Goal: Task Accomplishment & Management: Manage account settings

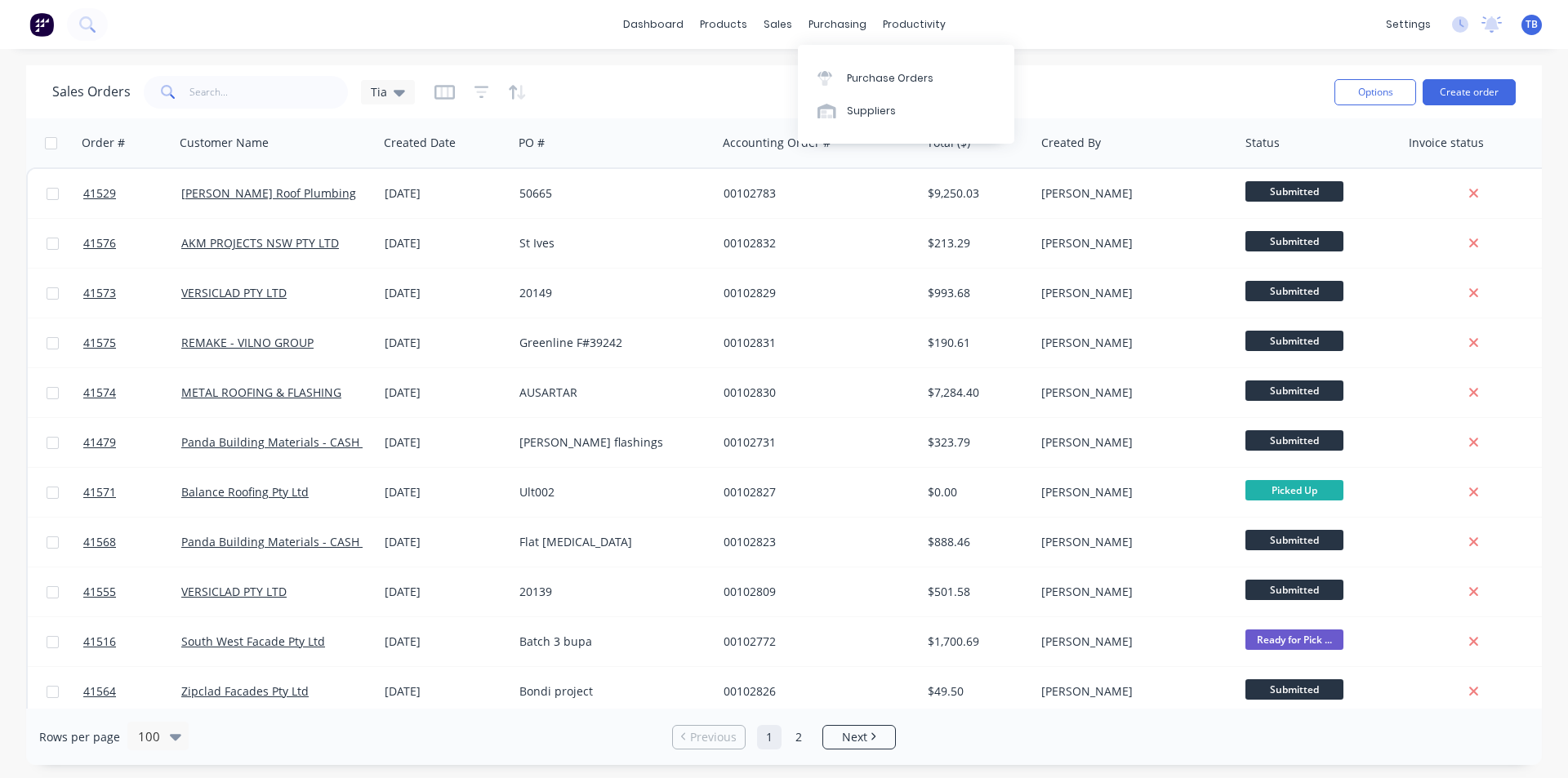
click at [849, 71] on div "Purchase Orders" at bounding box center [890, 79] width 87 height 14
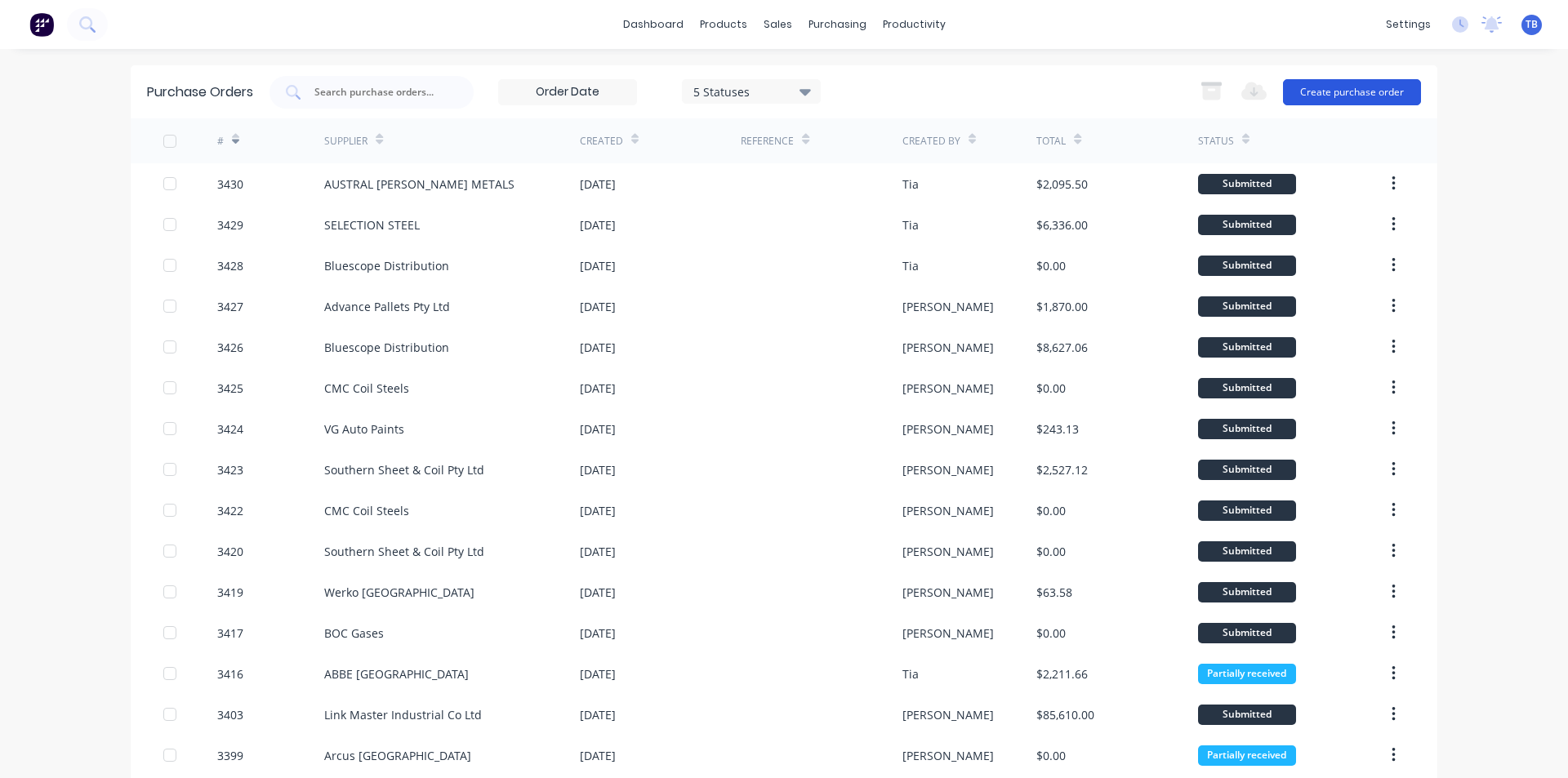
click at [1378, 80] on button "Create purchase order" at bounding box center [1352, 92] width 138 height 26
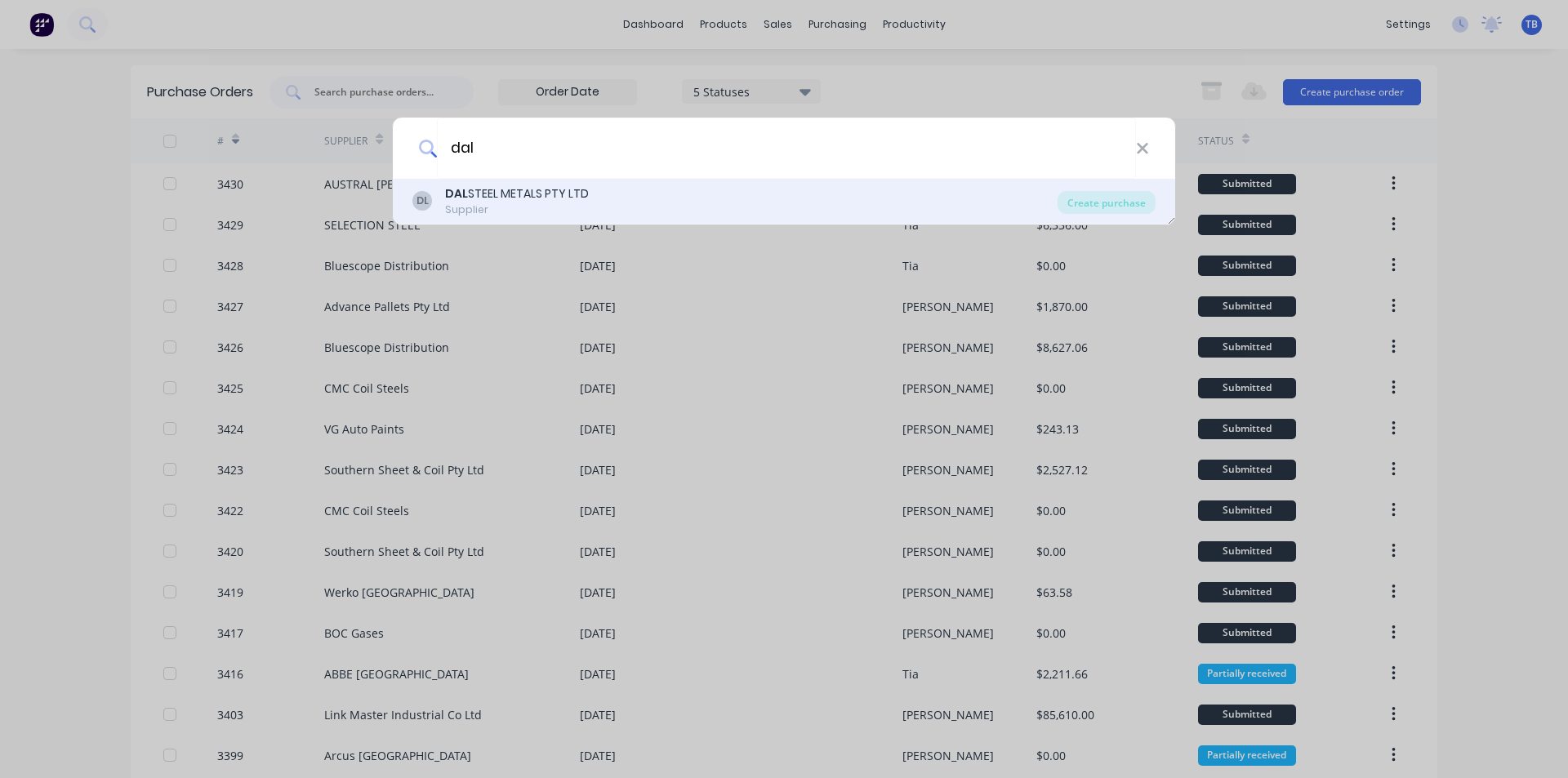
type input "dal"
click at [632, 209] on div "DL DAL STEEL METALS PTY LTD Supplier" at bounding box center [735, 201] width 645 height 32
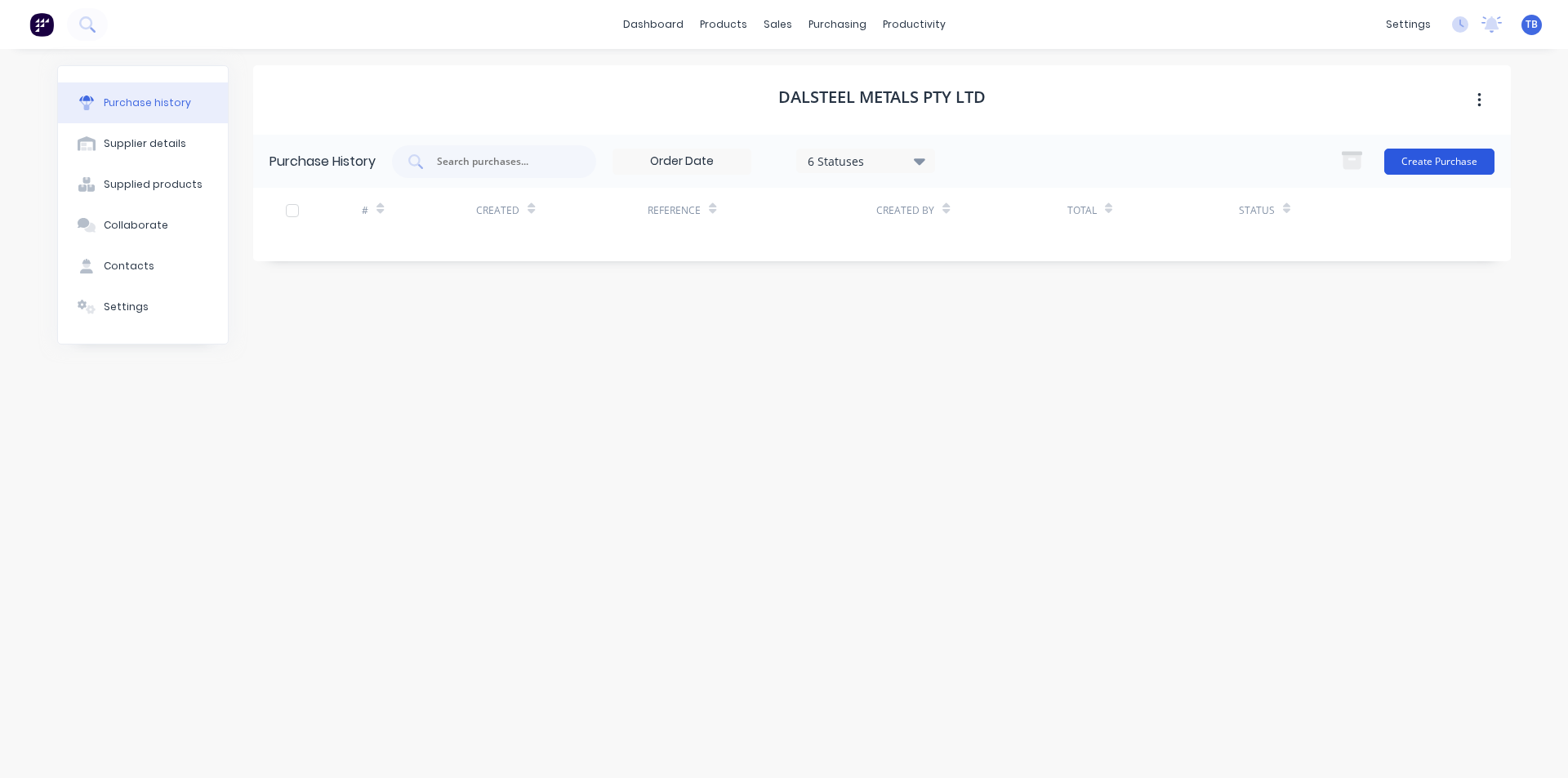
click at [1392, 160] on button "Create Purchase" at bounding box center [1440, 161] width 110 height 26
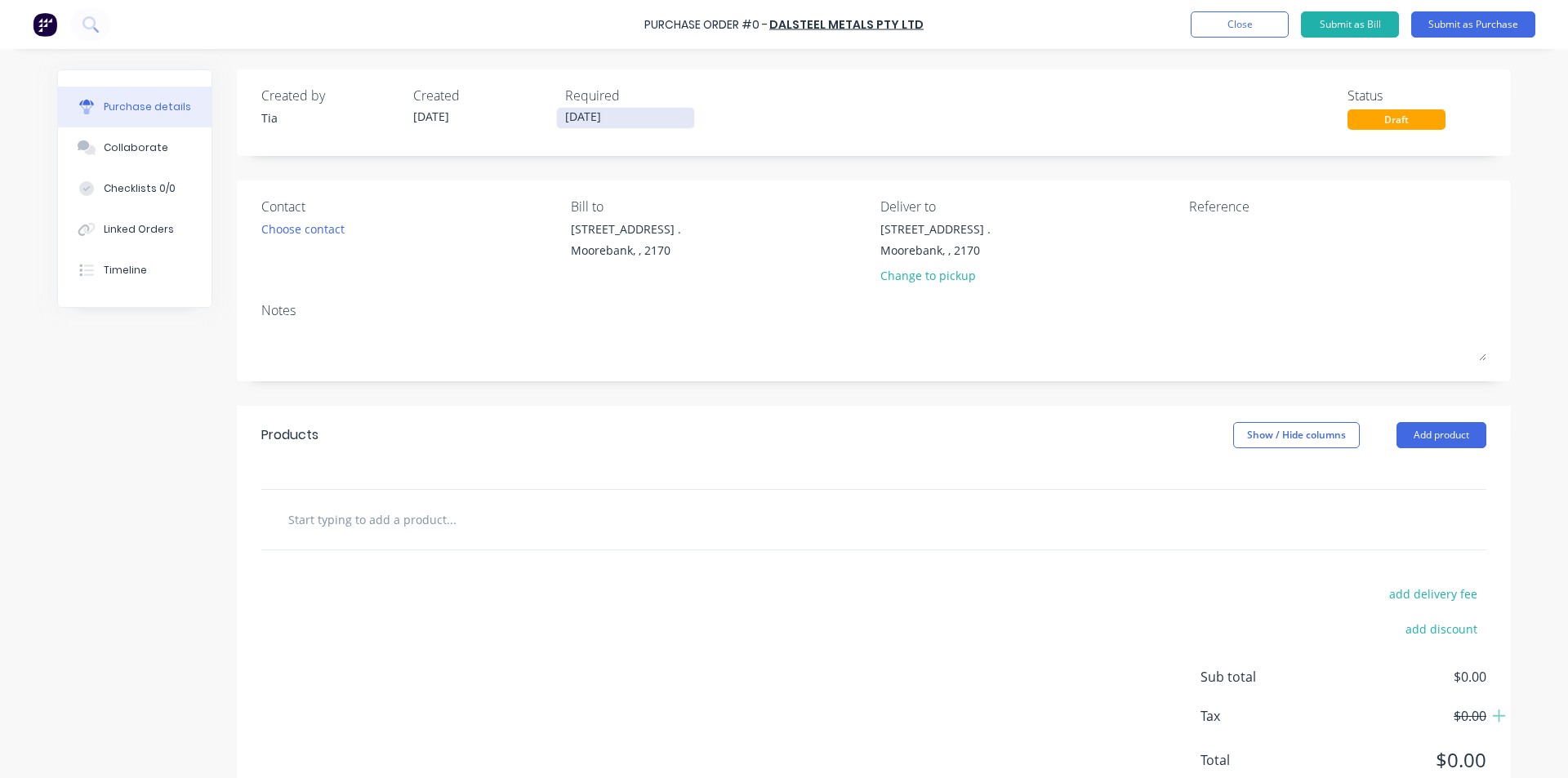
click at [613, 97] on div "Required" at bounding box center [634, 96] width 138 height 20
click at [615, 114] on input "[DATE]" at bounding box center [626, 118] width 138 height 21
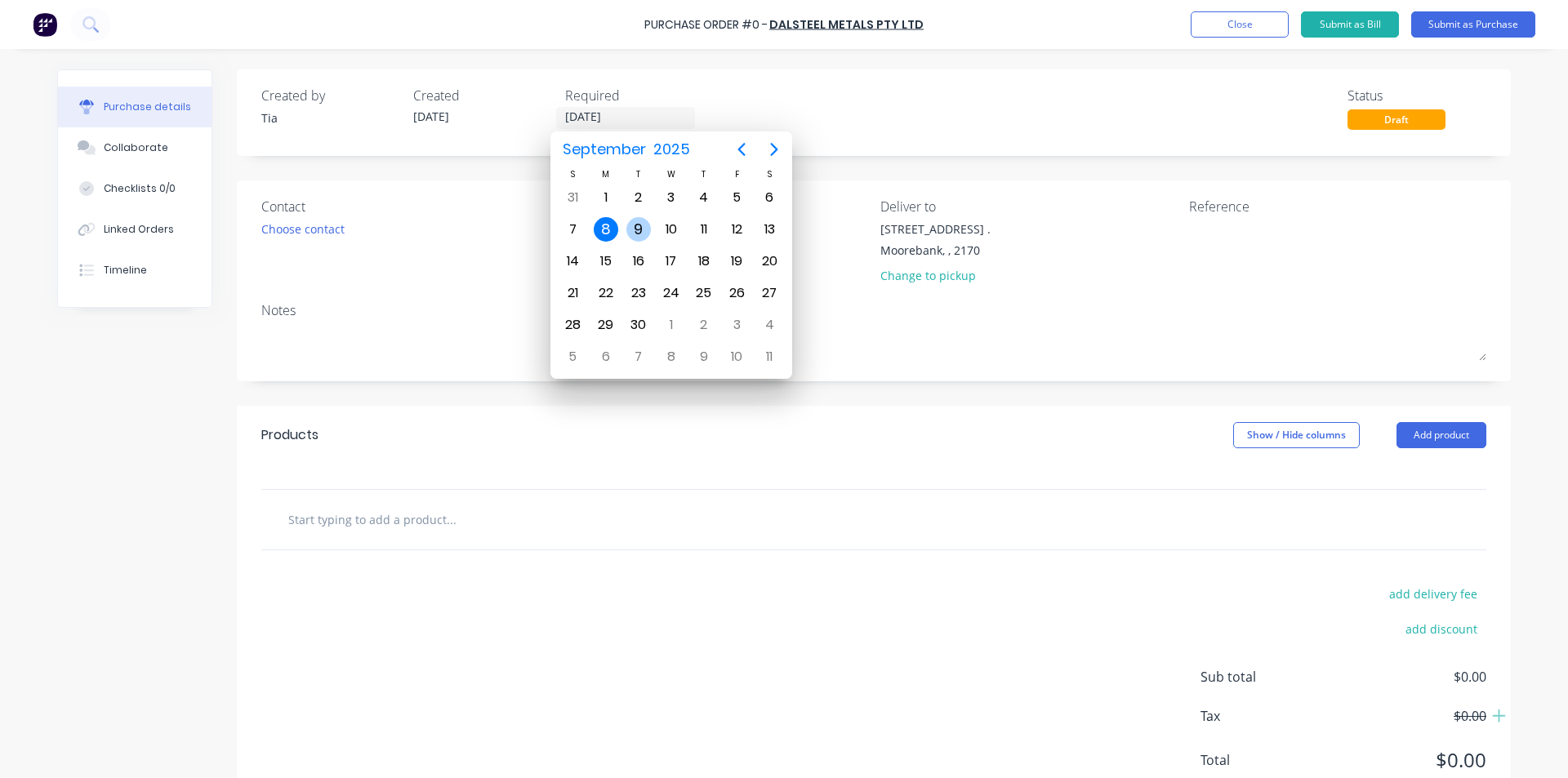
click at [646, 228] on div "9" at bounding box center [638, 229] width 24 height 24
type input "[DATE]"
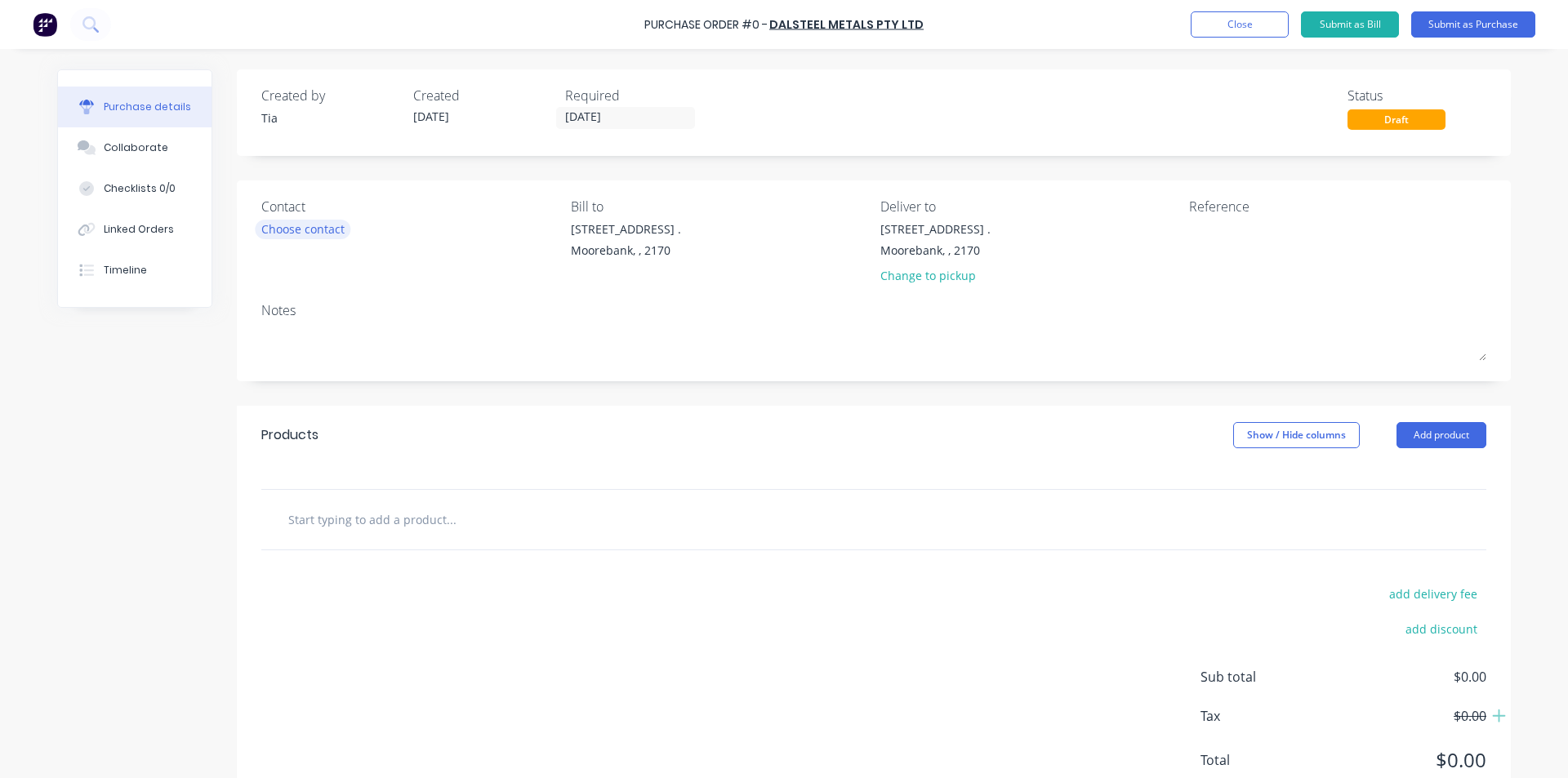
click at [310, 224] on div "Choose contact" at bounding box center [303, 229] width 83 height 17
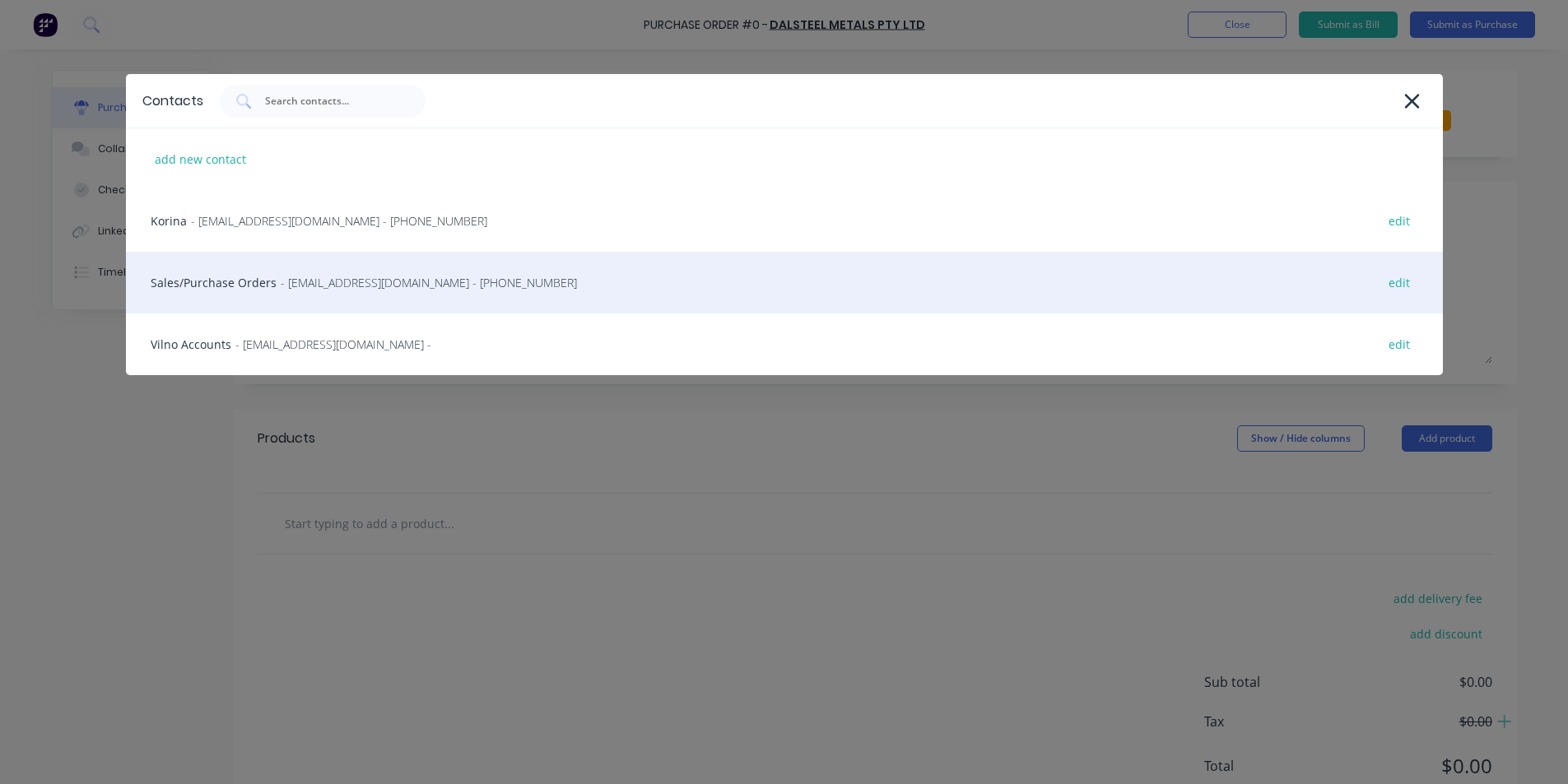
click at [308, 274] on span "- [EMAIL_ADDRESS][DOMAIN_NAME] - [PHONE_NUMBER]" at bounding box center [429, 283] width 296 height 17
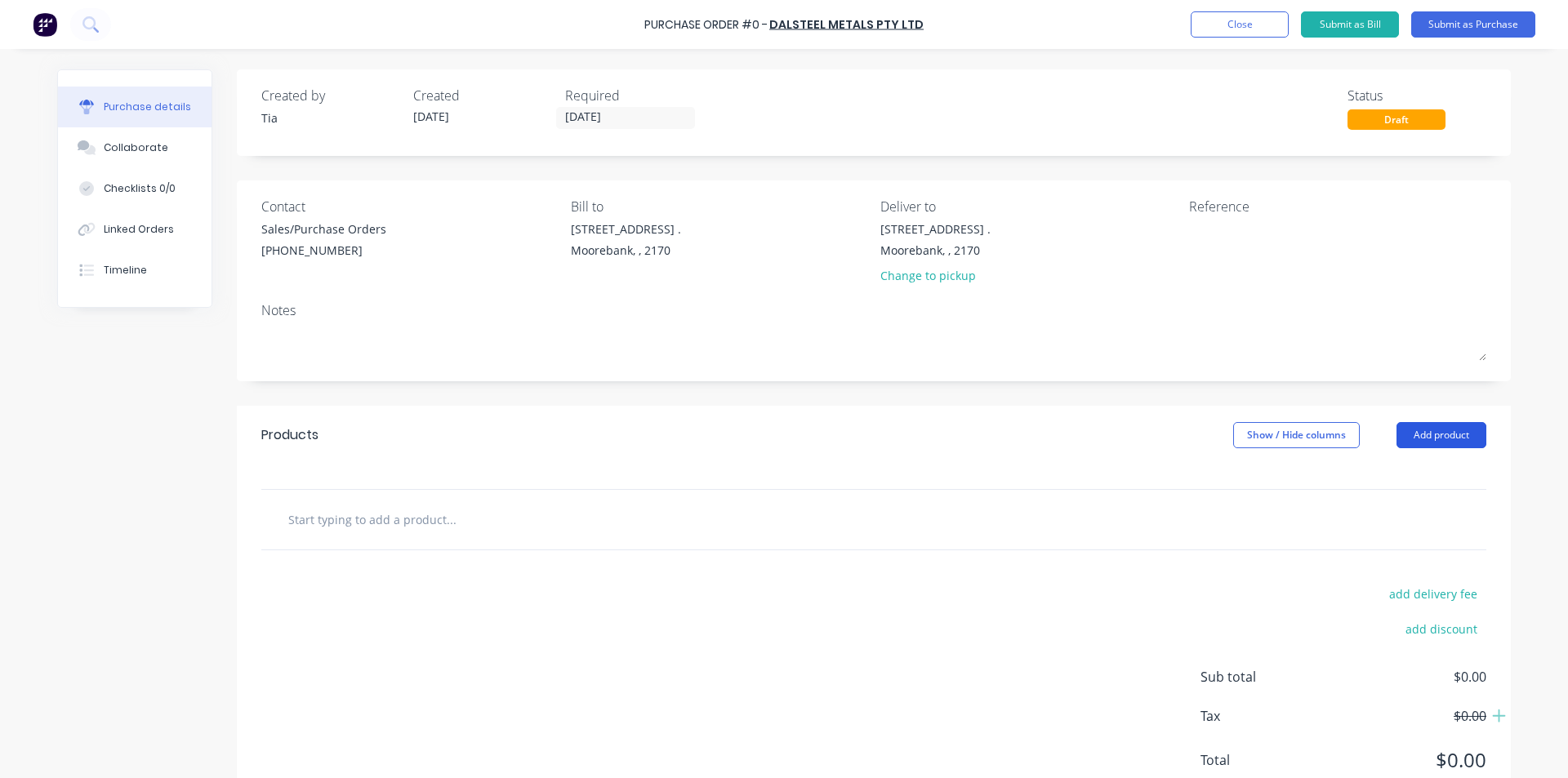
click at [1416, 448] on div "Products Show / Hide columns Add product" at bounding box center [874, 435] width 1274 height 59
click at [1428, 422] on div "Products Show / Hide columns Add product" at bounding box center [874, 435] width 1274 height 59
click at [1430, 441] on button "Add product" at bounding box center [1440, 435] width 90 height 26
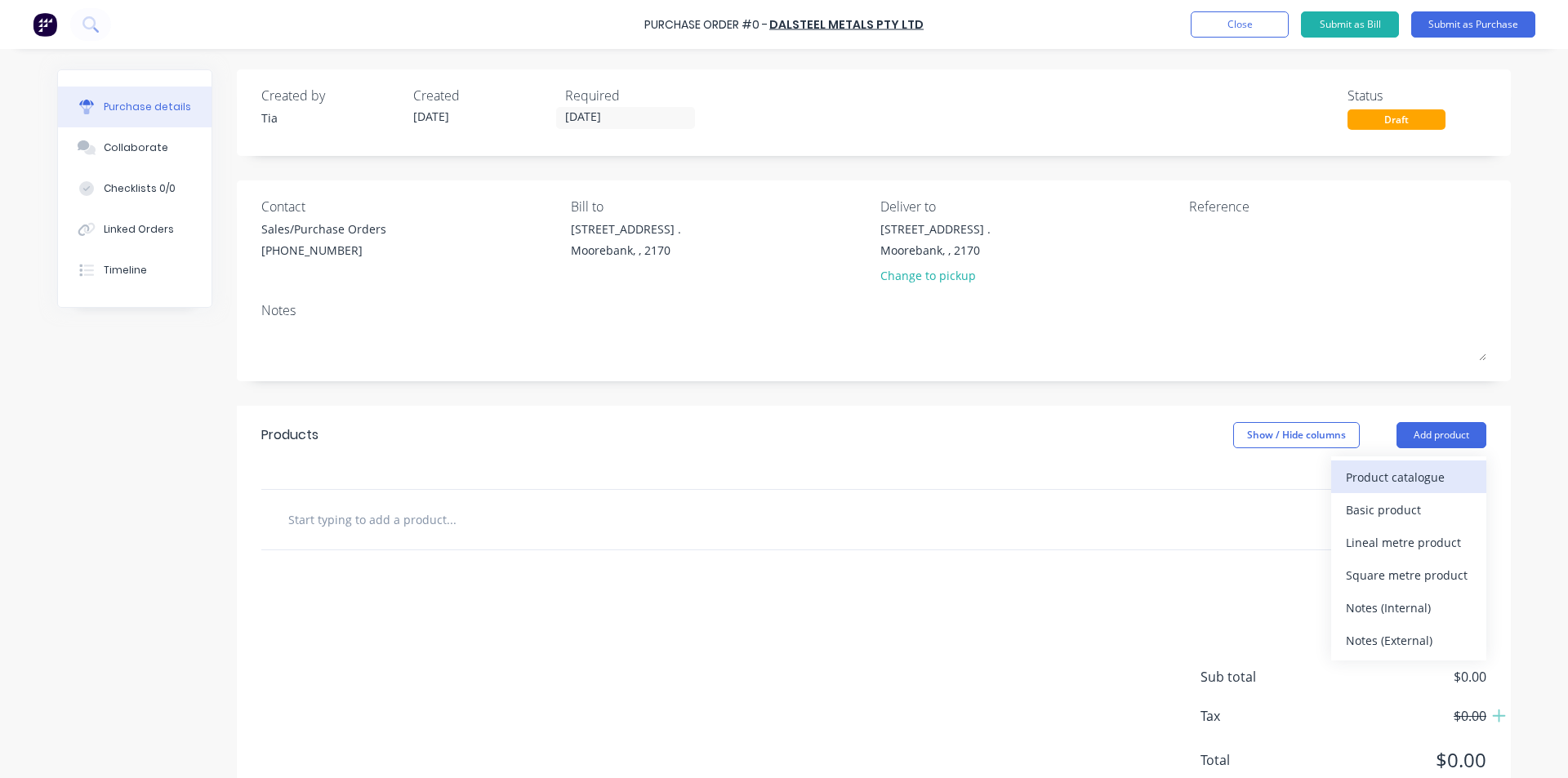
click at [1421, 481] on div "Product catalogue" at bounding box center [1408, 477] width 126 height 24
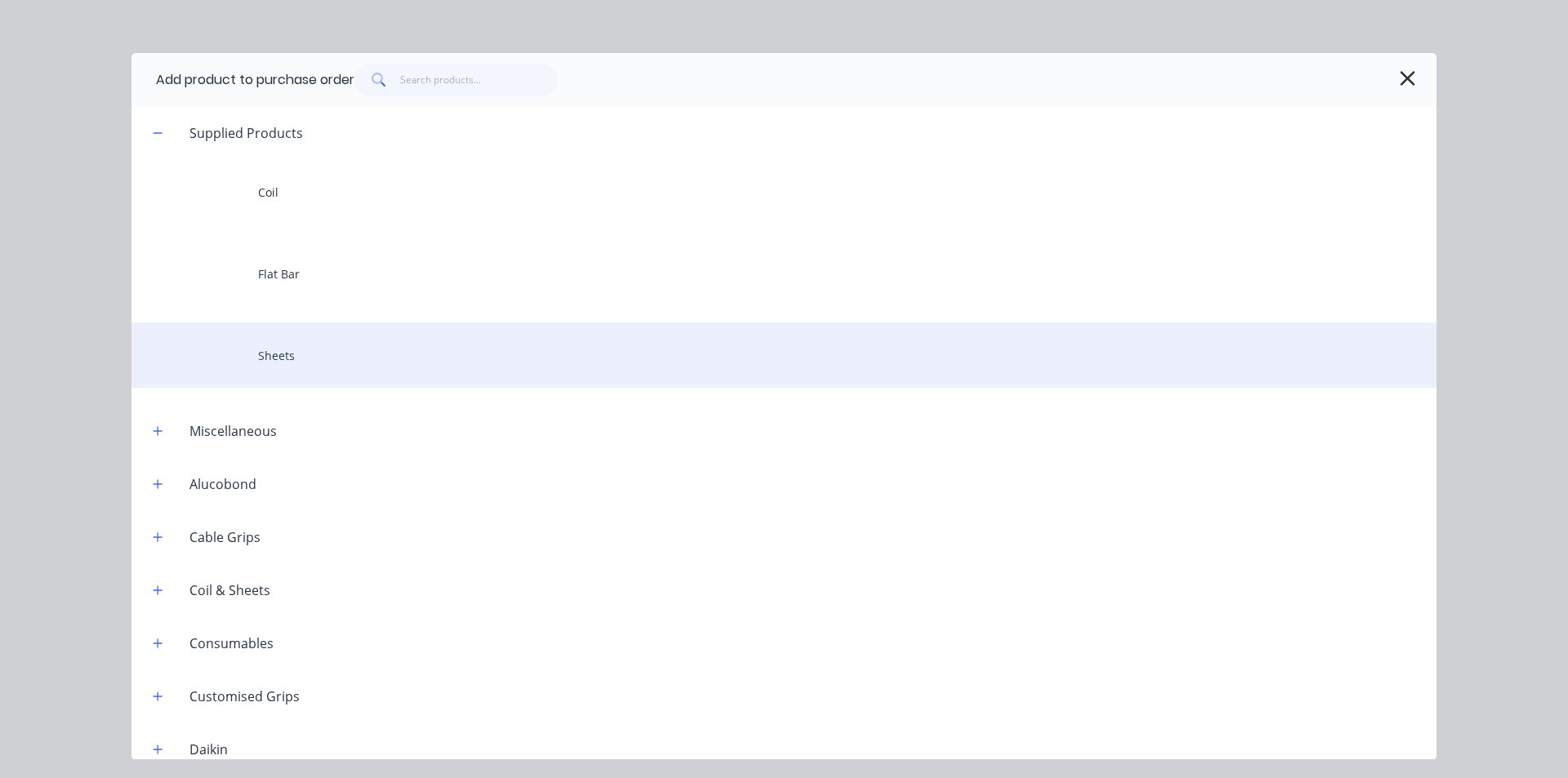
click at [382, 343] on div "Sheets" at bounding box center [784, 356] width 1305 height 65
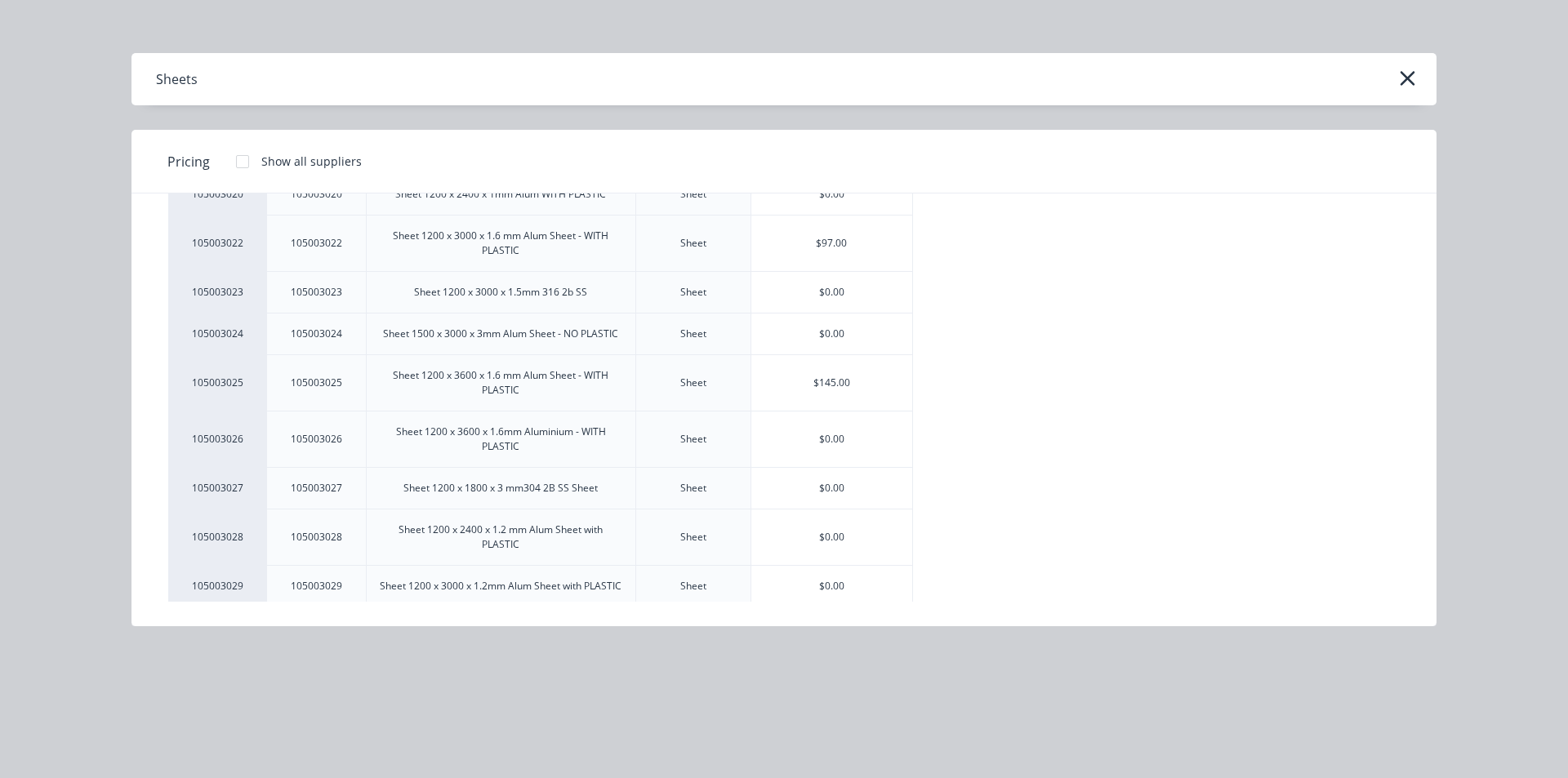
scroll to position [735, 0]
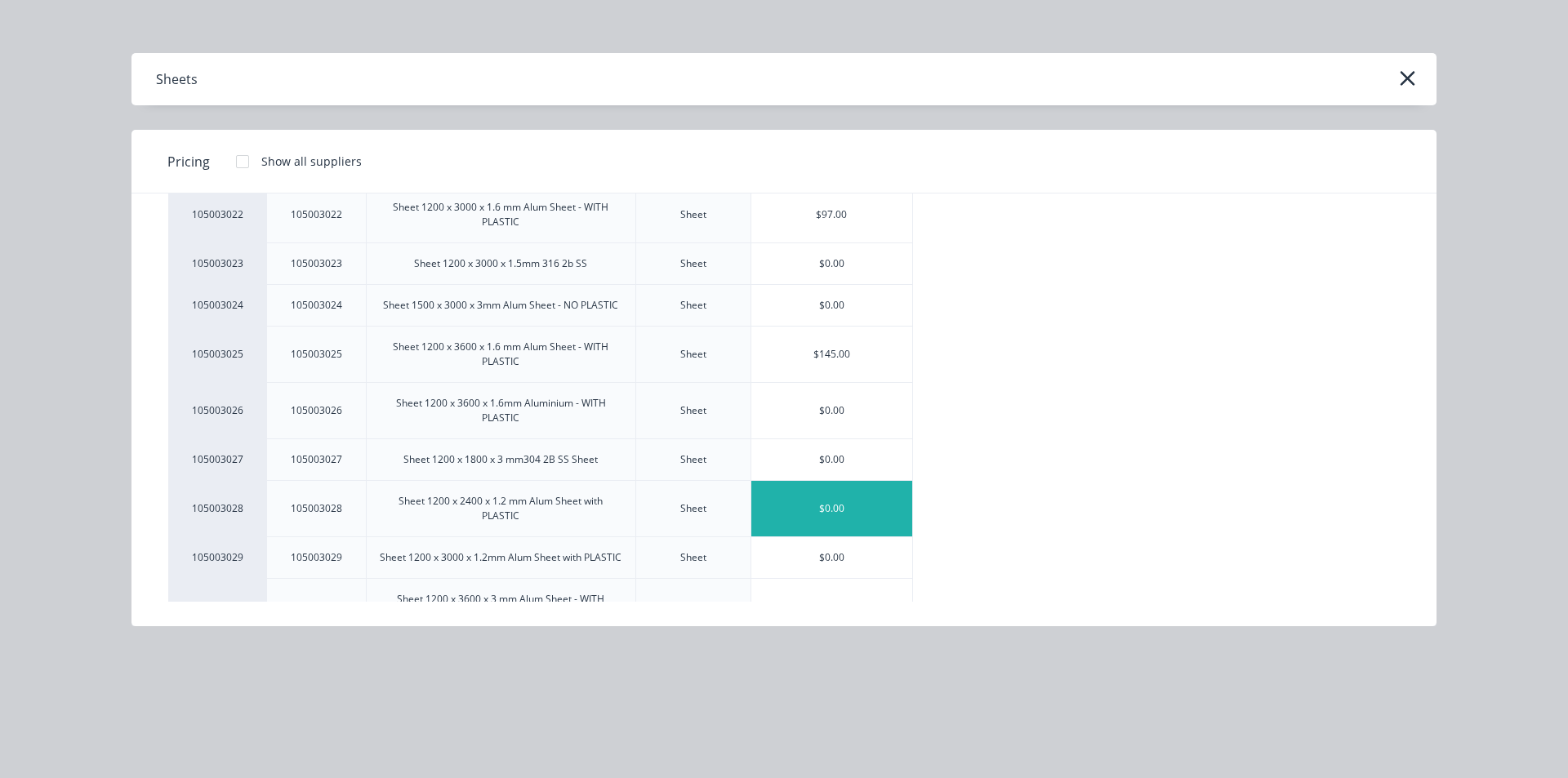
click at [822, 511] on div "$0.00" at bounding box center [832, 508] width 162 height 55
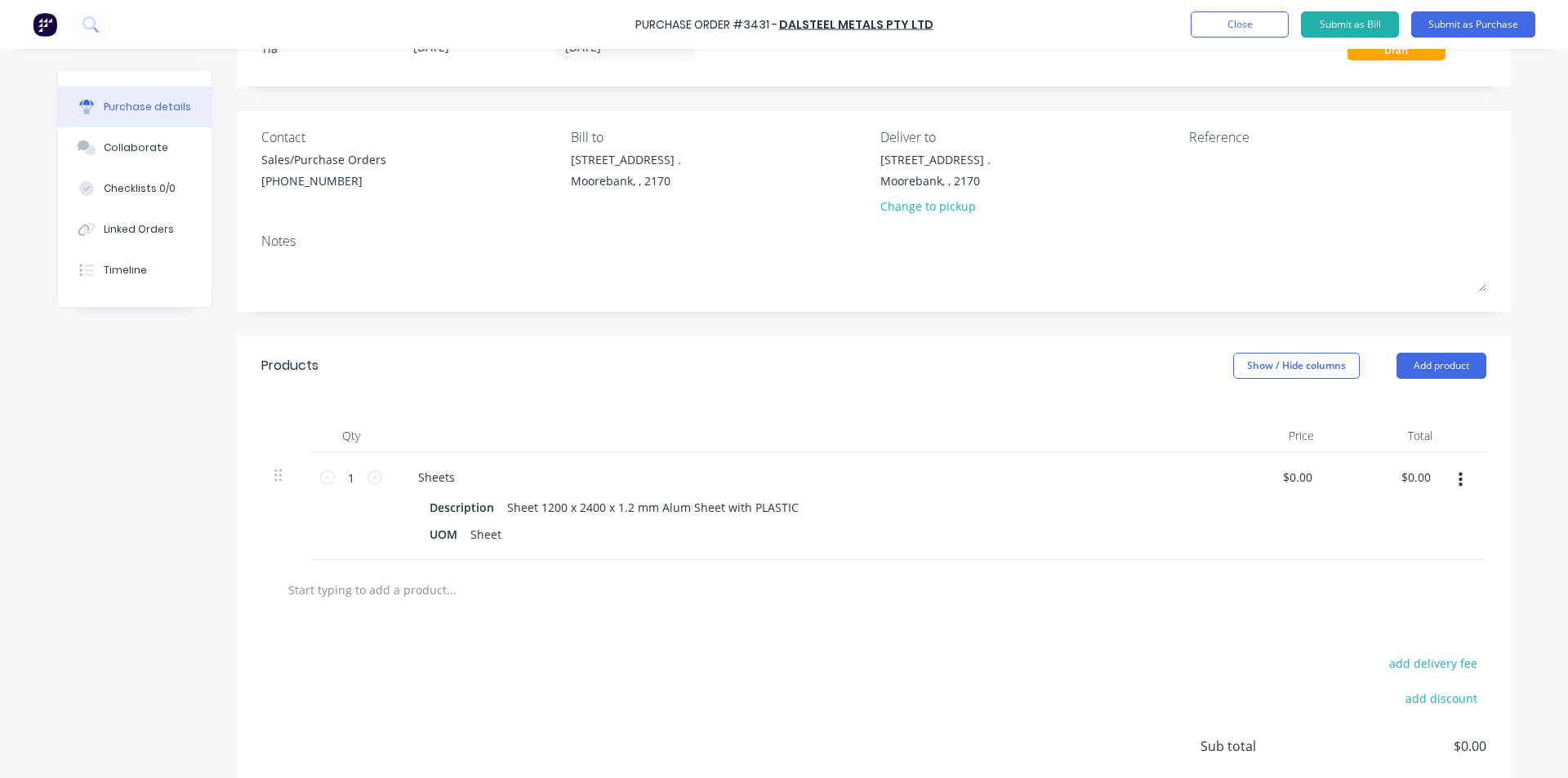
scroll to position [164, 0]
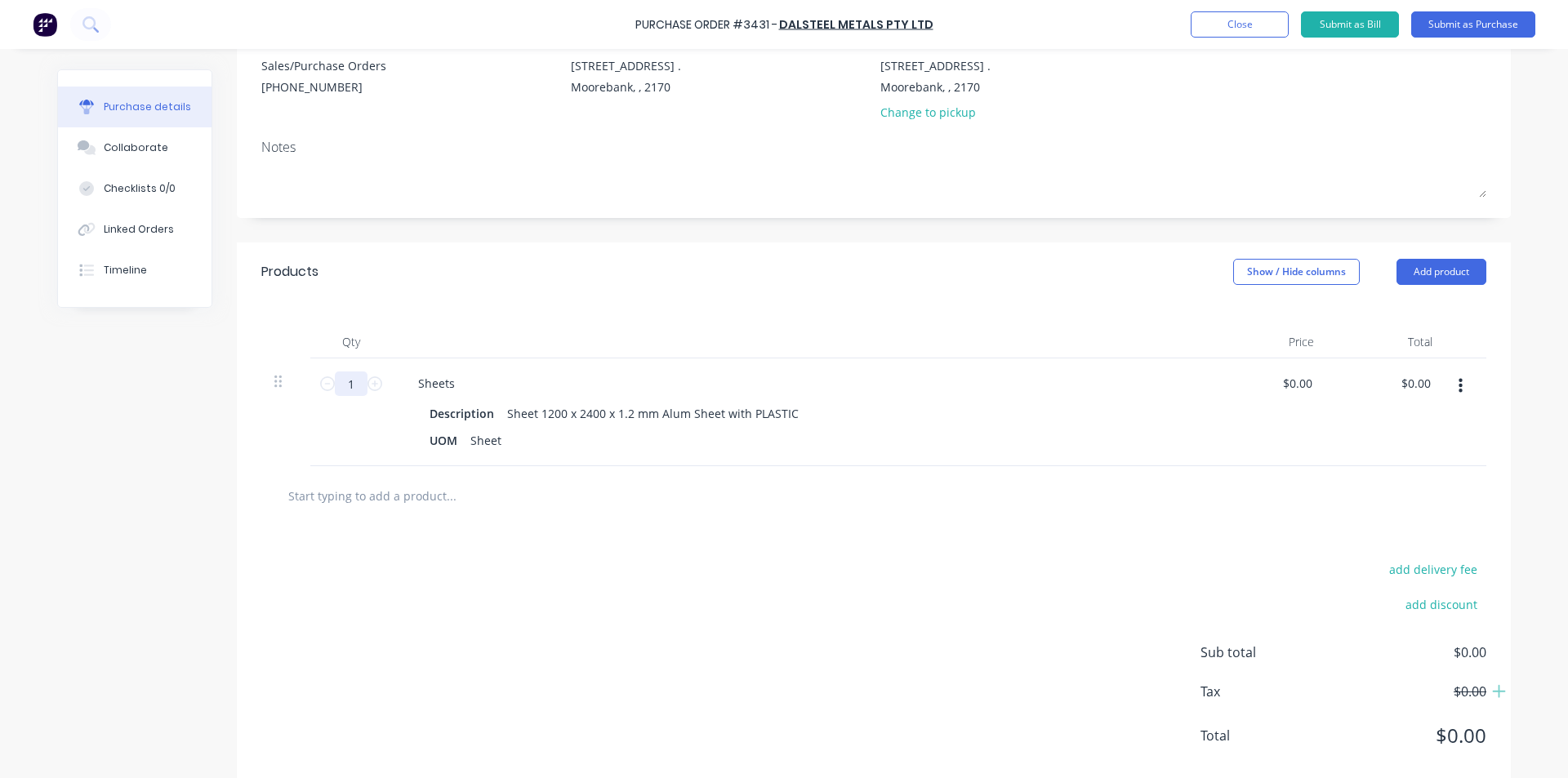
drag, startPoint x: 357, startPoint y: 388, endPoint x: 337, endPoint y: 390, distance: 20.1
click at [337, 390] on input "1" at bounding box center [351, 384] width 33 height 24
type input "5"
type input "0.0000"
click at [1293, 386] on input "0.0000" at bounding box center [1297, 384] width 38 height 24
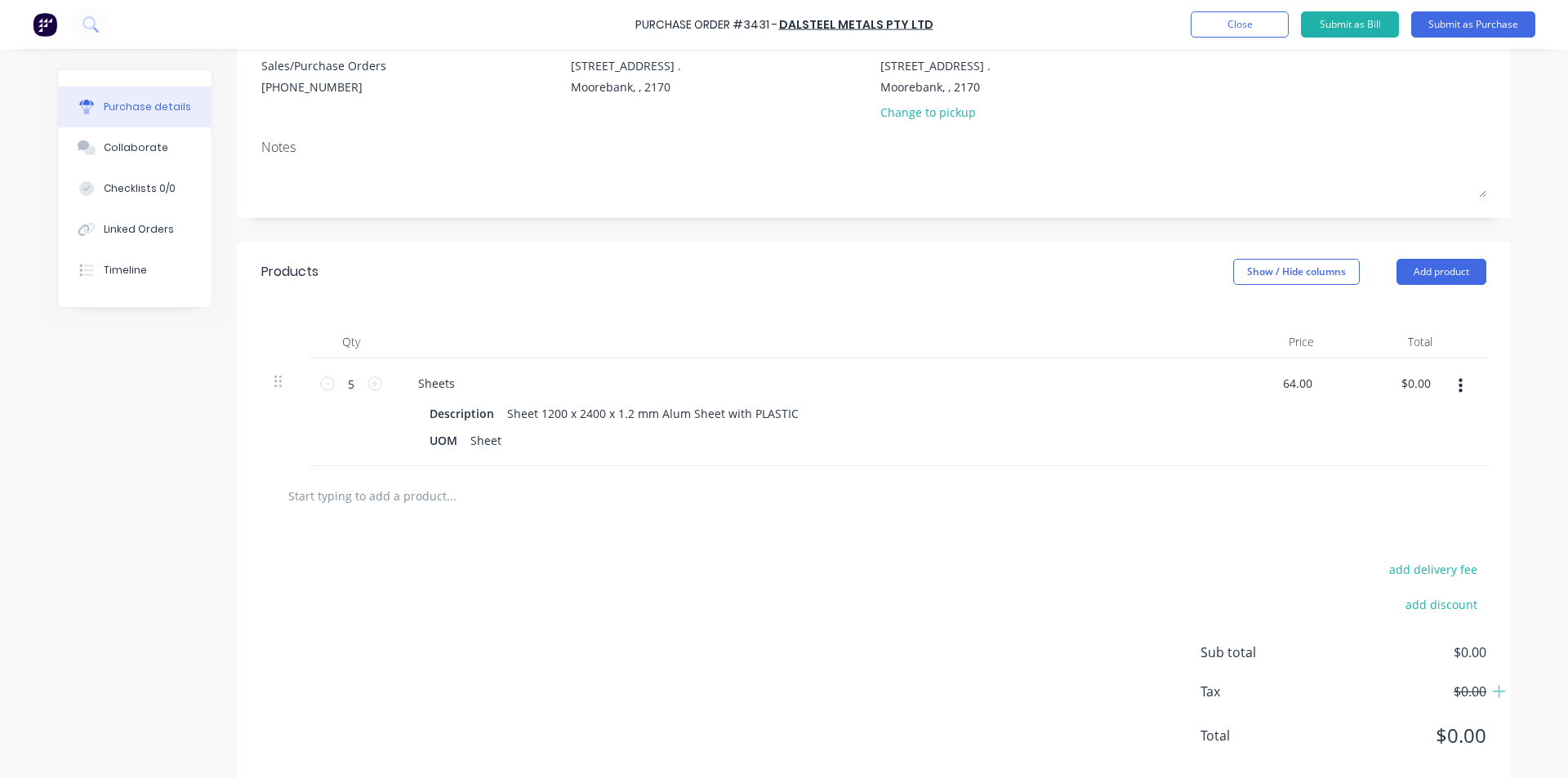
click at [1044, 691] on div "add delivery fee add discount Sub total $0.00 Tax $0.00 Total $0.00" at bounding box center [874, 659] width 1274 height 269
type input "$64.00"
type input "$320.00"
drag, startPoint x: 1462, startPoint y: 268, endPoint x: 1456, endPoint y: 290, distance: 22.8
click at [1462, 267] on button "Add product" at bounding box center [1440, 271] width 90 height 26
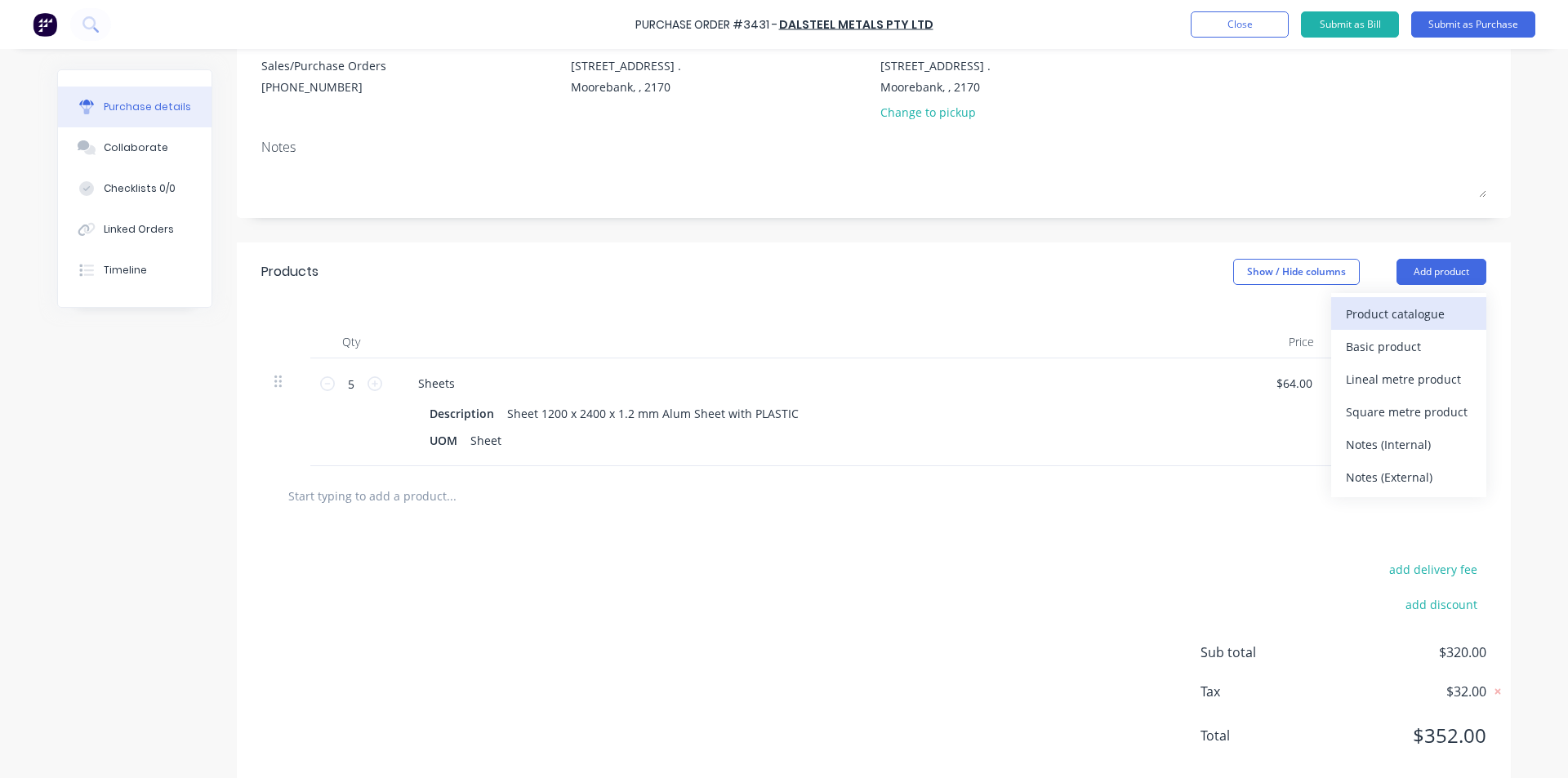
click at [1442, 319] on div "Product catalogue" at bounding box center [1408, 314] width 126 height 24
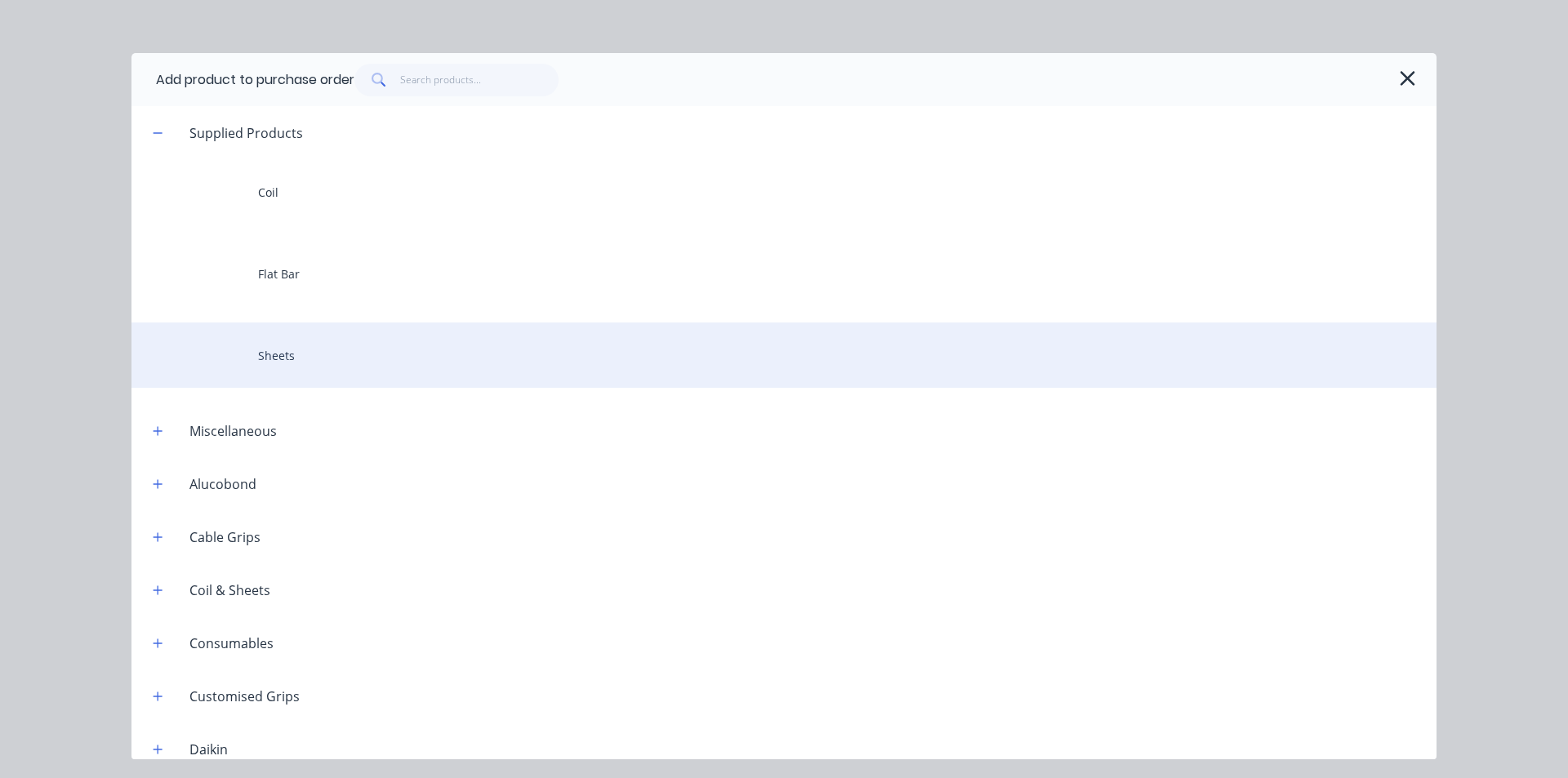
click at [412, 376] on div "Sheets" at bounding box center [784, 356] width 1305 height 65
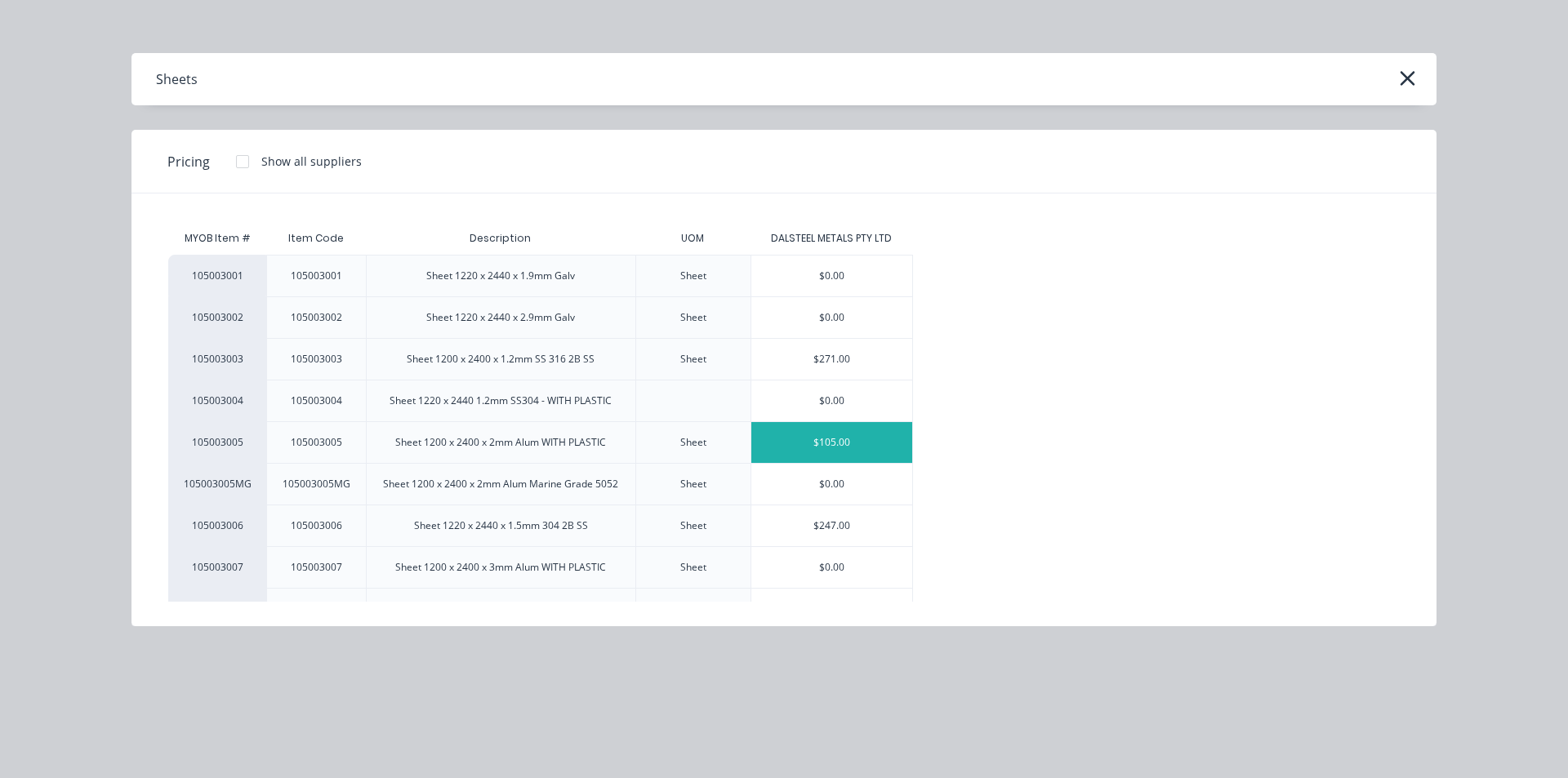
click at [805, 439] on div "$105.00" at bounding box center [832, 442] width 162 height 41
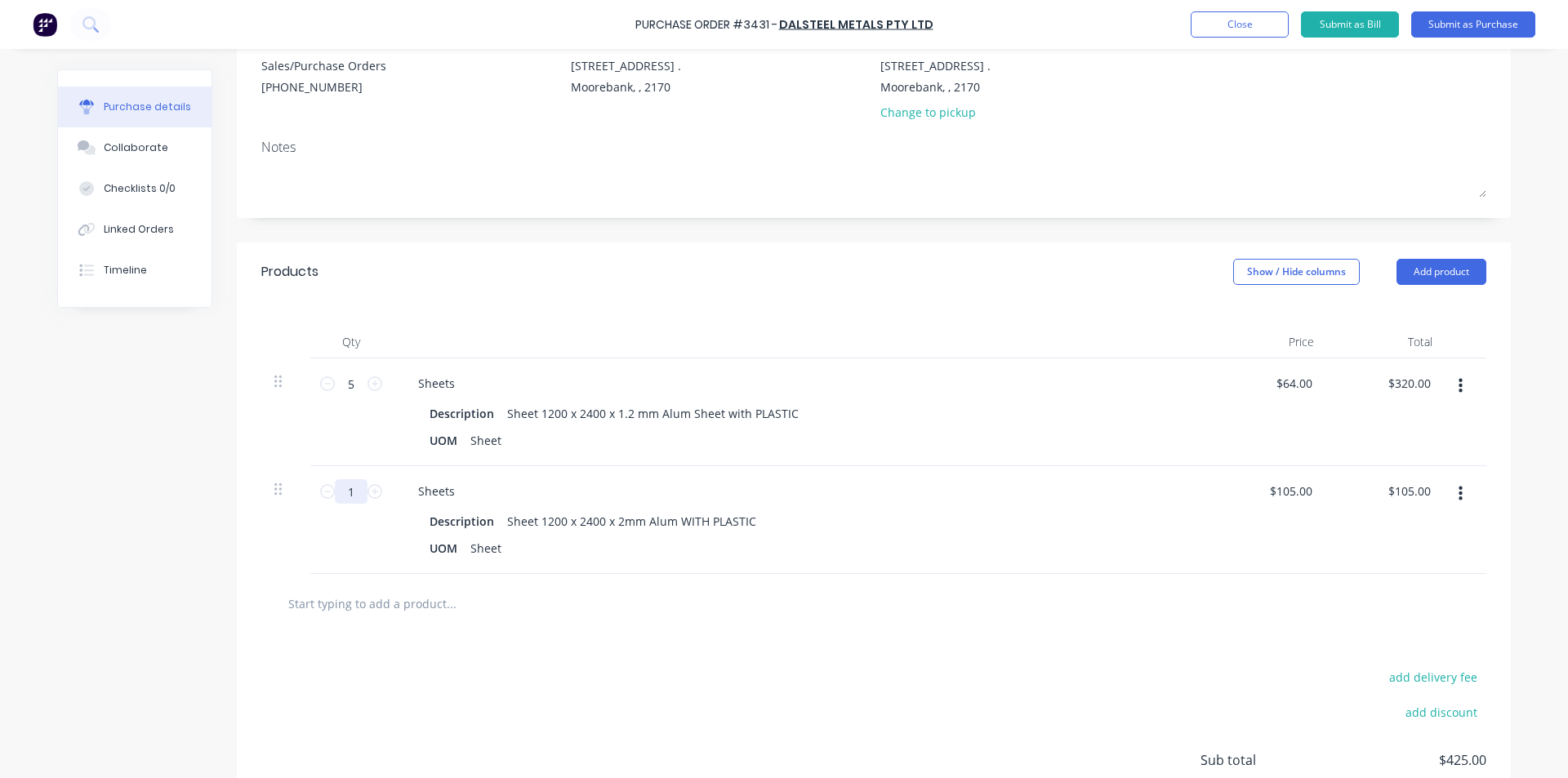
drag, startPoint x: 352, startPoint y: 489, endPoint x: 307, endPoint y: 489, distance: 45.0
click at [310, 489] on div "1 1" at bounding box center [351, 519] width 81 height 108
type input "15"
type input "$1,575.00"
type input "15"
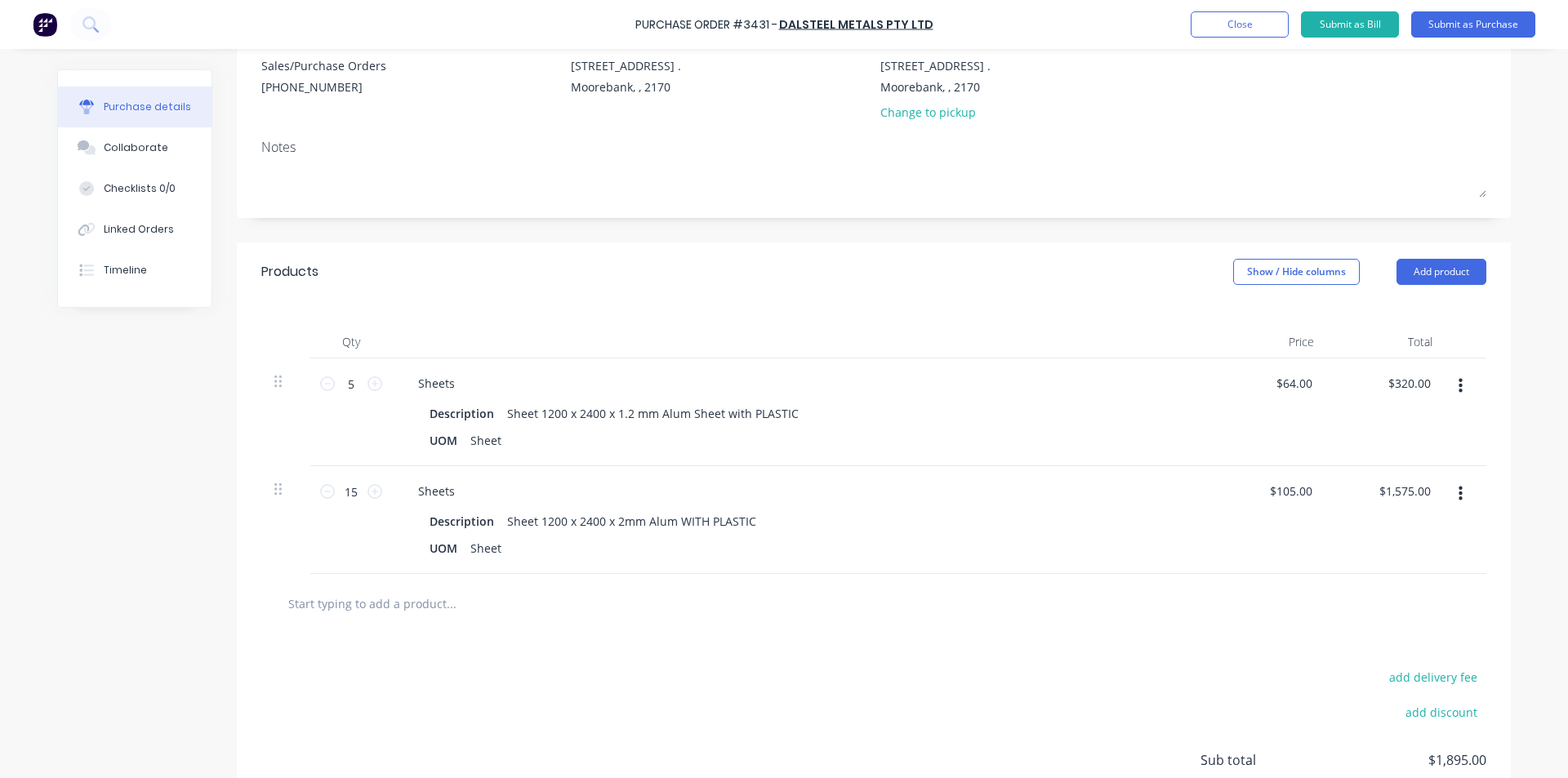
click at [606, 683] on div "add delivery fee add discount Sub total $1,895.00 Tax $189.50 Total $2,084.50" at bounding box center [874, 767] width 1274 height 269
click at [700, 524] on div "Sheet 1200 x 2400 x 2mm Alum WITH PLASTIC" at bounding box center [632, 521] width 262 height 24
type input "105"
click at [1292, 498] on input "105" at bounding box center [1301, 491] width 28 height 24
type input "$104.00"
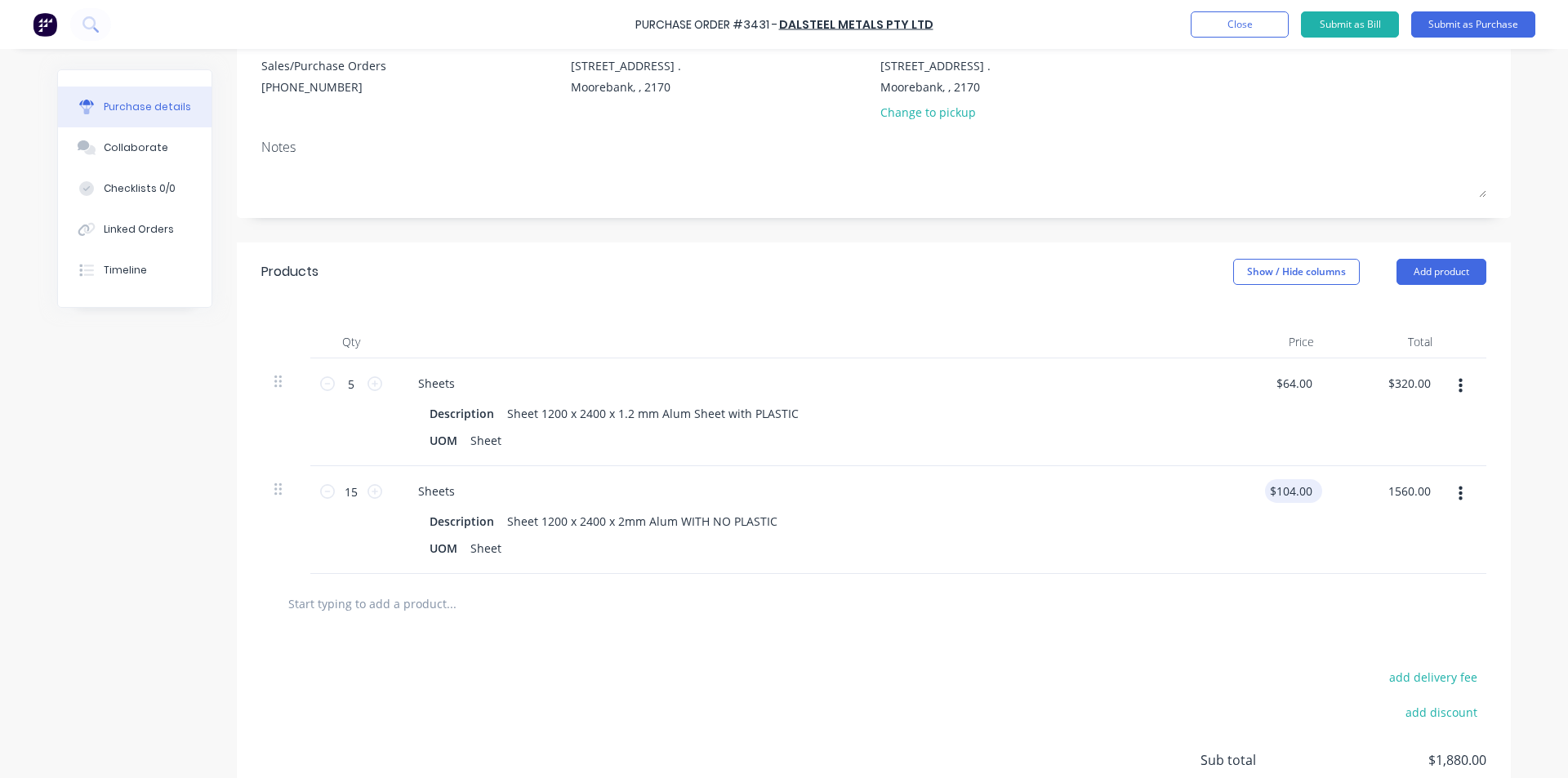
type input "$1,560.00"
click at [1000, 775] on div "add delivery fee add discount Sub total $1,880.00 Tax $188.00 Total $2,068.00" at bounding box center [874, 767] width 1274 height 269
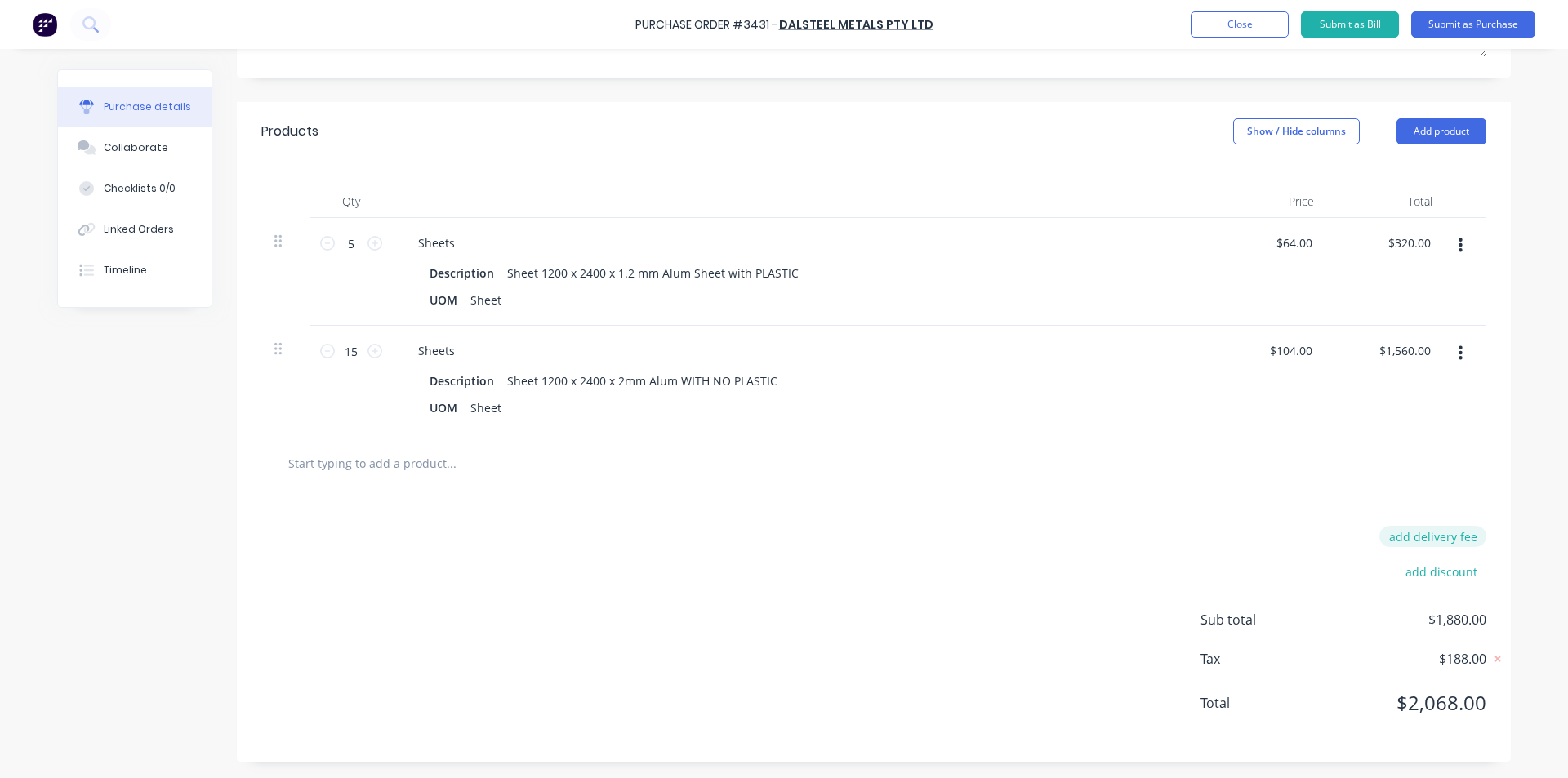
click at [1447, 538] on button "add delivery fee" at bounding box center [1433, 536] width 107 height 21
type input "$85.00"
click at [774, 624] on div "Delivery fee $85.00 add discount Sub total $1,965.00 Tax $196.50 Total $2,161.50" at bounding box center [874, 629] width 1274 height 272
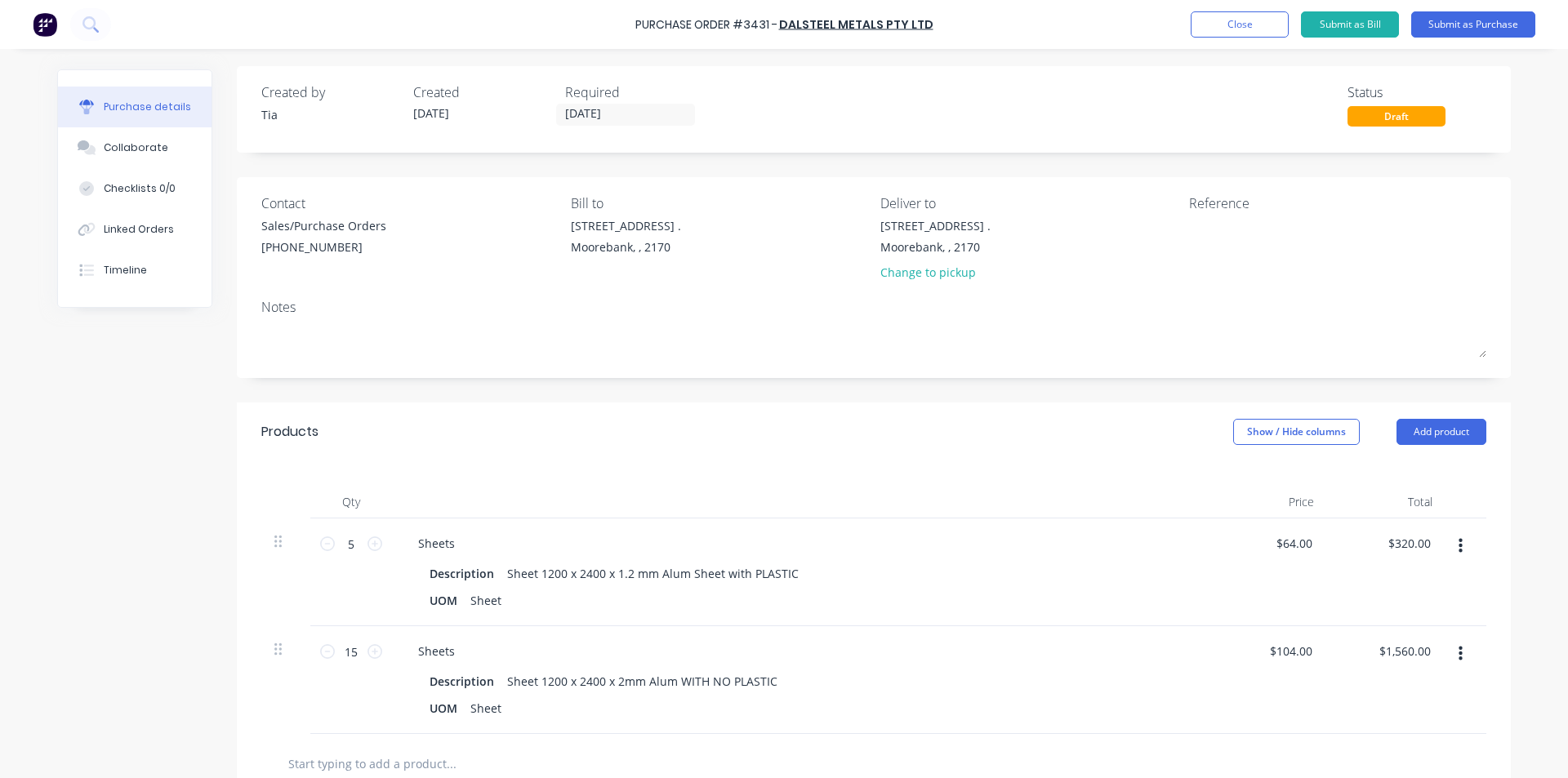
scroll to position [0, 0]
click at [1453, 29] on button "Submit as Purchase" at bounding box center [1473, 24] width 124 height 26
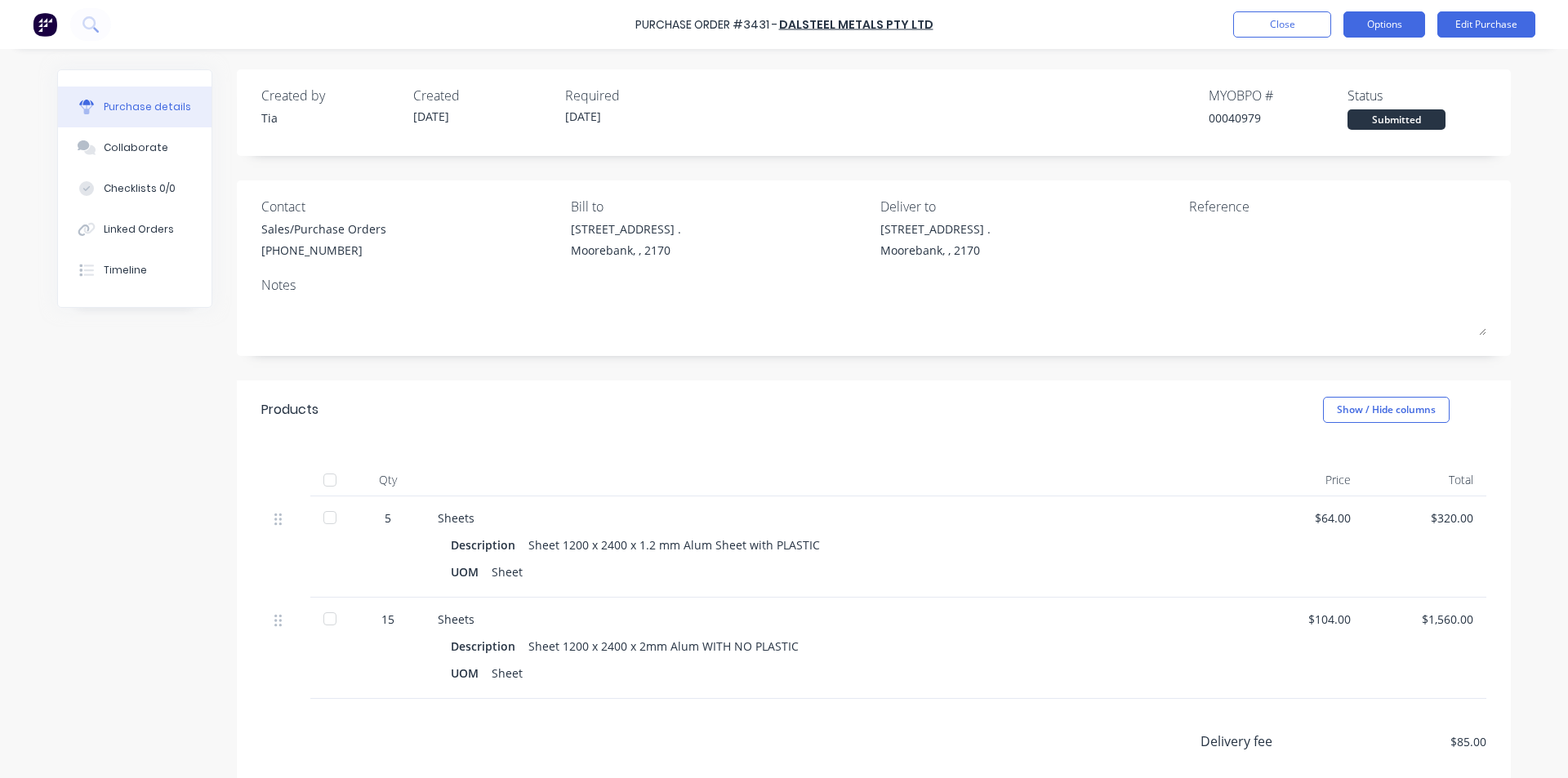
click at [1395, 29] on button "Options" at bounding box center [1384, 24] width 81 height 26
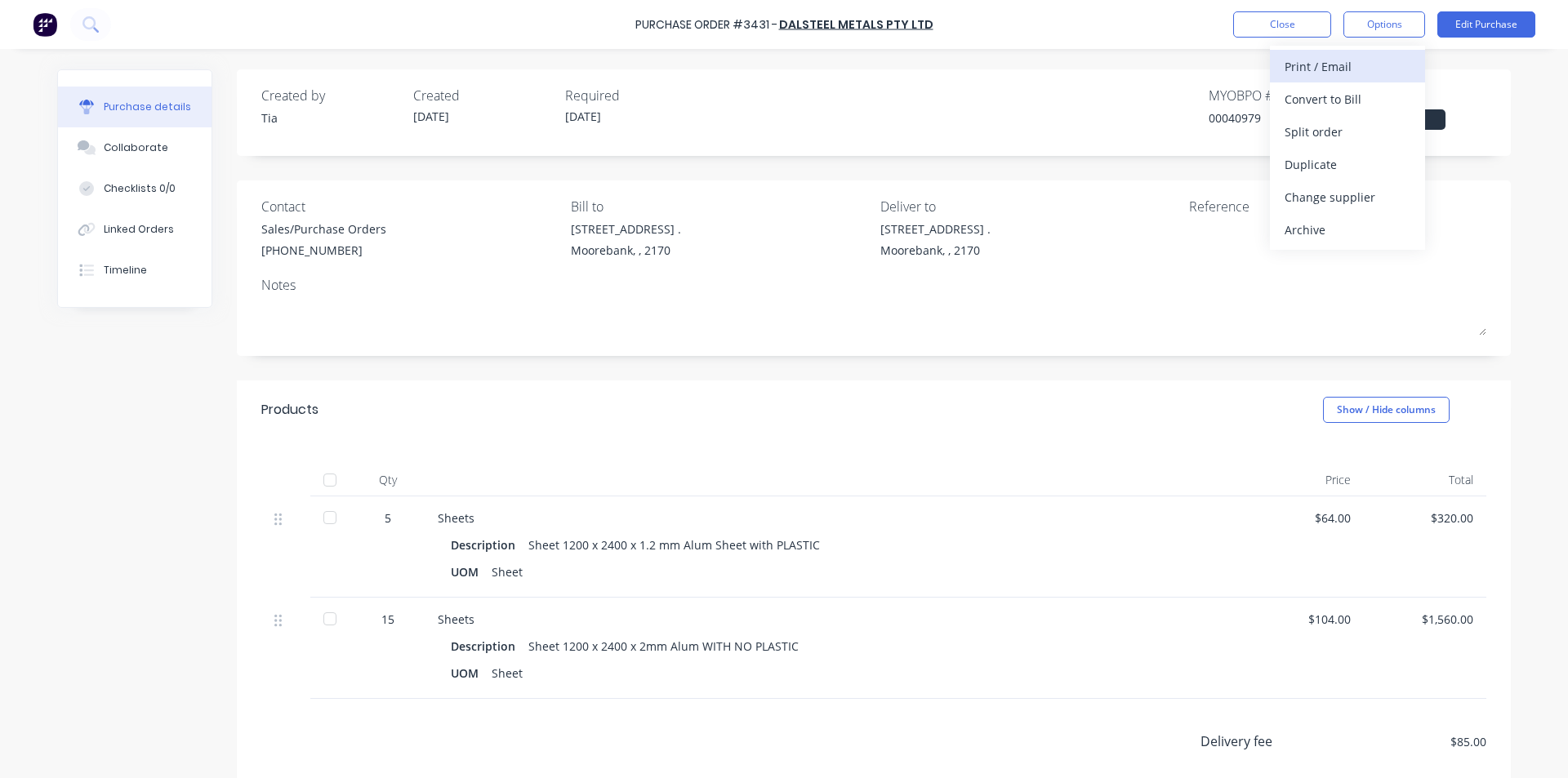
click at [1343, 66] on div "Print / Email" at bounding box center [1347, 66] width 126 height 24
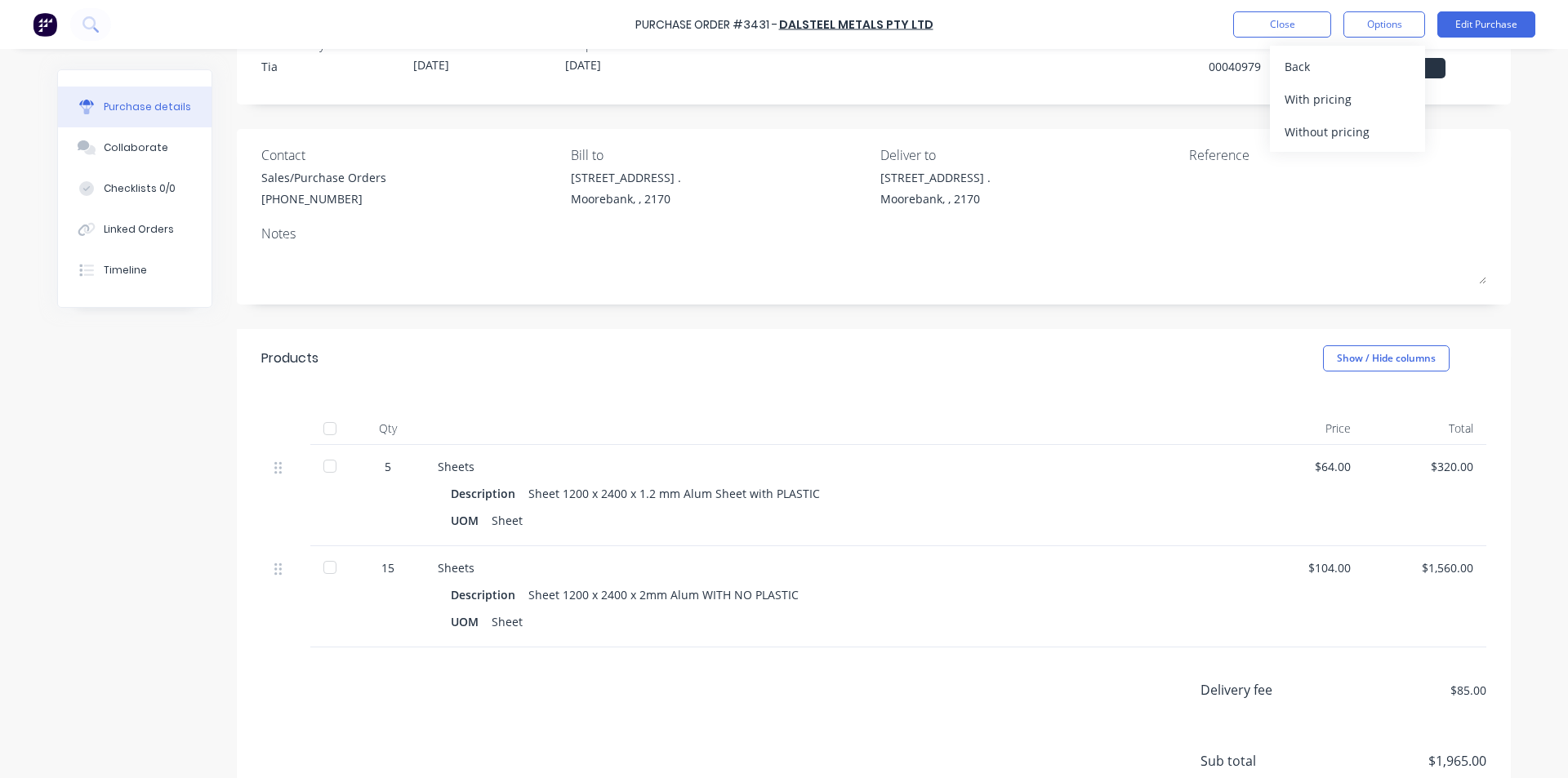
scroll to position [29, 0]
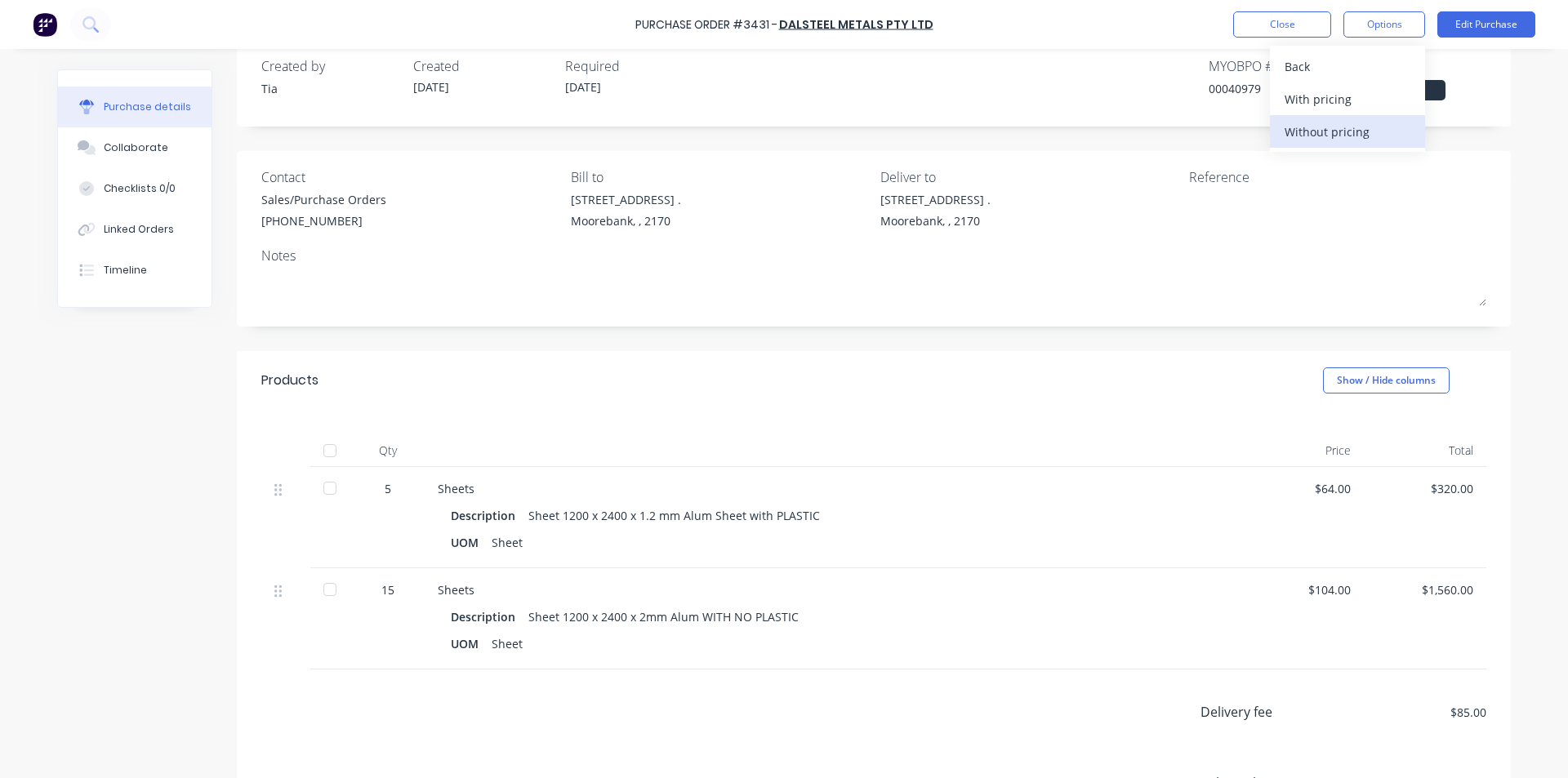
click at [1307, 144] on button "Without pricing" at bounding box center [1347, 131] width 155 height 33
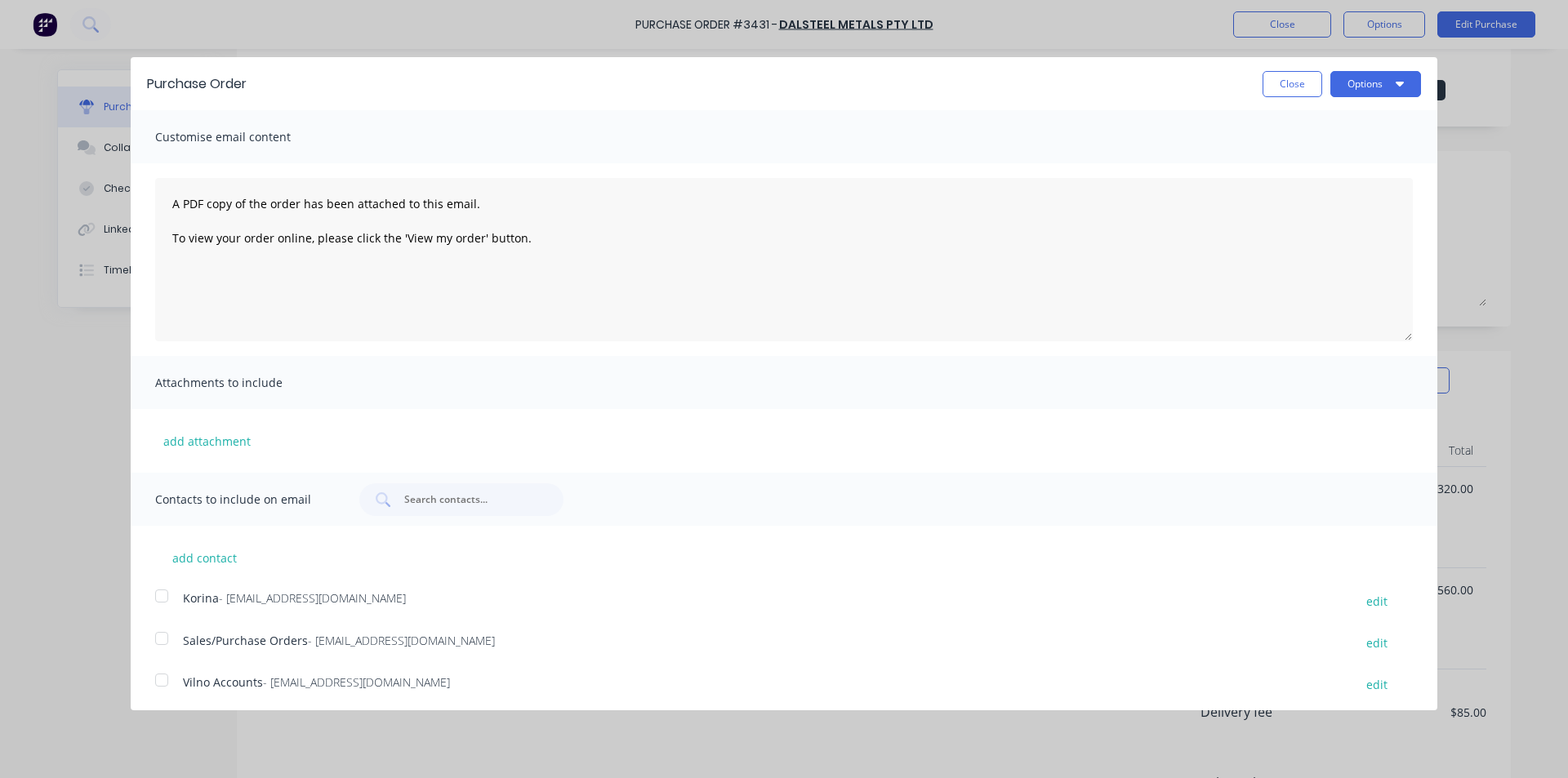
scroll to position [0, 0]
click at [1279, 82] on button "Close" at bounding box center [1292, 84] width 60 height 26
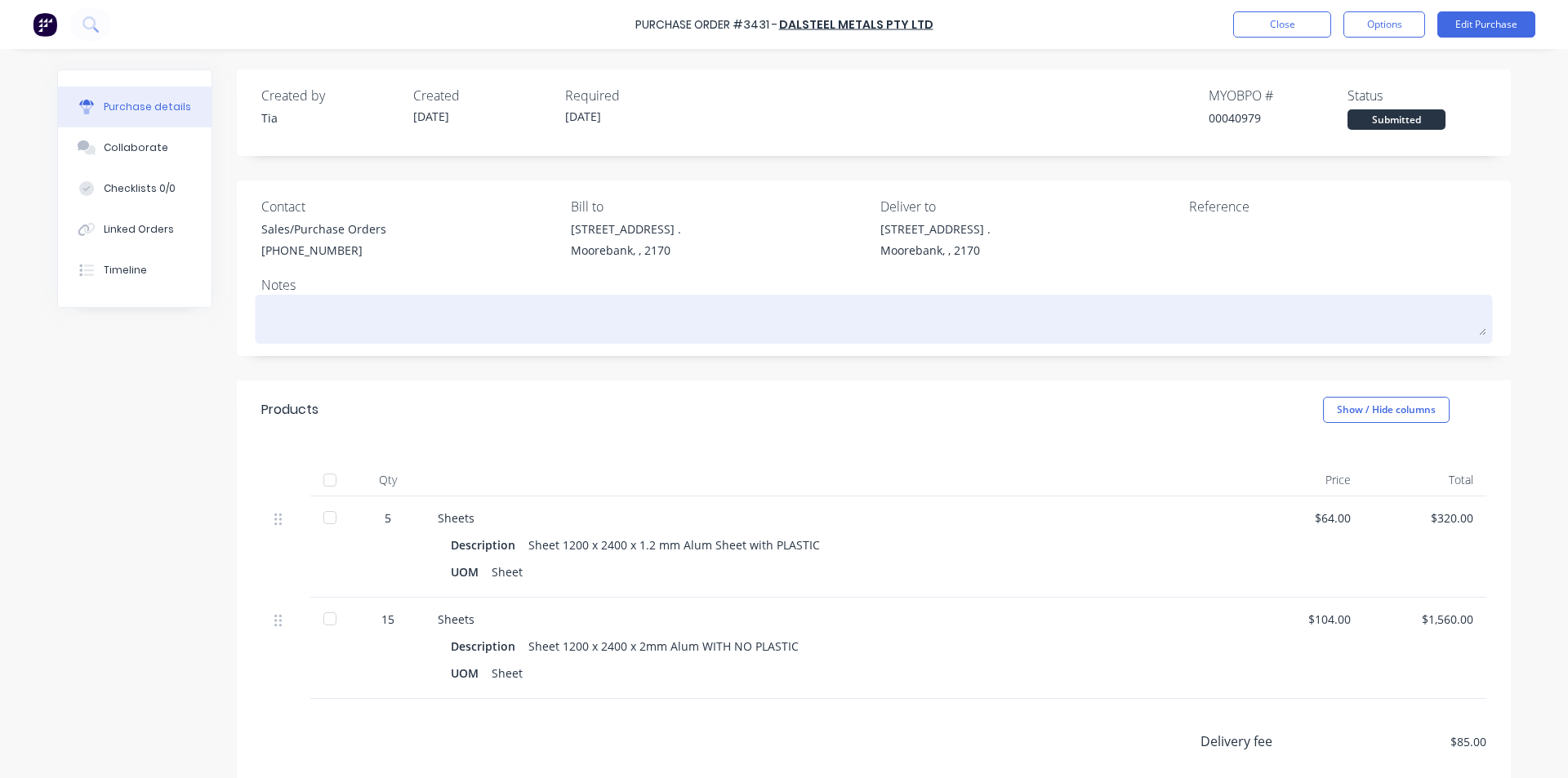
click at [276, 321] on textarea at bounding box center [874, 317] width 1225 height 37
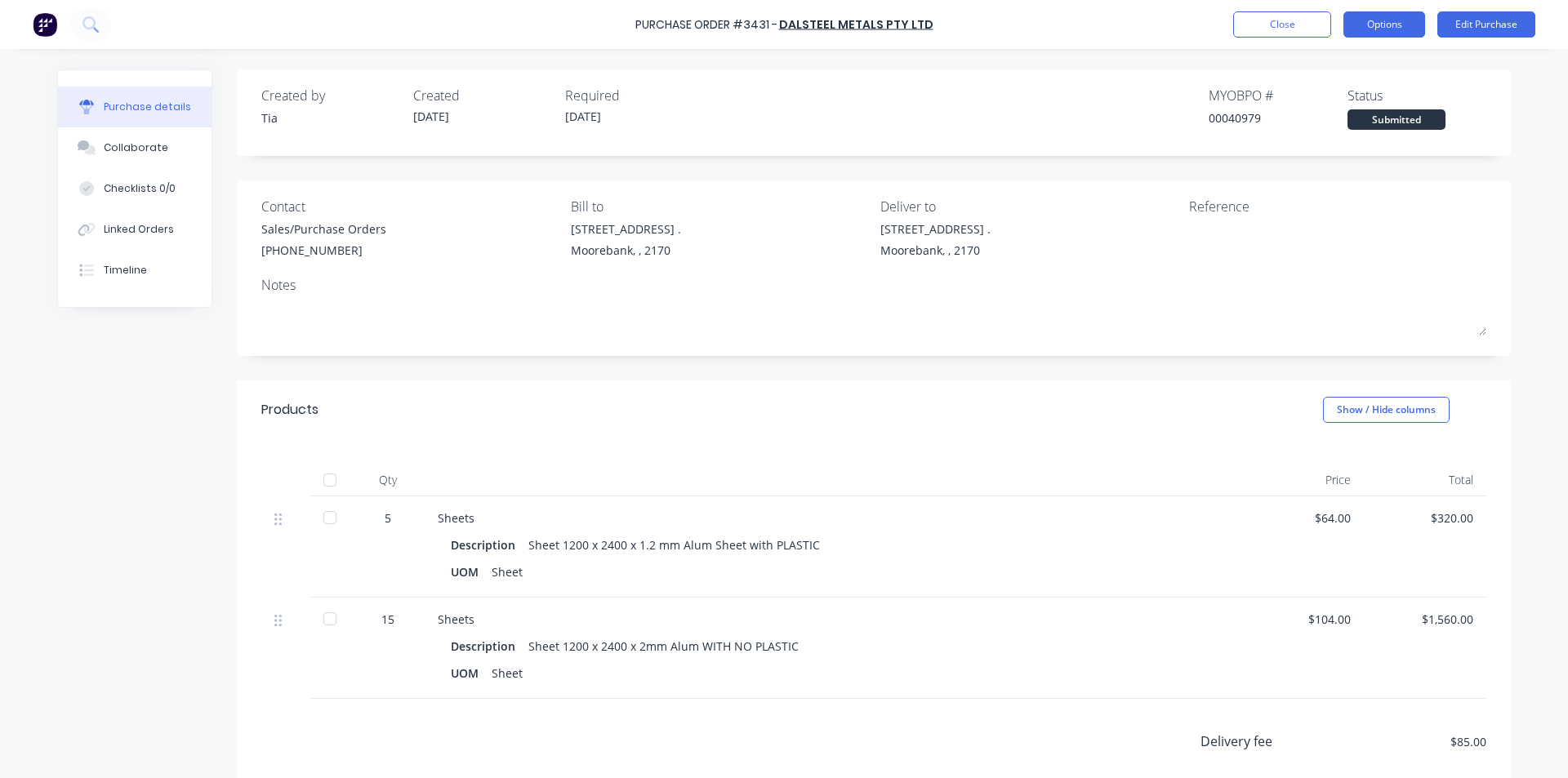
drag, startPoint x: 1235, startPoint y: 217, endPoint x: 1390, endPoint y: 15, distance: 254.6
click at [1235, 216] on div "Reference" at bounding box center [1337, 232] width 298 height 71
click at [1474, 21] on button "Edit Purchase" at bounding box center [1487, 24] width 98 height 26
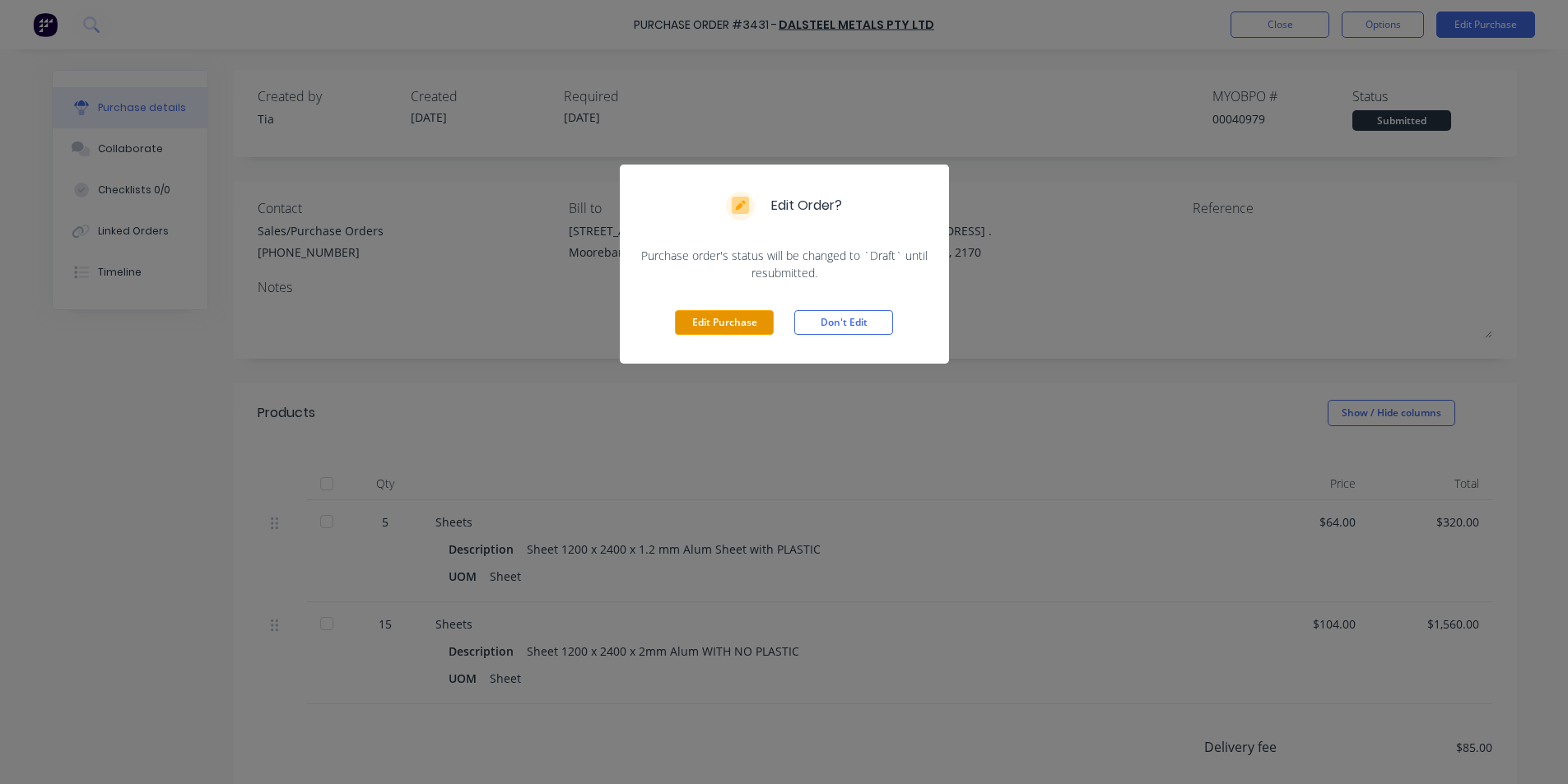
click at [750, 331] on button "Edit Purchase" at bounding box center [724, 322] width 99 height 25
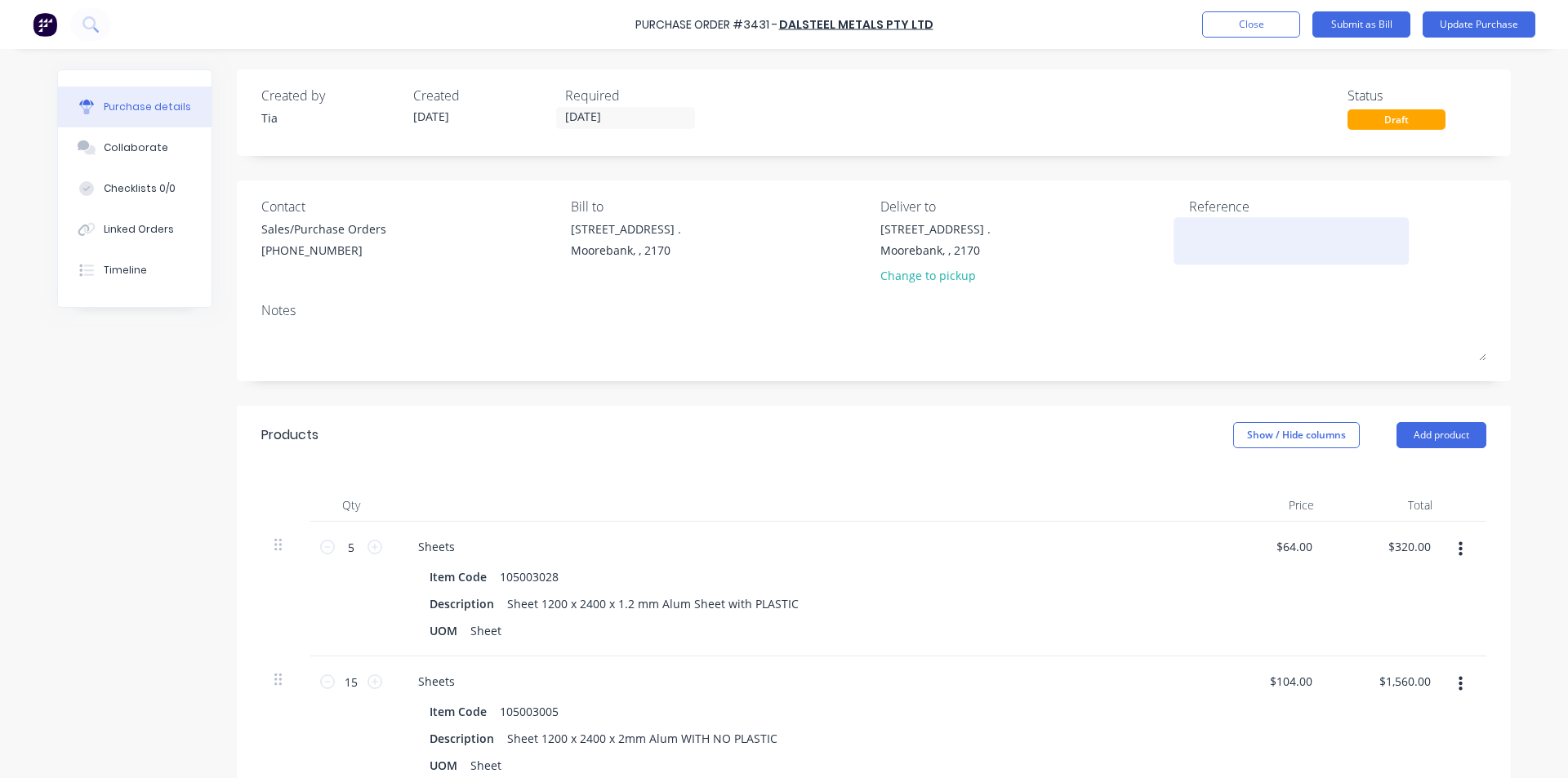
click at [1203, 239] on textarea at bounding box center [1291, 239] width 204 height 37
paste textarea "Quote # 0071868QS"
type textarea "Quote # 0071868QS"
type textarea "x"
type textarea "Quote # 0071868QS"
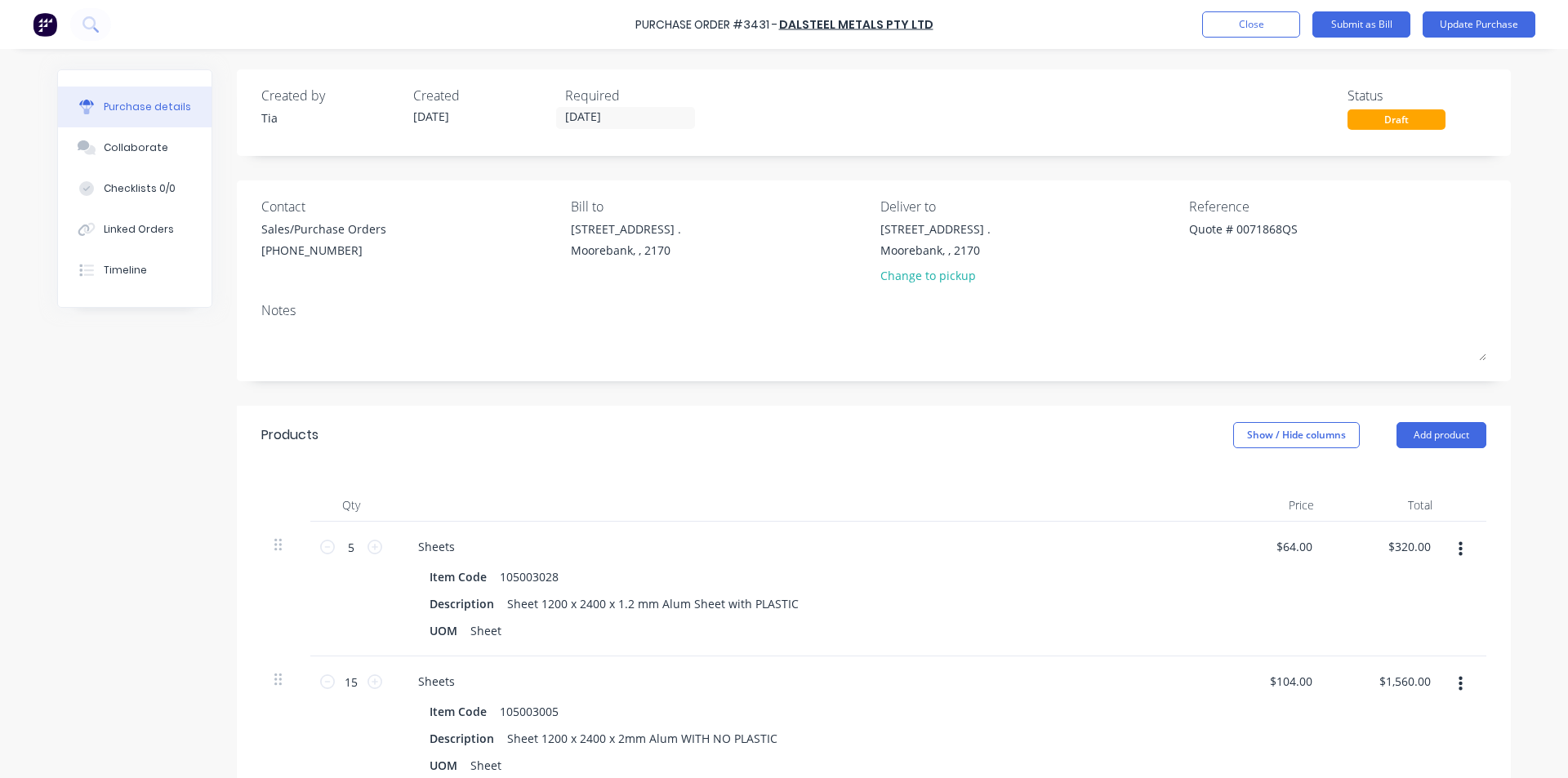
click at [1093, 317] on div "Notes" at bounding box center [874, 310] width 1225 height 20
click at [1519, 32] on button "Update Purchase" at bounding box center [1478, 24] width 113 height 26
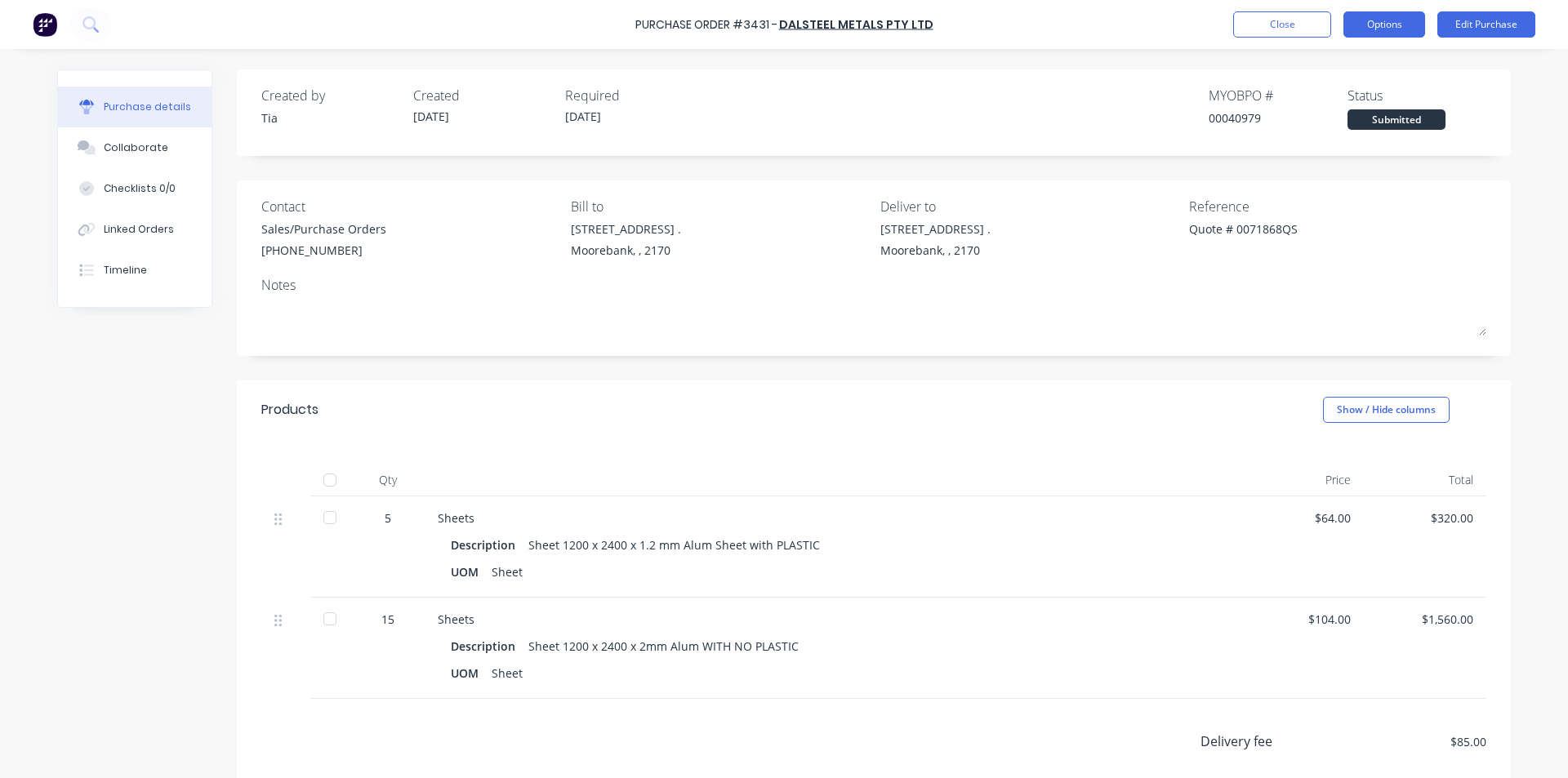
click at [1375, 35] on button "Options" at bounding box center [1384, 24] width 81 height 26
click at [1376, 22] on button "Options" at bounding box center [1384, 24] width 81 height 26
click at [1378, 28] on button "Options" at bounding box center [1384, 24] width 81 height 26
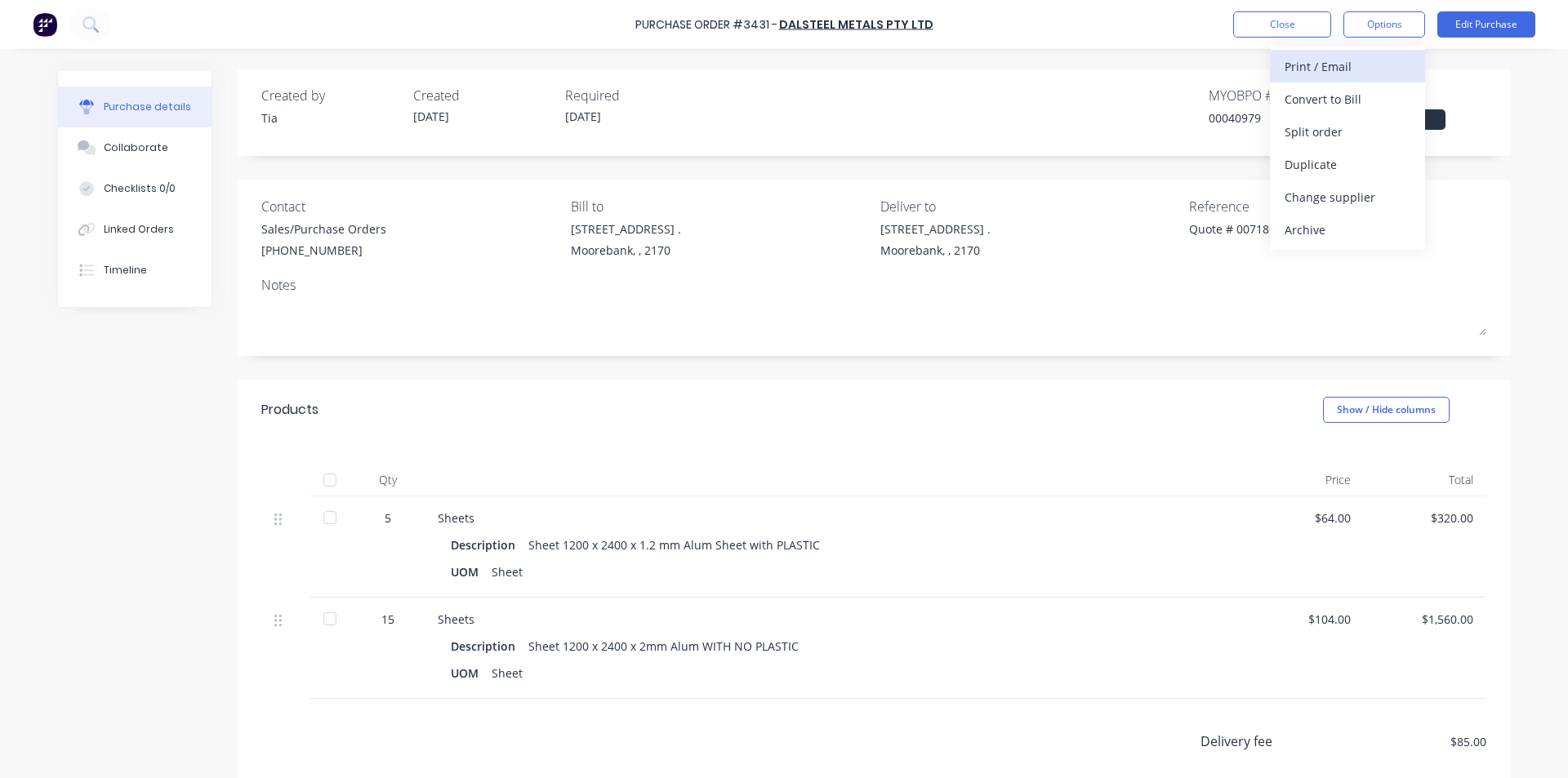
click at [1368, 60] on div "Print / Email" at bounding box center [1347, 66] width 126 height 24
click at [1368, 129] on div "Without pricing" at bounding box center [1347, 132] width 126 height 24
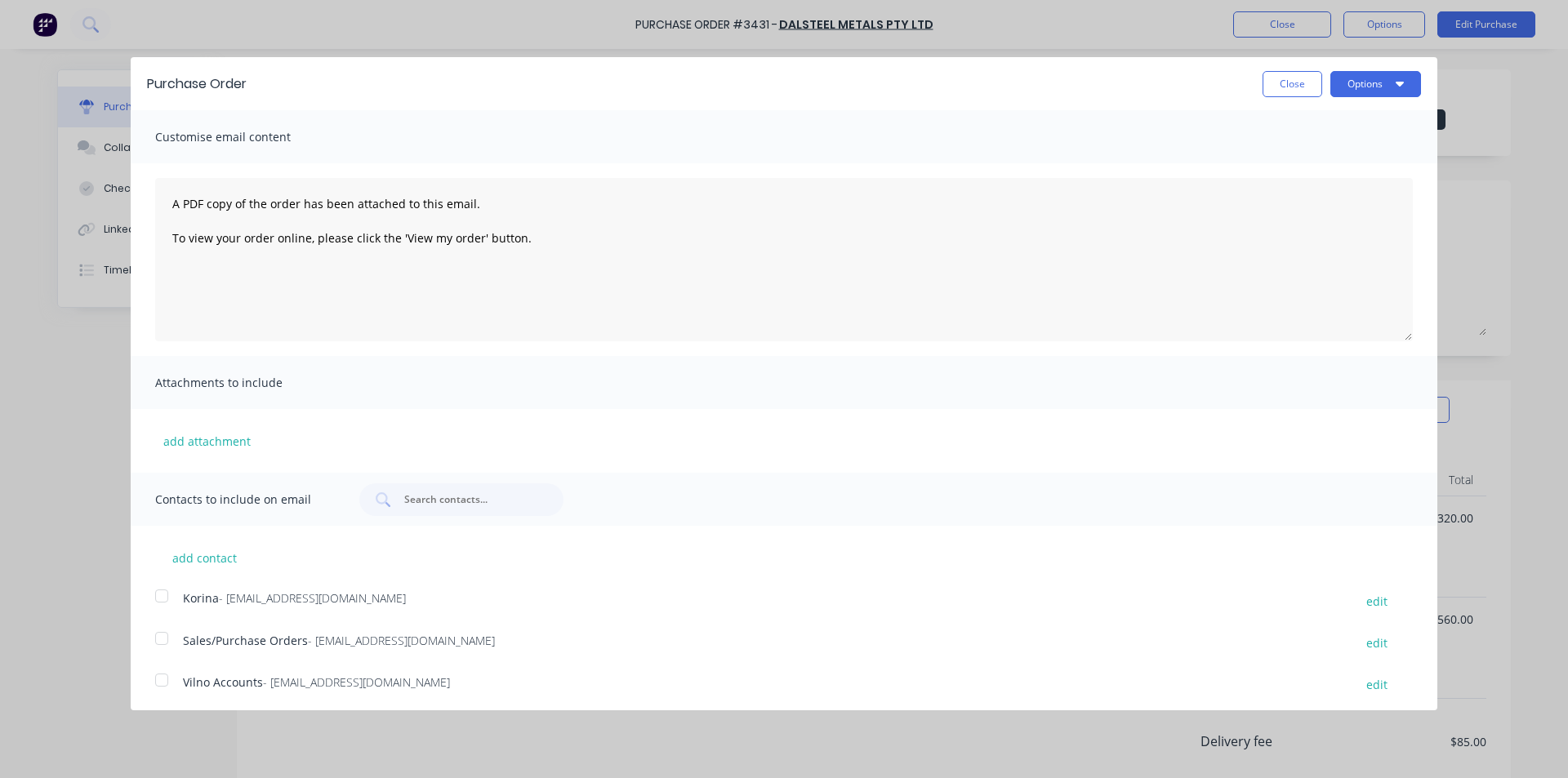
click at [1281, 87] on button "Close" at bounding box center [1292, 84] width 60 height 26
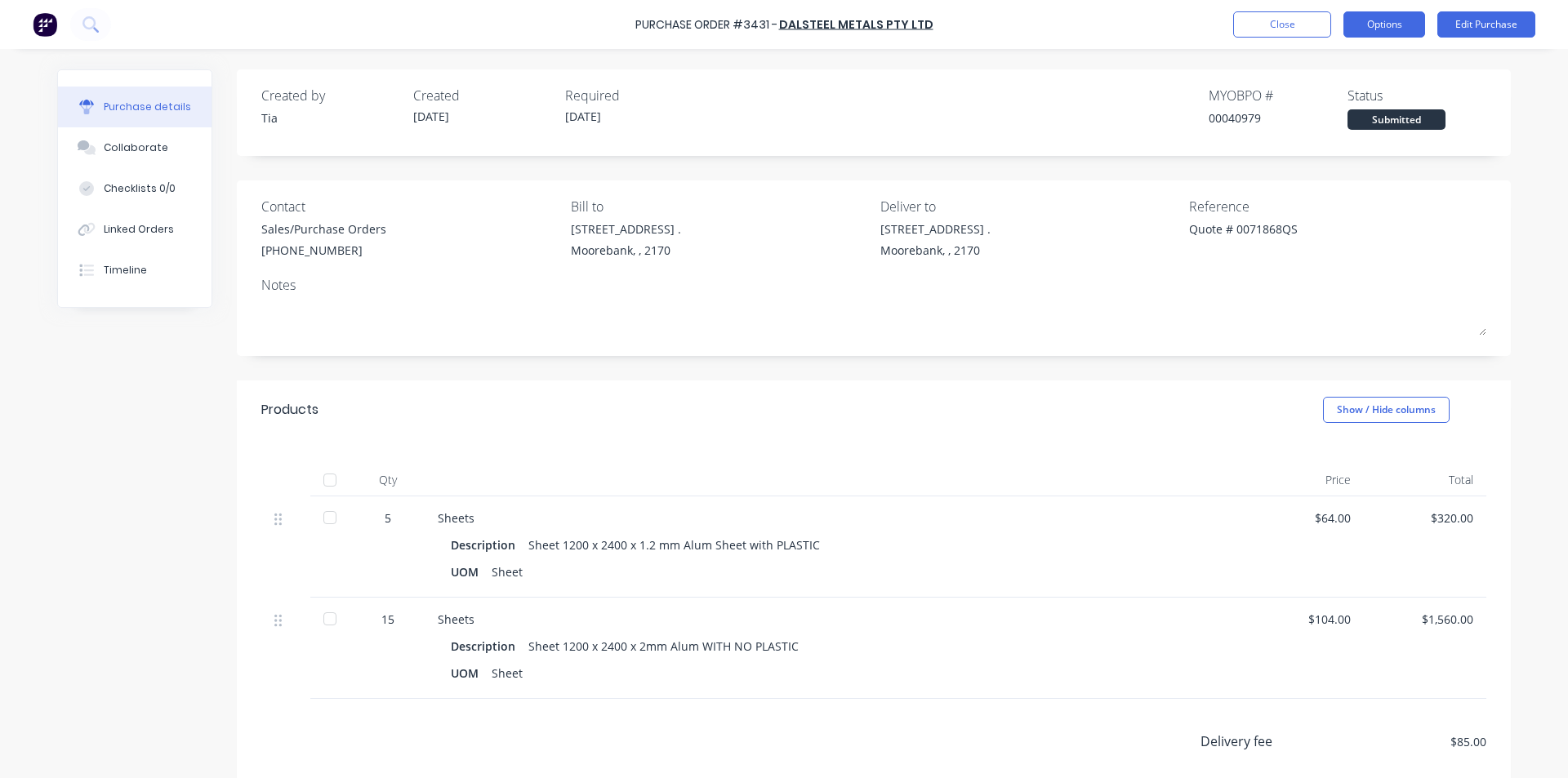
click at [1372, 27] on button "Options" at bounding box center [1384, 24] width 81 height 26
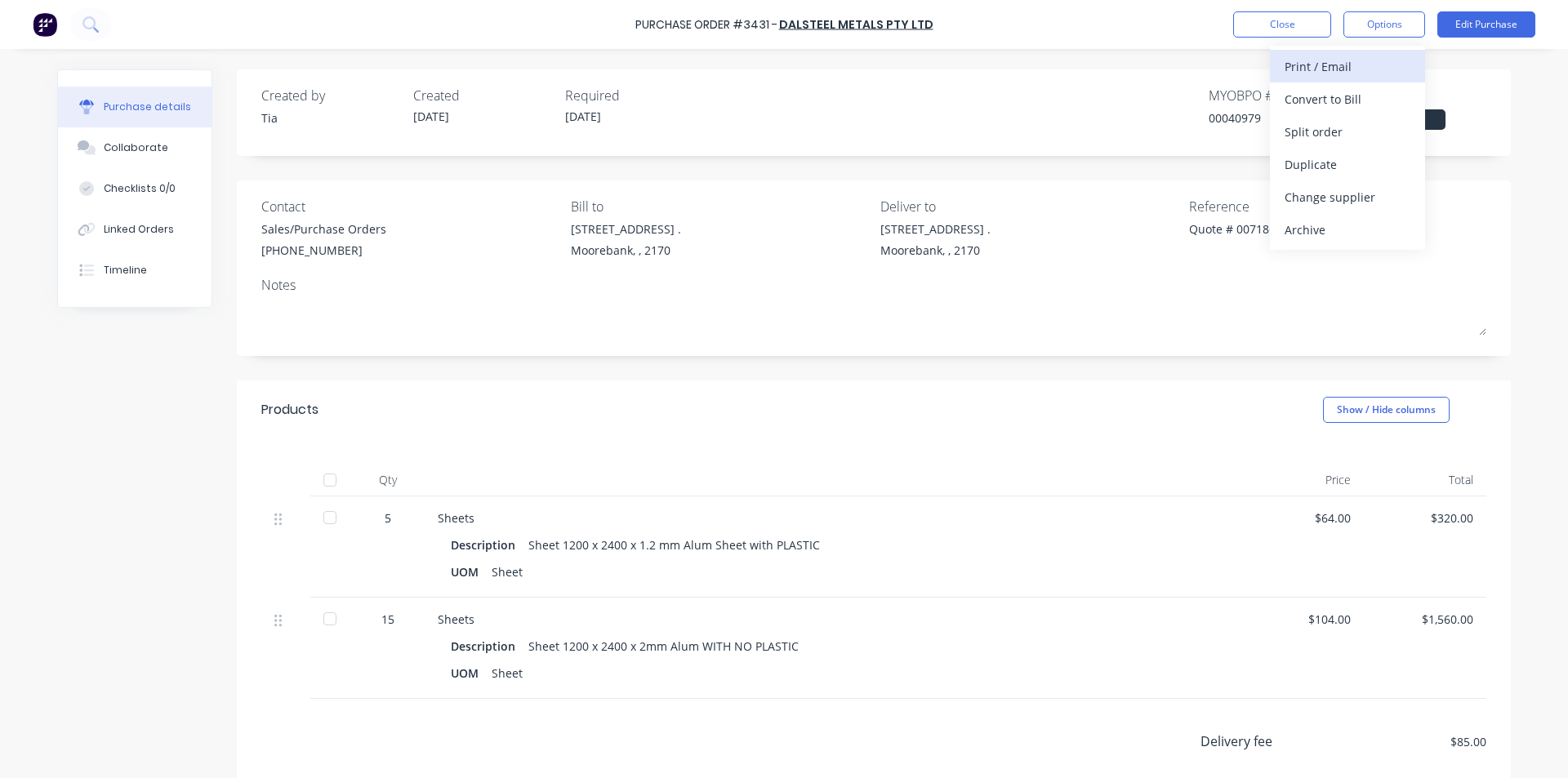
click at [1362, 54] on div "Print / Email" at bounding box center [1347, 66] width 126 height 24
click at [1391, 15] on button "Options" at bounding box center [1384, 24] width 81 height 26
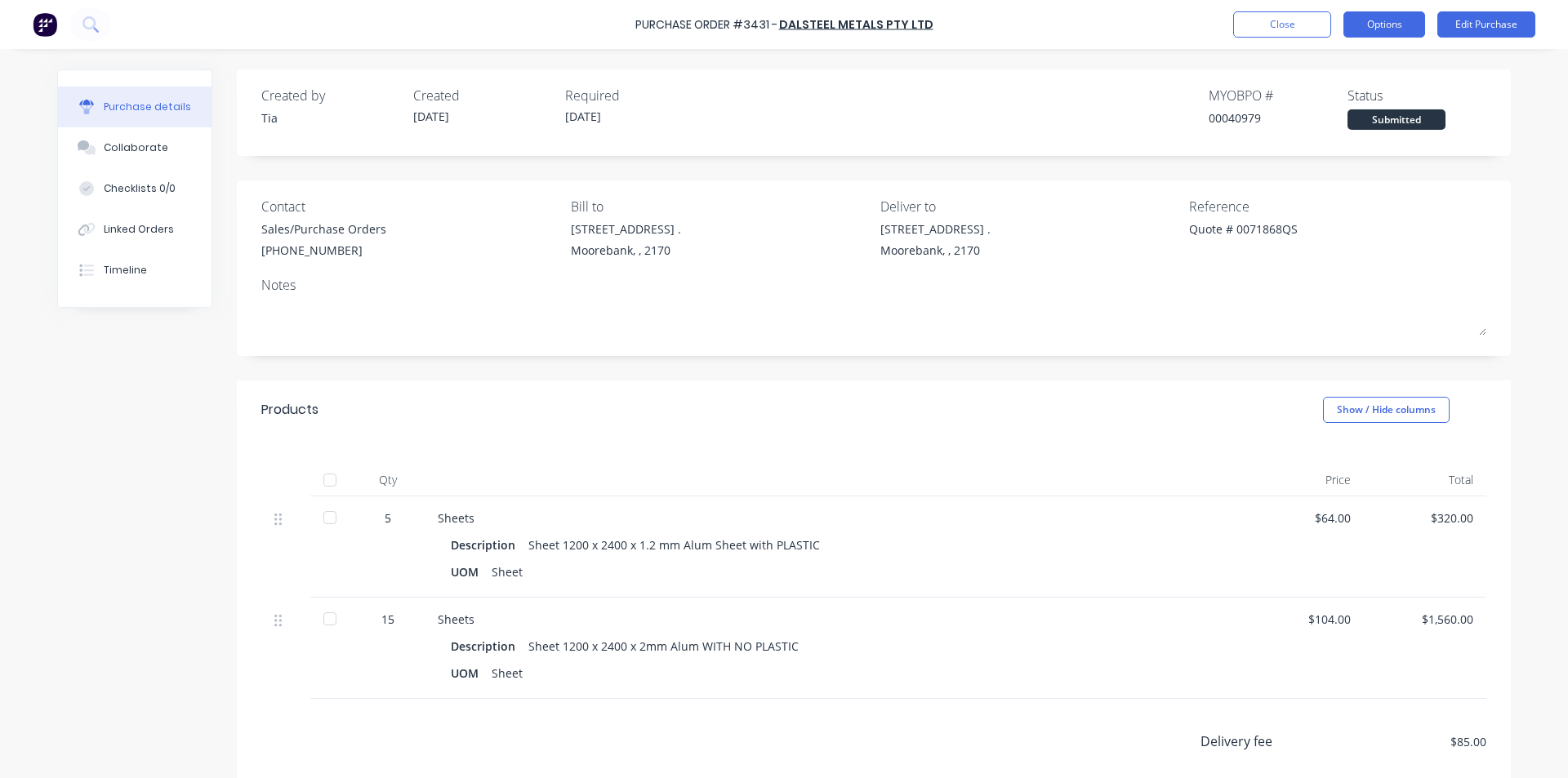
click at [1391, 15] on button "Options" at bounding box center [1384, 24] width 81 height 26
click at [1503, 85] on div "Created by Tia Created [DATE] Required [DATE] MYOB PO # 00040979 Status Submitt…" at bounding box center [874, 113] width 1274 height 87
drag, startPoint x: 1401, startPoint y: 39, endPoint x: 1403, endPoint y: 31, distance: 8.2
click at [1401, 38] on div "Purchase Order #3431 - DALSTEEL METALS PTY LTD Close Options Edit Purchase" at bounding box center [784, 24] width 1568 height 49
click at [1404, 25] on button "Options" at bounding box center [1384, 24] width 81 height 26
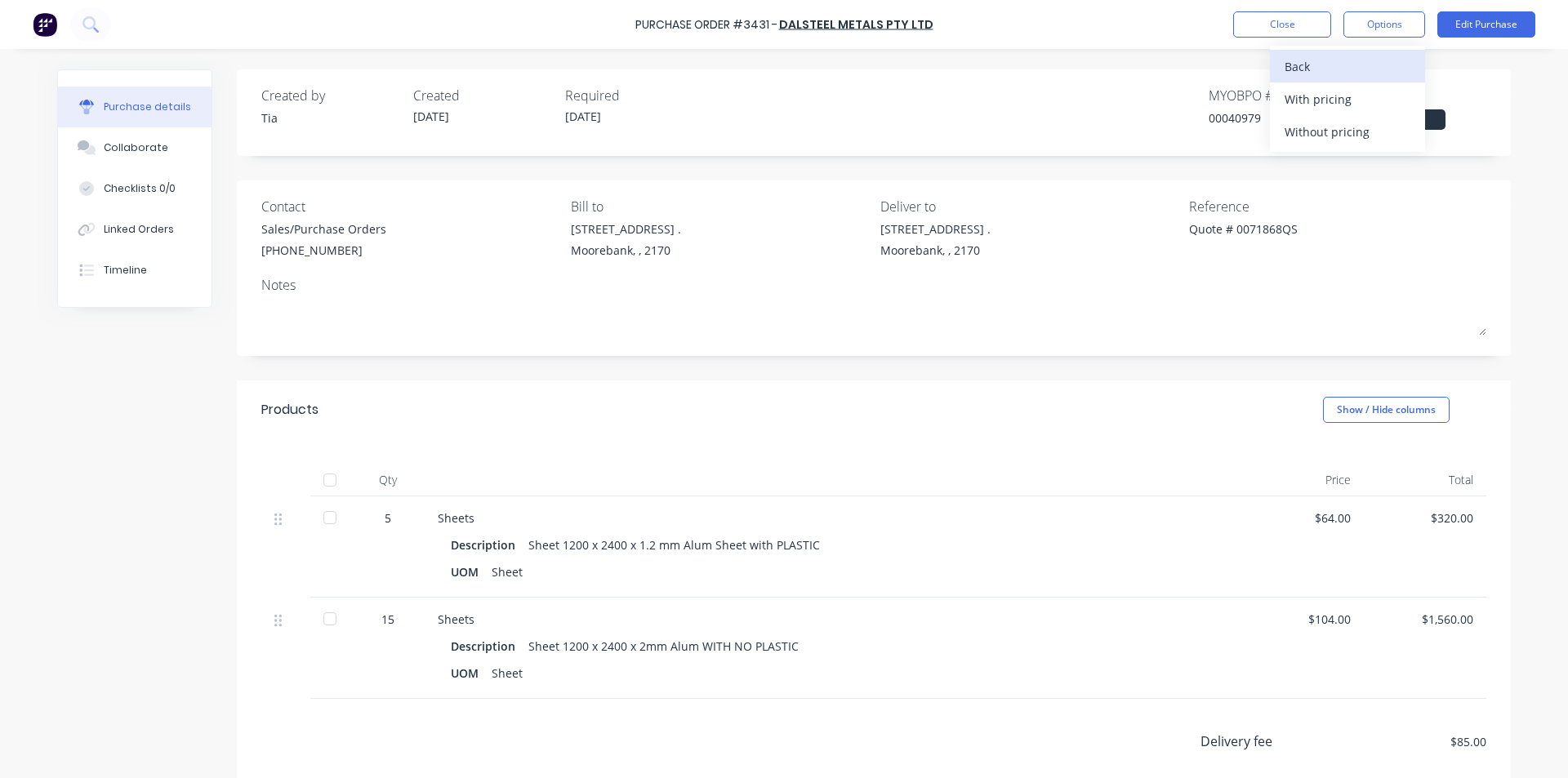
click at [1373, 60] on div "Back" at bounding box center [1347, 66] width 126 height 24
click at [1396, 23] on button "Options" at bounding box center [1384, 24] width 81 height 26
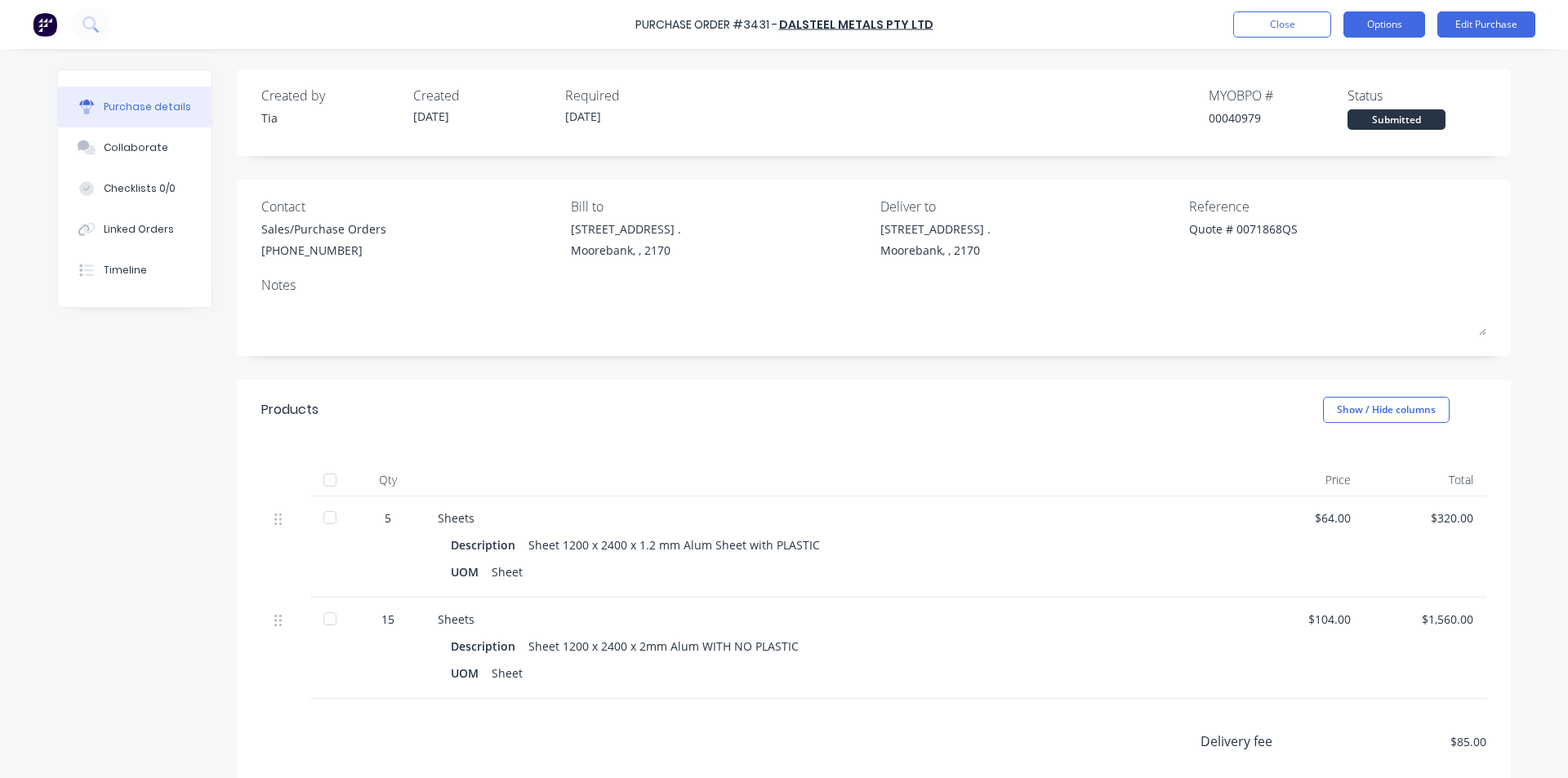
click at [1396, 23] on button "Options" at bounding box center [1384, 24] width 81 height 26
click at [1479, 52] on div "Purchase details Collaborate Checklists 0/0 Linked Orders Timeline Created by T…" at bounding box center [784, 365] width 1487 height 697
click at [1384, 26] on button "Options" at bounding box center [1384, 24] width 81 height 26
click at [1528, 74] on div "Purchase Order #3431 - DALSTEEL METALS PTY LTD Close Options Print / Email Conv…" at bounding box center [784, 389] width 1568 height 778
click at [1520, 21] on button "Edit Purchase" at bounding box center [1487, 24] width 98 height 26
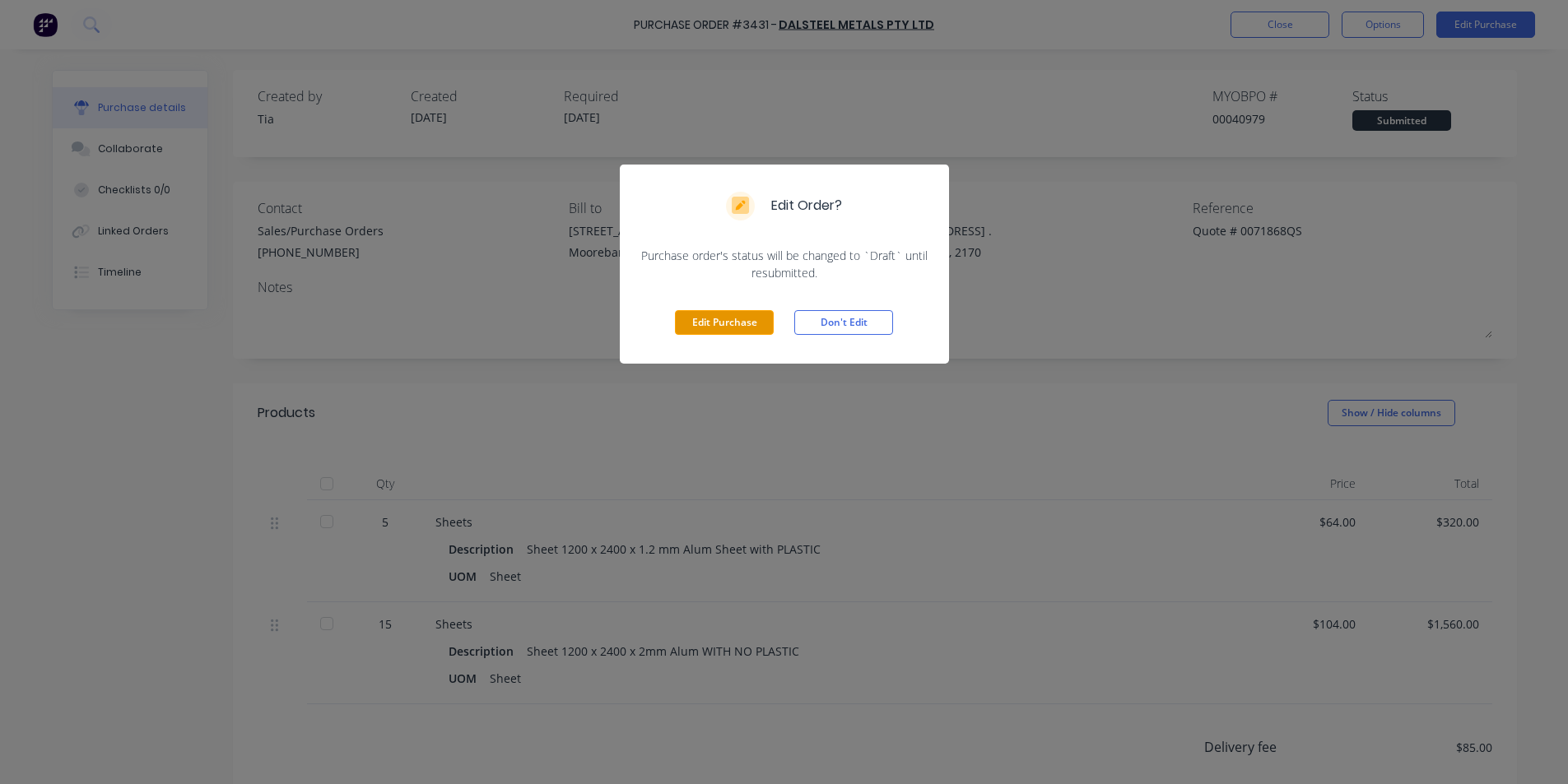
click at [724, 312] on button "Edit Purchase" at bounding box center [724, 322] width 99 height 25
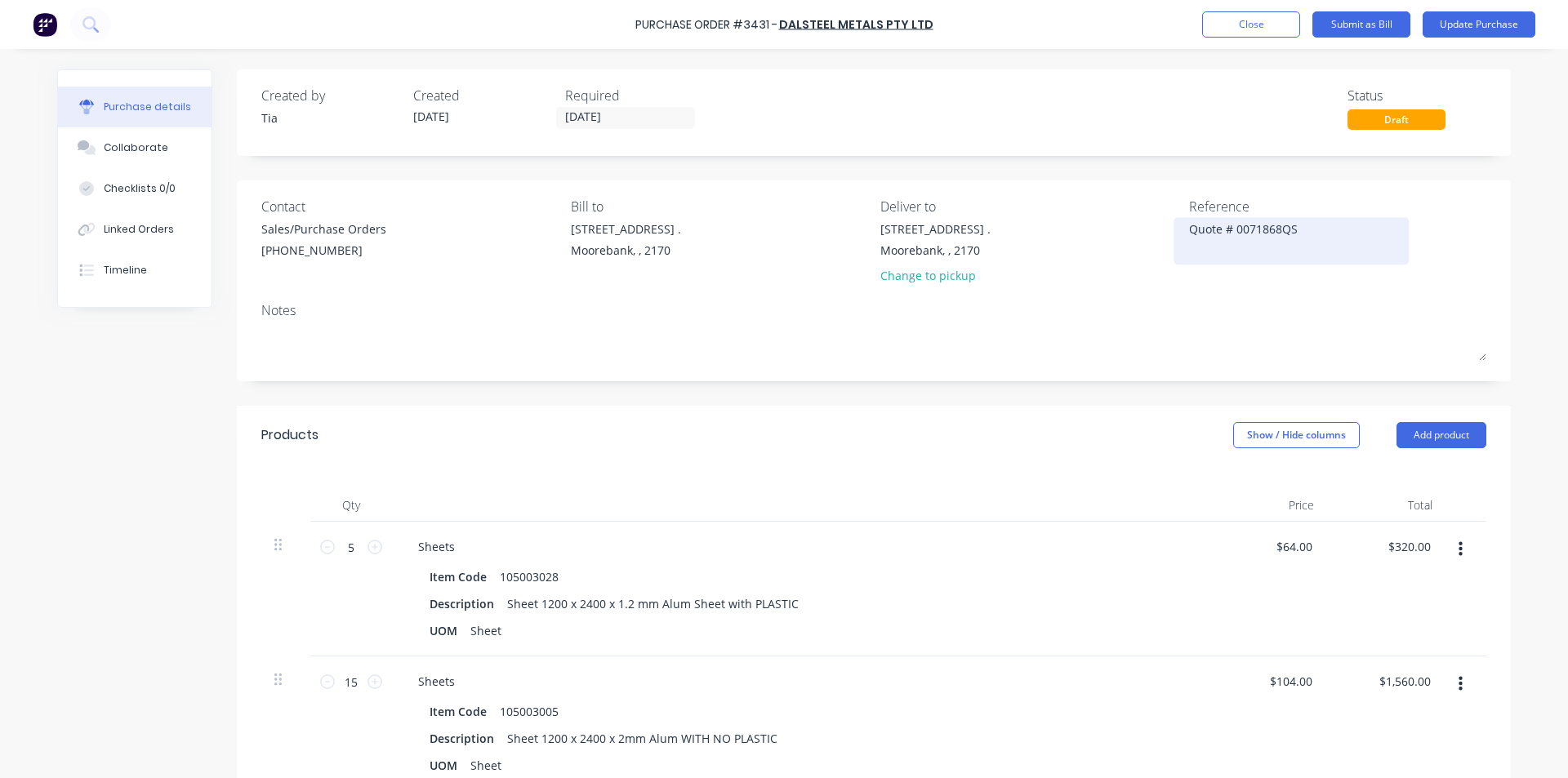
type textarea "x"
drag, startPoint x: 1289, startPoint y: 238, endPoint x: 1058, endPoint y: 244, distance: 231.1
click at [1058, 244] on div "Contact Sales/Purchase Orders [PHONE_NUMBER] Bill to 16 Yulong Close . [GEOGRAP…" at bounding box center [874, 245] width 1225 height 96
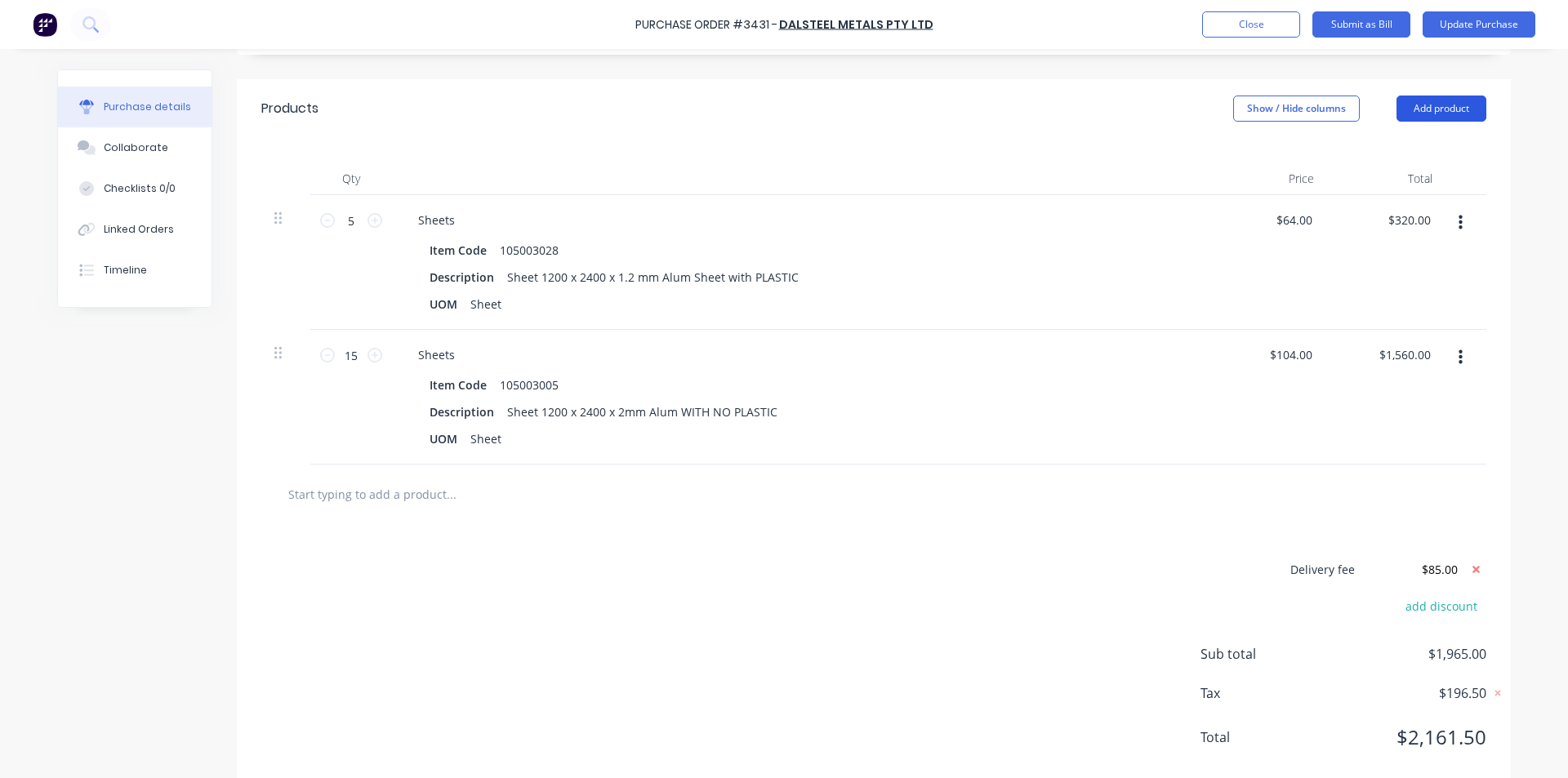
type textarea "x"
click at [1443, 105] on button "Add product" at bounding box center [1440, 109] width 90 height 26
click at [1423, 181] on div "Basic product" at bounding box center [1408, 184] width 126 height 24
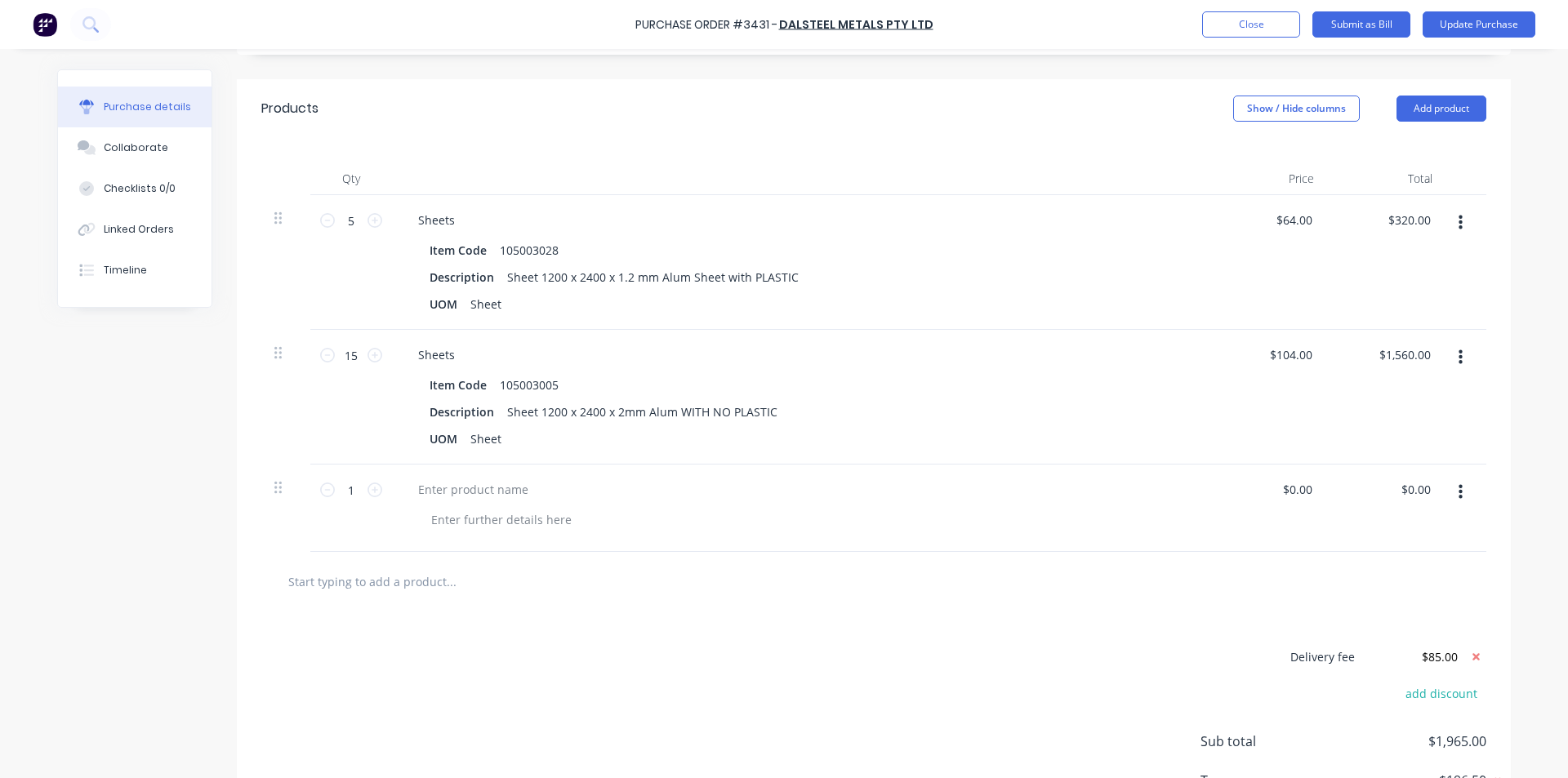
click at [1457, 493] on button "button" at bounding box center [1460, 492] width 38 height 29
drag, startPoint x: 1396, startPoint y: 634, endPoint x: 1430, endPoint y: 318, distance: 317.8
click at [1395, 634] on button "Delete" at bounding box center [1410, 633] width 138 height 33
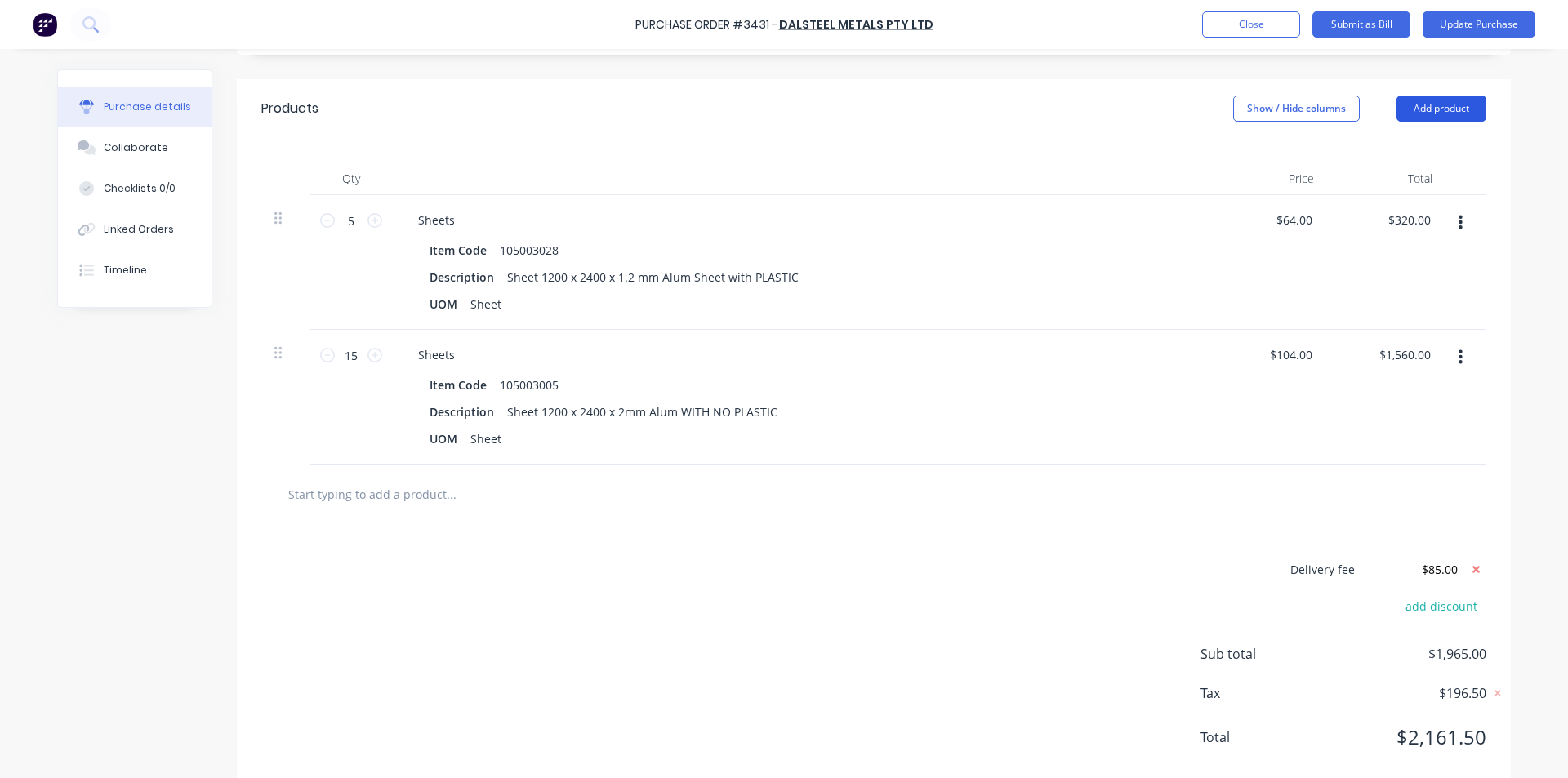
click at [1440, 100] on button "Add product" at bounding box center [1440, 109] width 90 height 26
click at [1405, 315] on div "Notes (External)" at bounding box center [1408, 314] width 126 height 24
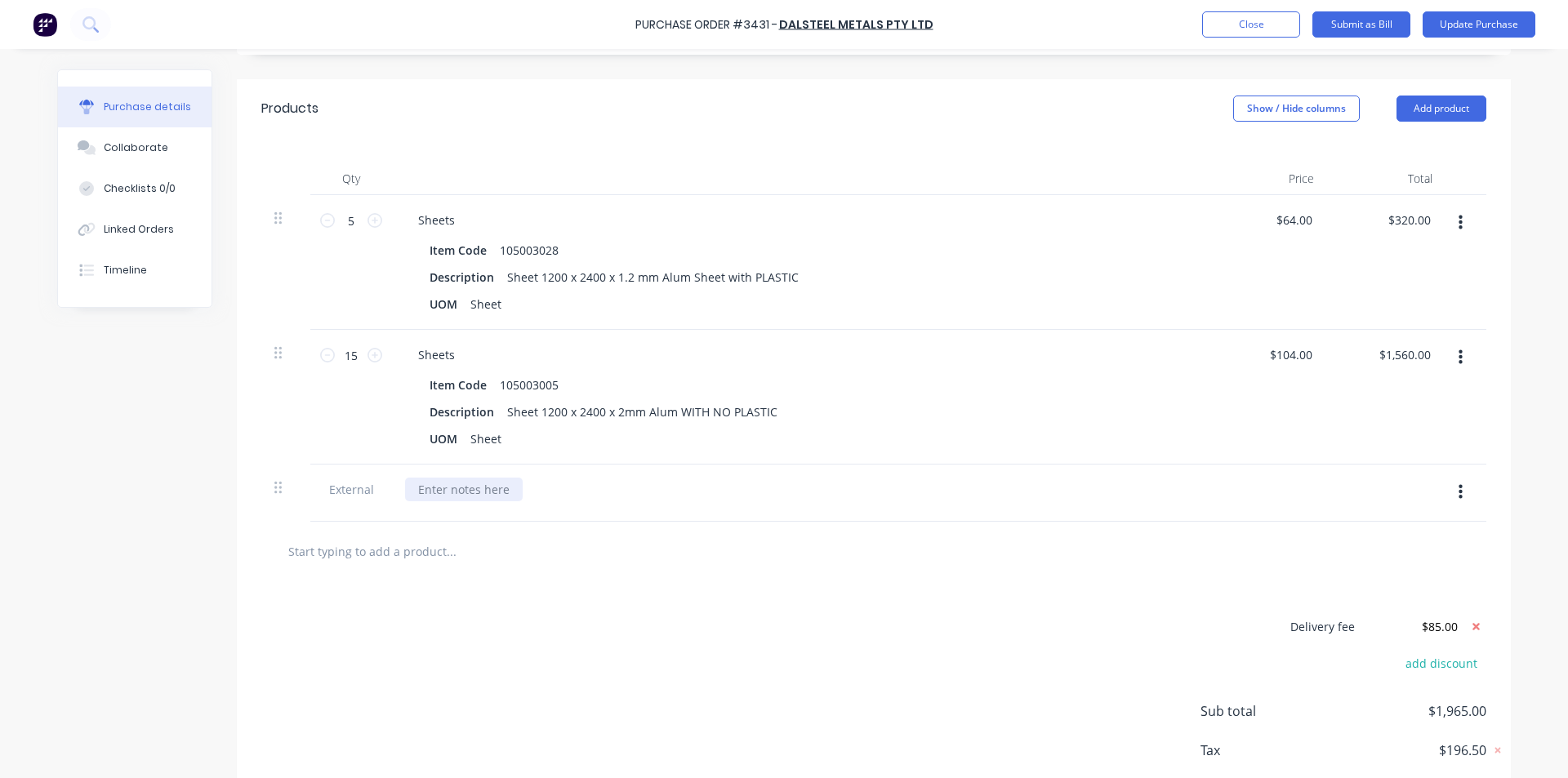
click at [500, 494] on div at bounding box center [464, 489] width 118 height 24
paste div
click at [555, 652] on div "Delivery fee $85.00 add discount Sub total $1,965.00 Tax $196.50 Total $2,161.50" at bounding box center [874, 717] width 1274 height 272
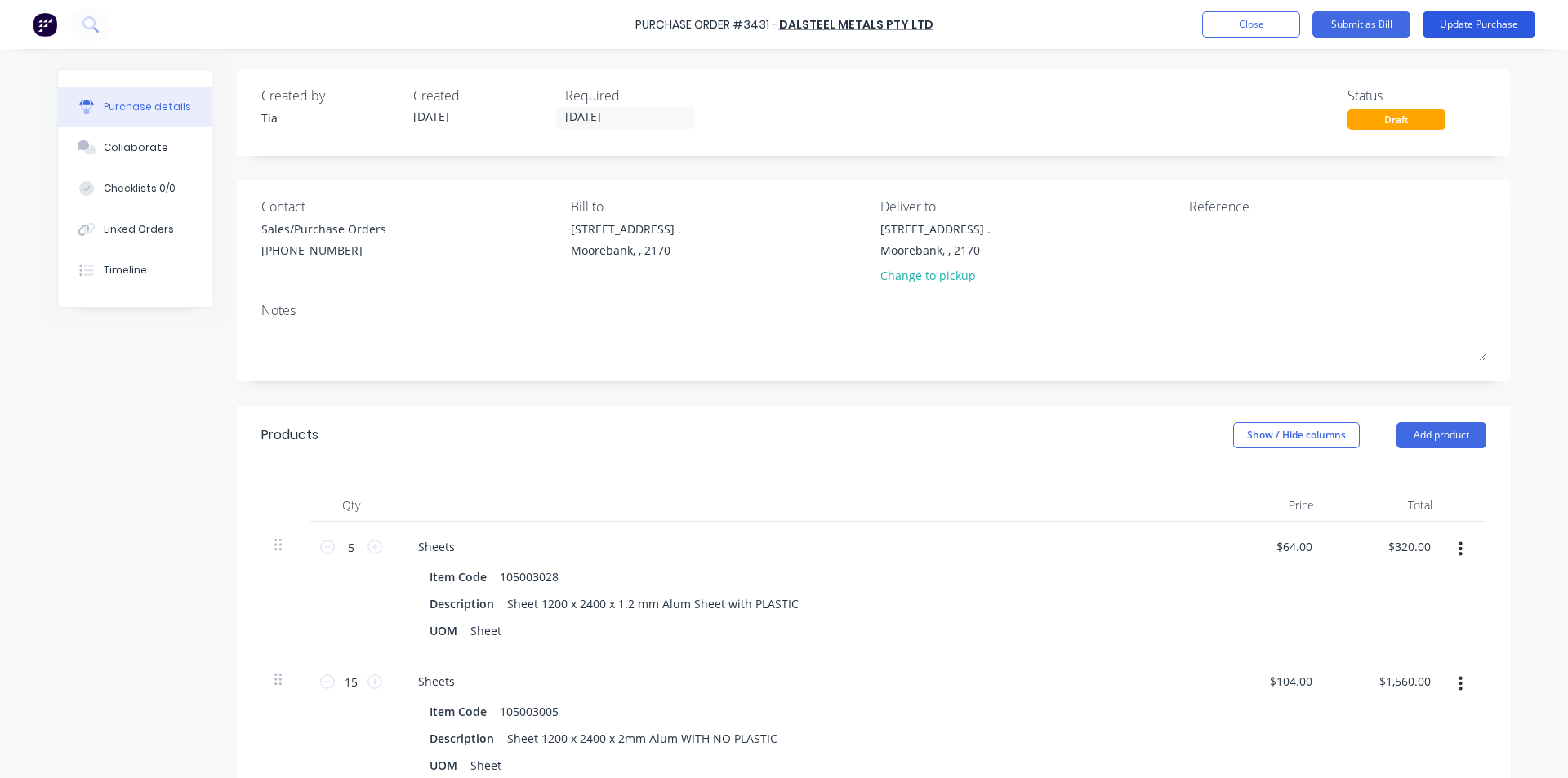
click at [1474, 25] on button "Update Purchase" at bounding box center [1478, 24] width 113 height 26
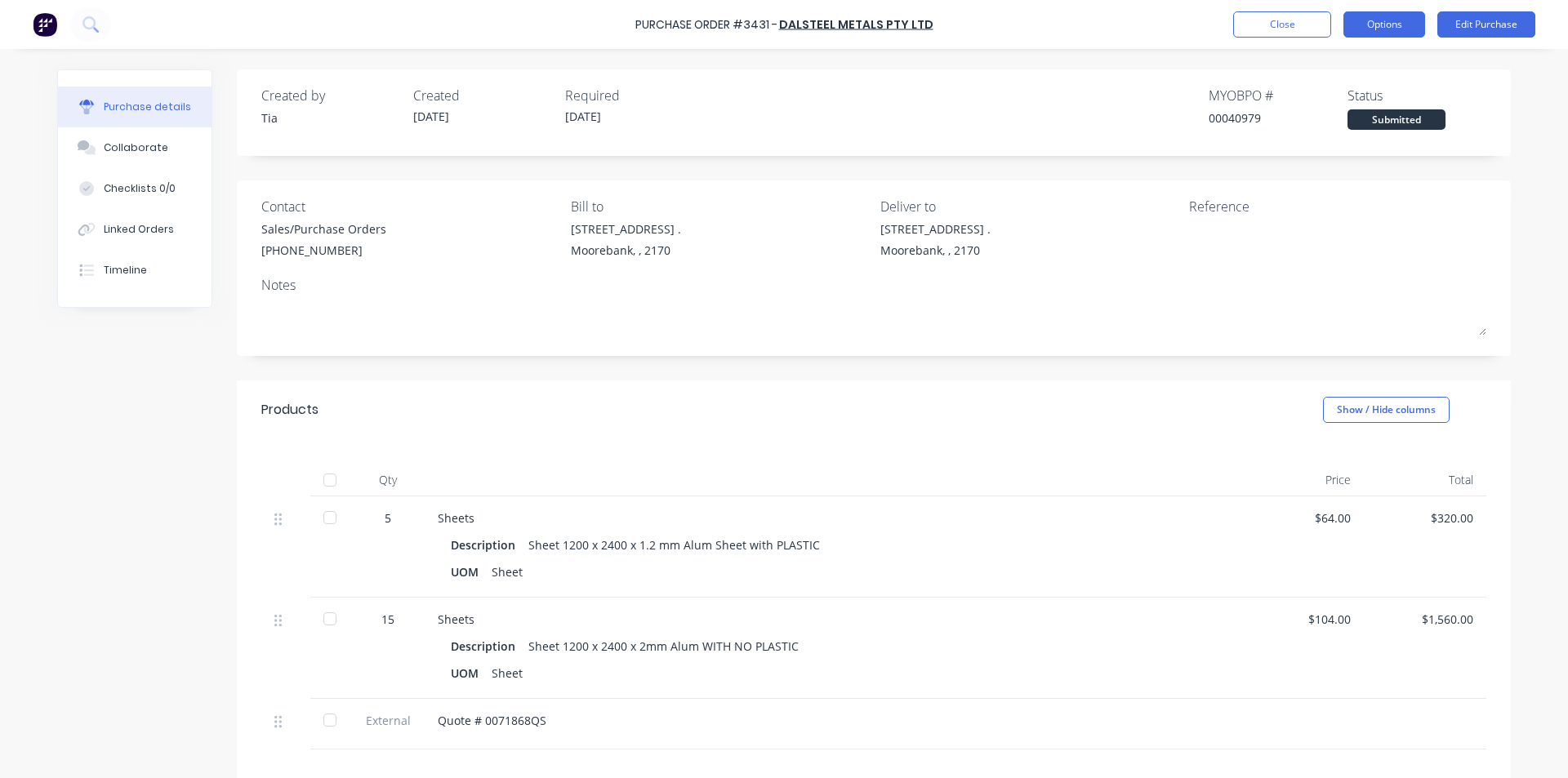
click at [1378, 20] on button "Options" at bounding box center [1384, 24] width 81 height 26
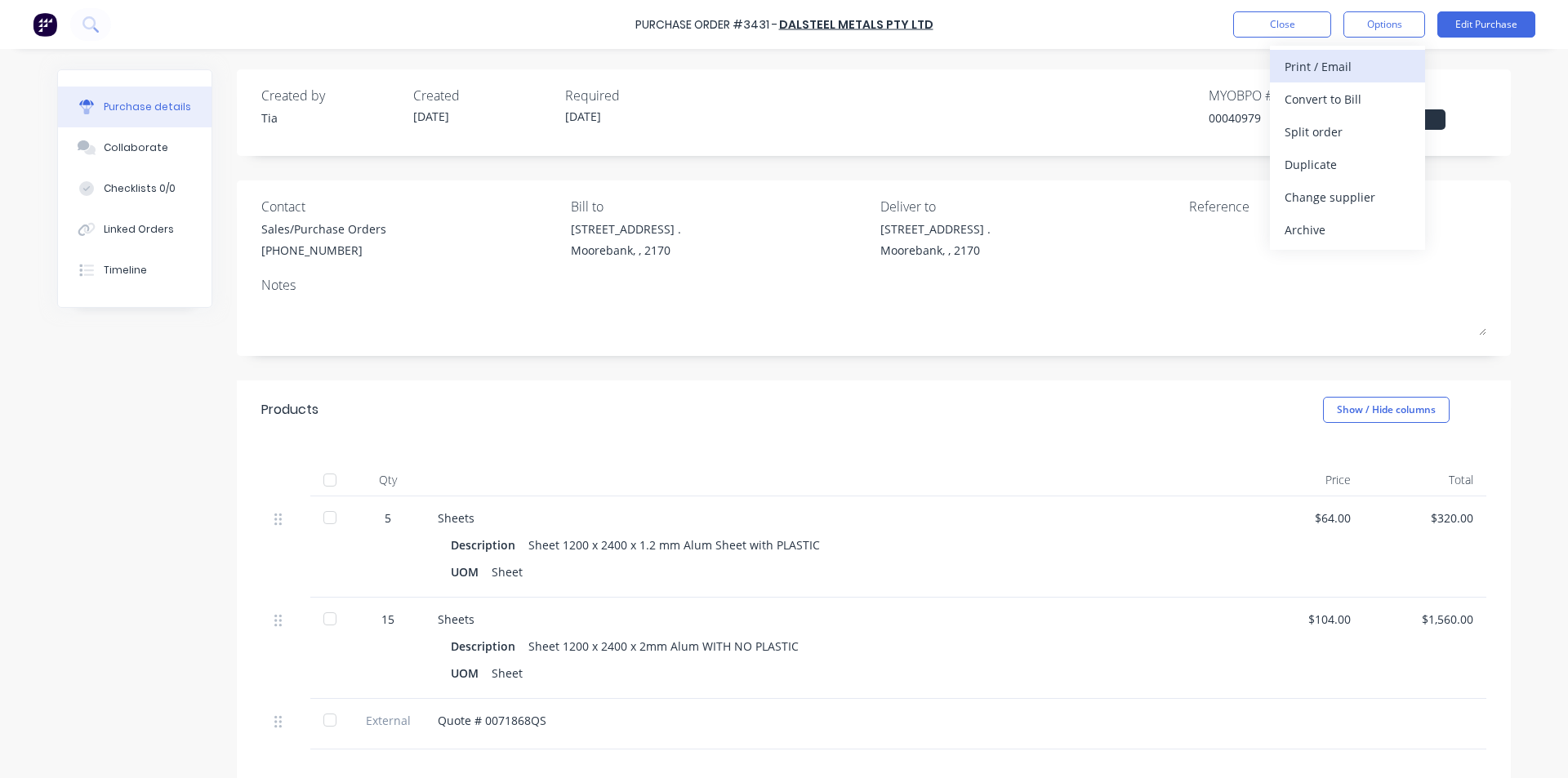
click at [1345, 66] on div "Print / Email" at bounding box center [1347, 66] width 126 height 24
click at [1339, 136] on div "Without pricing" at bounding box center [1347, 132] width 126 height 24
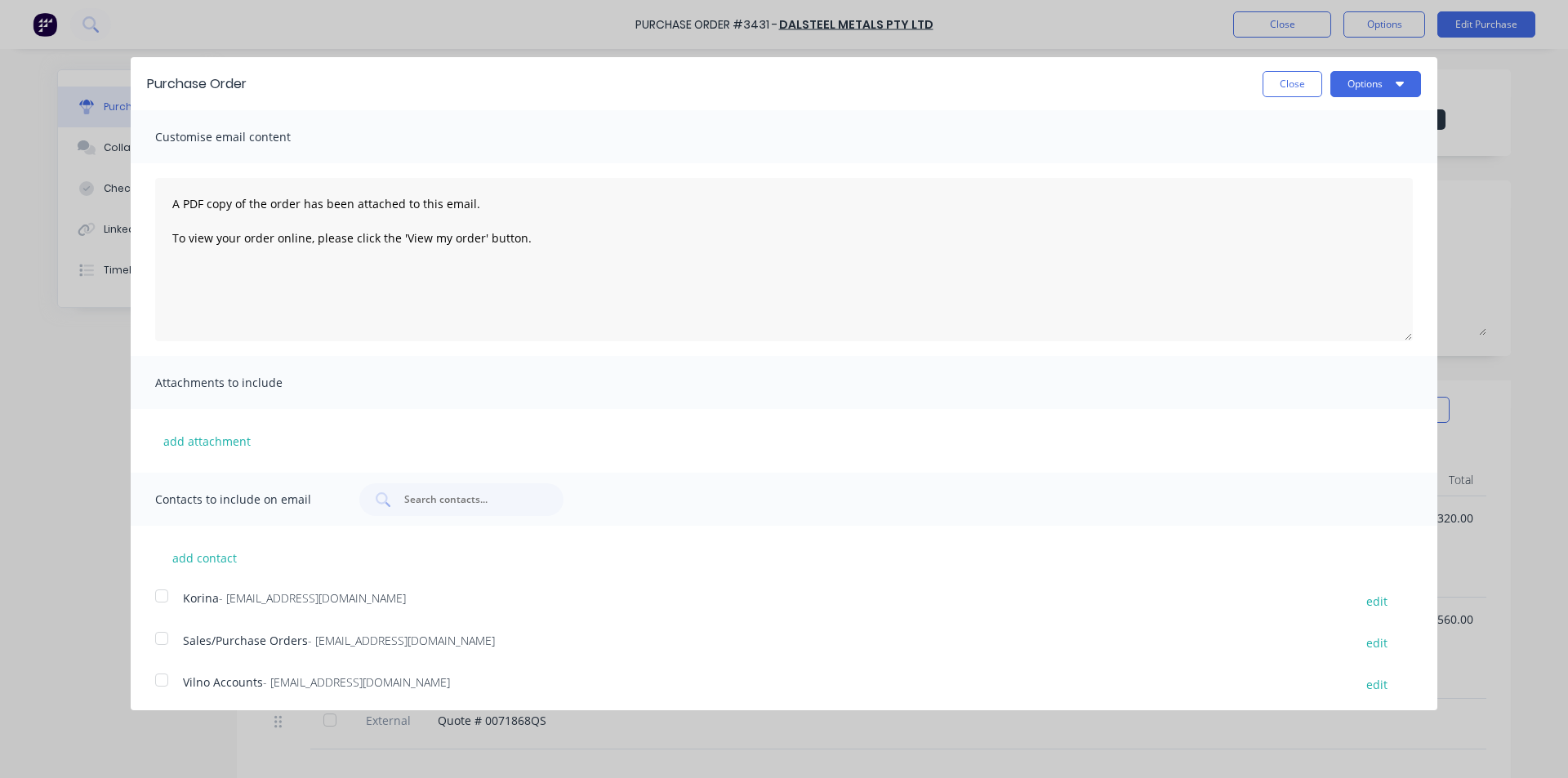
click at [162, 639] on div at bounding box center [162, 639] width 33 height 33
click at [1345, 85] on button "Options" at bounding box center [1375, 84] width 90 height 26
click at [1342, 158] on div "Email" at bounding box center [1343, 158] width 126 height 24
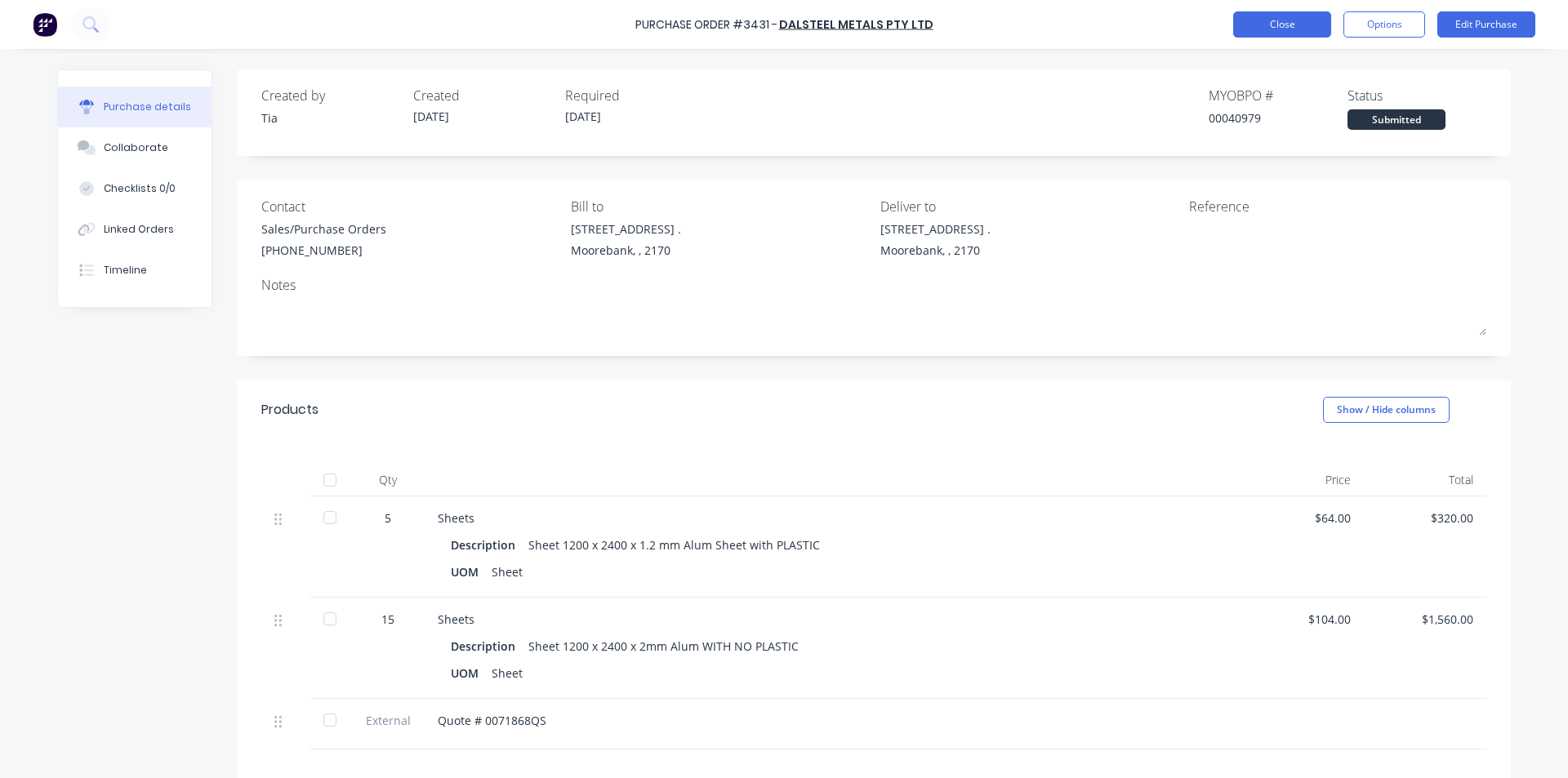
click at [1296, 29] on button "Close" at bounding box center [1282, 24] width 98 height 26
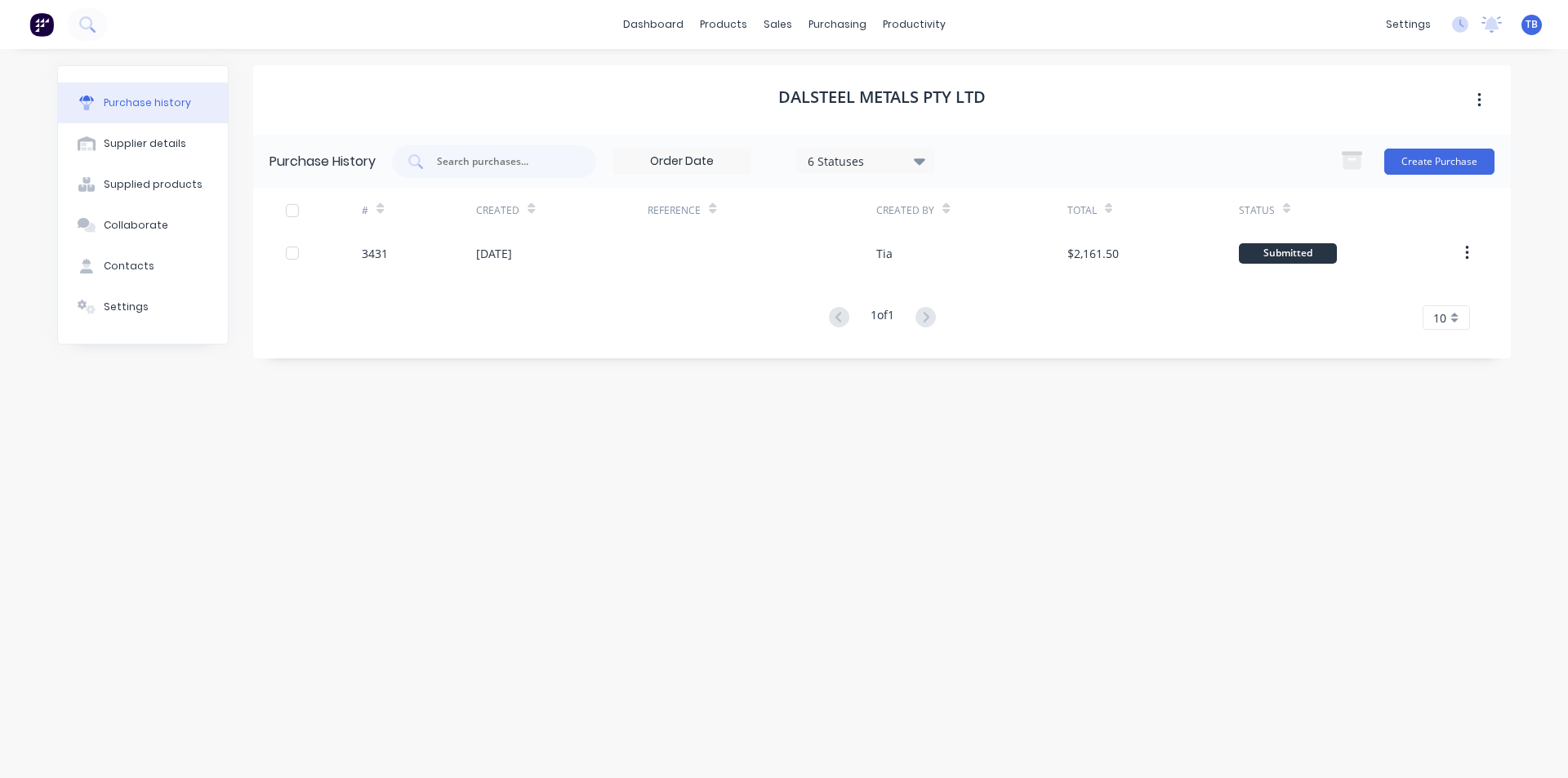
click at [850, 71] on div "DALSTEEL METALS PTY LTD" at bounding box center [882, 100] width 1258 height 70
click at [841, 15] on div "purchasing" at bounding box center [838, 24] width 74 height 24
click at [860, 83] on div "Purchase Orders" at bounding box center [890, 79] width 87 height 14
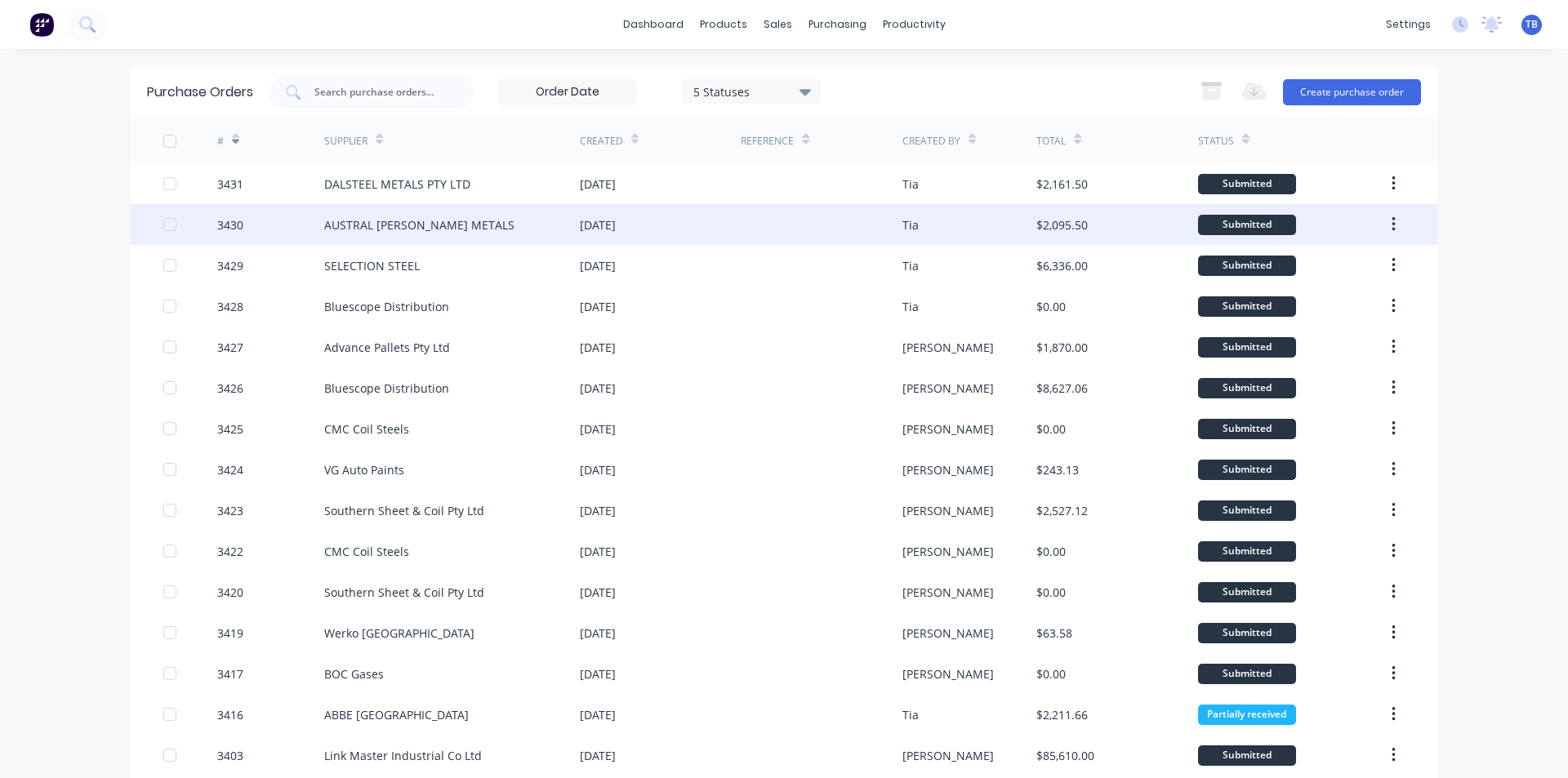
click at [399, 216] on div "AUSTRAL [PERSON_NAME] METALS" at bounding box center [419, 224] width 190 height 17
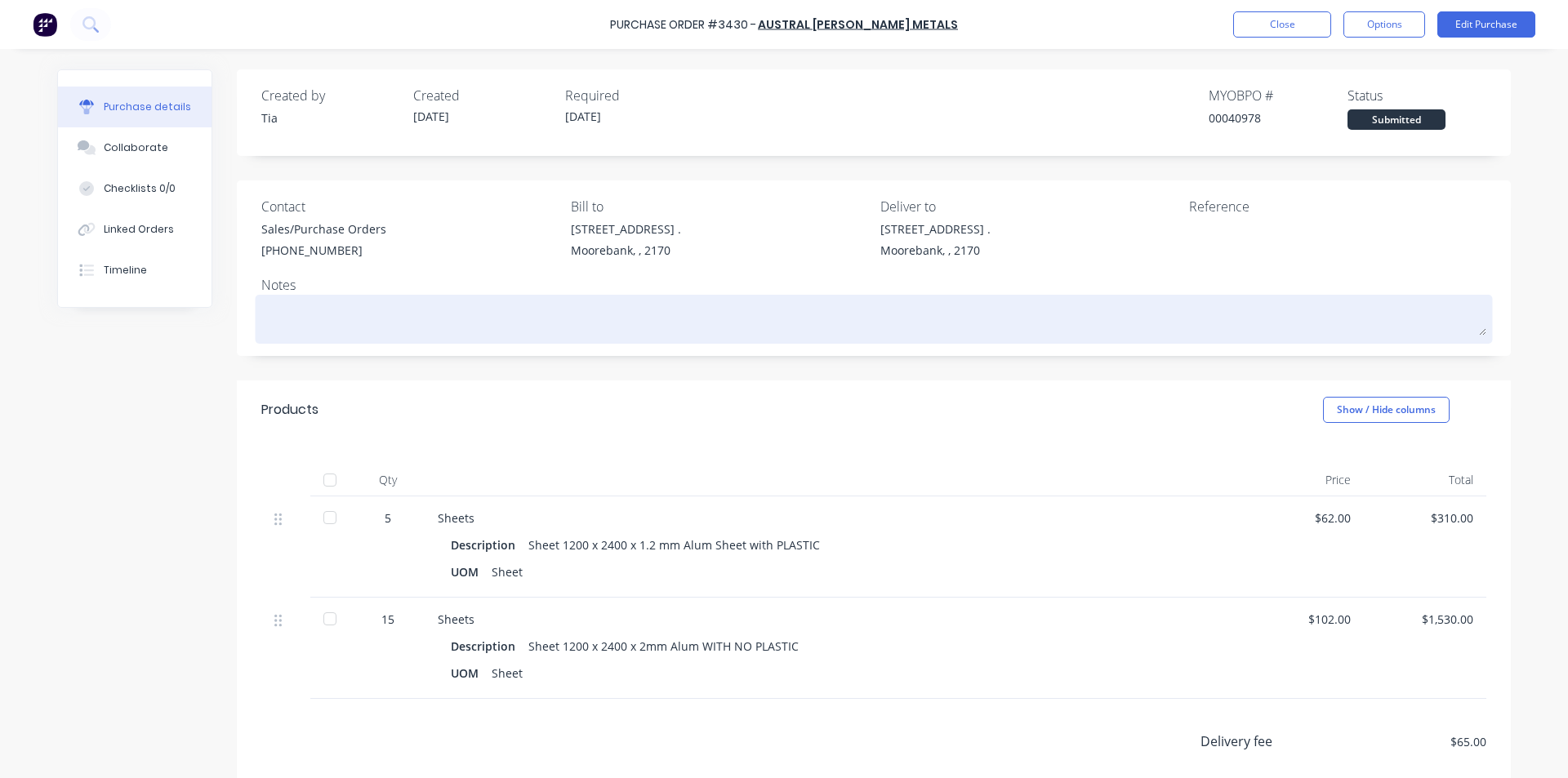
click at [441, 331] on textarea at bounding box center [874, 317] width 1225 height 37
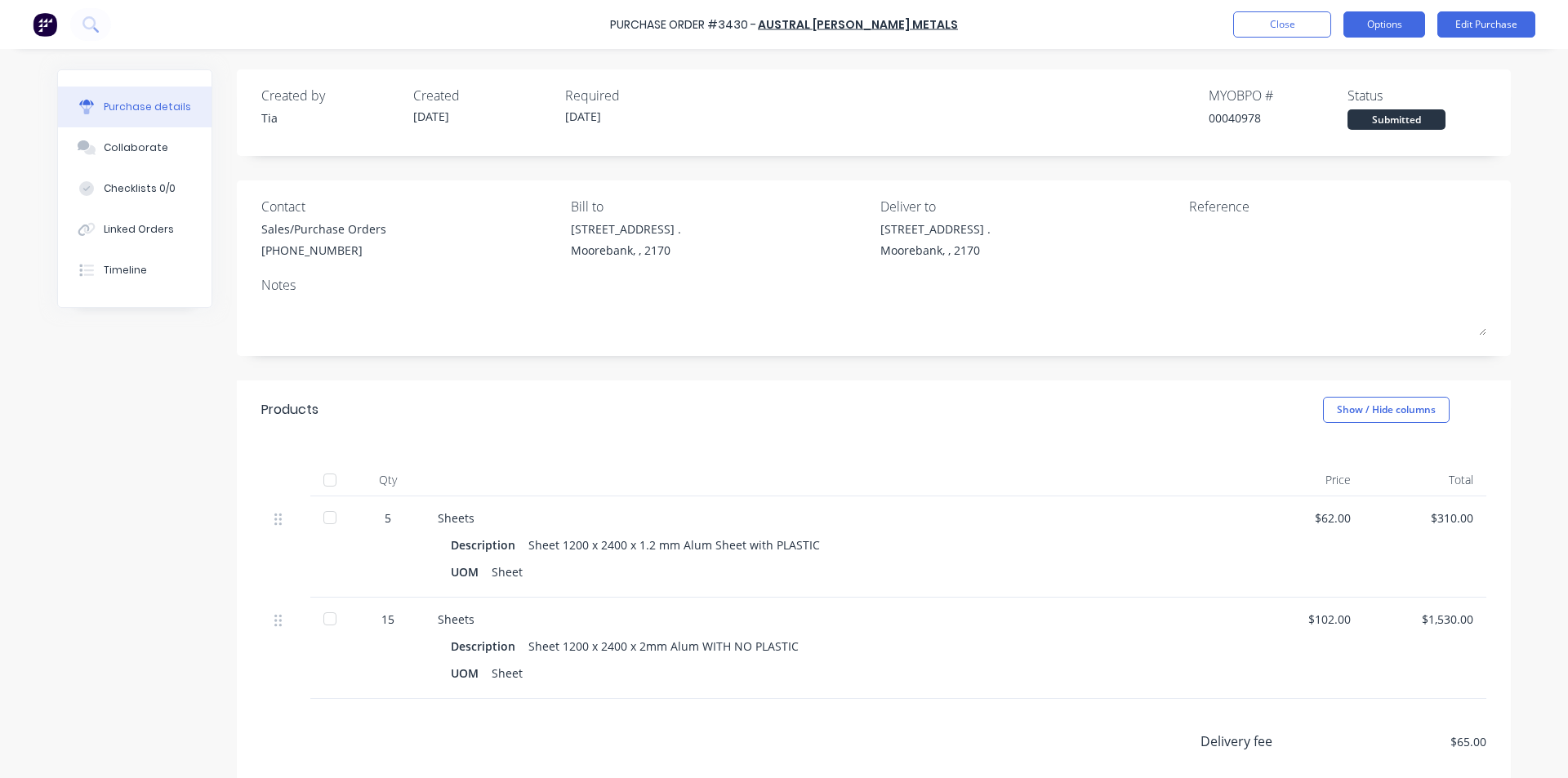
click at [1383, 21] on button "Options" at bounding box center [1384, 24] width 81 height 26
click at [1493, 62] on div "Purchase details Collaborate Checklists 0/0 Linked Orders Timeline Created by T…" at bounding box center [784, 365] width 1487 height 697
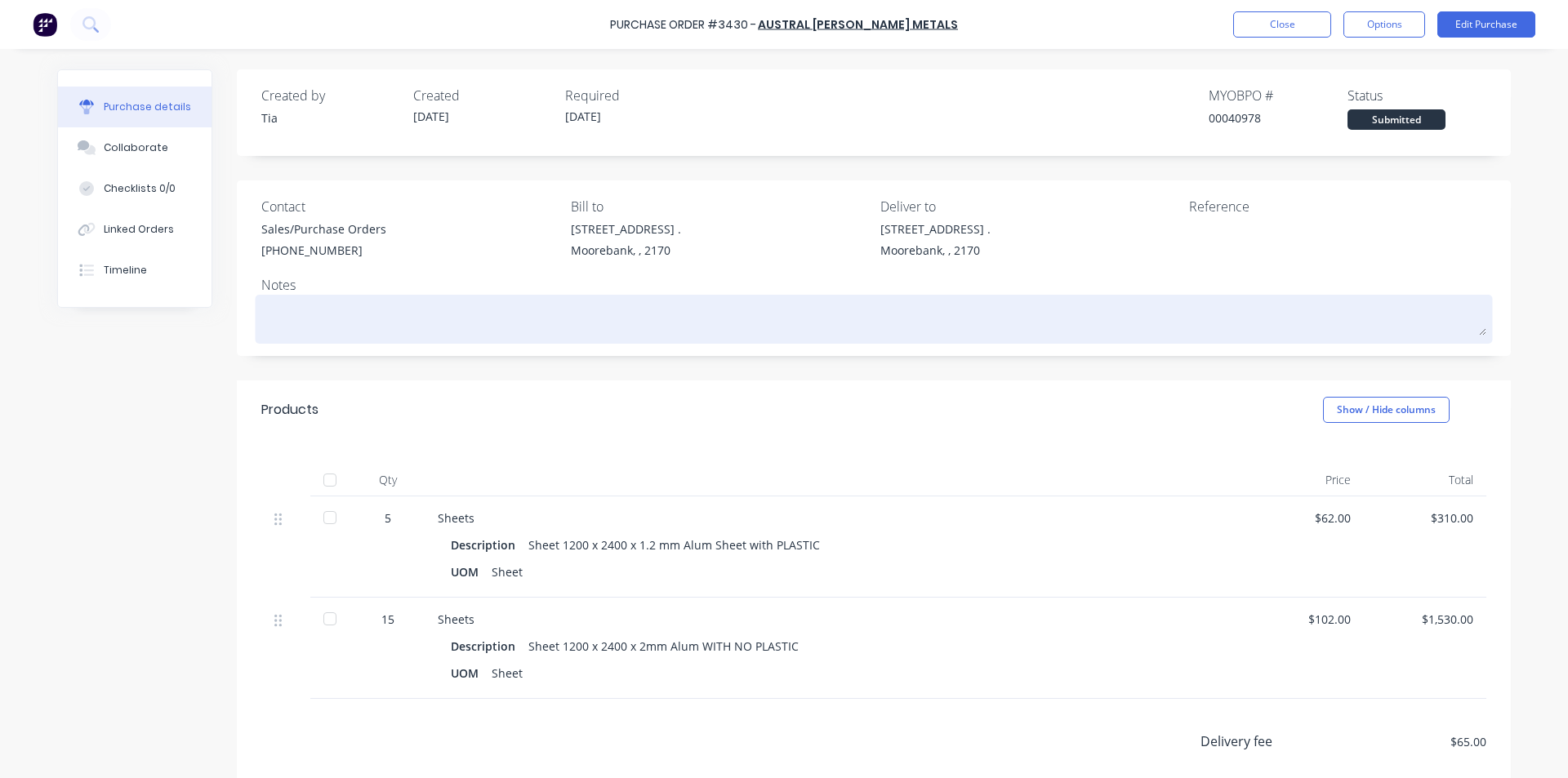
click at [507, 299] on textarea at bounding box center [874, 317] width 1225 height 37
type textarea "x"
type textarea "C"
type textarea "x"
type textarea "CA"
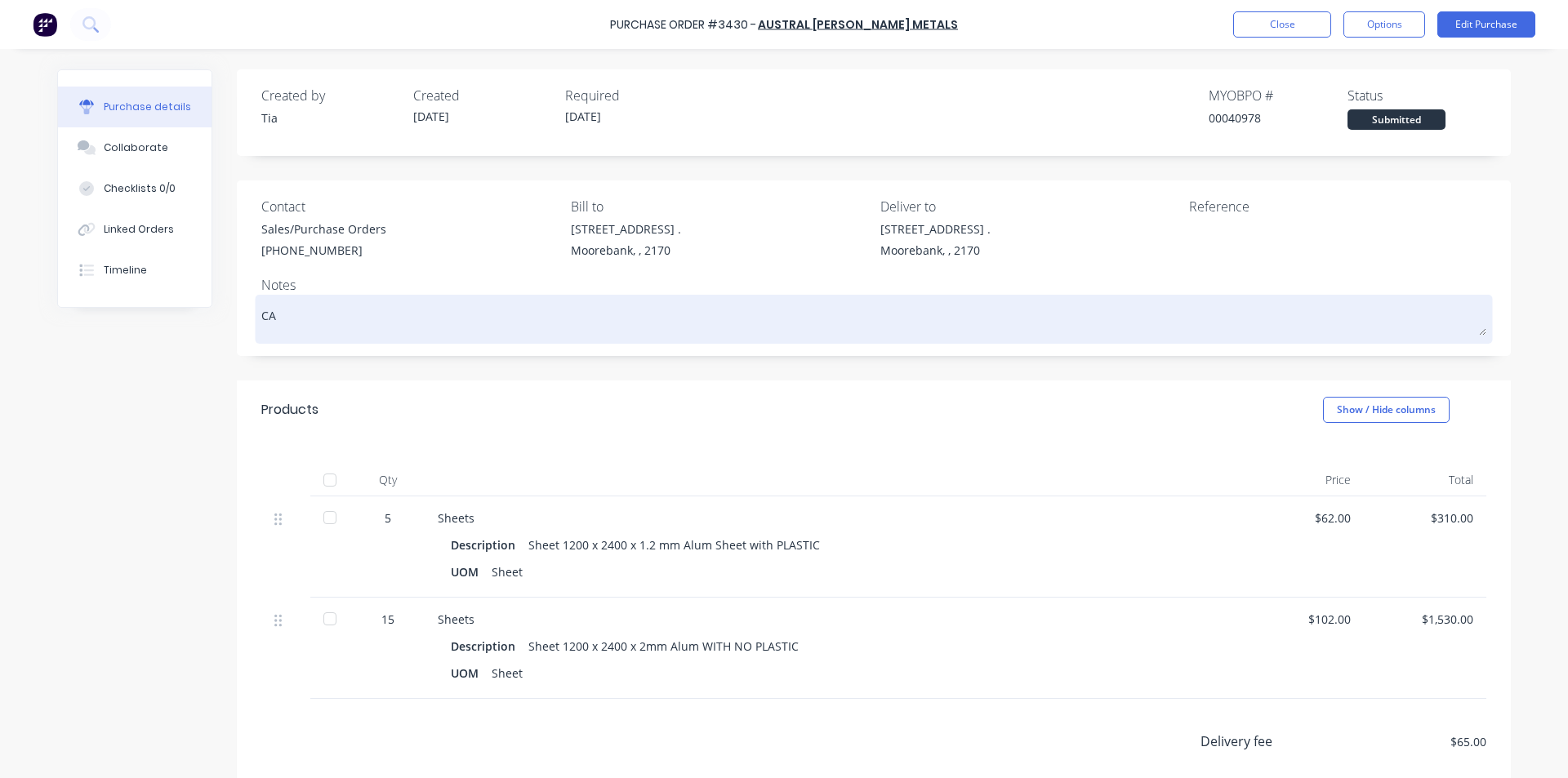
type textarea "x"
type textarea "CAN"
type textarea "x"
type textarea "CANC"
type textarea "x"
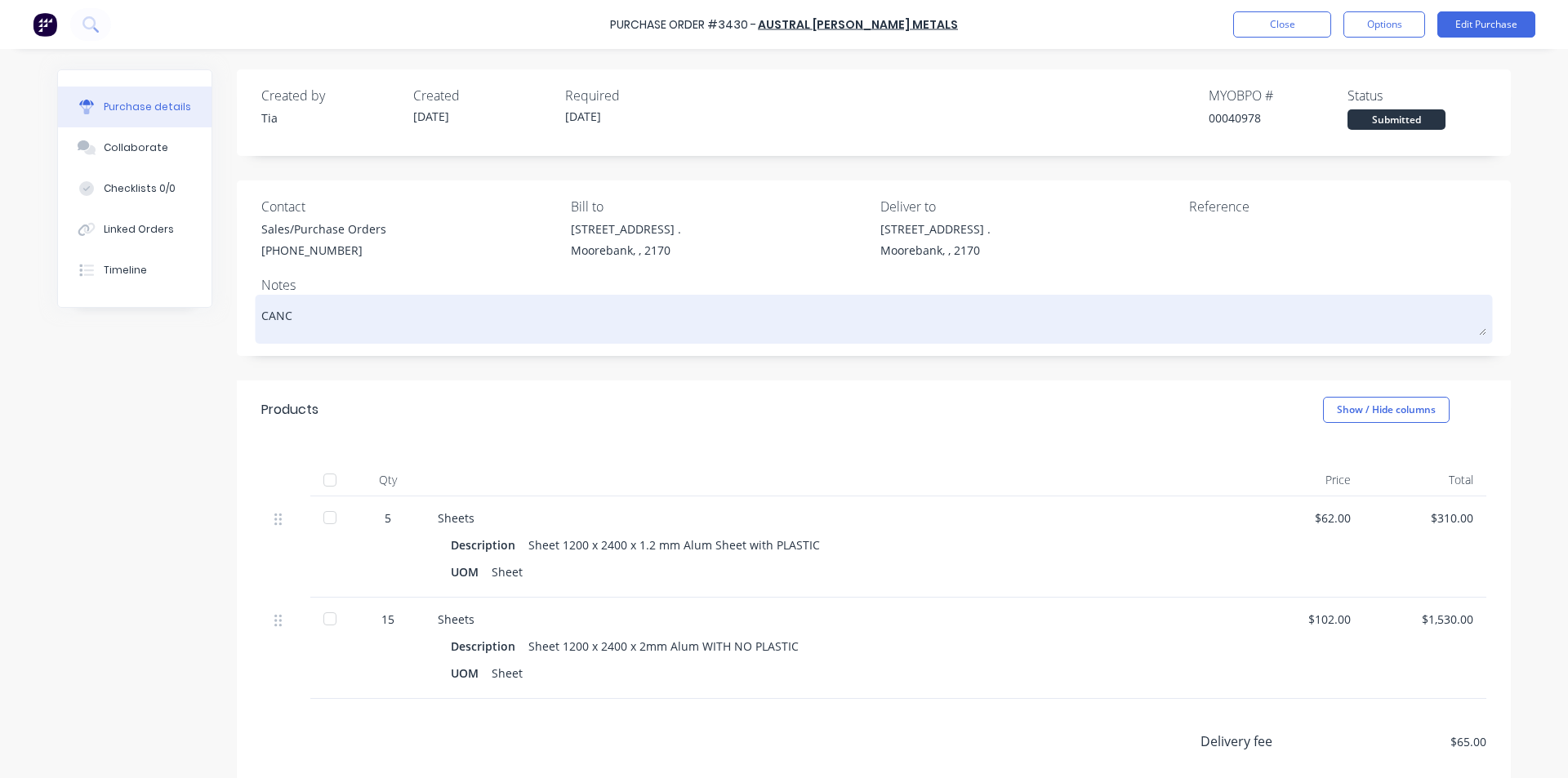
type textarea "CANCE"
type textarea "x"
type textarea "CANCEL"
type textarea "x"
type textarea "CANCELL"
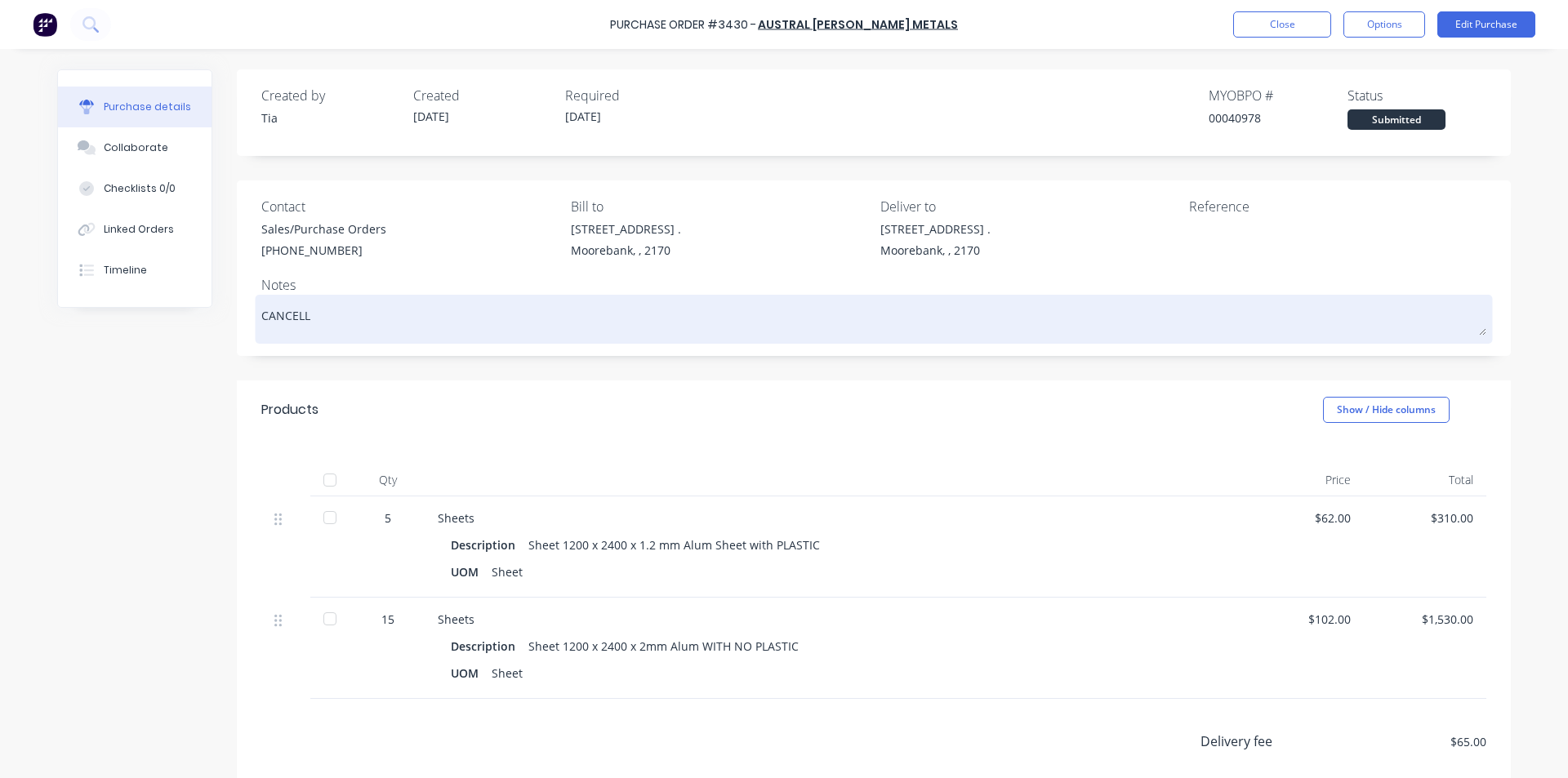
type textarea "x"
type textarea "CANCELLE"
type textarea "x"
type textarea "CANCELLED"
type textarea "x"
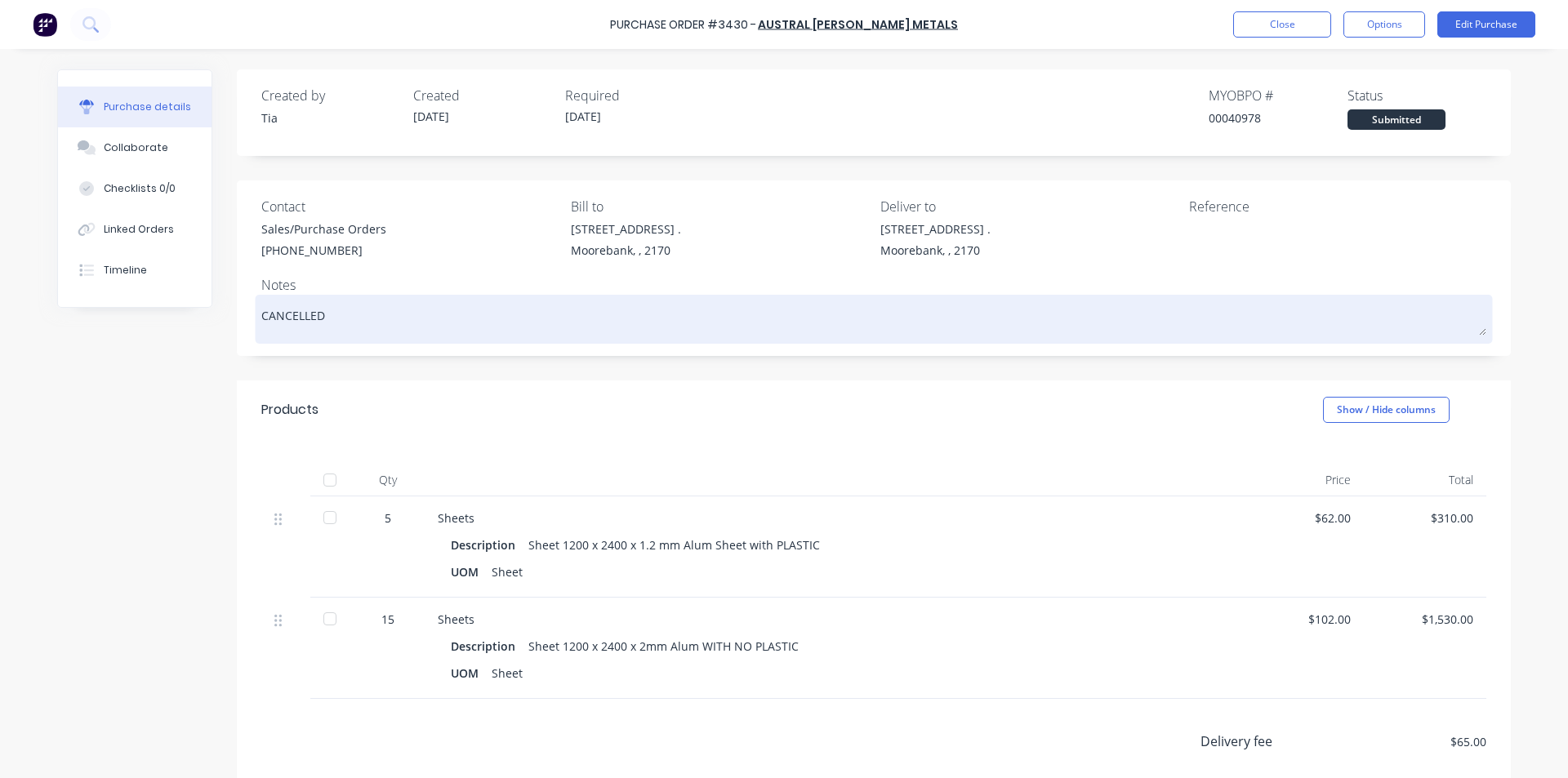
type textarea "CANCELLED"
type textarea "x"
type textarea "CANCELLED O"
type textarea "x"
type textarea "CANCELLED OR"
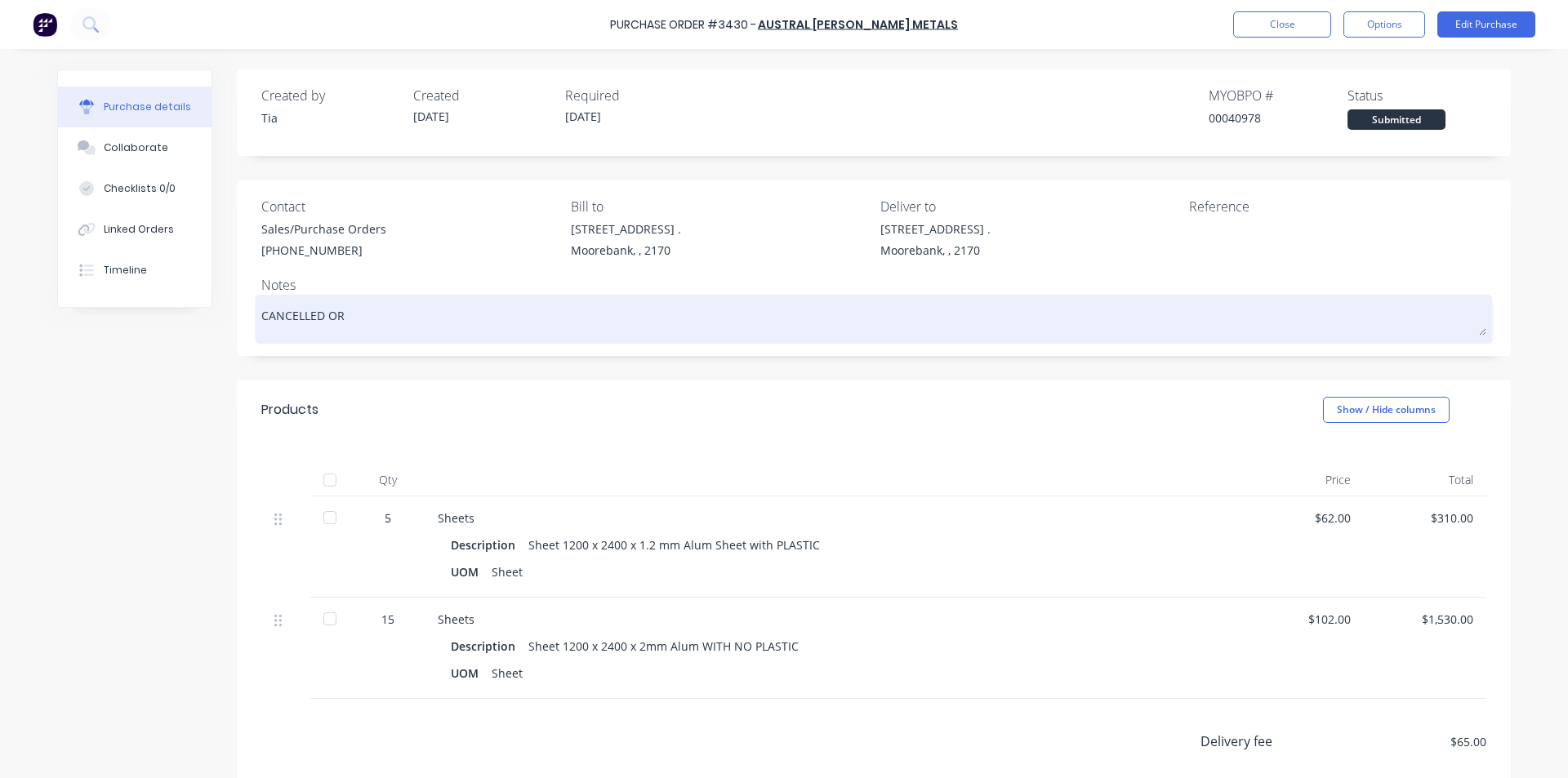
type textarea "x"
type textarea "CANCELLED ORD"
type textarea "x"
type textarea "CANCELLED ORDE"
type textarea "x"
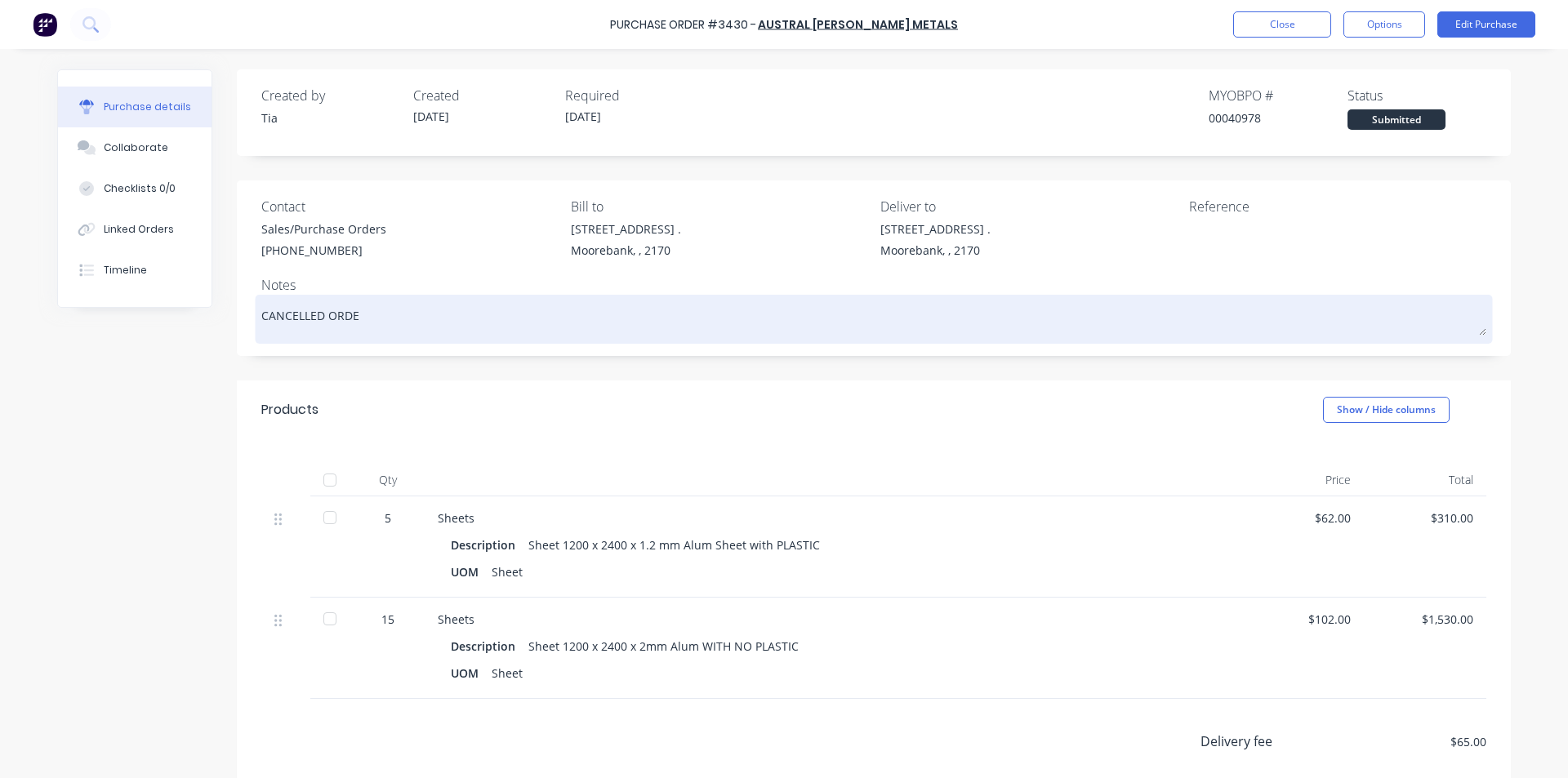
type textarea "CANCELLED ORDER"
type textarea "x"
type textarea "CANCELLED ORDER"
type textarea "x"
type textarea "CANCELLED ORDER O"
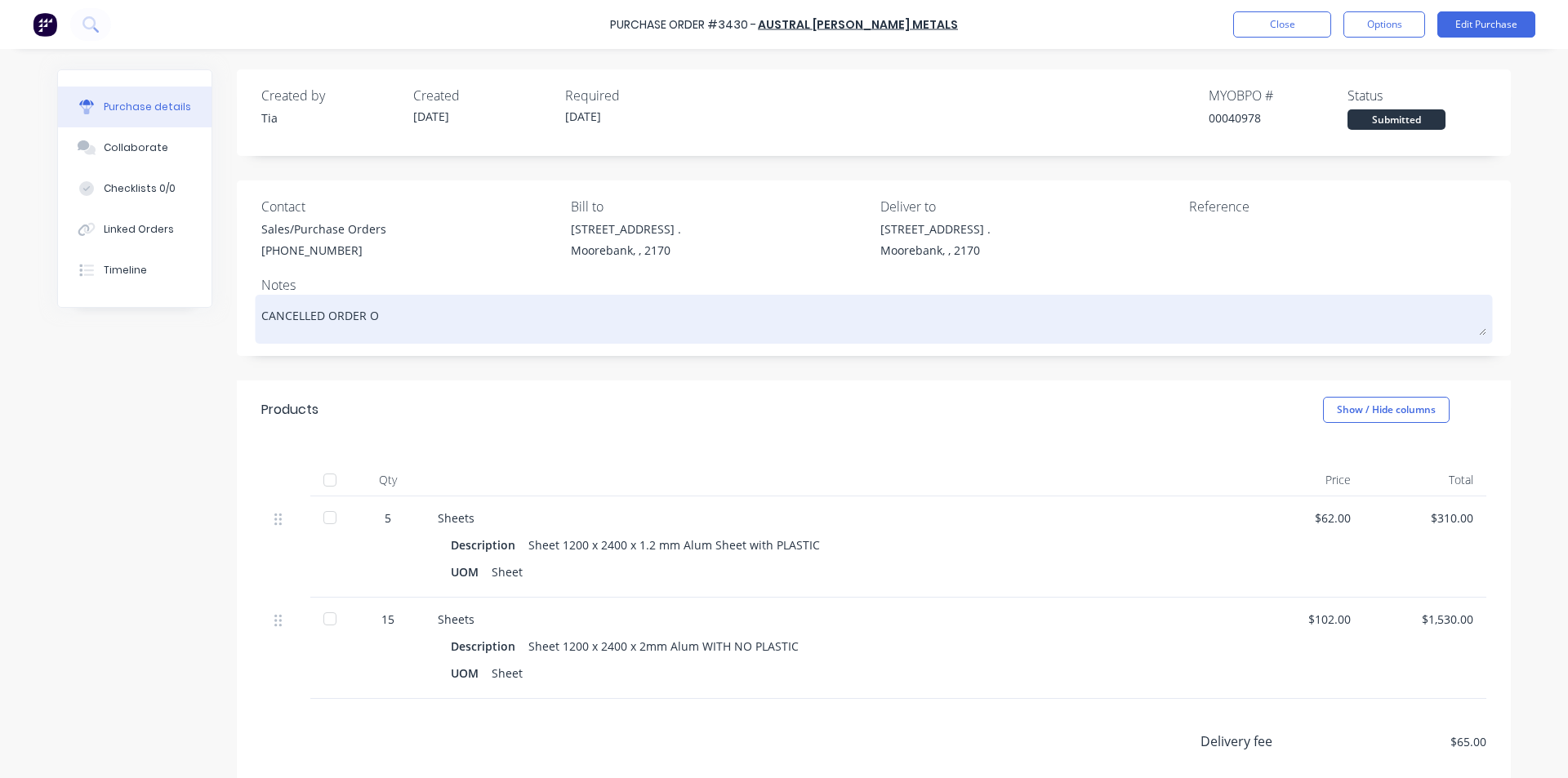
type textarea "x"
type textarea "CANCELLED ORDER ON"
type textarea "x"
type textarea "CANCELLED ORDER ON"
type textarea "x"
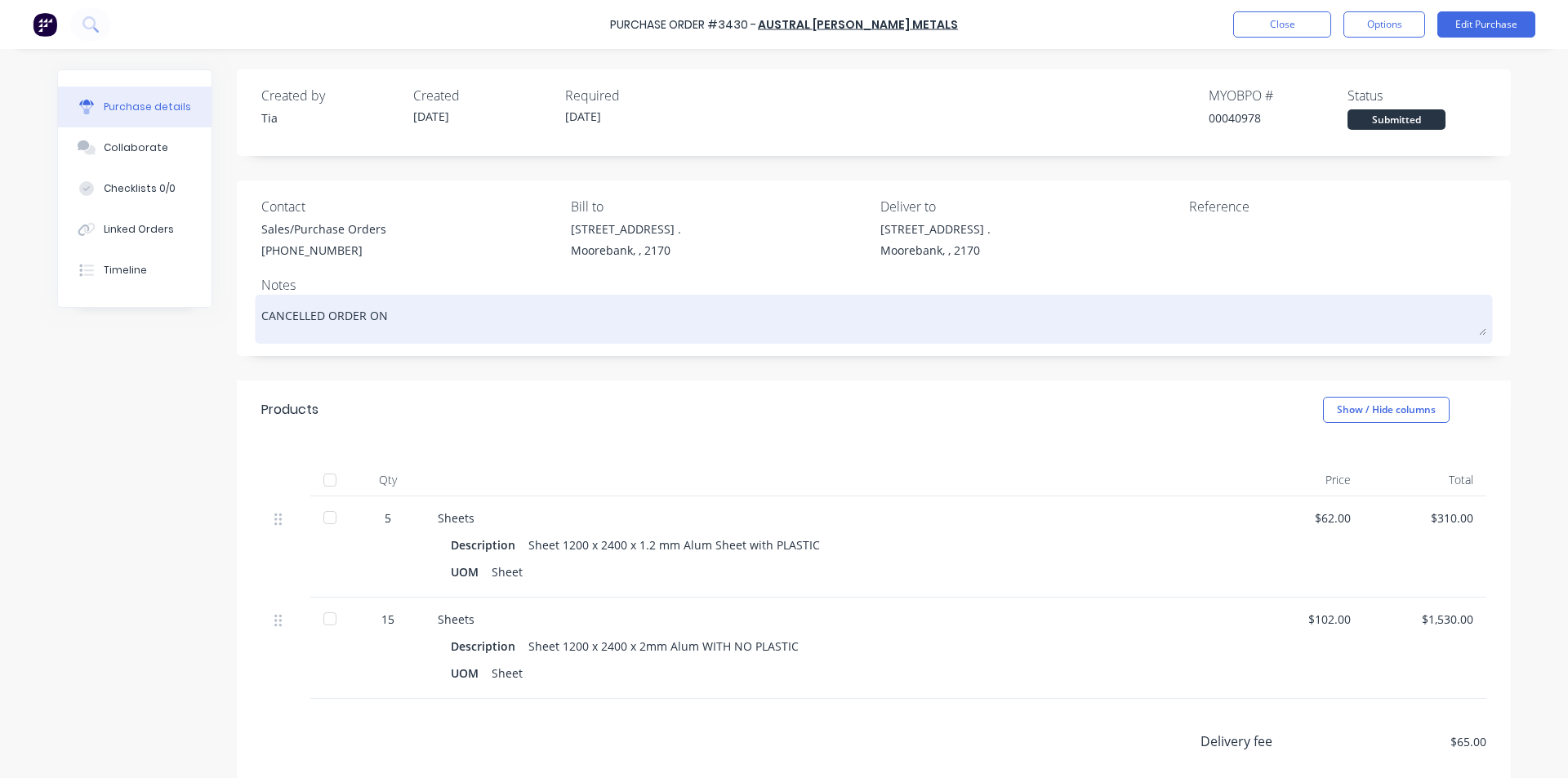
type textarea "CANCELLED ORDER ON 0"
type textarea "x"
type textarea "CANCELLED ORDER ON 08"
type textarea "x"
type textarea "CANCELLED ORDER ON 08/"
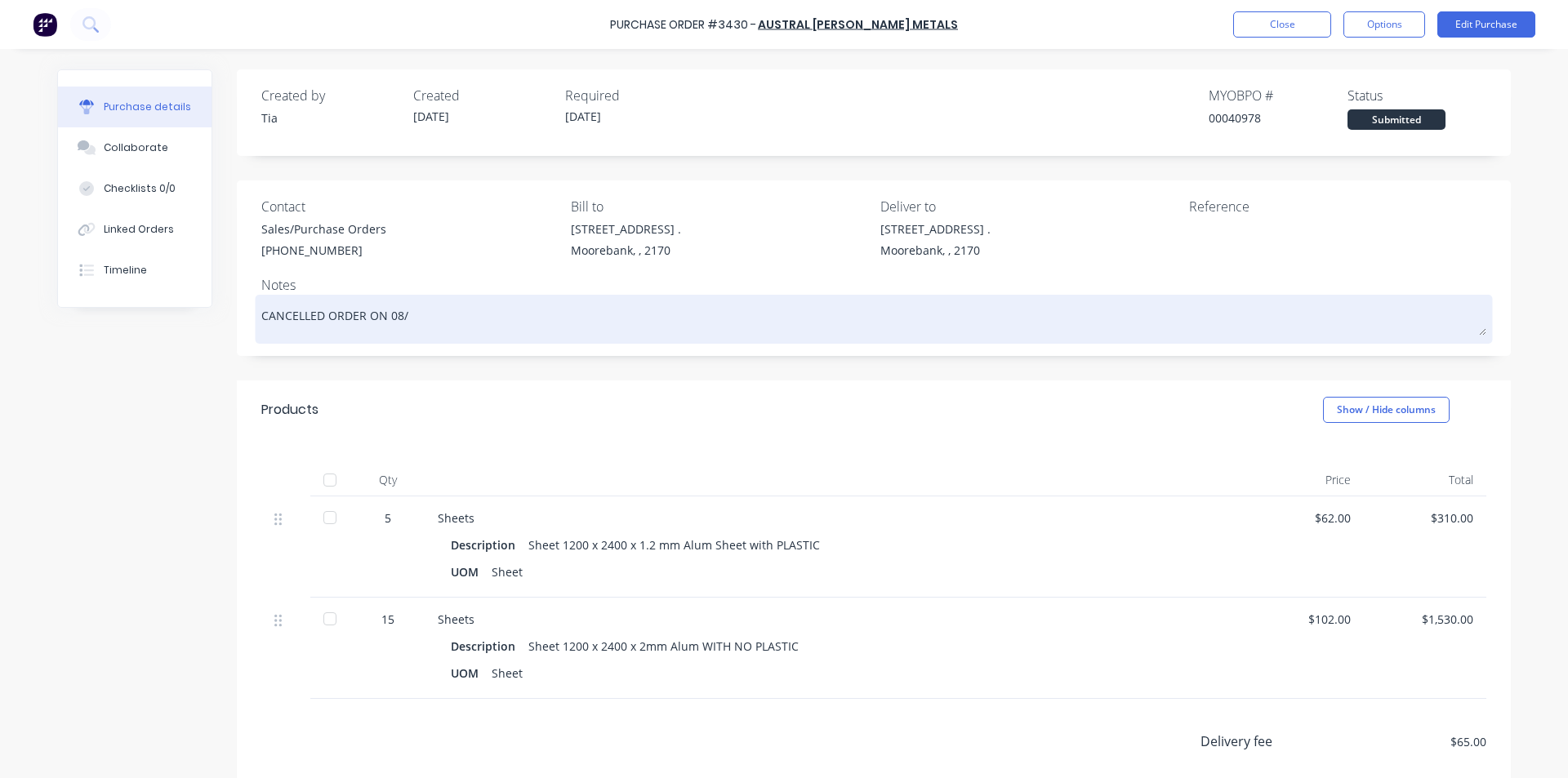
type textarea "x"
type textarea "CANCELLED ORDER ON 08/0"
type textarea "x"
type textarea "CANCELLED ORDER ON 08/09"
type textarea "x"
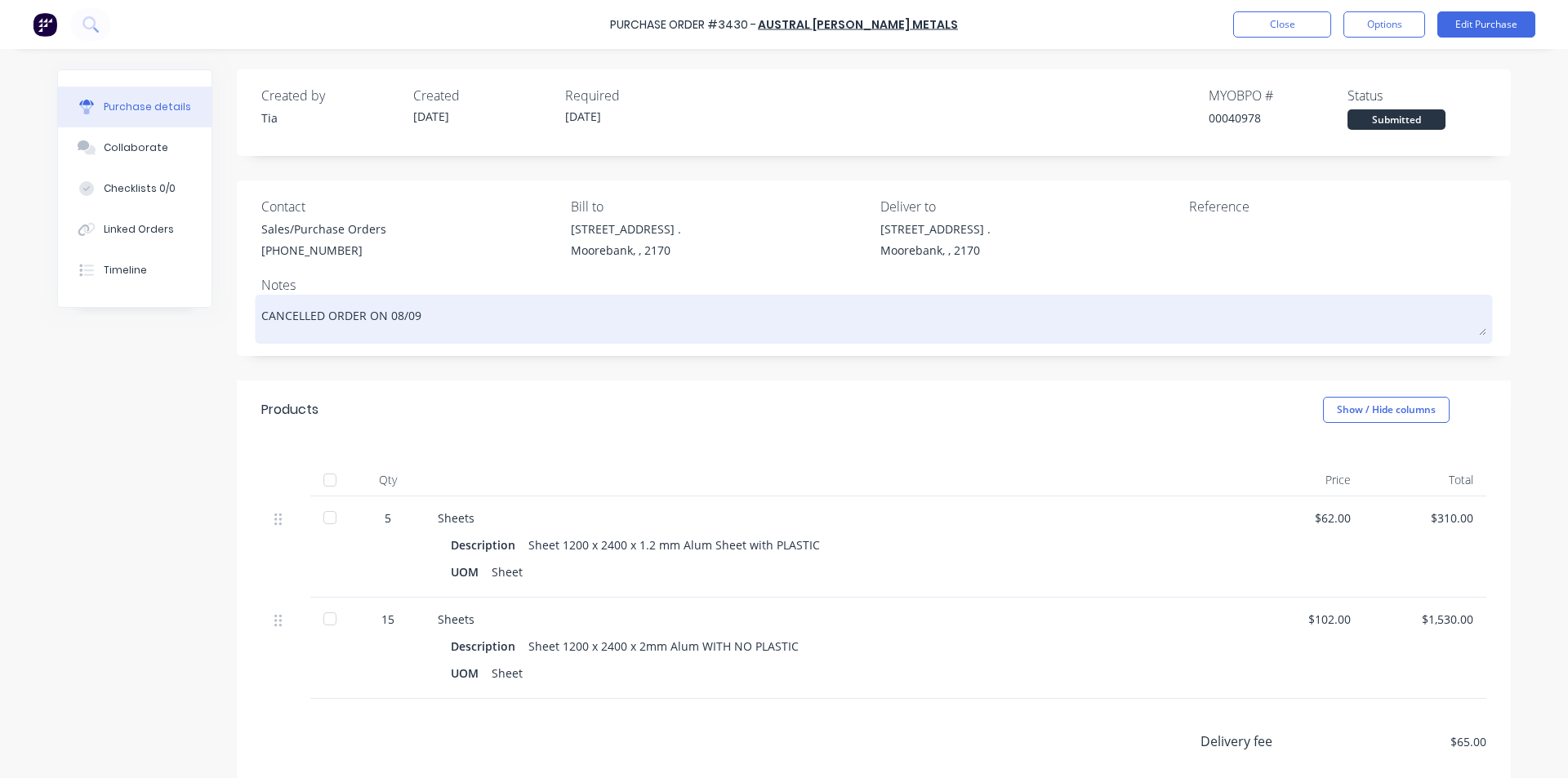
type textarea "CANCELLED ORDER ON 08/09/"
type textarea "x"
type textarea "CANCELLED ORDER ON 08/09/2"
type textarea "x"
type textarea "CANCELLED ORDER ON [DATE]"
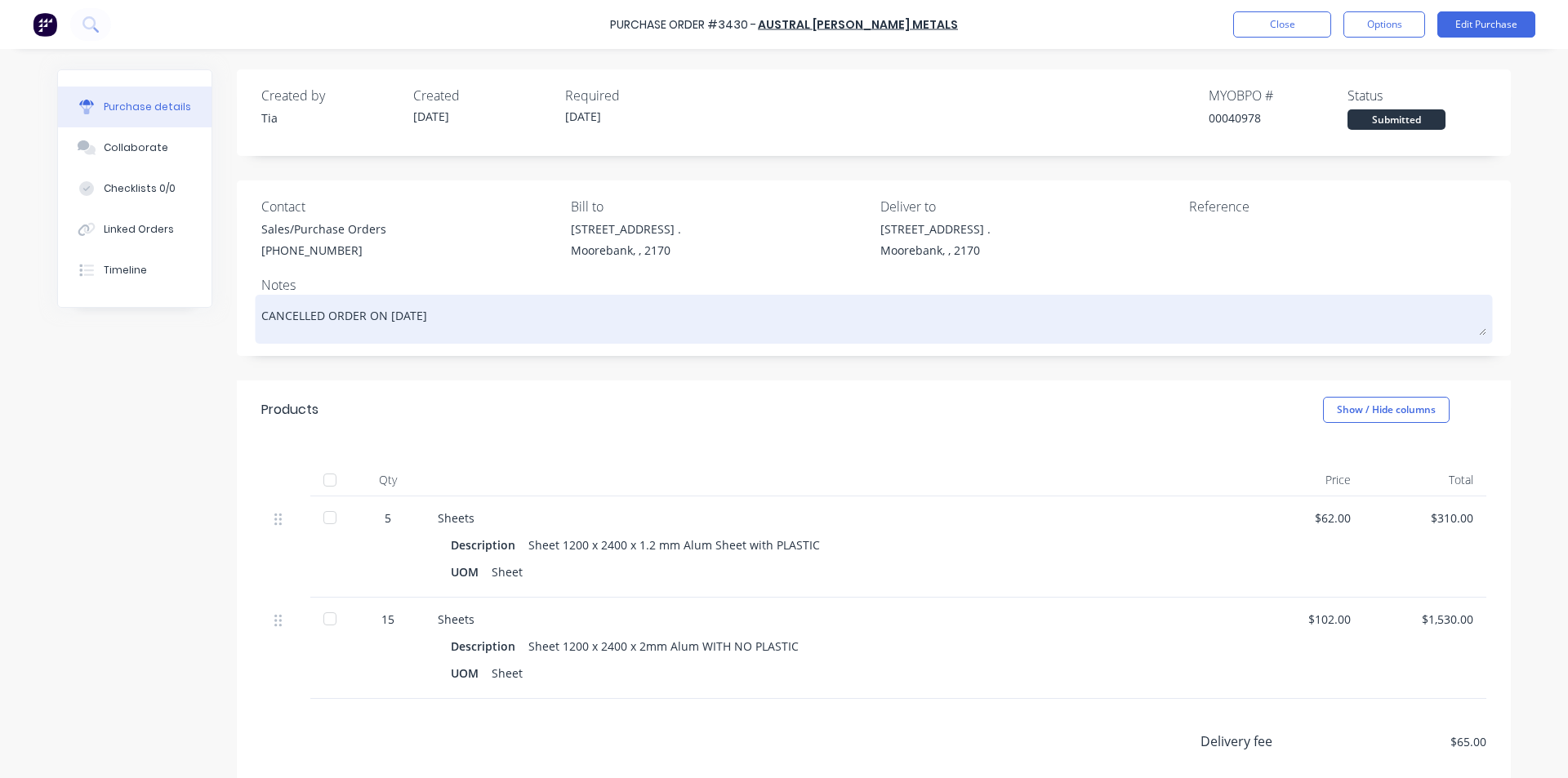
type textarea "x"
type textarea "CANCELLED ORDER ON 08/09/202"
type textarea "x"
type textarea "CANCELLED ORDER ON [DATE]"
type textarea "x"
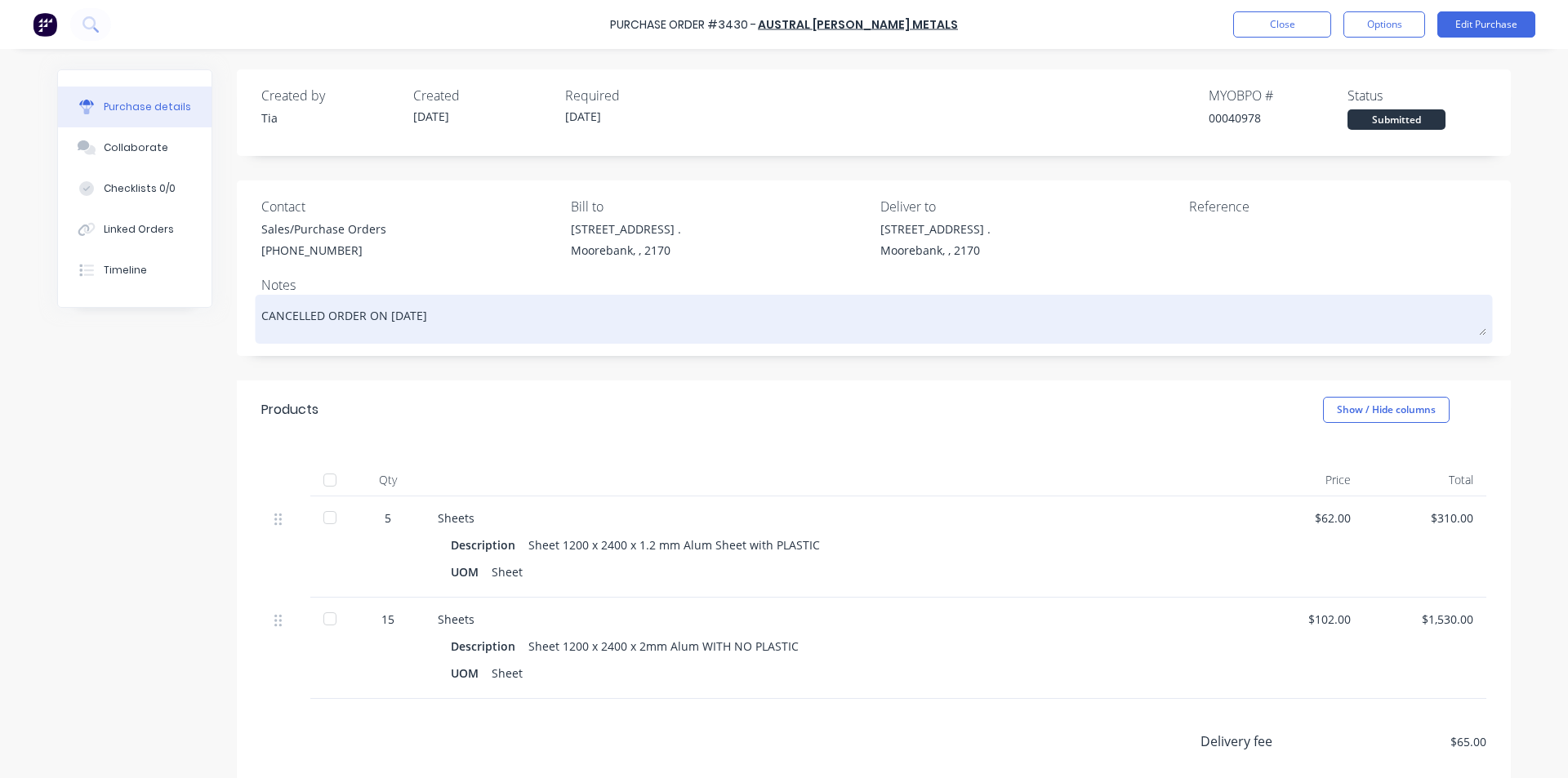
type textarea "CANCELLED ORDER ON [DATE]"
type textarea "x"
type textarea "CANCELLED ORDER ON [DATE]"
type textarea "x"
type textarea "CANCELLED ORDER ON [DATE],"
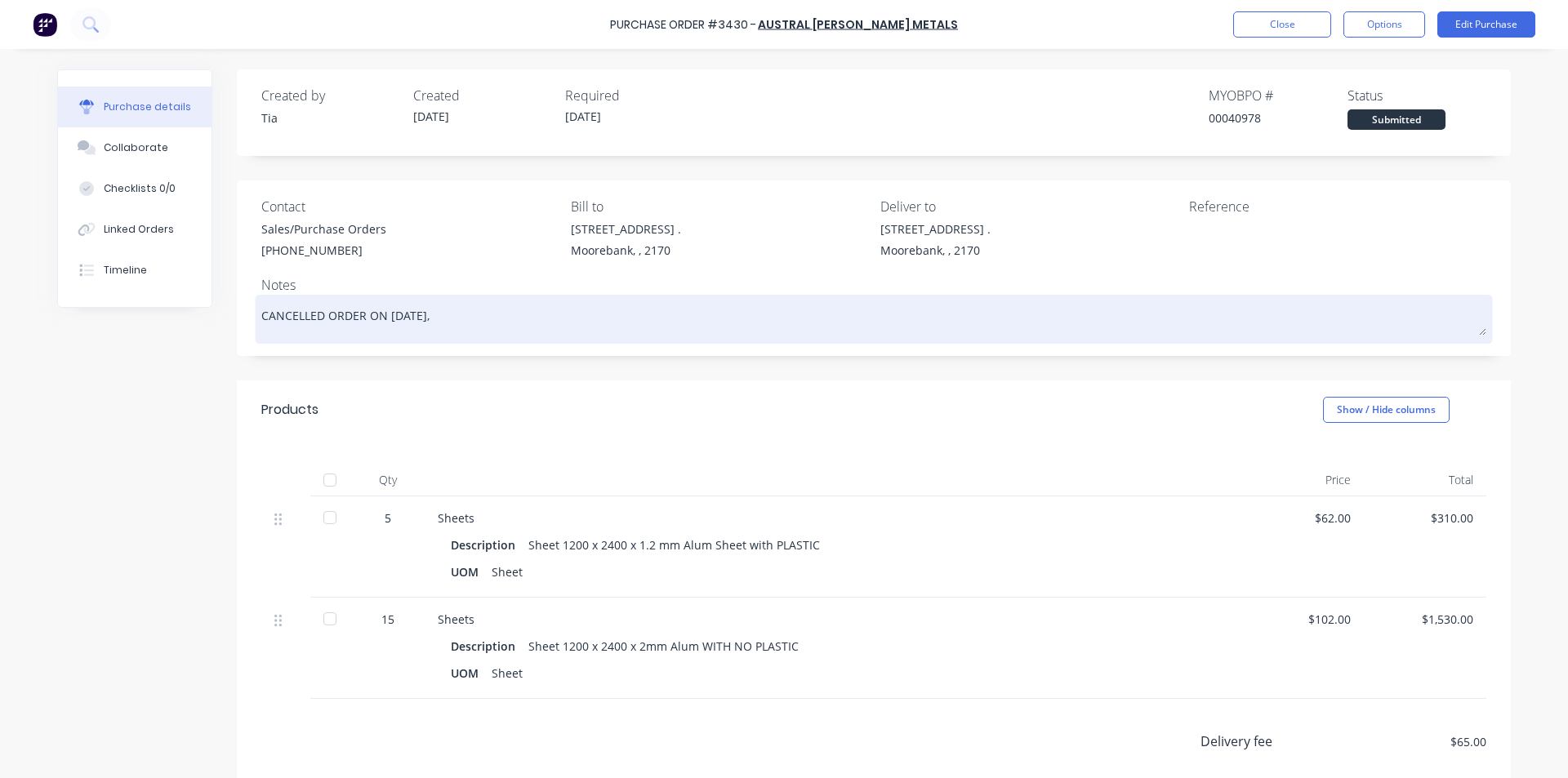
type textarea "x"
type textarea "CANCELLED ORDER ON [DATE],"
type textarea "x"
type textarea "CANCELLED ORDER ON [DATE], P"
type textarea "x"
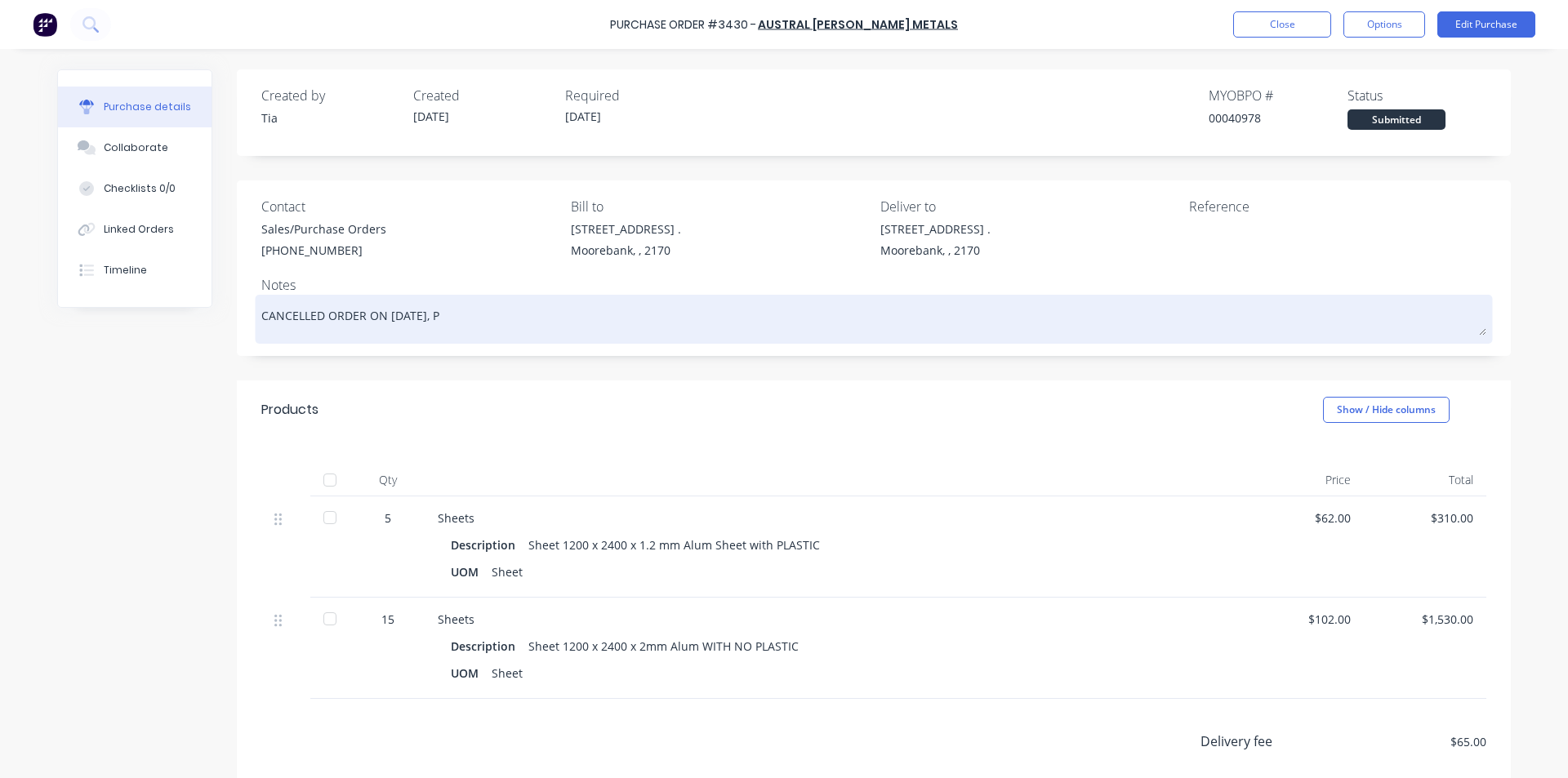
type textarea "CANCELLED ORDER ON [DATE], PR"
type textarea "x"
type textarea "CANCELLED ORDER ON [DATE], PRO"
type textarea "x"
type textarea "CANCELLED ORDER ON [DATE], PROC"
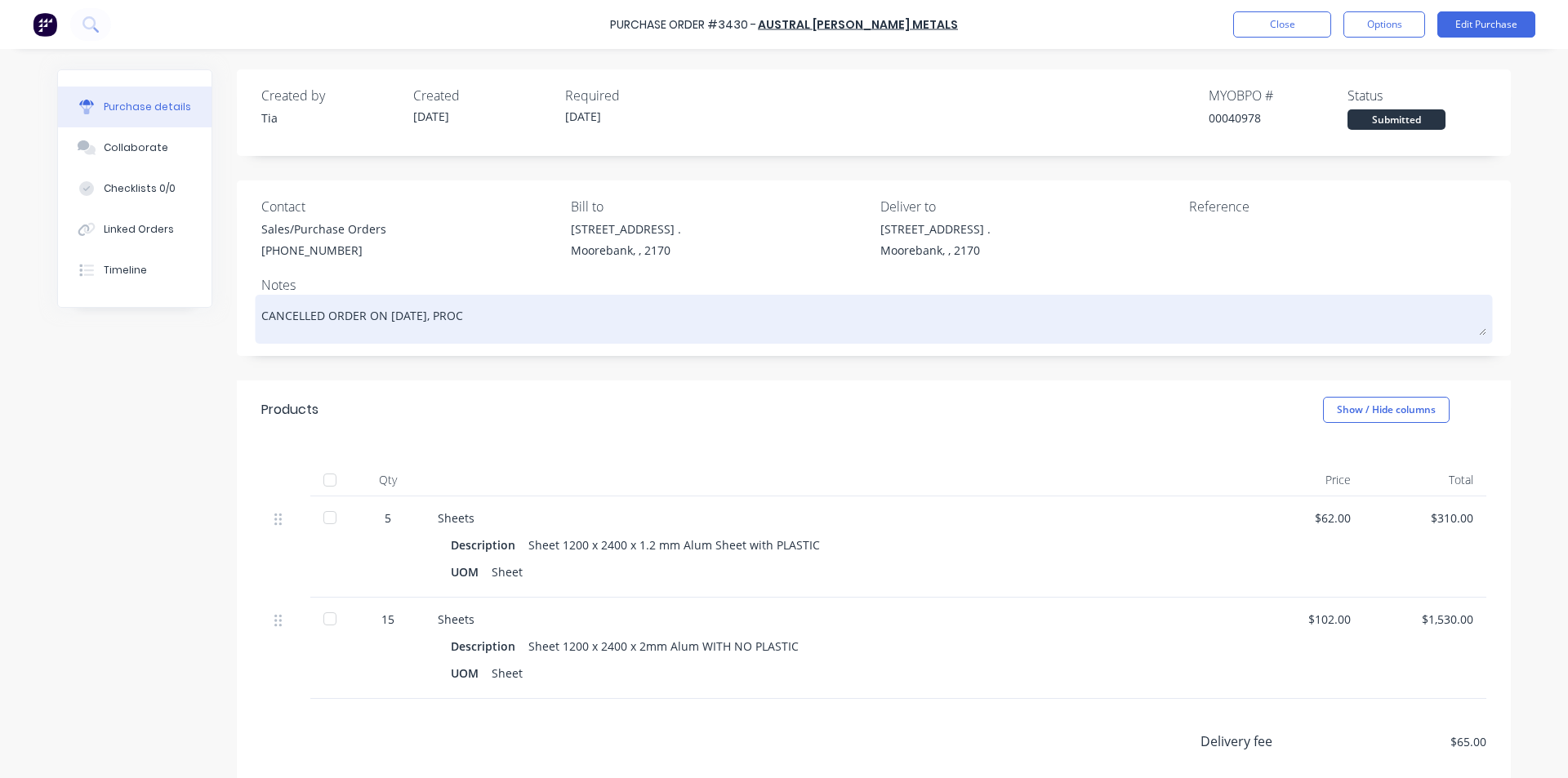
type textarea "x"
type textarea "CANCELLED ORDER ON [DATE], PRO"
type textarea "x"
type textarea "CANCELLED ORDER ON [DATE], PR"
type textarea "x"
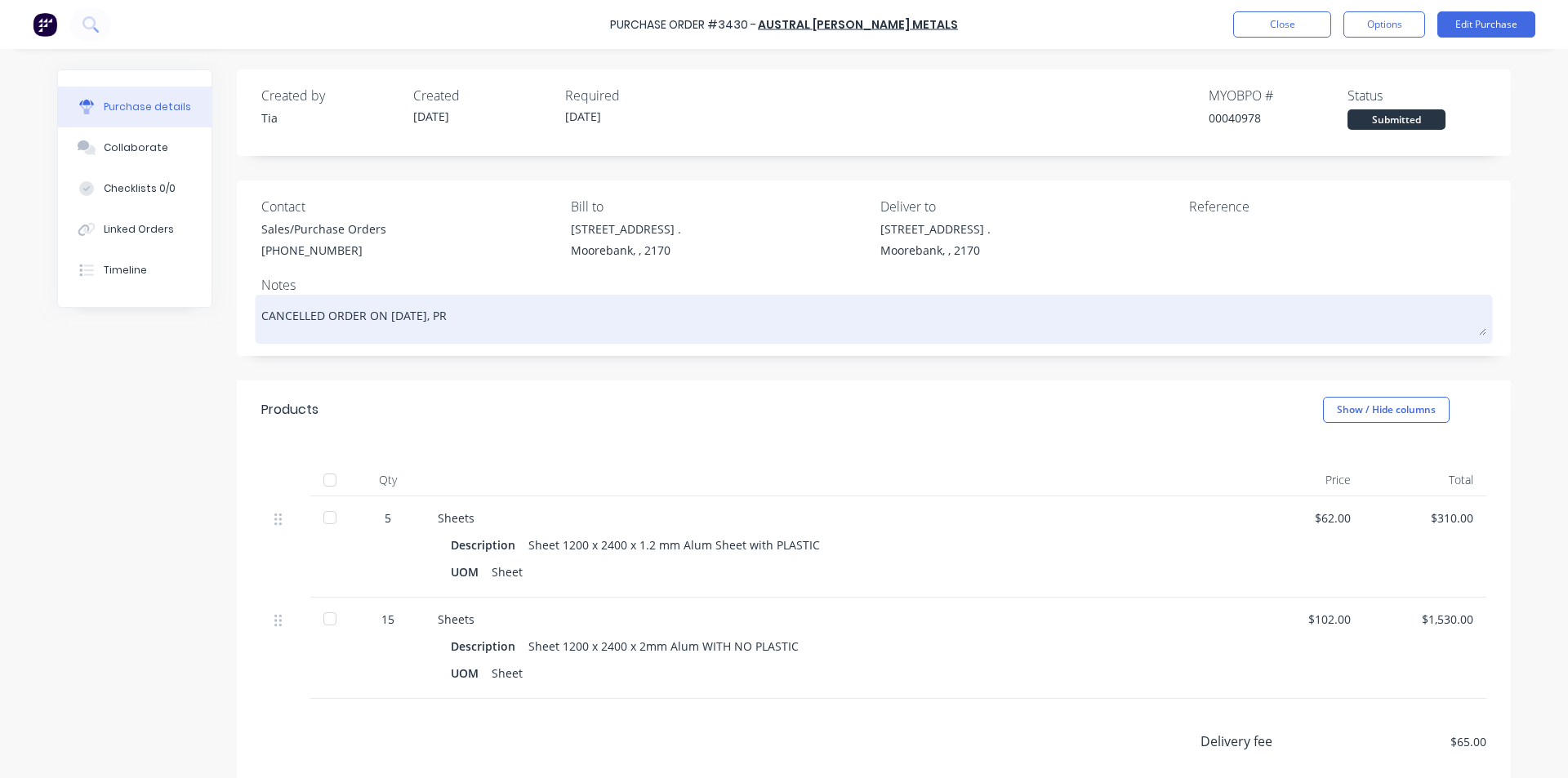
type textarea "CANCELLED ORDER ON [DATE], P"
type textarea "x"
type textarea "CANCELLED ORDER ON [DATE],"
type textarea "x"
type textarea "CANCELLED ORDER ON [DATE], P"
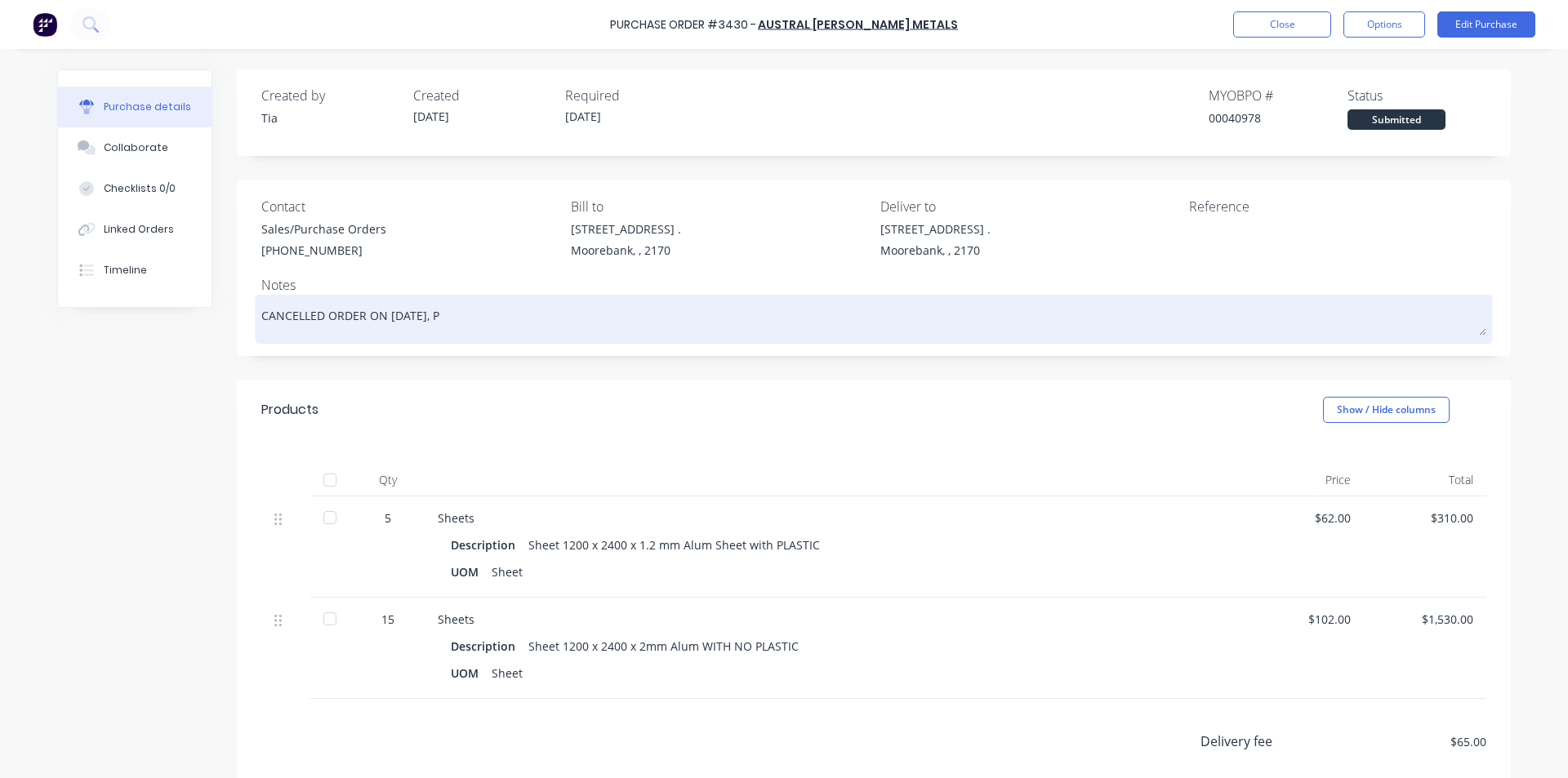
type textarea "x"
type textarea "CANCELLED ORDER ON [DATE], PR"
type textarea "x"
type textarea "CANCELLED ORDER ON [DATE], PRO"
type textarea "x"
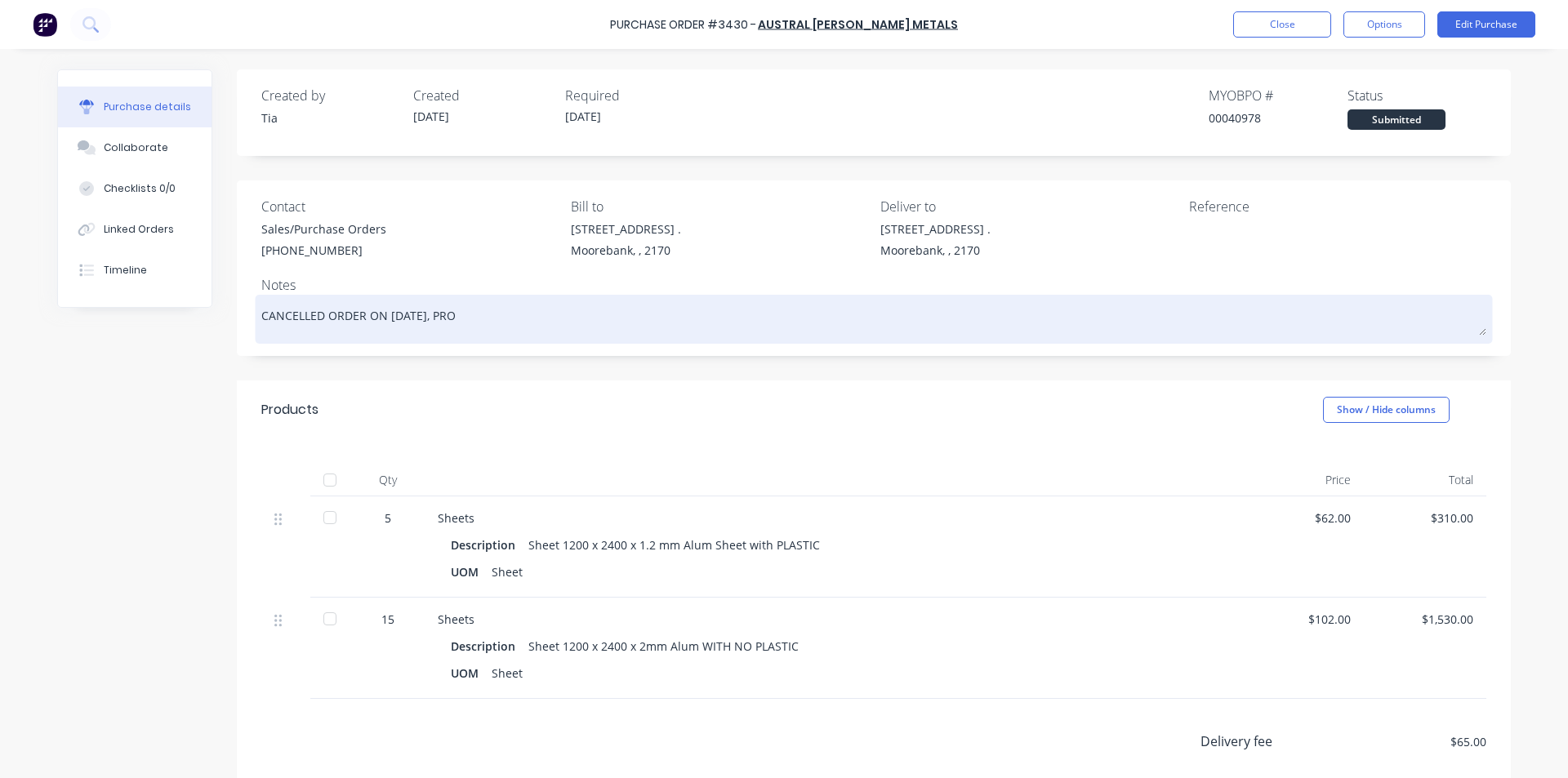
type textarea "CANCELLED ORDER ON [DATE], PROC"
type textarea "x"
type textarea "CANCELLED ORDER ON [DATE], PROCE"
type textarea "x"
type textarea "CANCELLED ORDER ON [DATE], PROCEE"
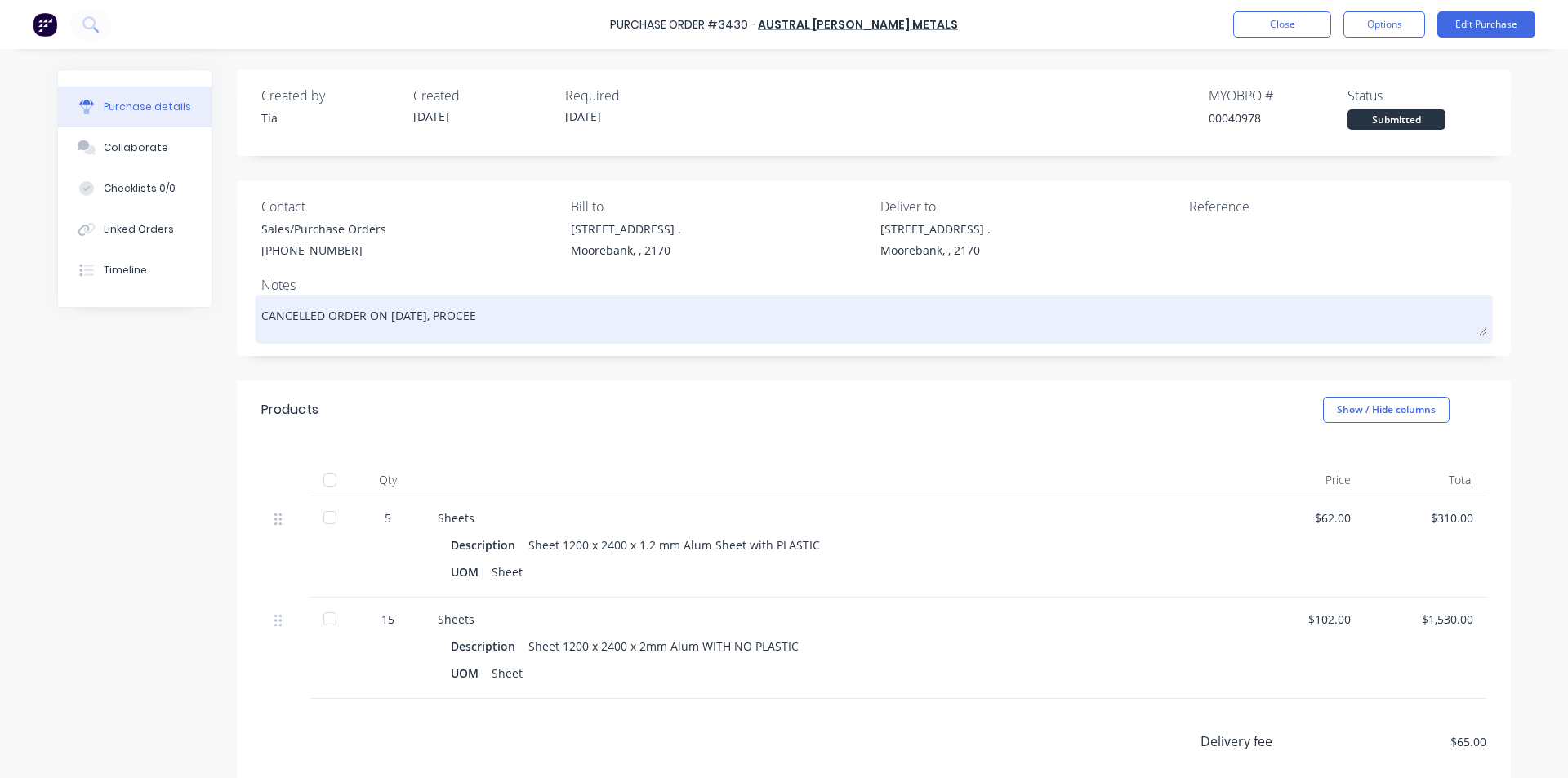
type textarea "x"
type textarea "CANCELLED ORDER ON [DATE], PROCEED"
type textarea "x"
type textarea "CANCELLED ORDER ON [DATE], PROCEEDE"
type textarea "x"
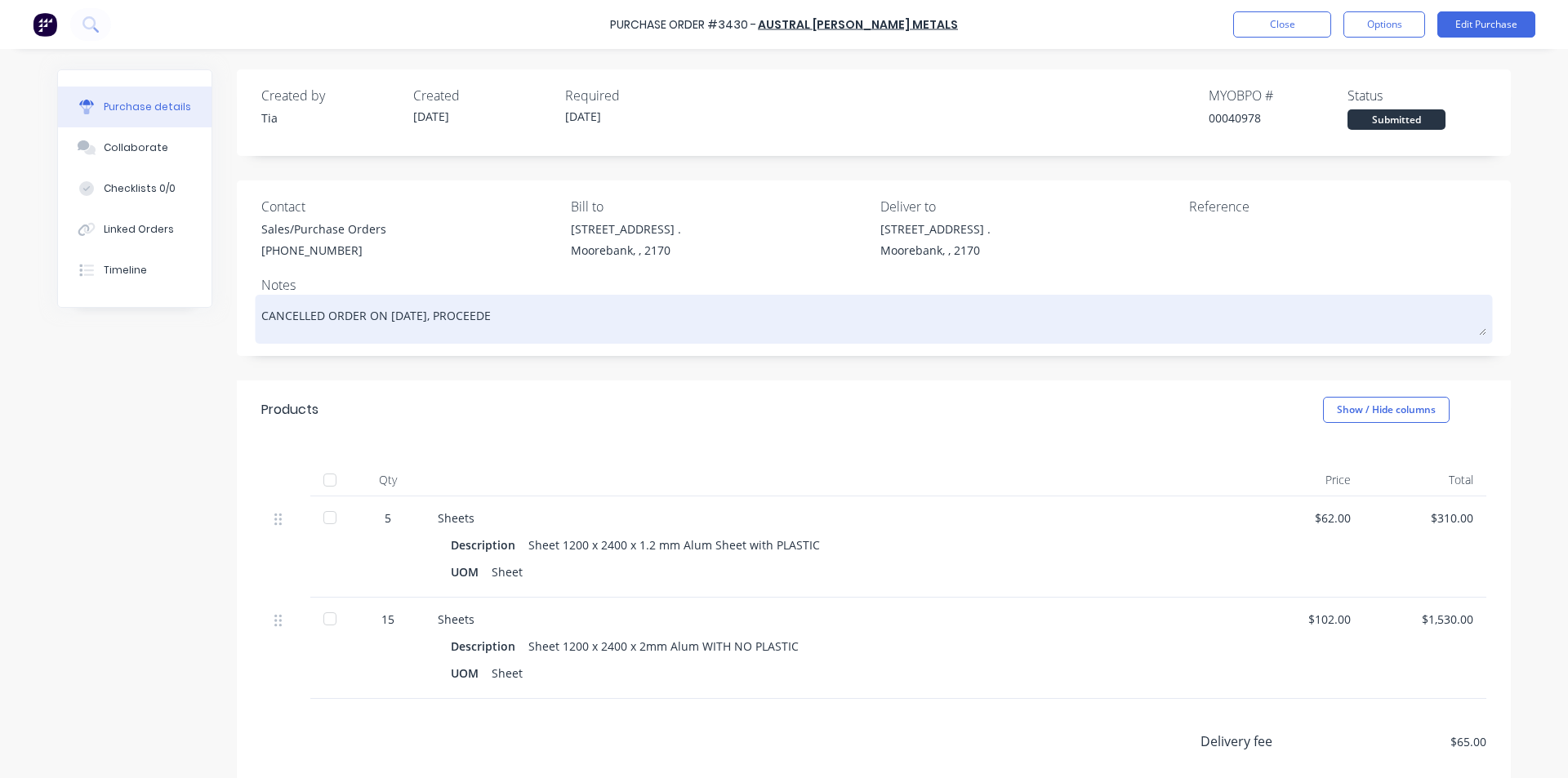
type textarea "CANCELLED ORDER ON [DATE], PROCEEDED"
type textarea "x"
type textarea "CANCELLED ORDER ON [DATE], PROCEEDED"
type textarea "x"
type textarea "CANCELLED ORDER ON [DATE], PROCEEDED W"
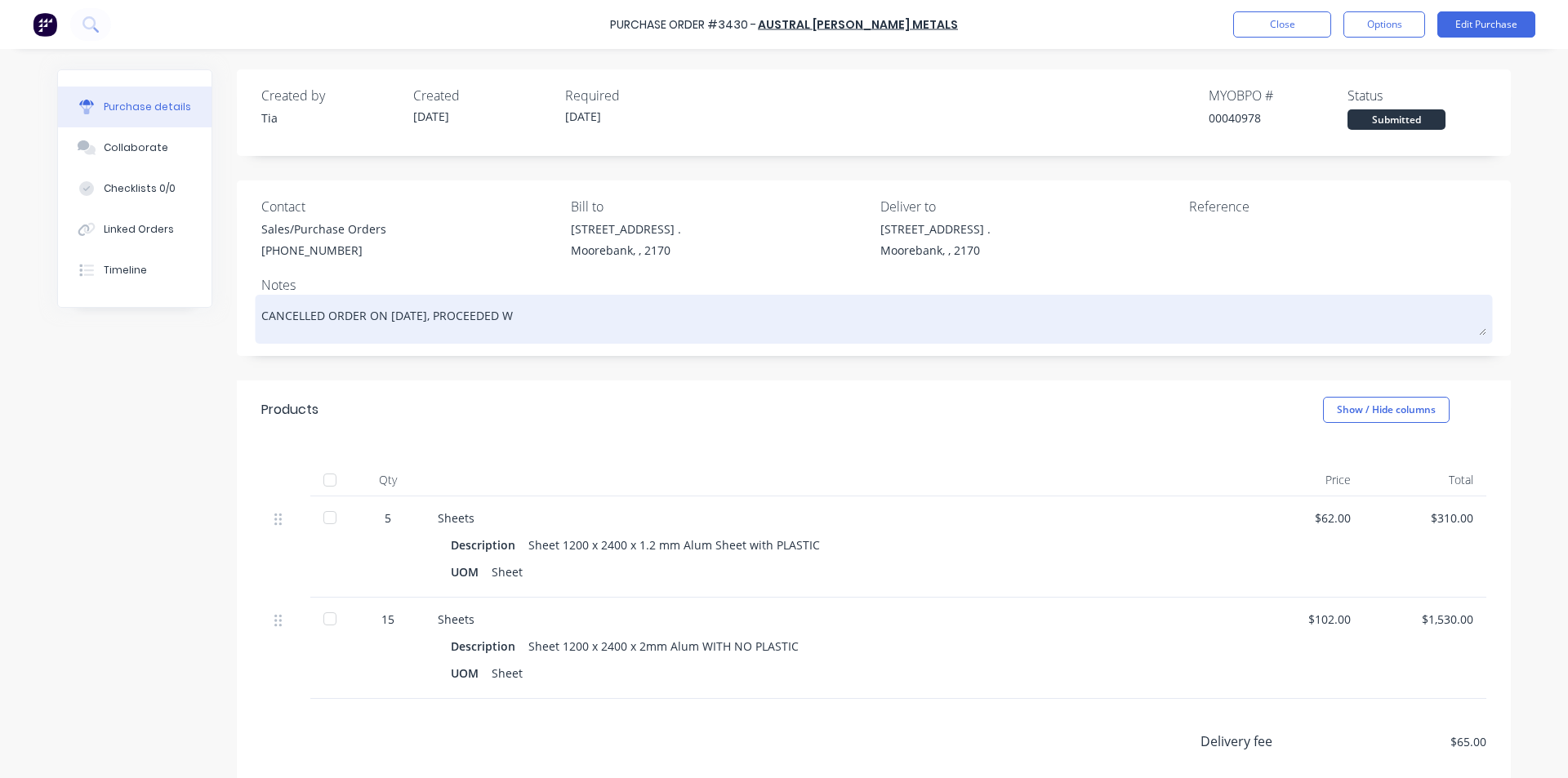
type textarea "x"
type textarea "CANCELLED ORDER ON [DATE], PROCEEDED WI"
type textarea "x"
type textarea "CANCELLED ORDER ON [DATE], PROCEEDED WIT"
type textarea "x"
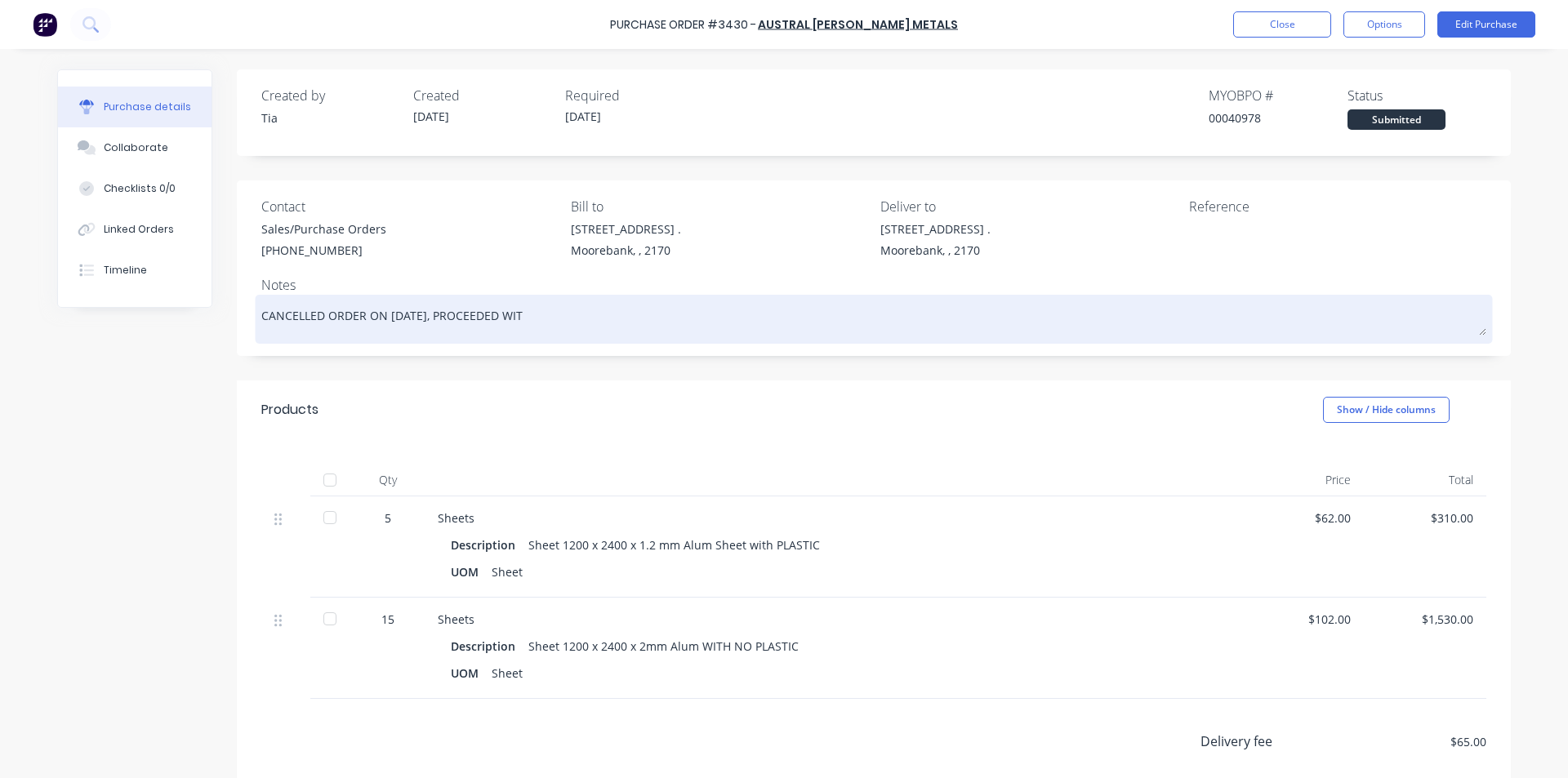
type textarea "CANCELLED ORDER ON [DATE], PROCEEDED WITH"
type textarea "x"
type textarea "CANCELLED ORDER ON [DATE], PROCEEDED WITH"
type textarea "x"
type textarea "CANCELLED ORDER ON [DATE], PROCEEDED WITH D"
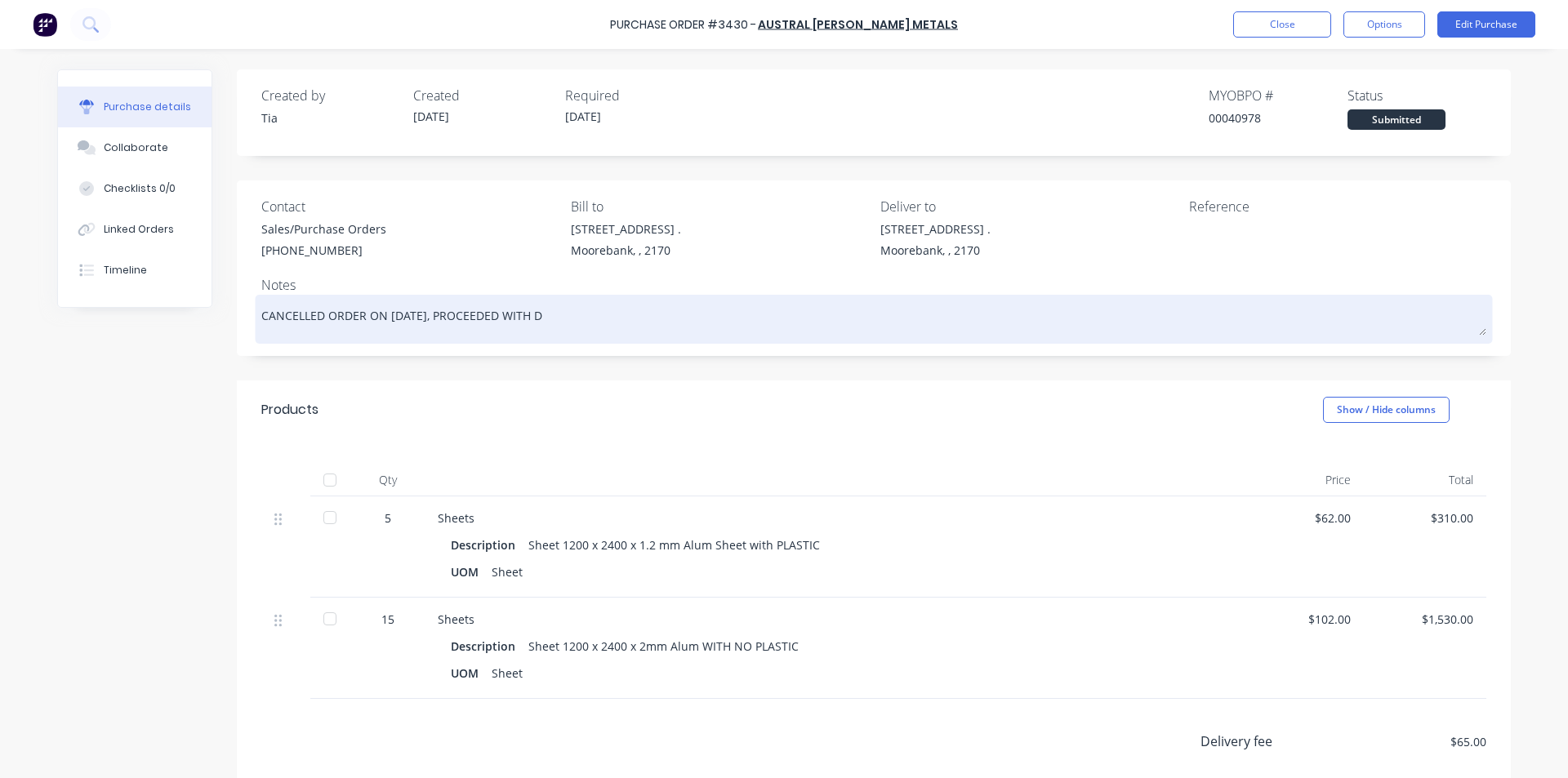
type textarea "x"
type textarea "CANCELLED ORDER ON [DATE], PROCEEDED WITH DD"
type textarea "x"
type textarea "CANCELLED ORDER ON [DATE], PROCEEDED WITH DDI"
type textarea "x"
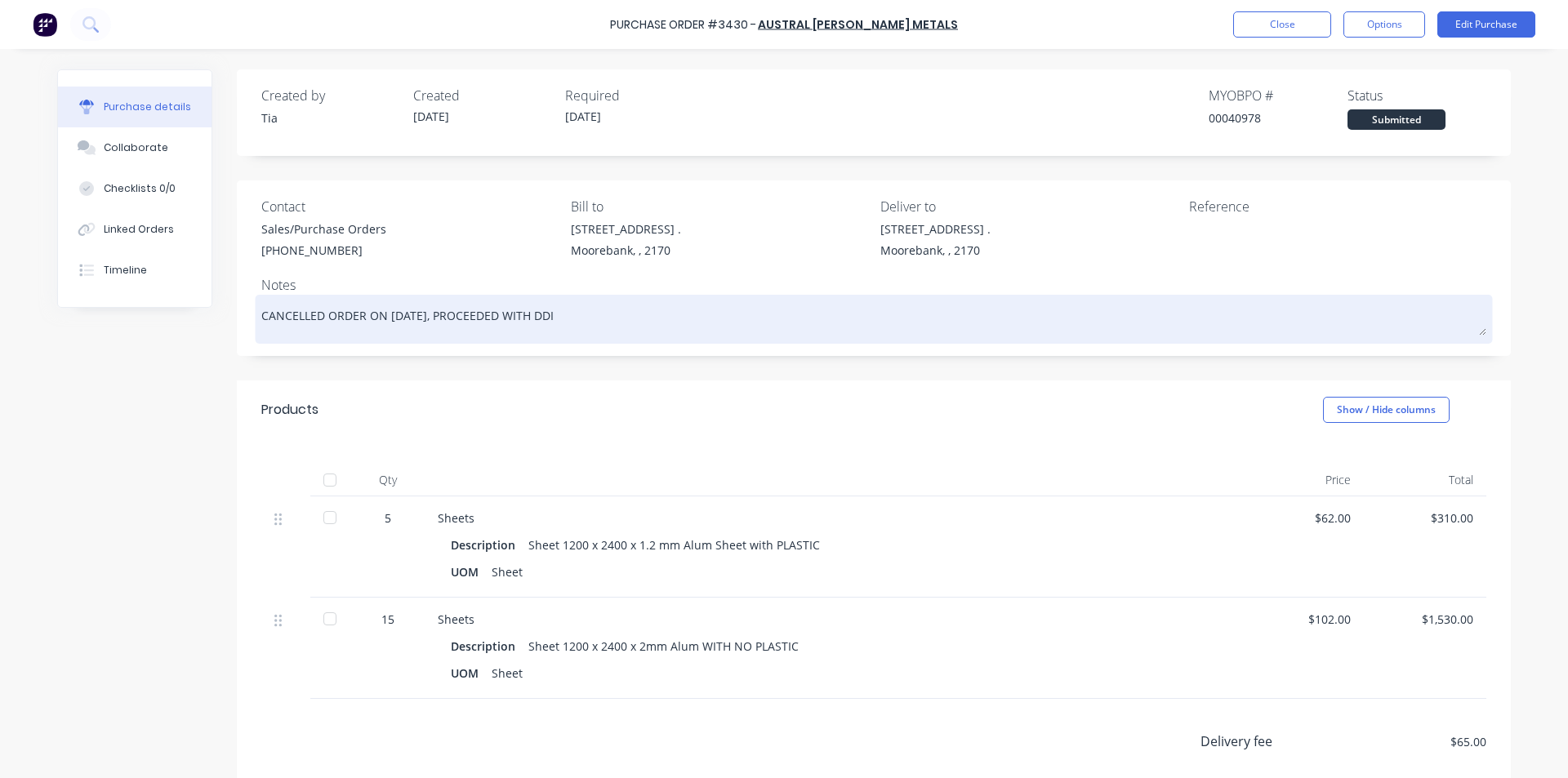
type textarea "CANCELLED ORDER ON [DATE], PROCEEDED WITH DDIF"
type textarea "x"
type textarea "CANCELLED ORDER ON [DATE], PROCEEDED WITH DDIFF"
type textarea "x"
type textarea "CANCELLED ORDER ON [DATE], PROCEEDED WITH DDIF"
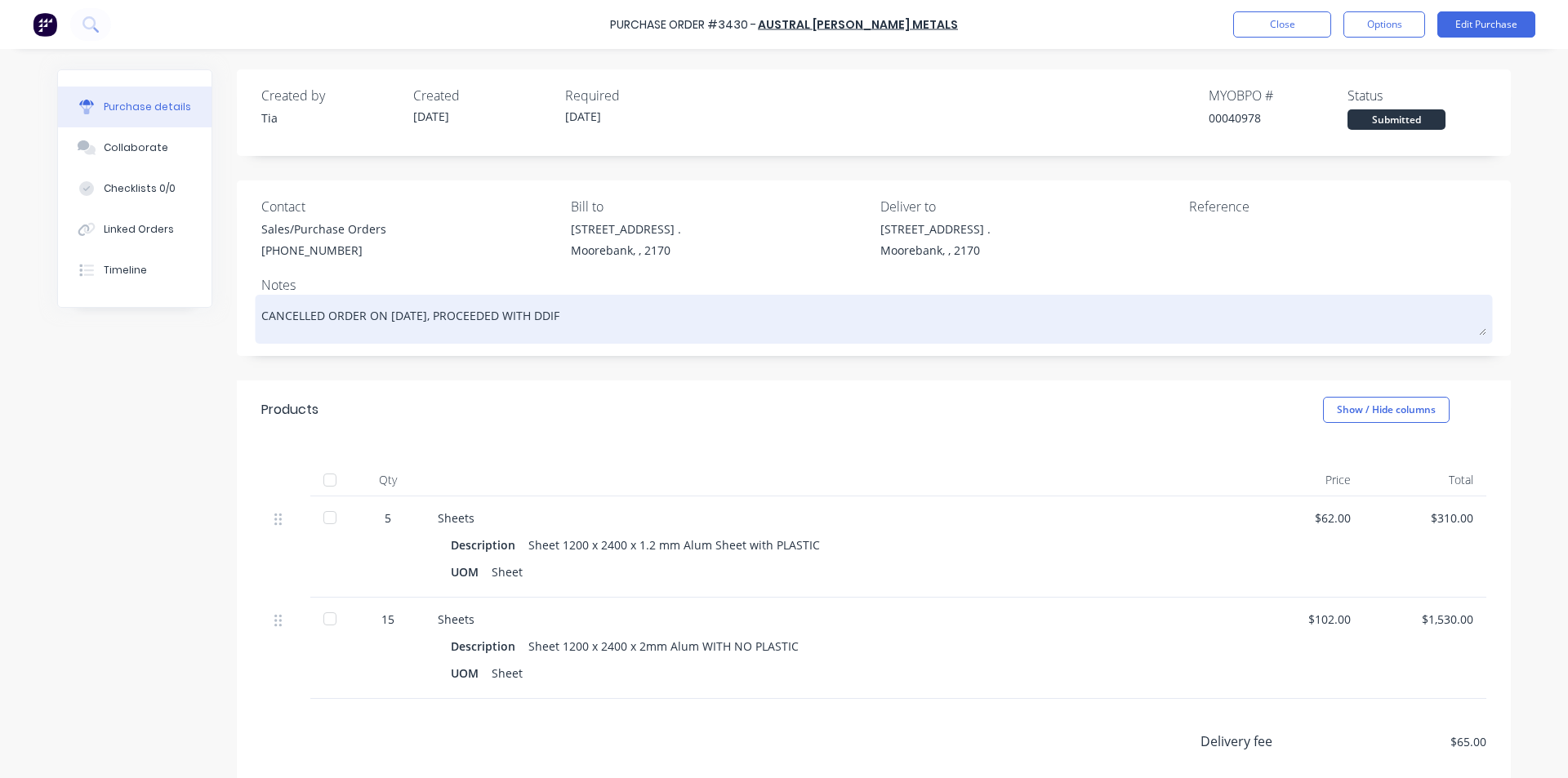
type textarea "x"
type textarea "CANCELLED ORDER ON [DATE], PROCEEDED WITH DDI"
type textarea "x"
type textarea "CANCELLED ORDER ON [DATE], PROCEEDED WITH DD"
type textarea "x"
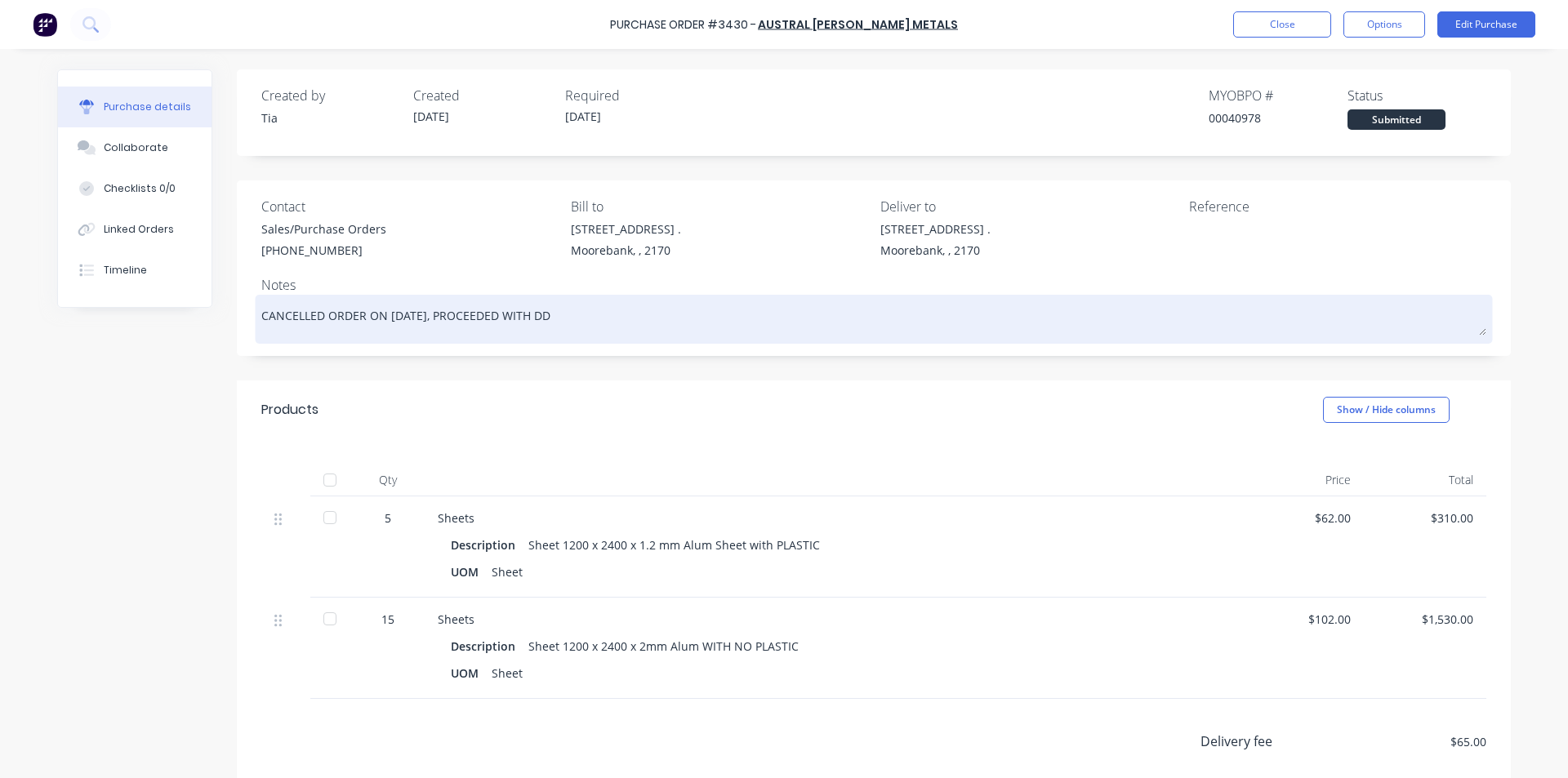
type textarea "CANCELLED ORDER ON [DATE], PROCEEDED WITH D"
type textarea "x"
type textarea "CANCELLED ORDER ON [DATE], PROCEEDED WITH"
type textarea "x"
type textarea "CANCELLED ORDER ON [DATE], PROCEEDED WITH A"
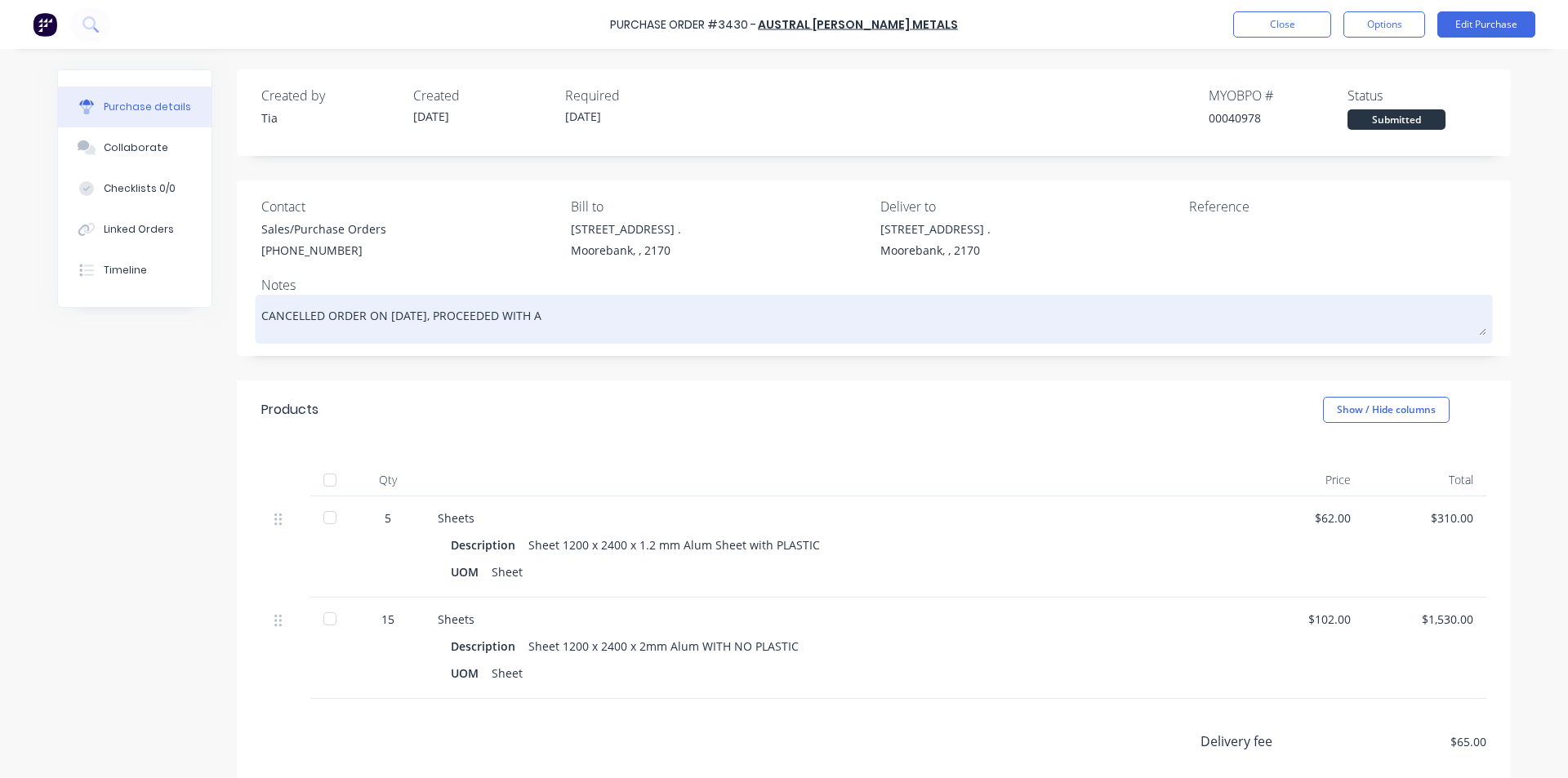
type textarea "x"
type textarea "CANCELLED ORDER ON [DATE], PROCEEDED WITH AN"
type textarea "x"
type textarea "CANCELLED ORDER ON [DATE], PROCEEDED WITH ANO"
type textarea "x"
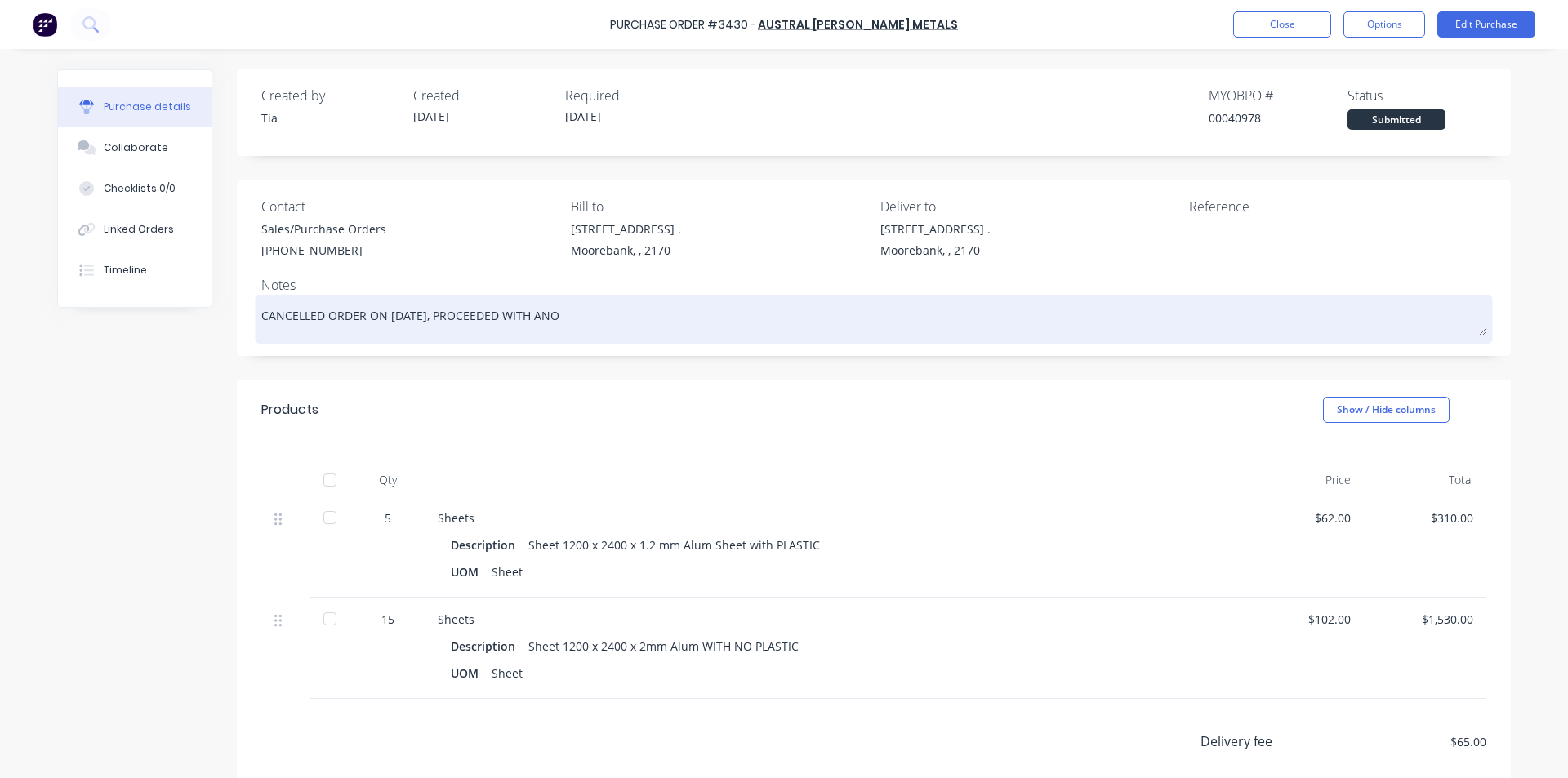
type textarea "CANCELLED ORDER ON [DATE], PROCEEDED WITH ANOT"
type textarea "x"
type textarea "CANCELLED ORDER ON [DATE], PROCEEDED WITH ANOTH"
type textarea "x"
type textarea "CANCELLED ORDER ON [DATE], PROCEEDED WITH ANOTHE"
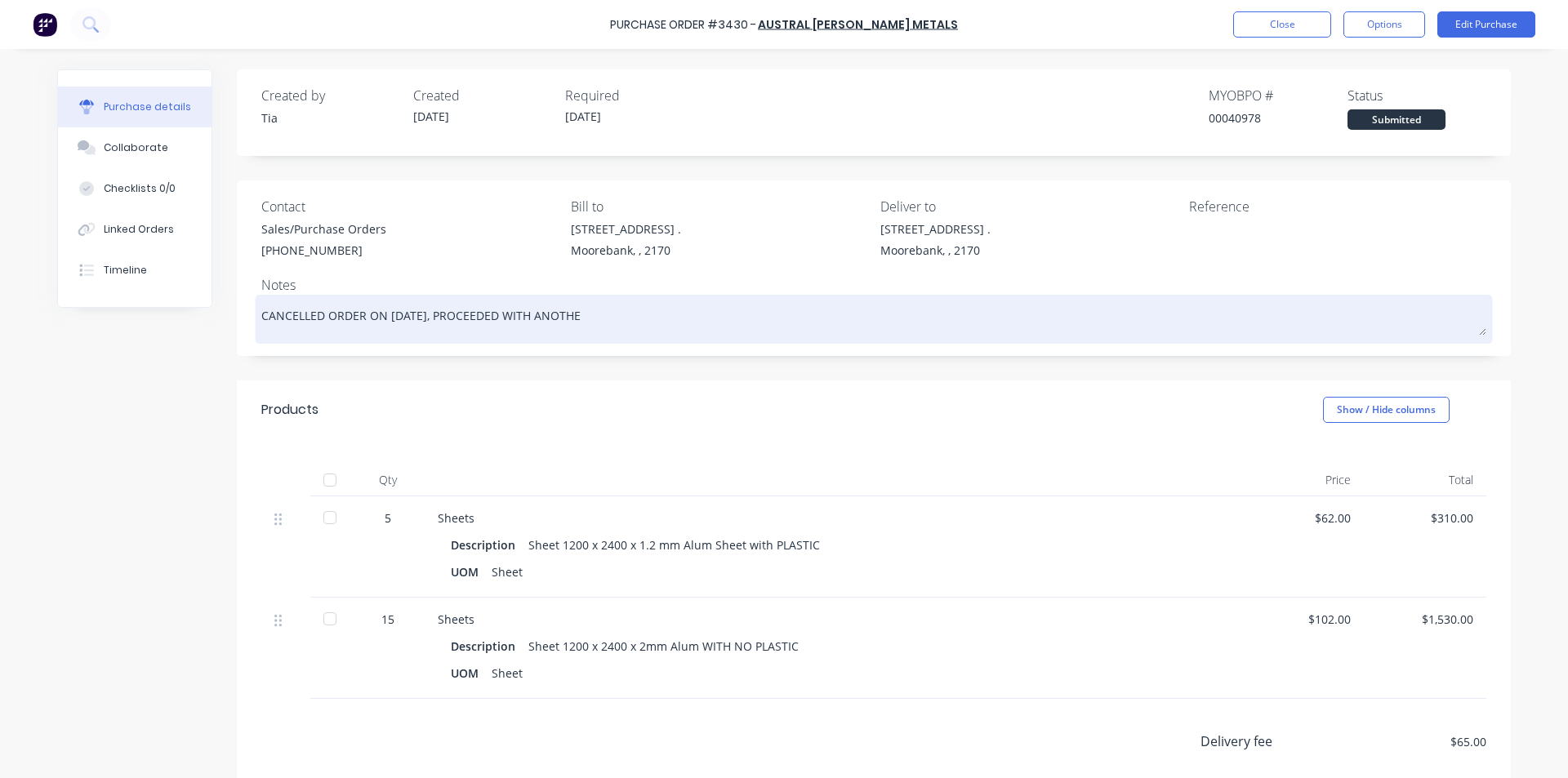
type textarea "x"
type textarea "CANCELLED ORDER ON [DATE], PROCEEDED WITH ANOTHER"
type textarea "x"
type textarea "CANCELLED ORDER ON [DATE], PROCEEDED WITH ANOTHER"
type textarea "x"
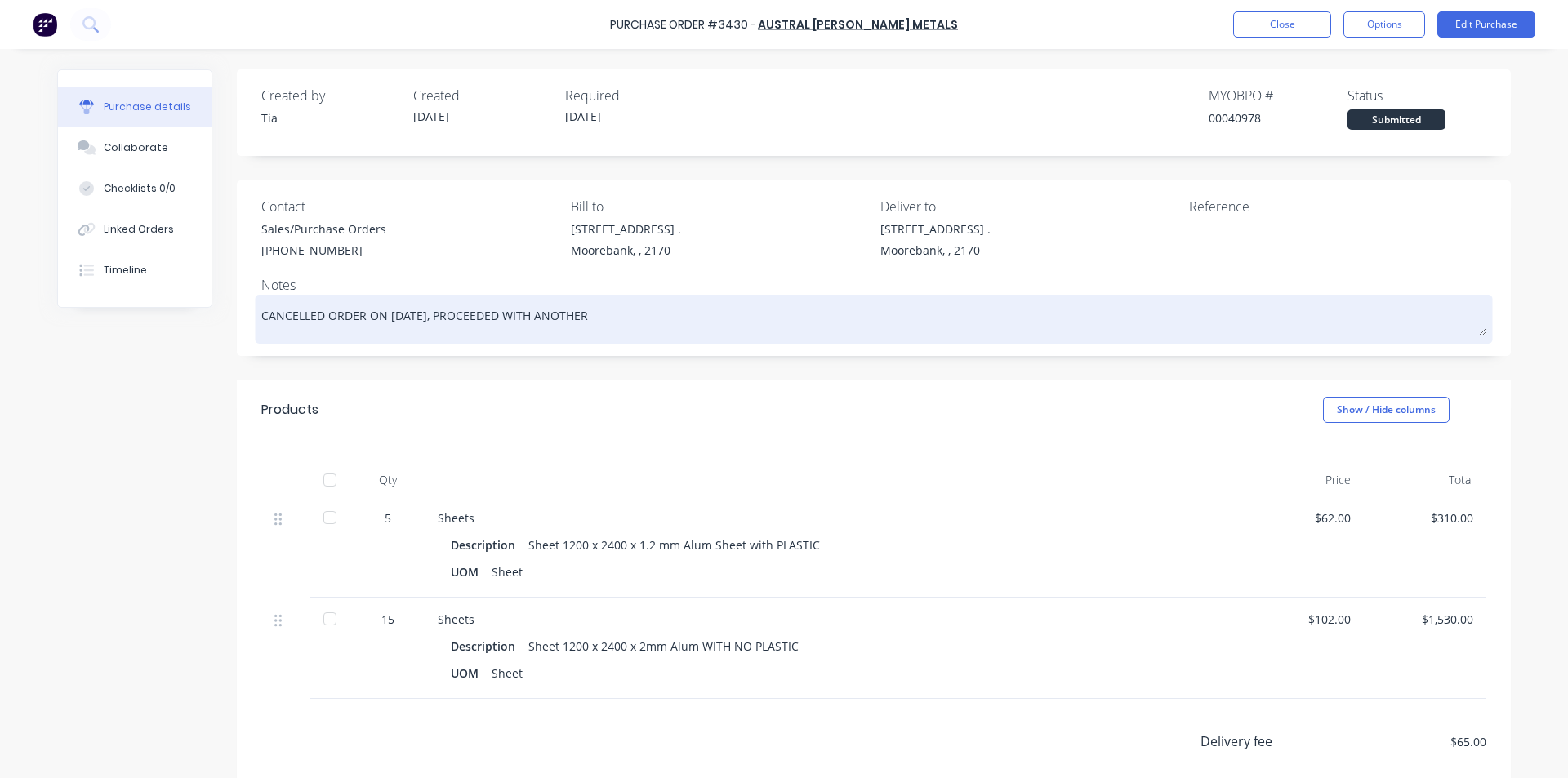
type textarea "CANCELLED ORDER ON [DATE], PROCEEDED WITH ANOTHER S"
type textarea "x"
type textarea "CANCELLED ORDER ON [DATE], PROCEEDED WITH ANOTHER SU"
type textarea "x"
type textarea "CANCELLED ORDER ON [DATE], PROCEEDED WITH ANOTHER SUP"
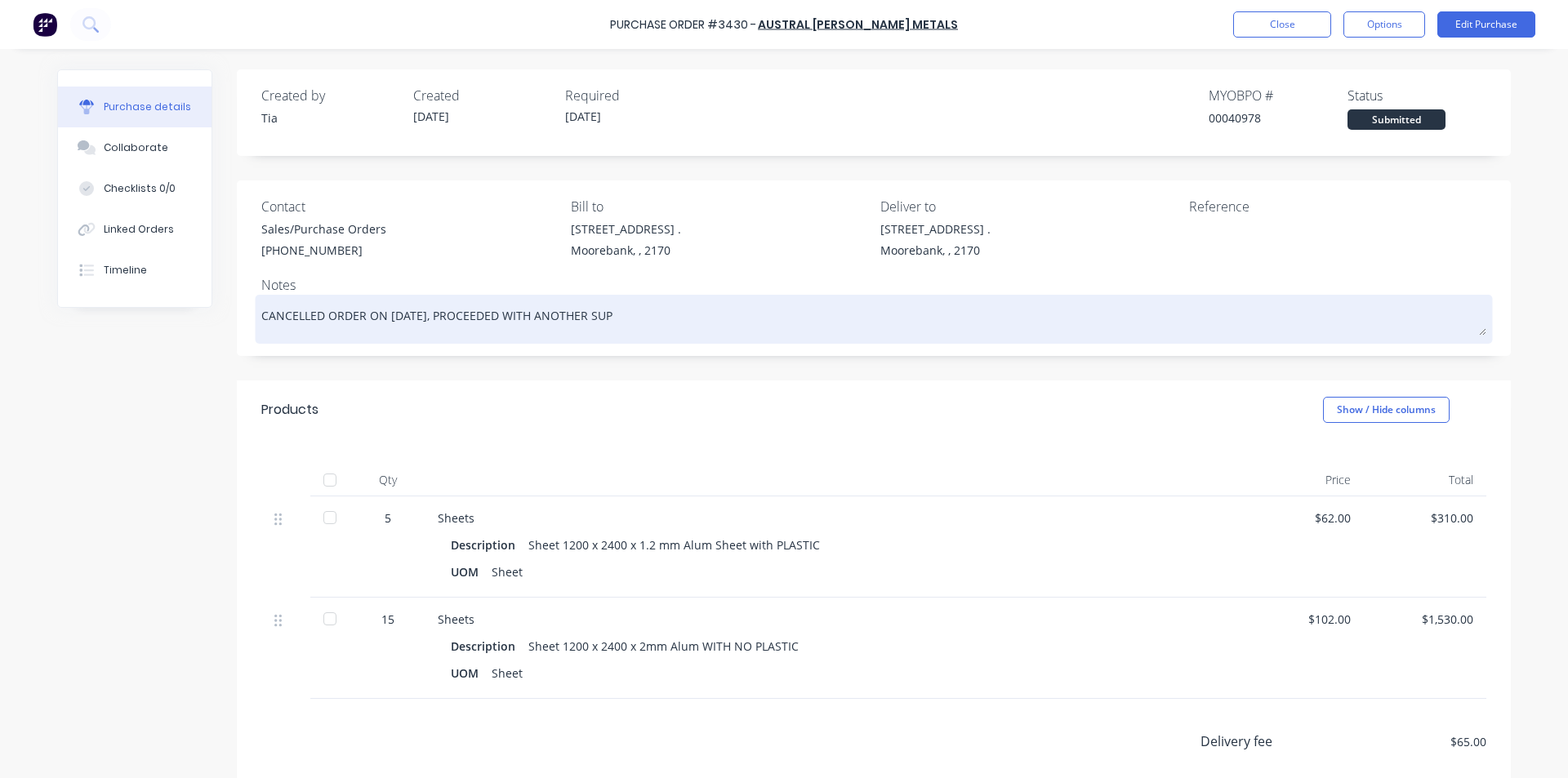
type textarea "x"
type textarea "CANCELLED ORDER ON [DATE], PROCEEDED WITH ANOTHER SUPP"
type textarea "x"
type textarea "CANCELLED ORDER ON [DATE], PROCEEDED WITH ANOTHER SUPPL"
type textarea "x"
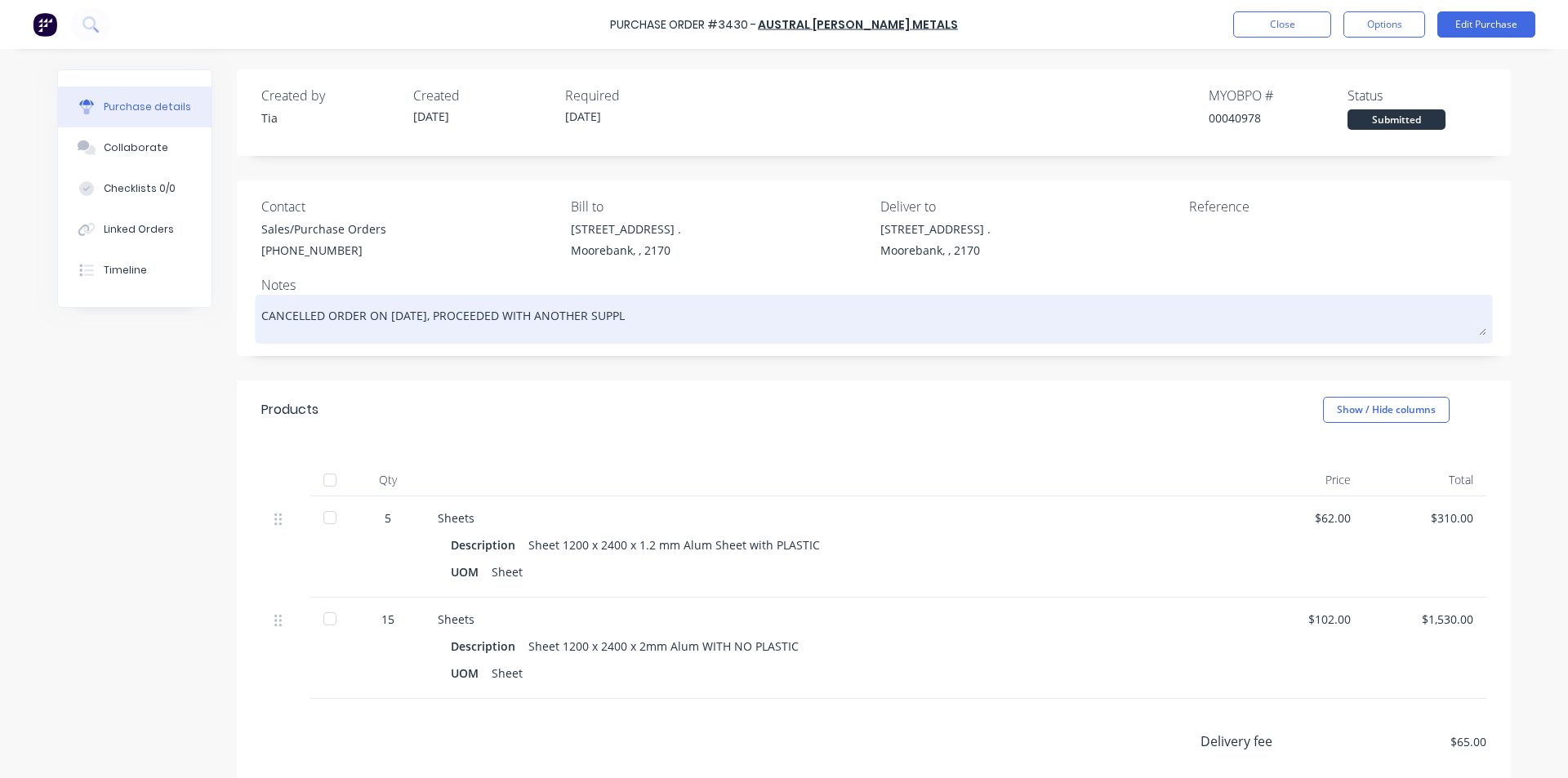
type textarea "CANCELLED ORDER ON [DATE], PROCEEDED WITH ANOTHER SUPPLI"
type textarea "x"
type textarea "CANCELLED ORDER ON [DATE], PROCEEDED WITH ANOTHER SUPPLIE"
type textarea "x"
type textarea "CANCELLED ORDER ON [DATE], PROCEEDED WITH ANOTHER SUPPLIER"
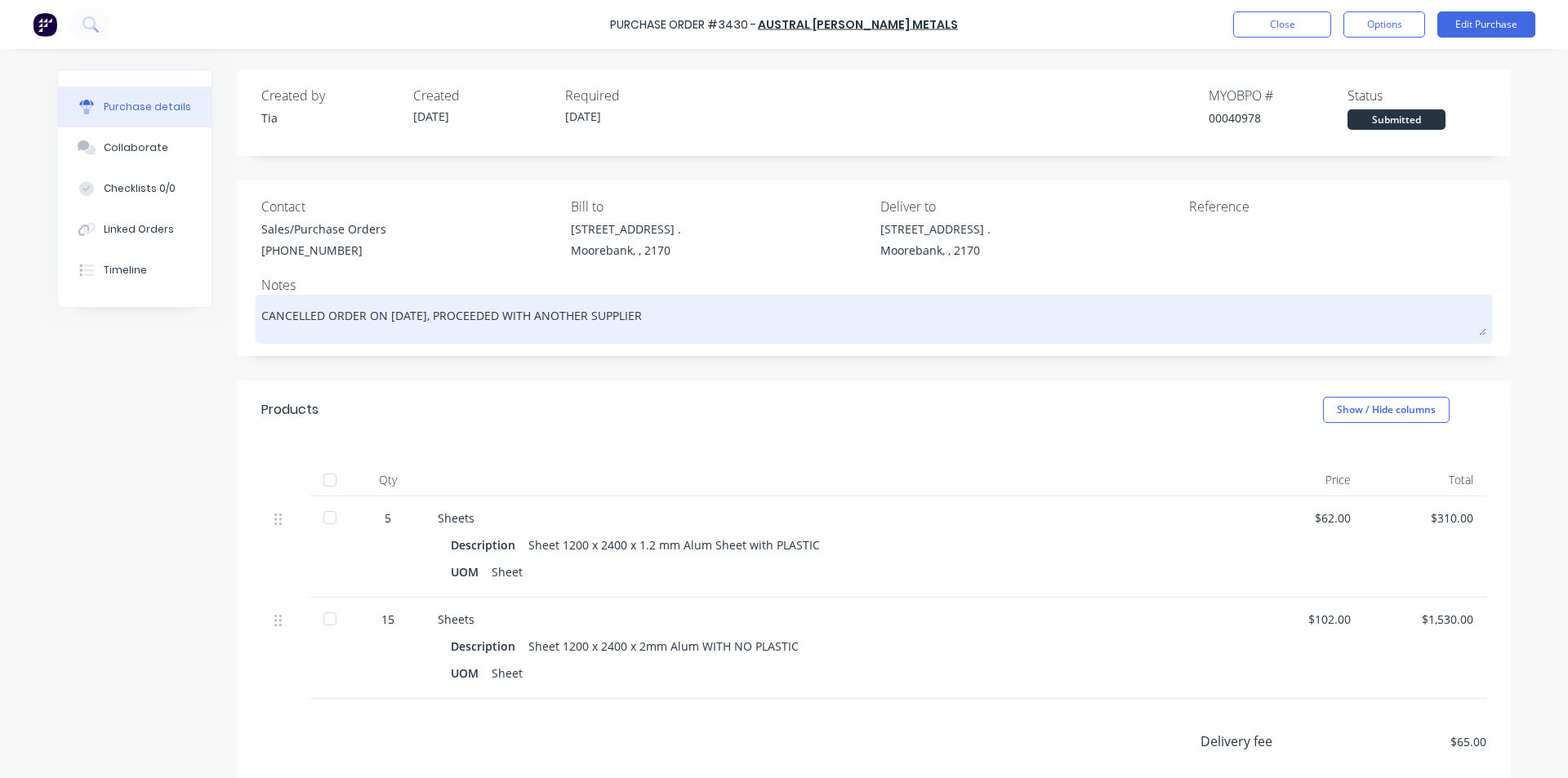
type textarea "x"
type textarea "CANCELLED ORDER ON [DATE], PROCEEDED WITH ANOTHER SUPPLIER"
type textarea "x"
type textarea "CANCELLED ORDER ON [DATE], PROCEEDED WITH ANOTHER SUPPLIER I"
type textarea "x"
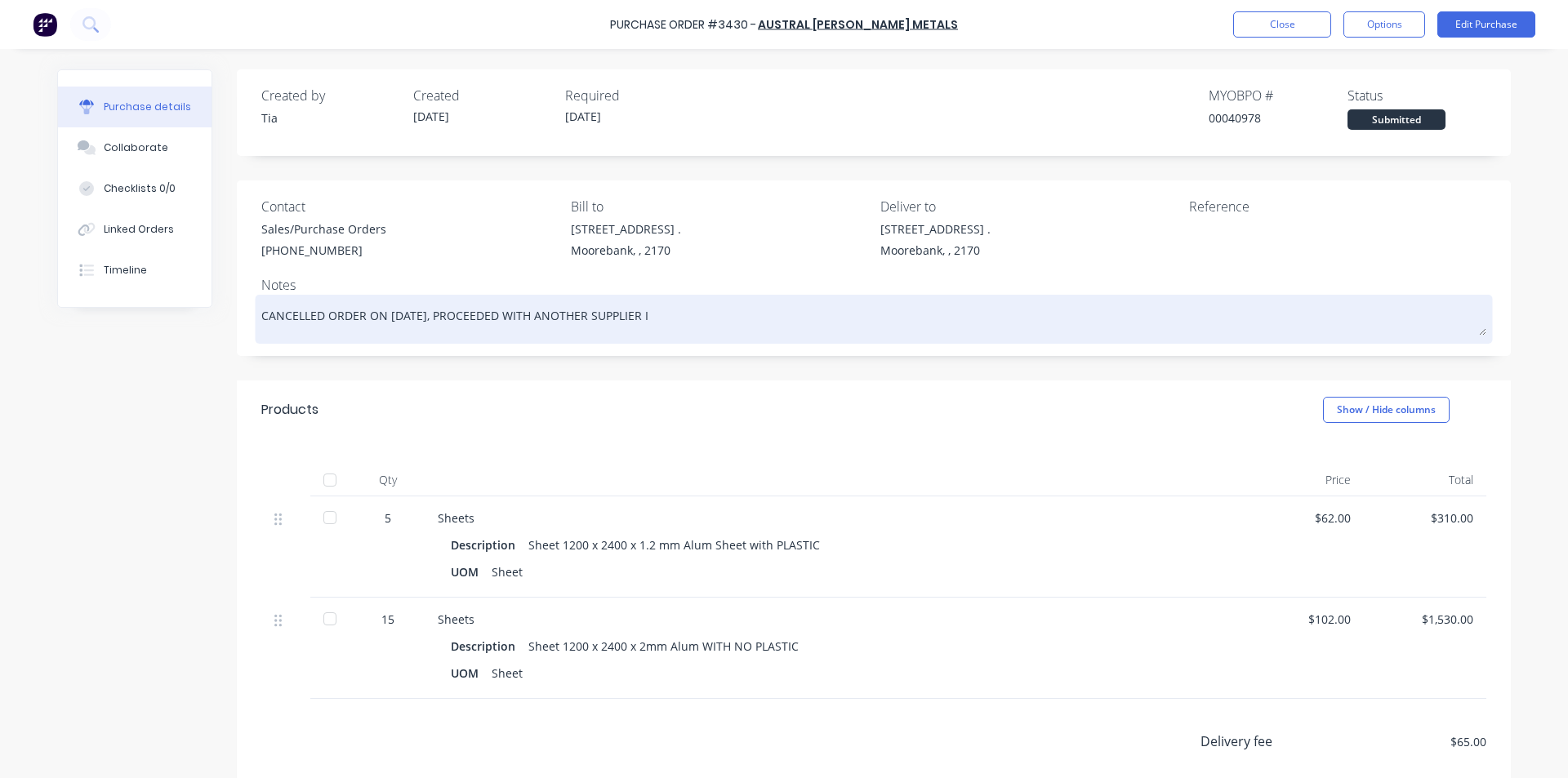
type textarea "CANCELLED ORDER ON [DATE], PROCEEDED WITH ANOTHER SUPPLIER IN"
type textarea "x"
type textarea "CANCELLED ORDER ON [DATE], PROCEEDED WITH ANOTHER SUPPLIER INS"
type textarea "x"
type textarea "CANCELLED ORDER ON [DATE], PROCEEDED WITH ANOTHER SUPPLIER INST"
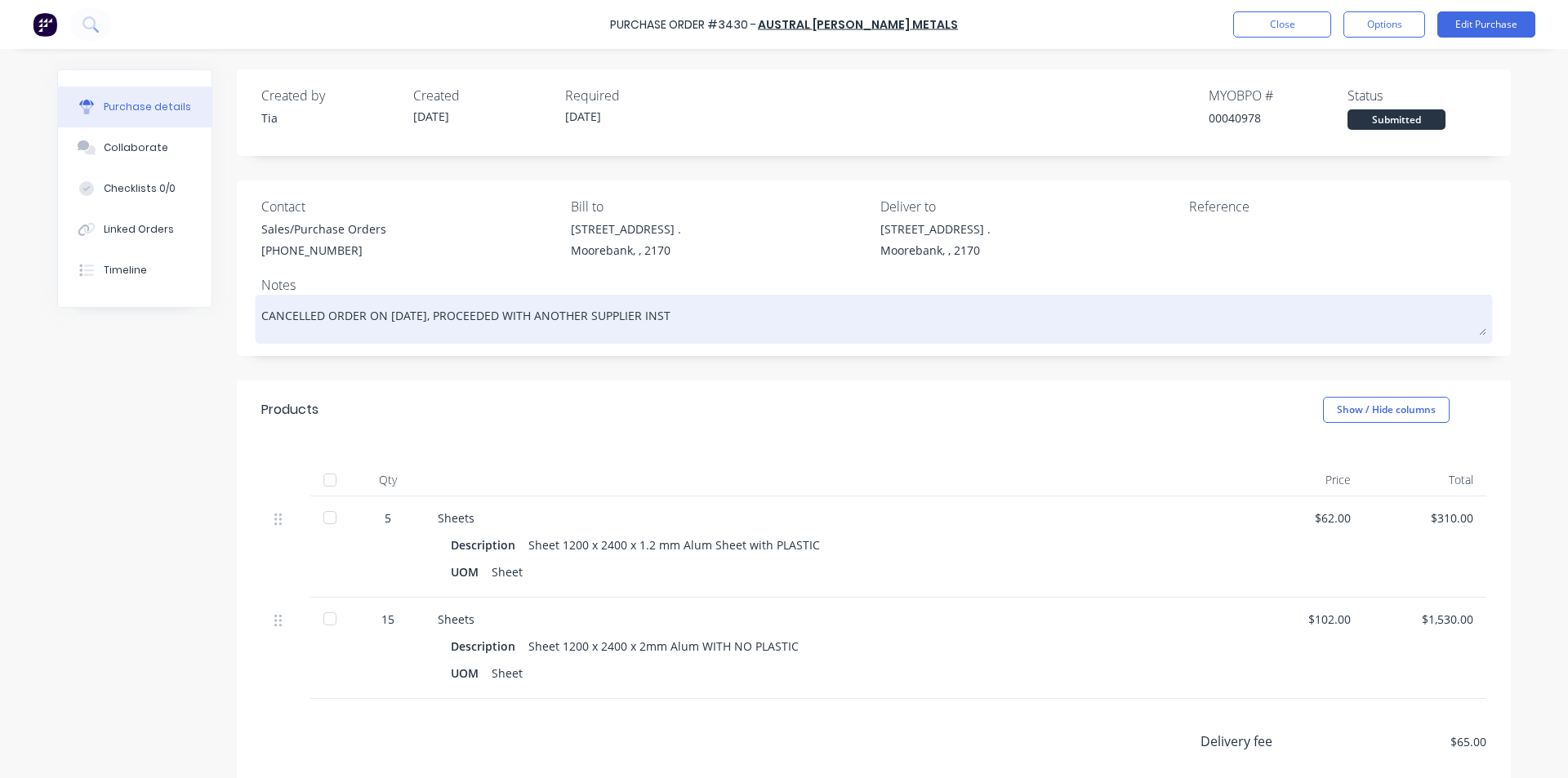
type textarea "x"
type textarea "CANCELLED ORDER ON [DATE], PROCEEDED WITH ANOTHER SUPPLIER INSTE"
type textarea "x"
click at [884, 314] on textarea "CANCELLED ORDER ON [DATE], PROCEEDED WITH ANOTHER SUPPLIER INSTEAD." at bounding box center [874, 317] width 1225 height 37
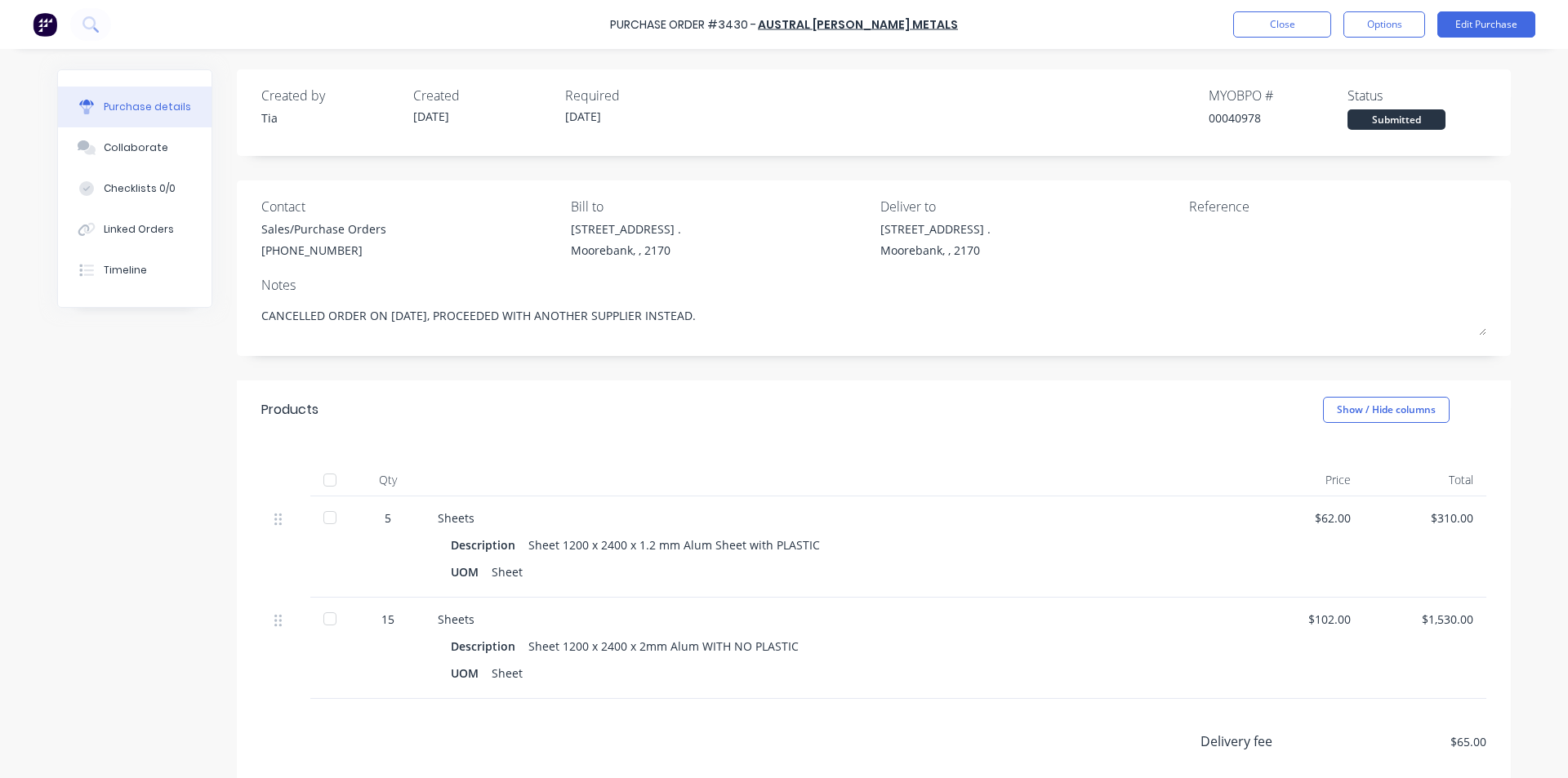
click at [832, 367] on div "Created by Tia Created [DATE] Required [DATE] MYOB PO # 00040978 Status Submitt…" at bounding box center [874, 512] width 1274 height 885
click at [1392, 33] on button "Options" at bounding box center [1384, 24] width 81 height 26
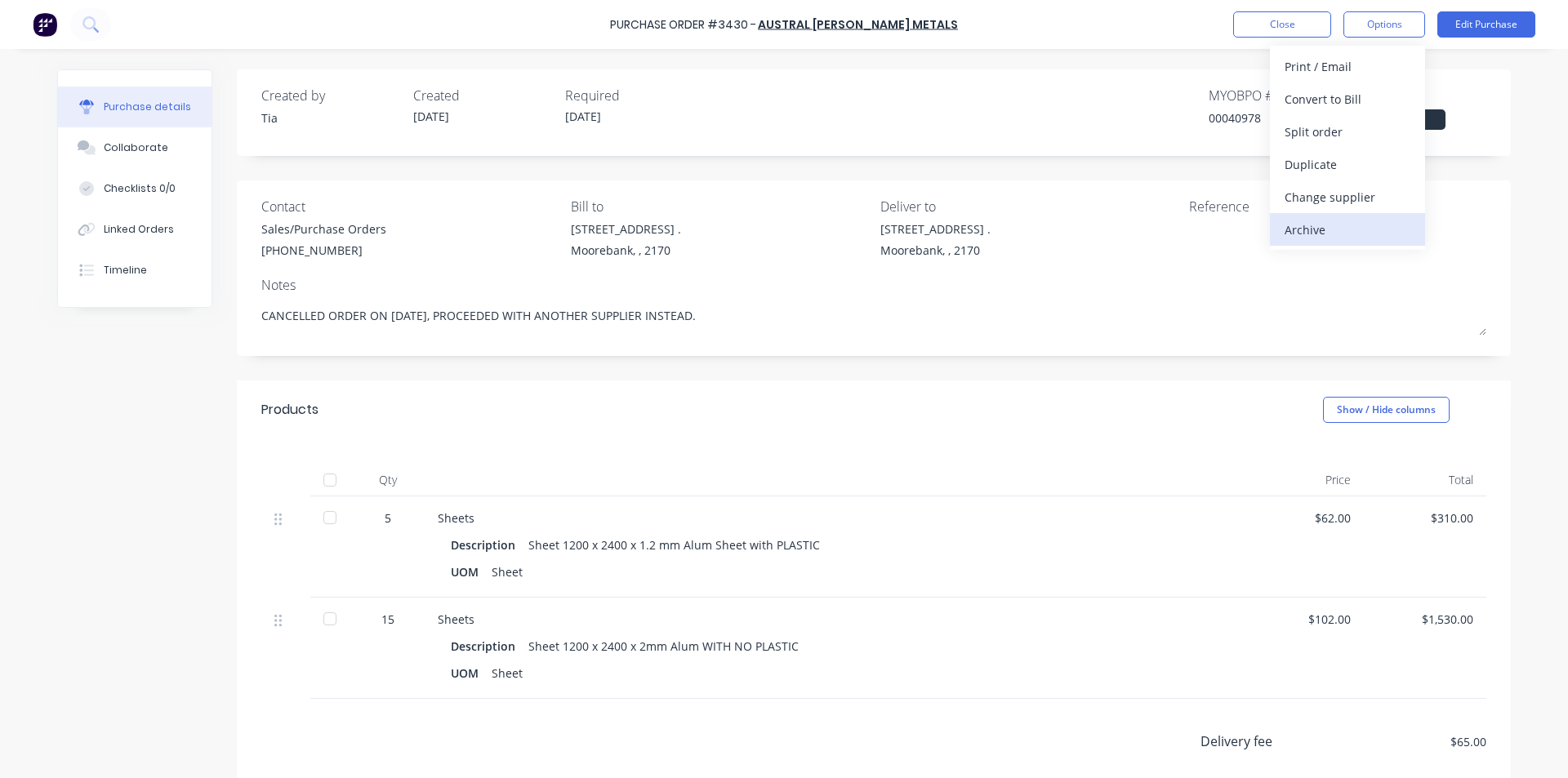
click at [1315, 232] on div "Archive" at bounding box center [1347, 230] width 126 height 24
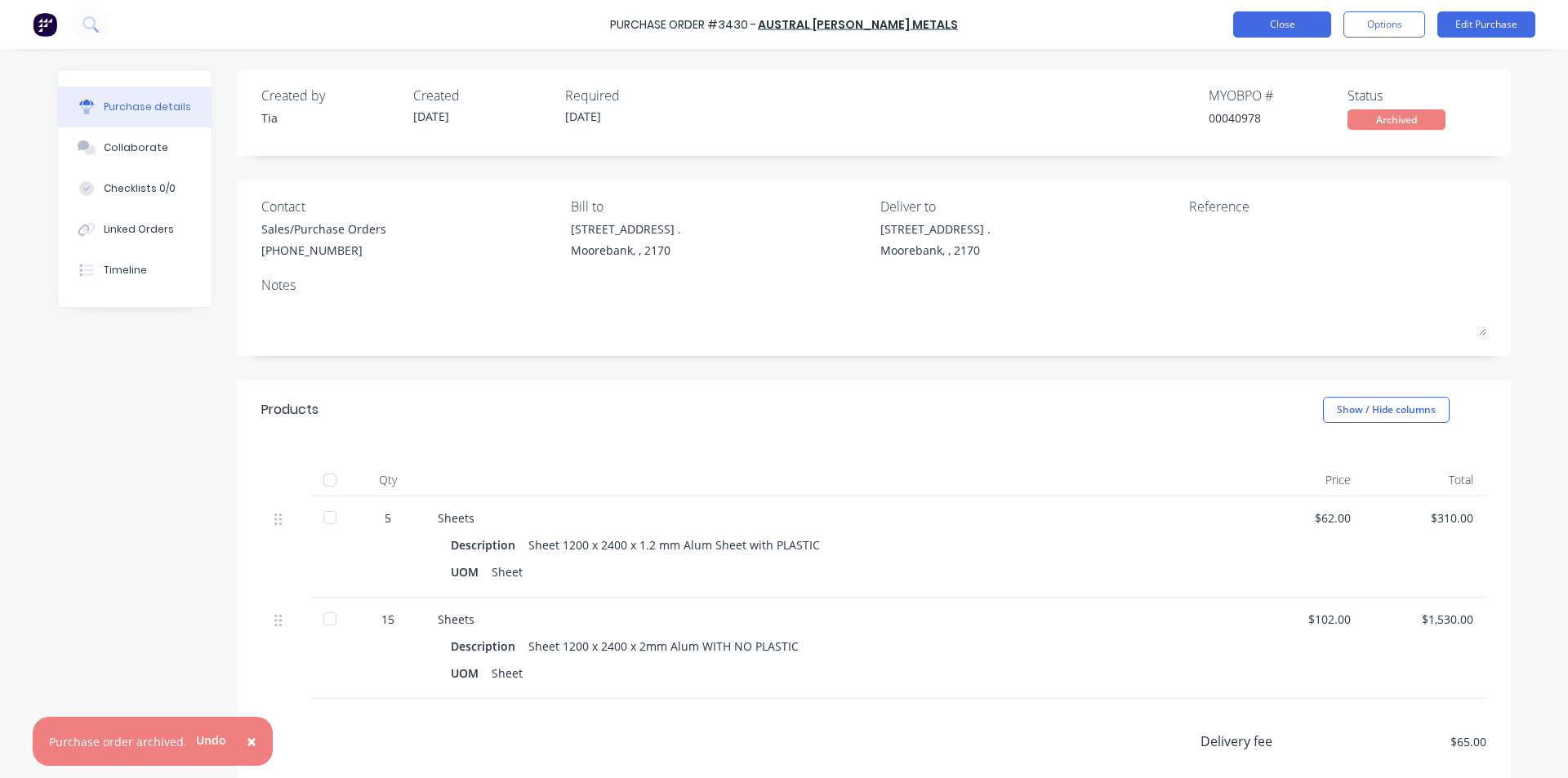
click at [1283, 23] on button "Close" at bounding box center [1282, 24] width 98 height 26
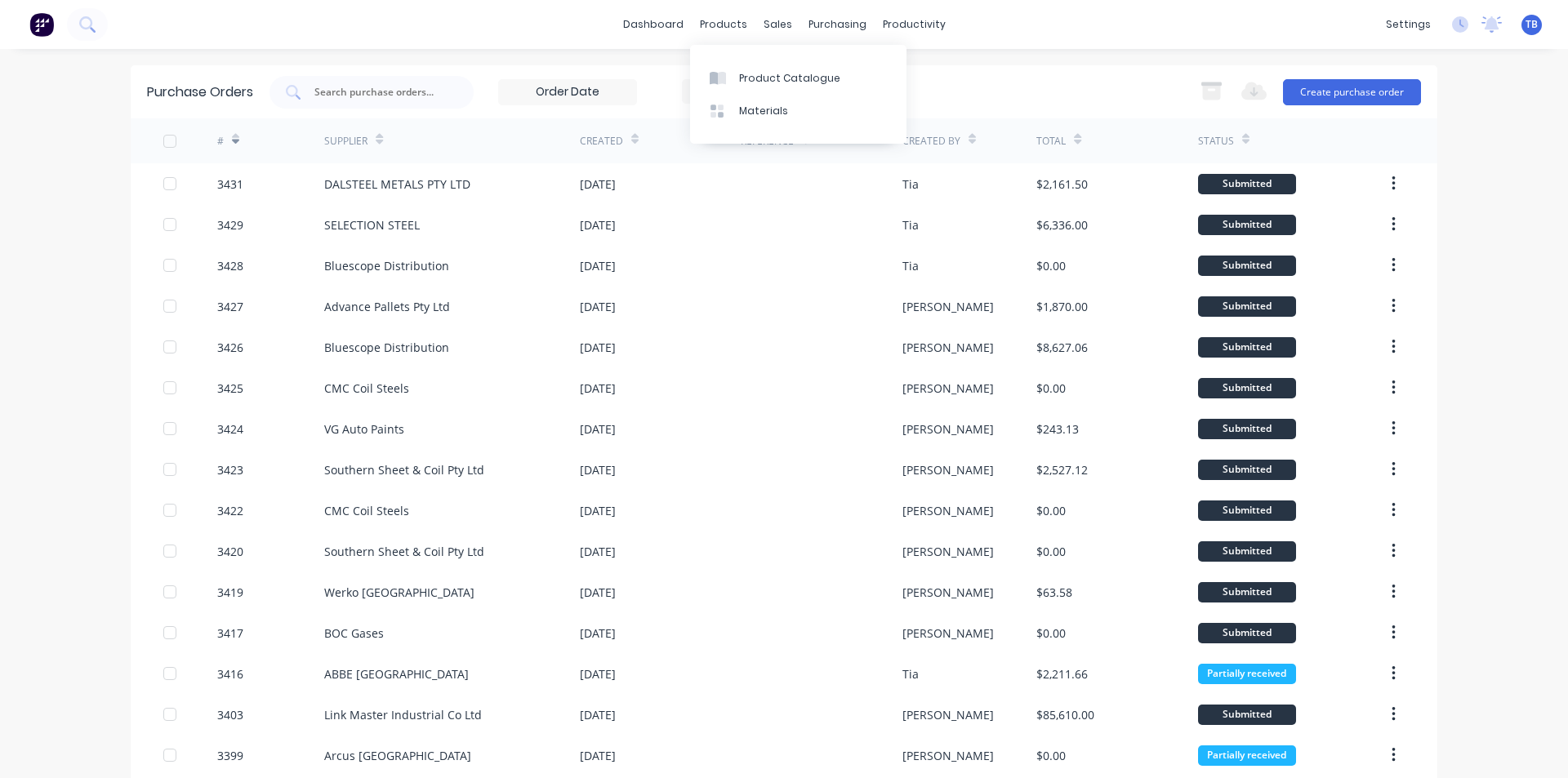
click at [1071, 66] on div "Purchase Orders 5 Statuses 5 Statuses Export to Excel (XLSX) Create purchase or…" at bounding box center [784, 91] width 1307 height 53
click at [807, 93] on icon at bounding box center [805, 91] width 12 height 18
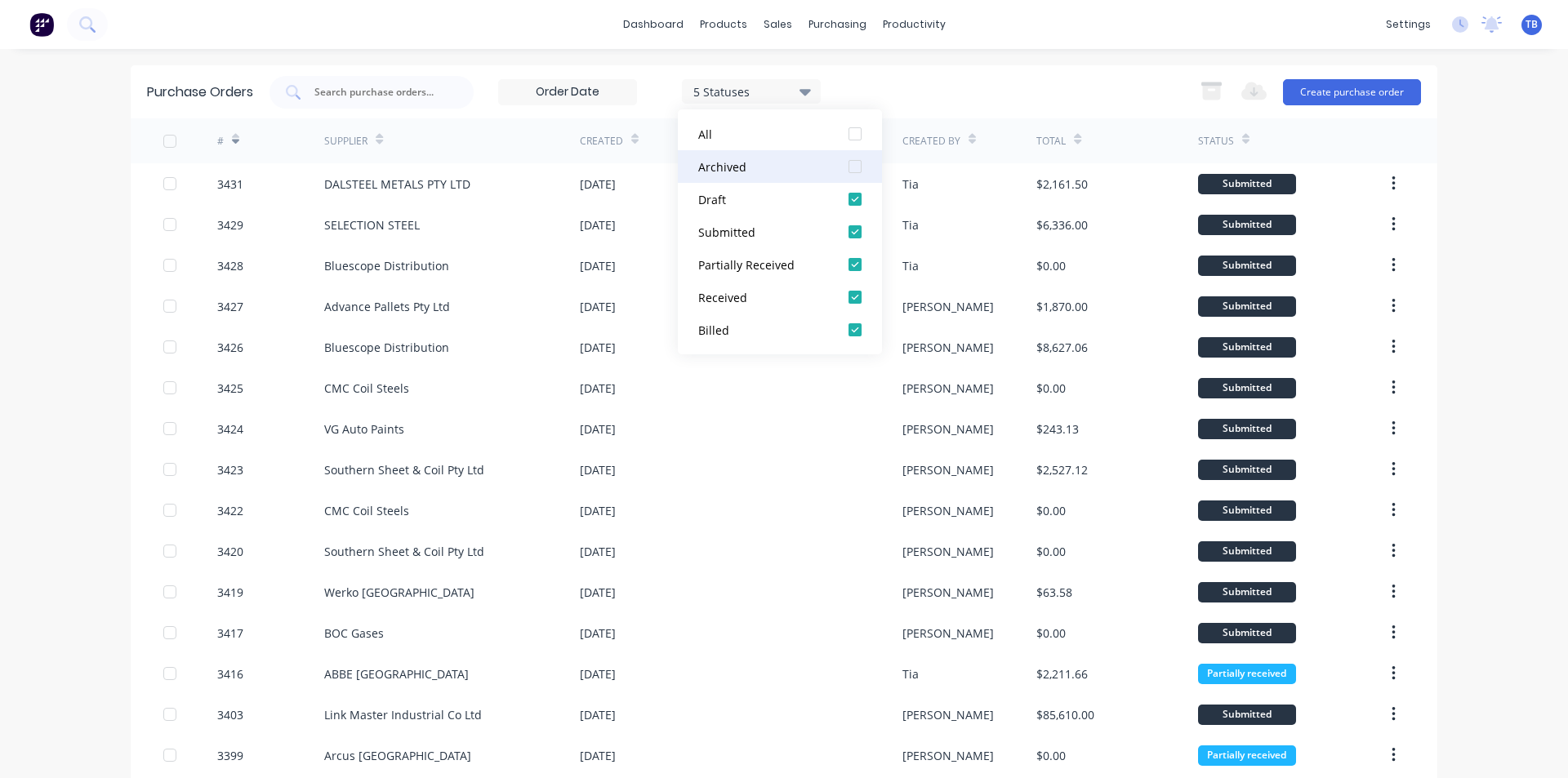
click at [860, 166] on div at bounding box center [855, 166] width 33 height 33
click at [362, 88] on input "text" at bounding box center [381, 92] width 136 height 16
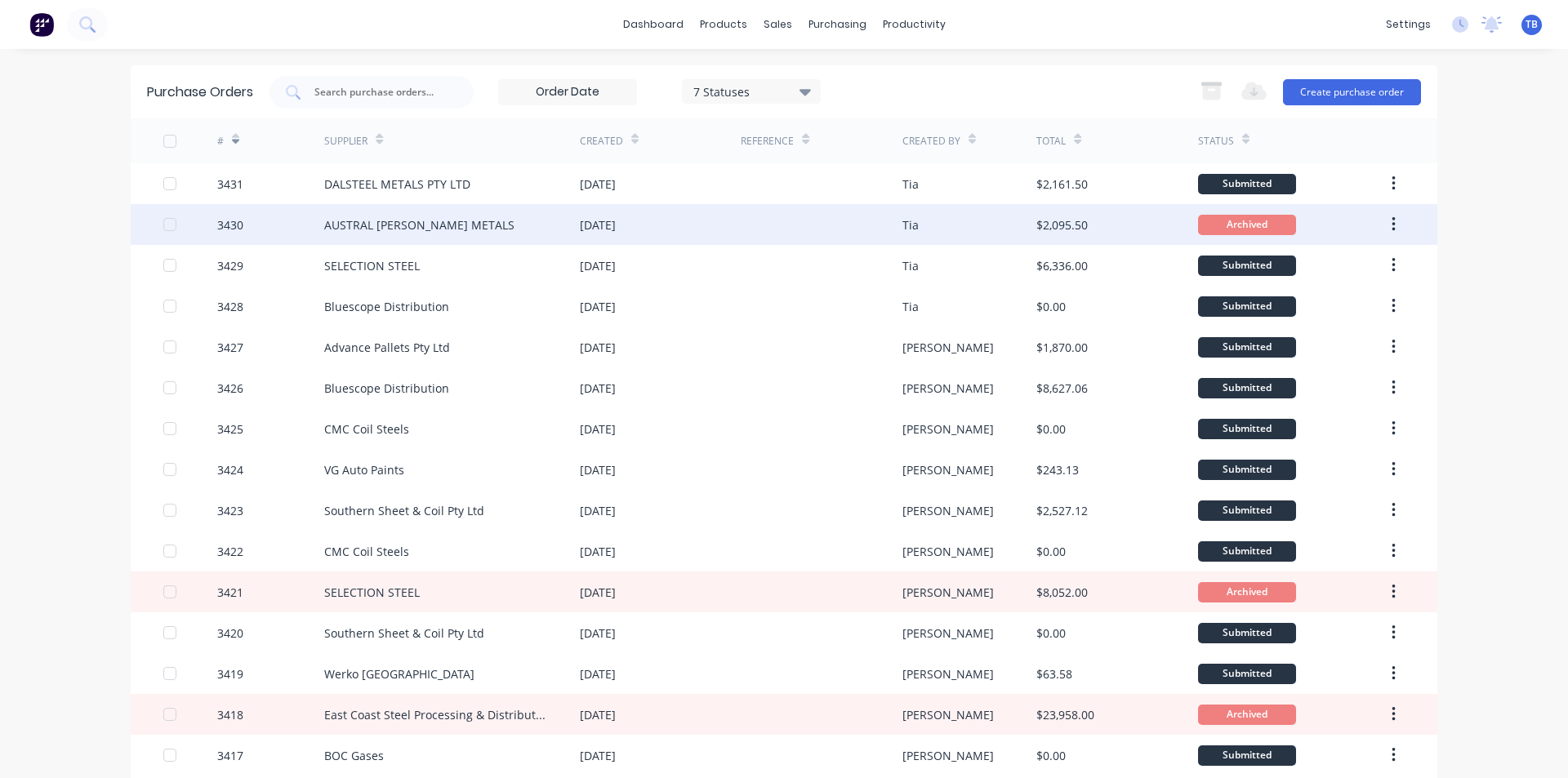
click at [921, 236] on div "Tia" at bounding box center [969, 224] width 135 height 41
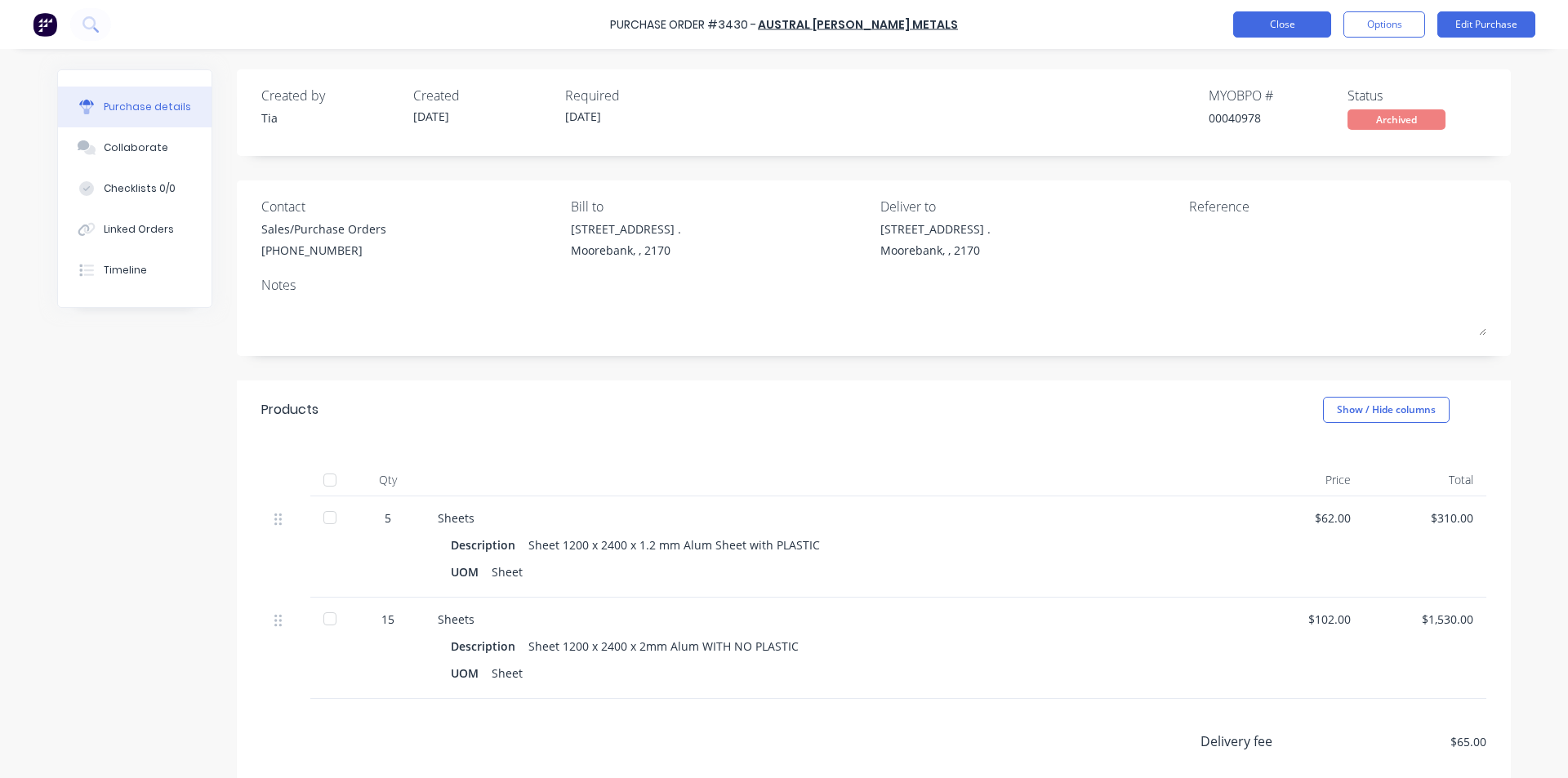
click at [1253, 22] on button "Close" at bounding box center [1282, 24] width 98 height 26
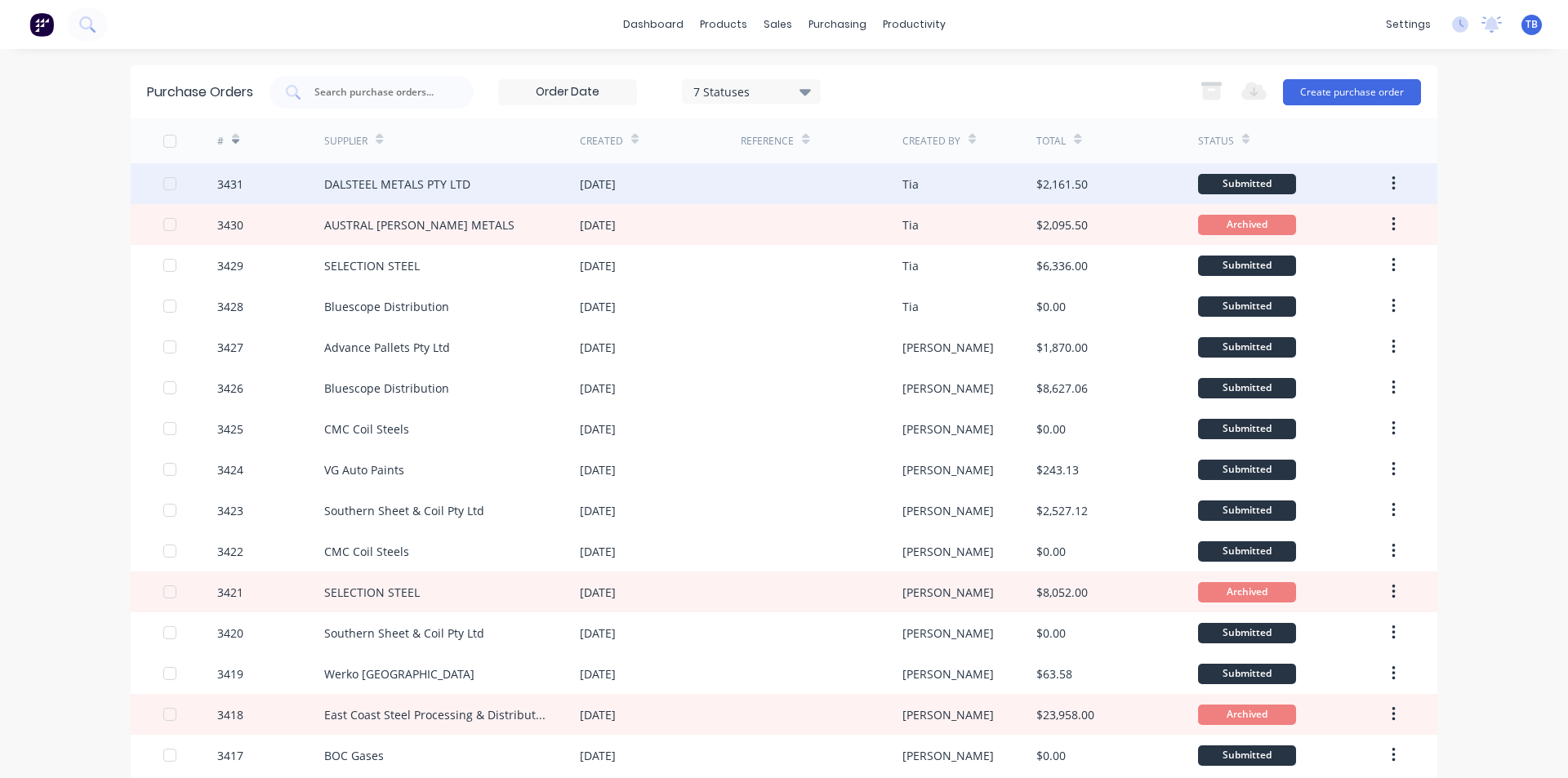
click at [616, 184] on div "[DATE]" at bounding box center [598, 184] width 36 height 17
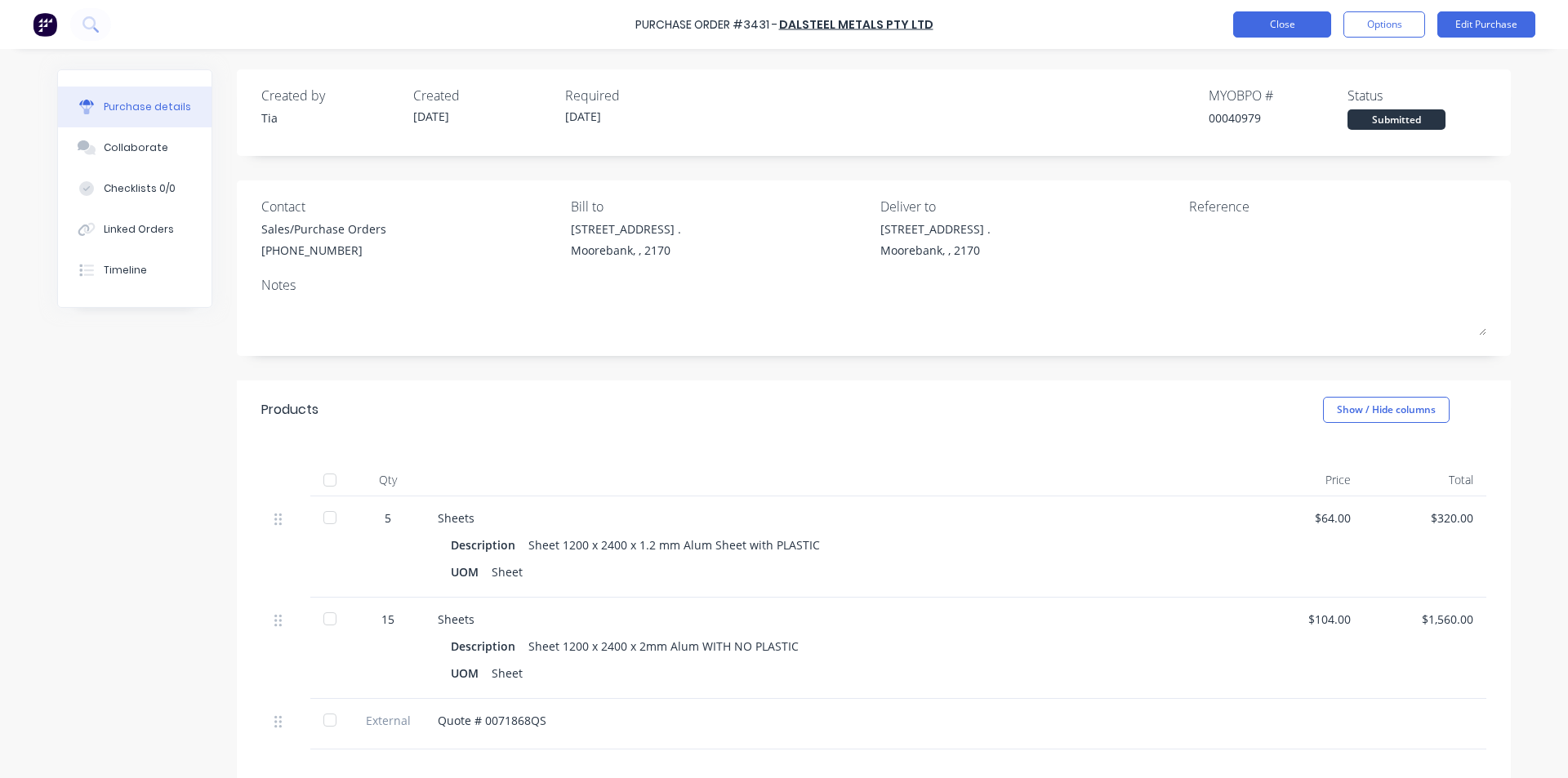
click at [1292, 19] on button "Close" at bounding box center [1282, 24] width 98 height 26
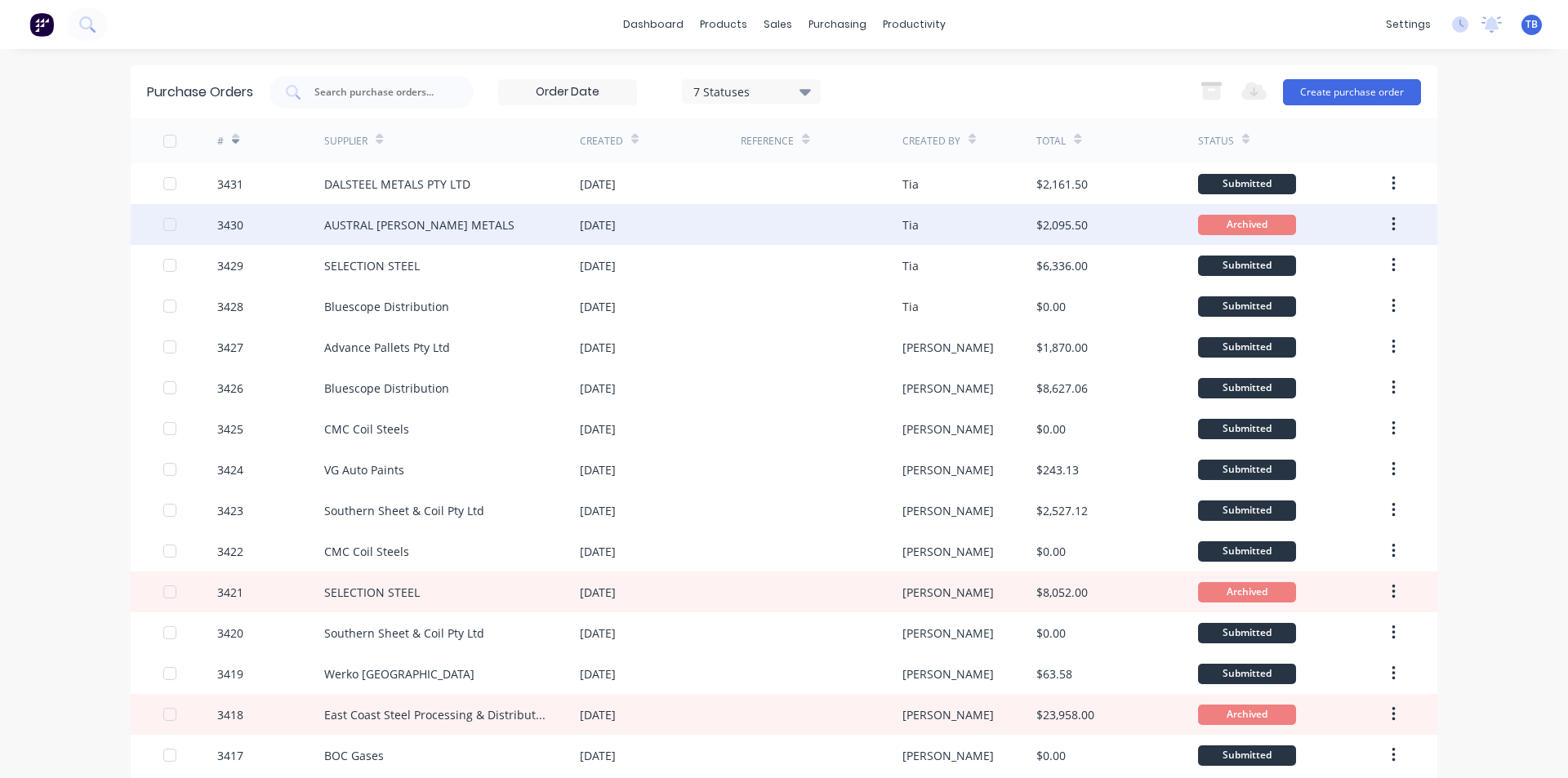
click at [369, 223] on div "AUSTRAL [PERSON_NAME] METALS" at bounding box center [419, 224] width 190 height 17
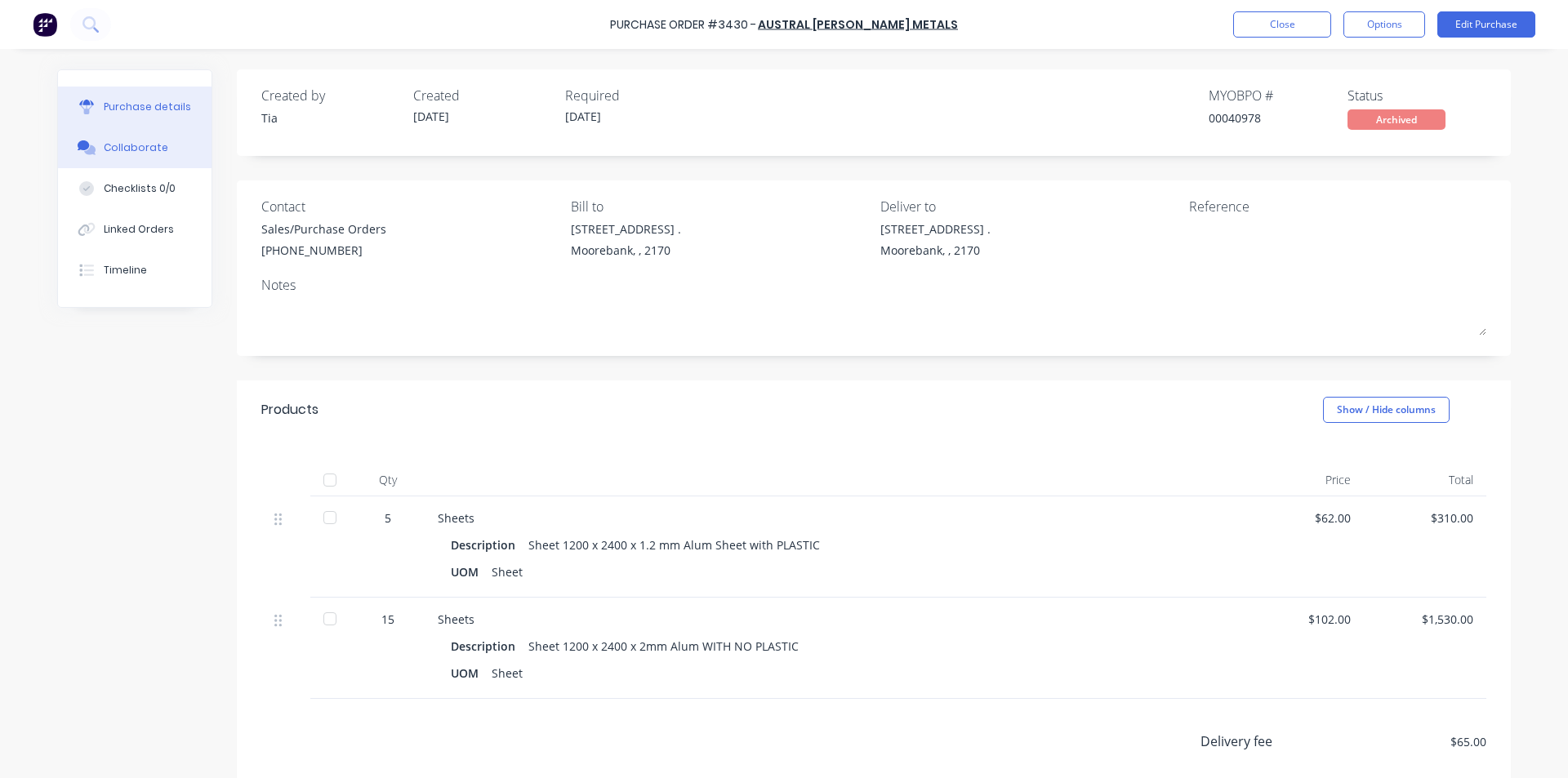
click at [138, 151] on div "Collaborate" at bounding box center [136, 147] width 64 height 14
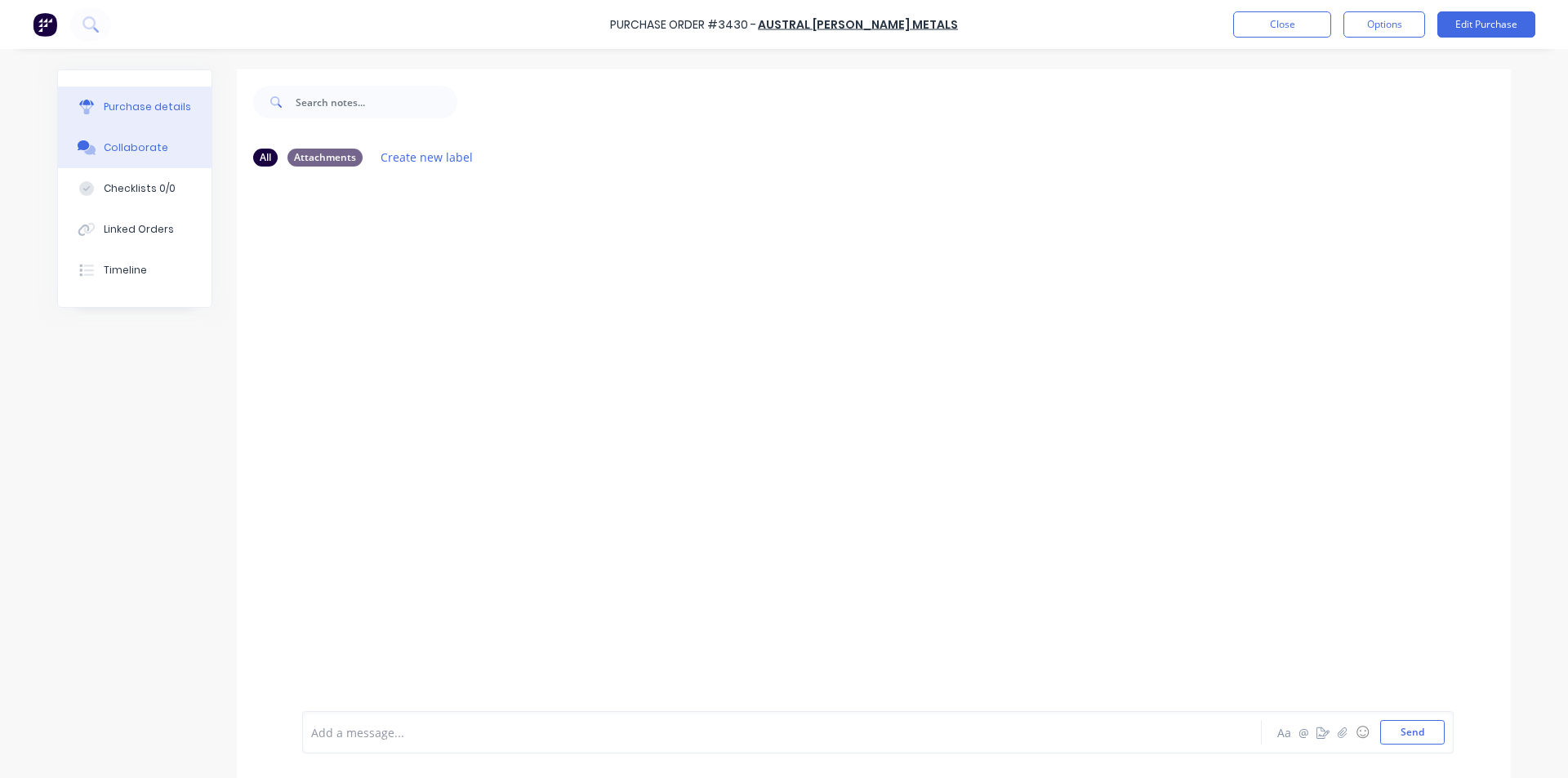
click at [150, 112] on div "Purchase details" at bounding box center [147, 107] width 88 height 14
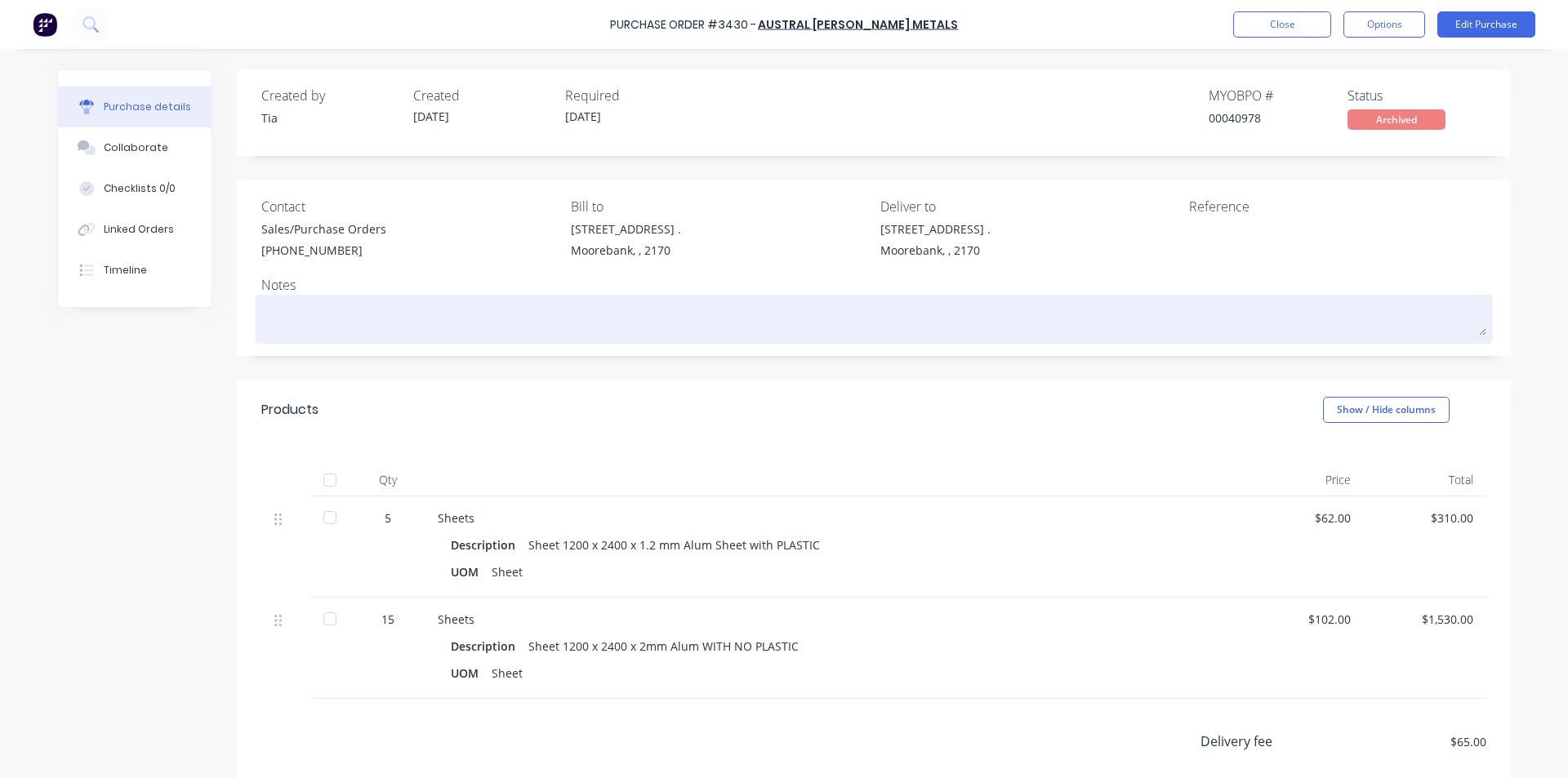
click at [432, 321] on textarea at bounding box center [874, 317] width 1225 height 37
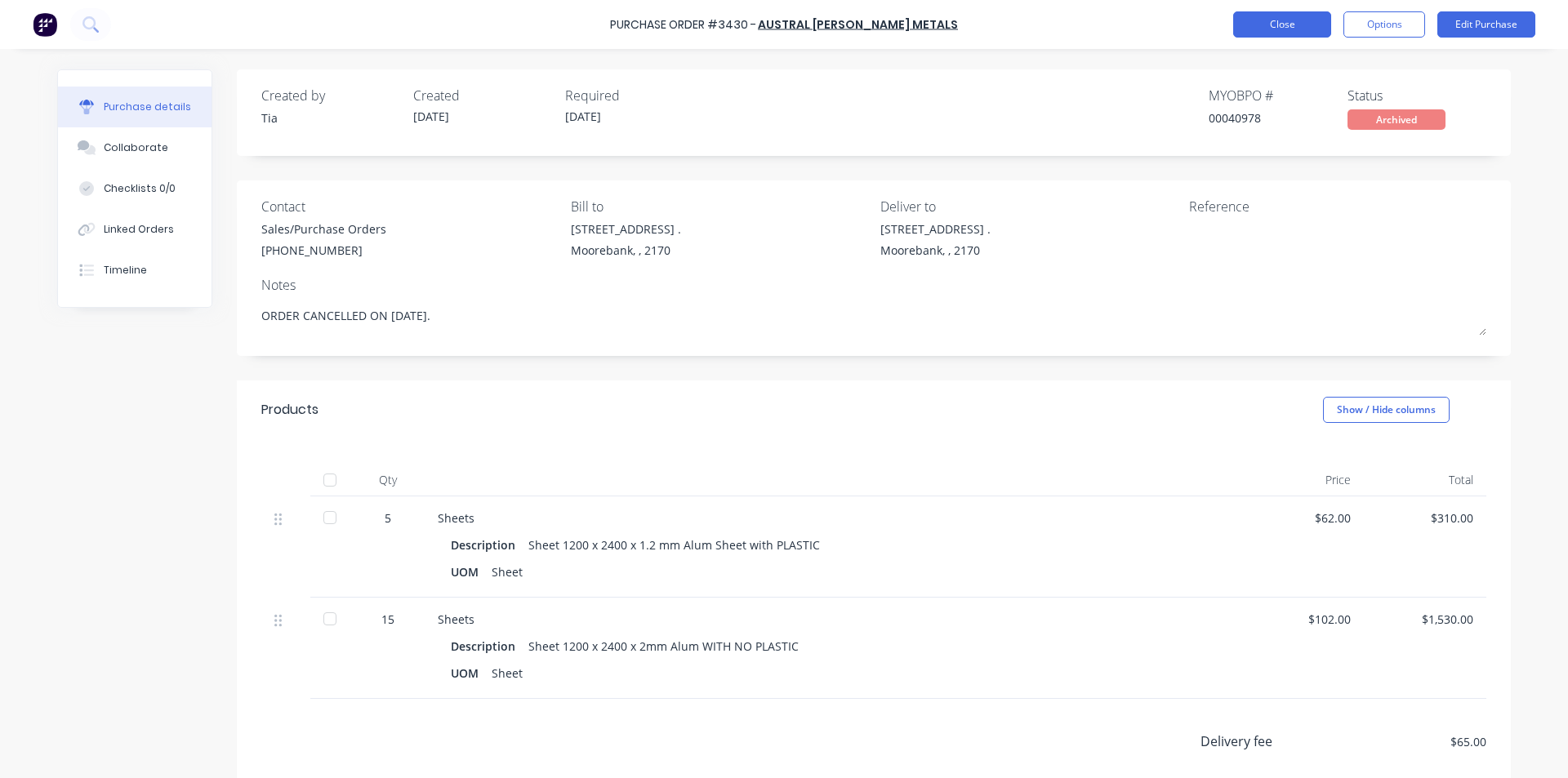
click at [1310, 15] on button "Close" at bounding box center [1282, 24] width 98 height 26
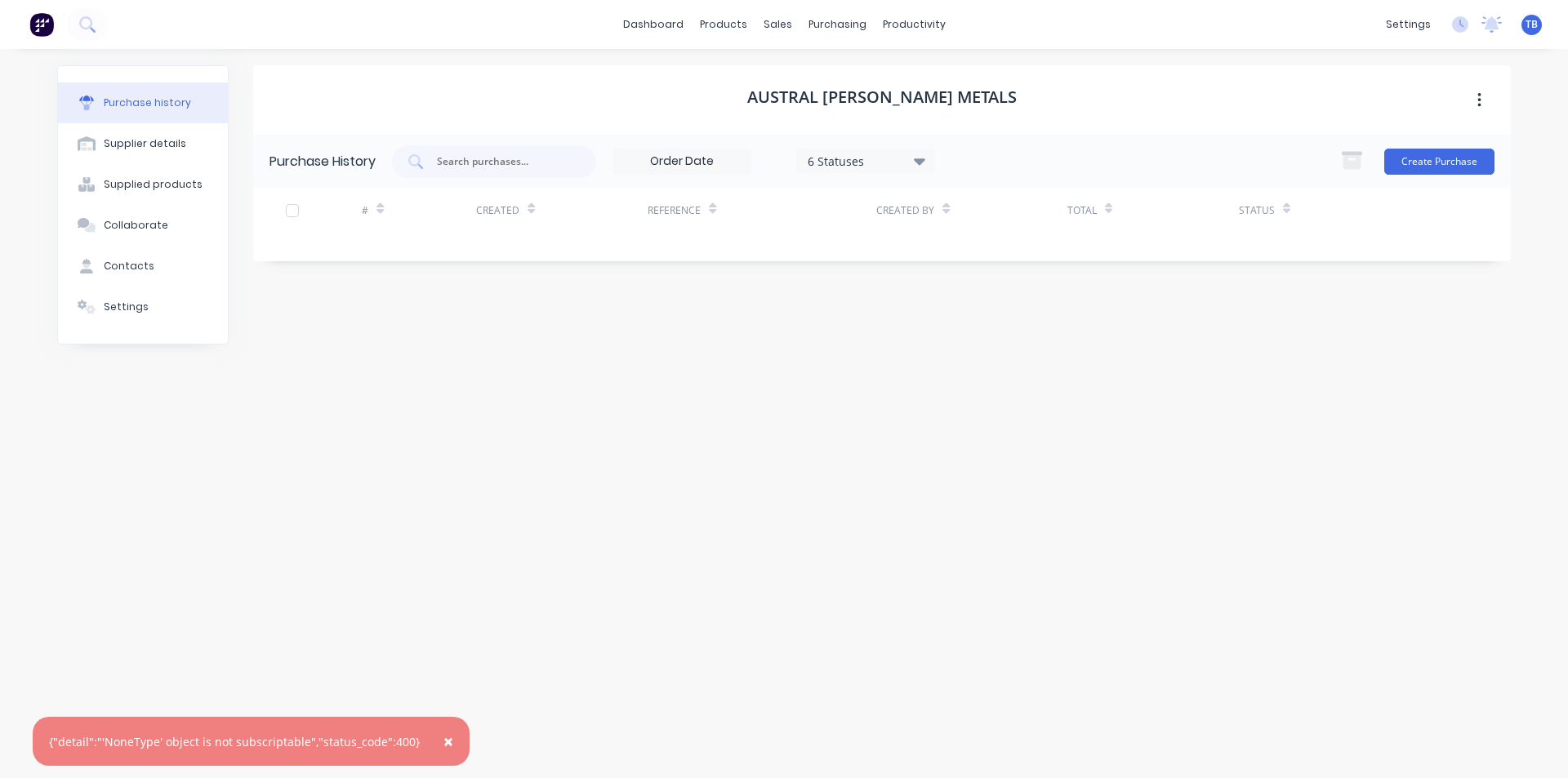
click at [922, 157] on icon at bounding box center [919, 161] width 12 height 18
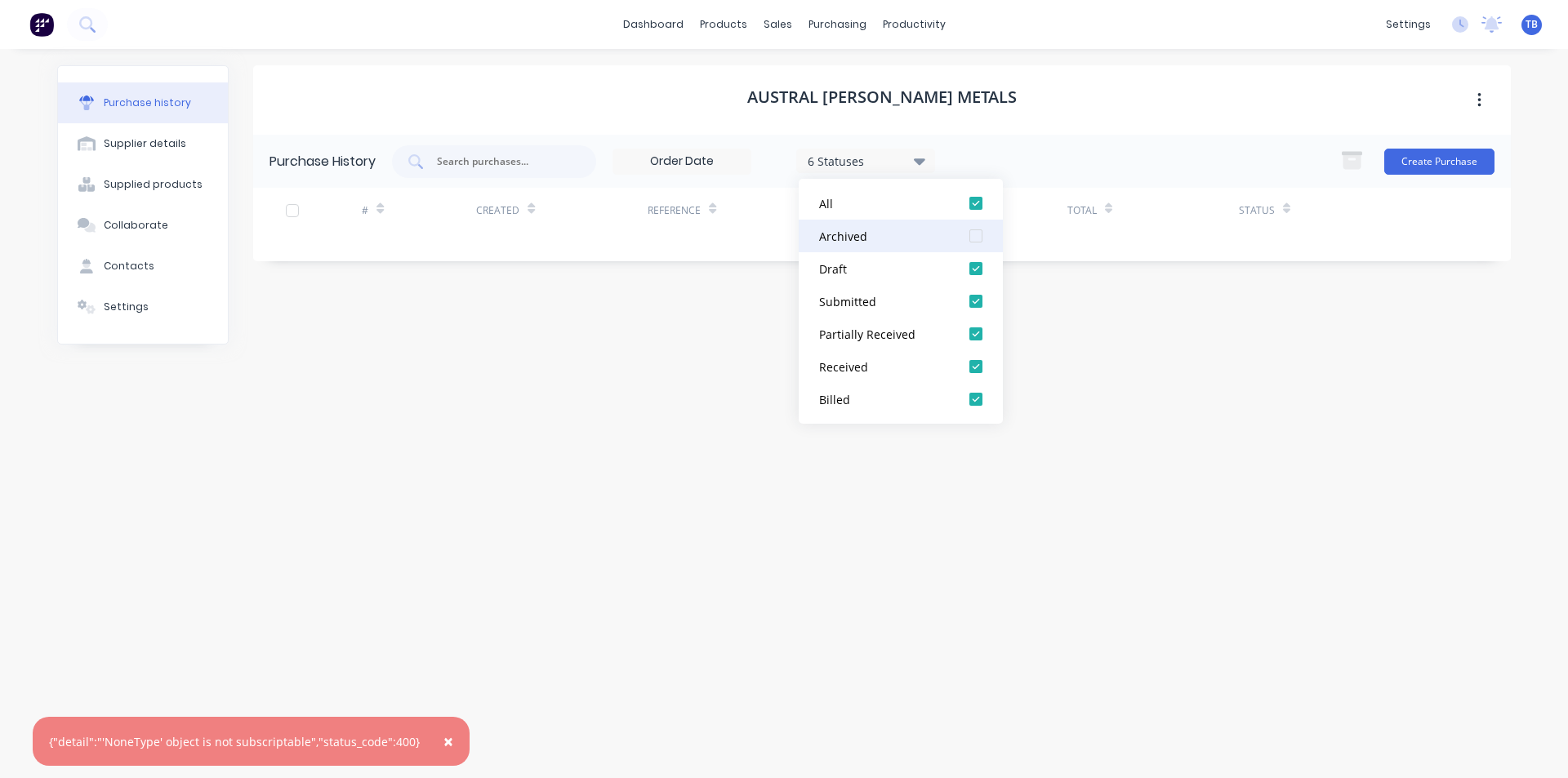
click at [984, 233] on div at bounding box center [976, 236] width 33 height 33
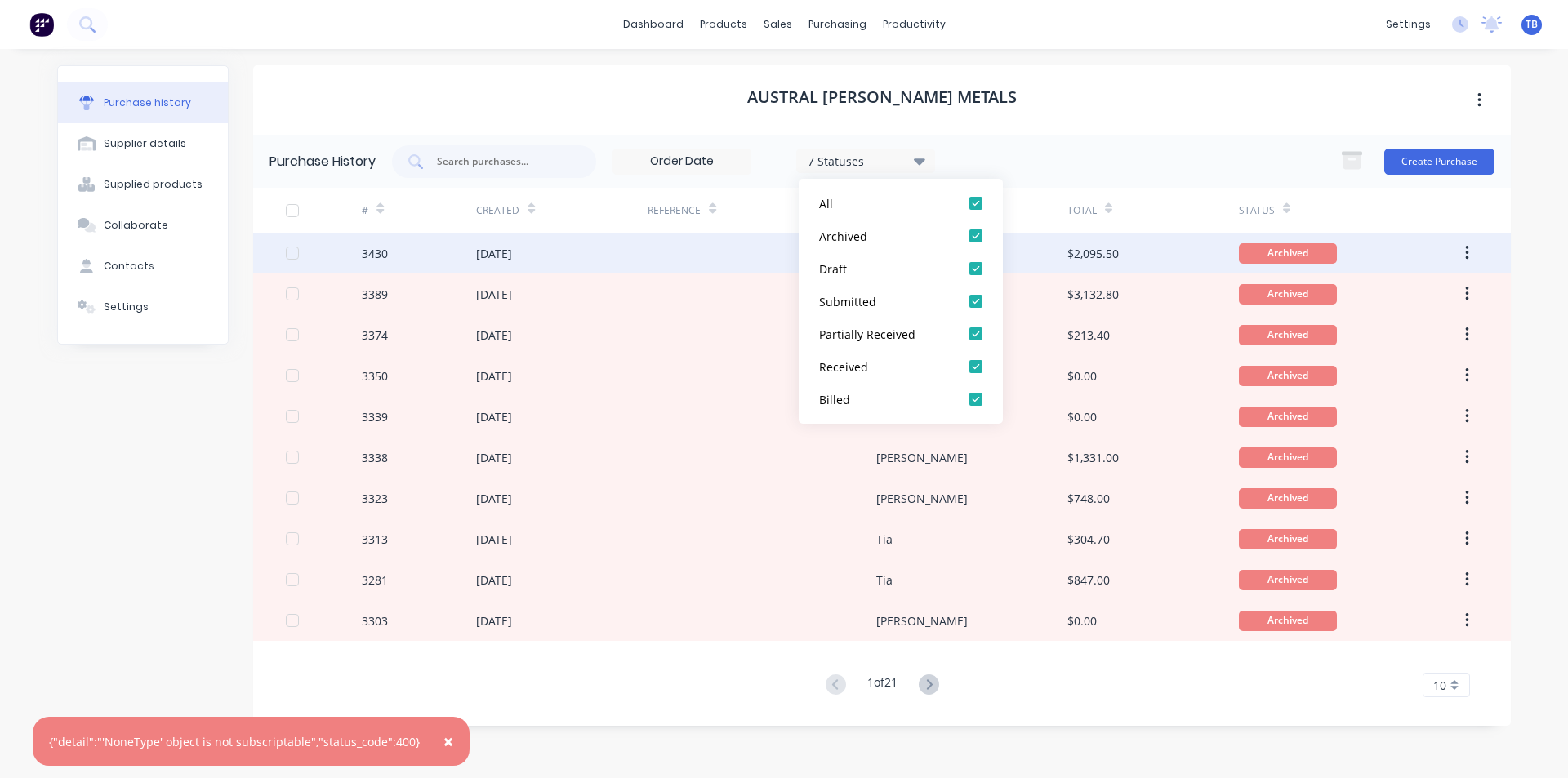
click at [681, 256] on div at bounding box center [762, 252] width 229 height 41
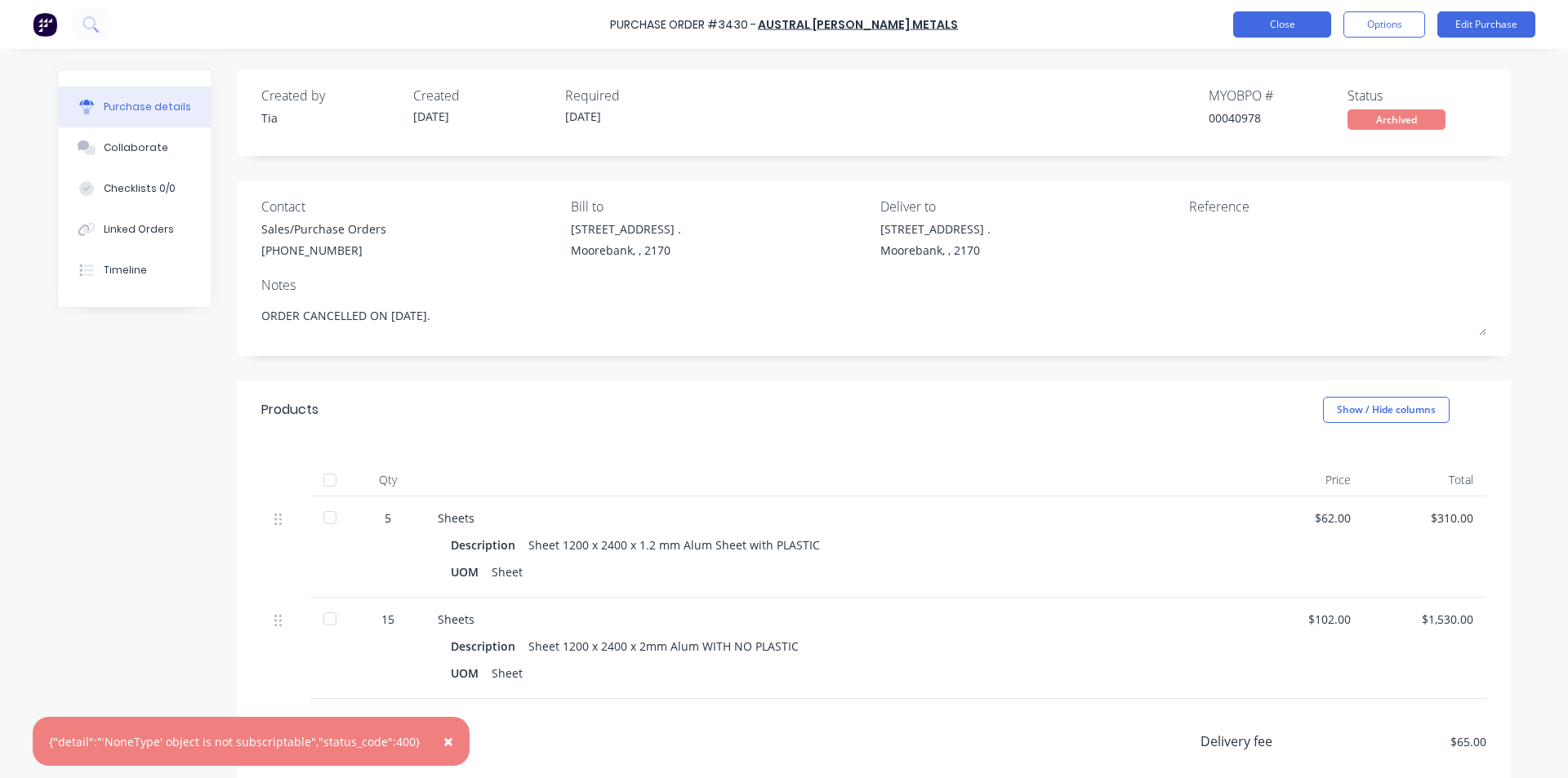
click at [1284, 27] on button "Close" at bounding box center [1282, 24] width 98 height 26
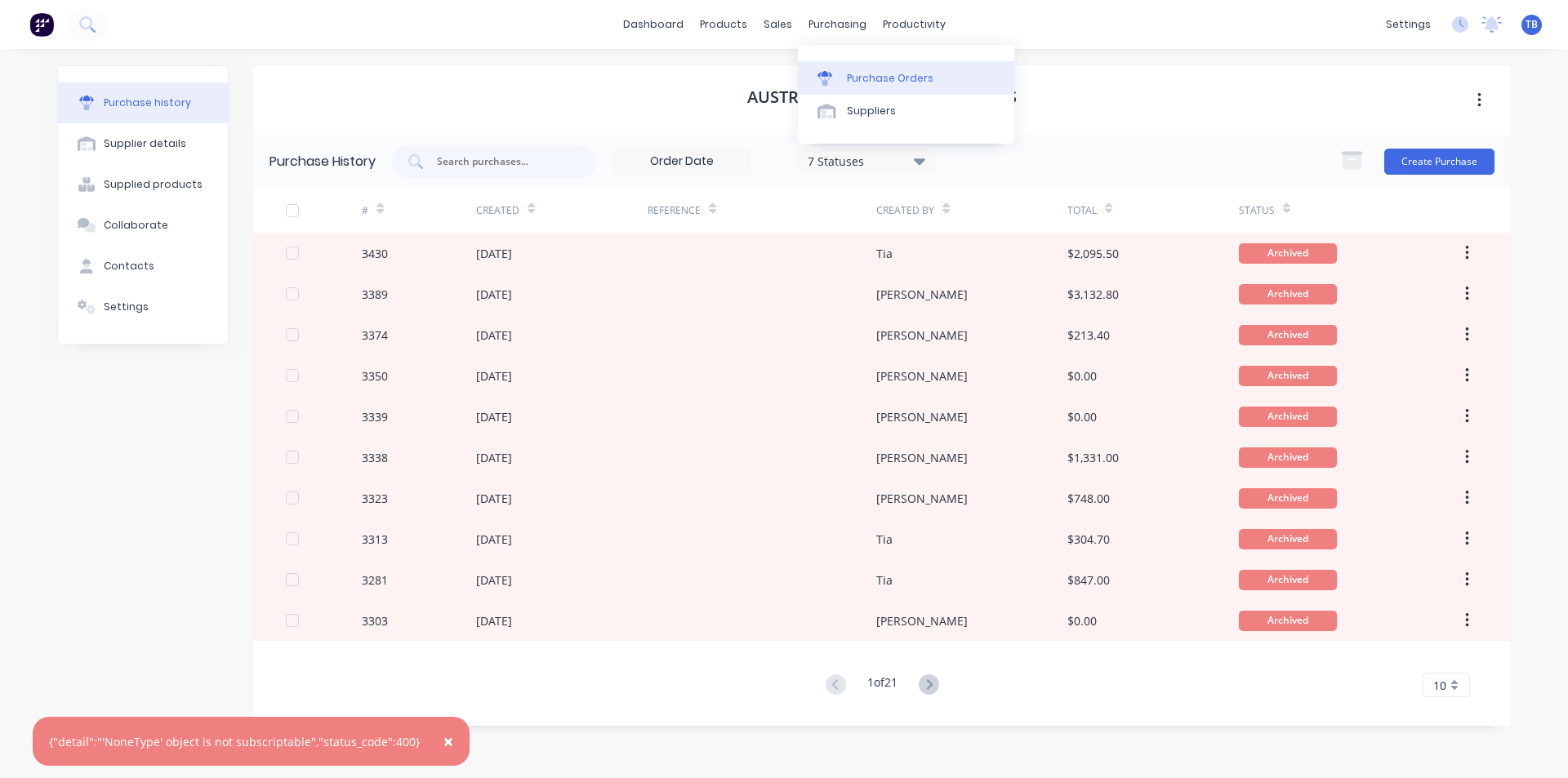
click at [873, 69] on link "Purchase Orders" at bounding box center [906, 78] width 216 height 33
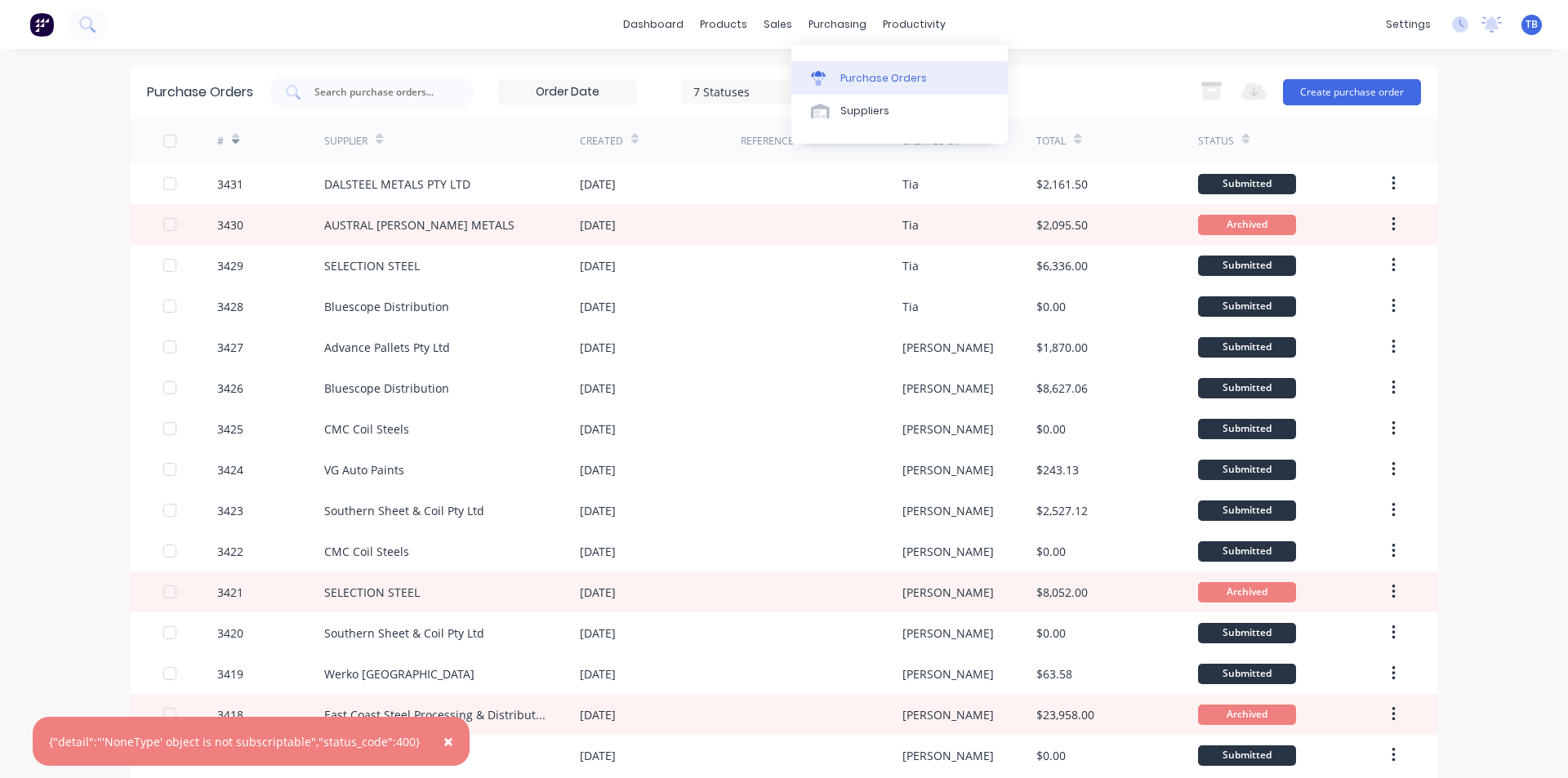
click at [851, 65] on link "Purchase Orders" at bounding box center [899, 78] width 216 height 33
click at [693, 88] on div "7 Statuses" at bounding box center [751, 90] width 117 height 17
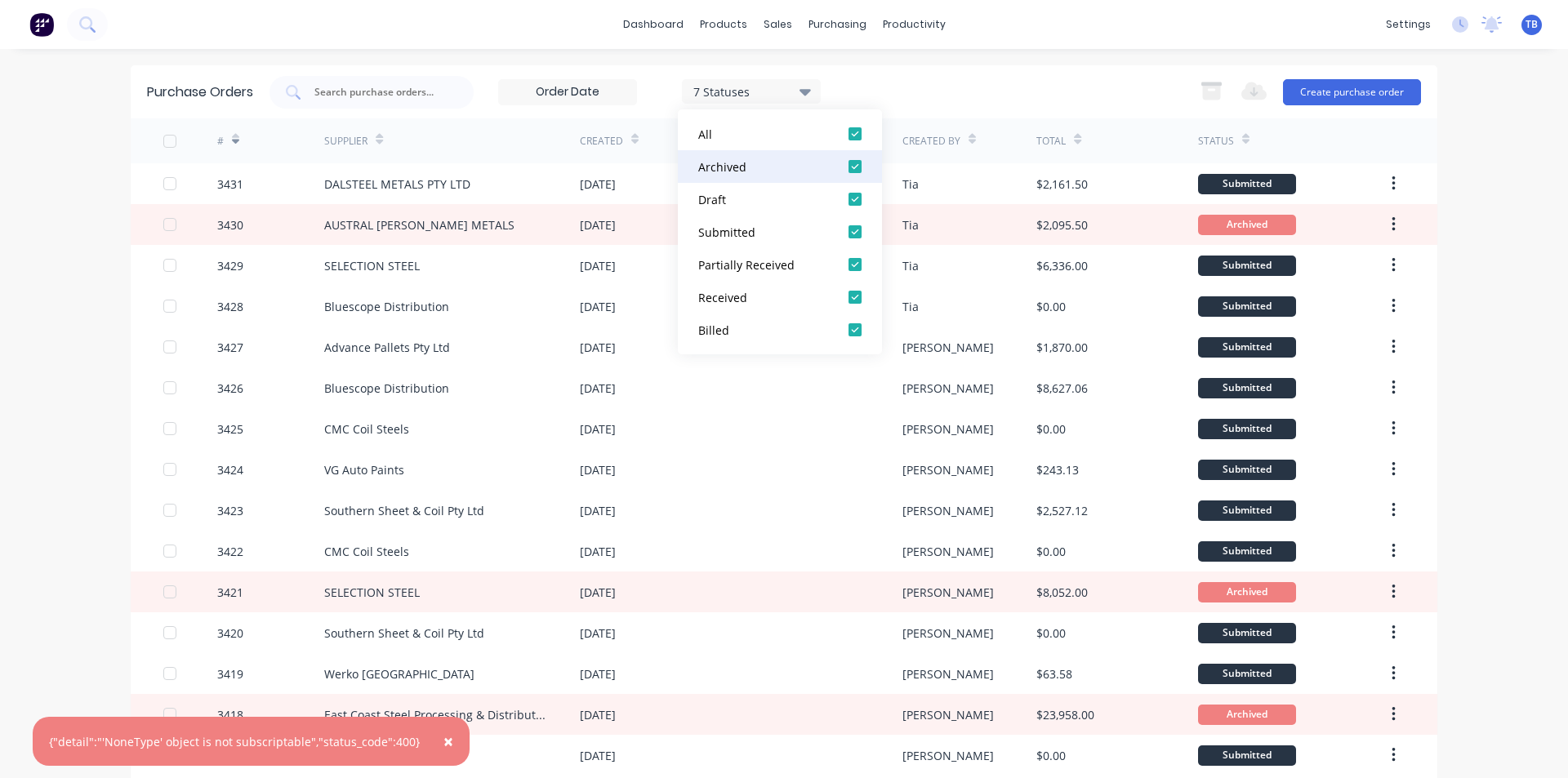
click at [859, 171] on div at bounding box center [855, 166] width 33 height 33
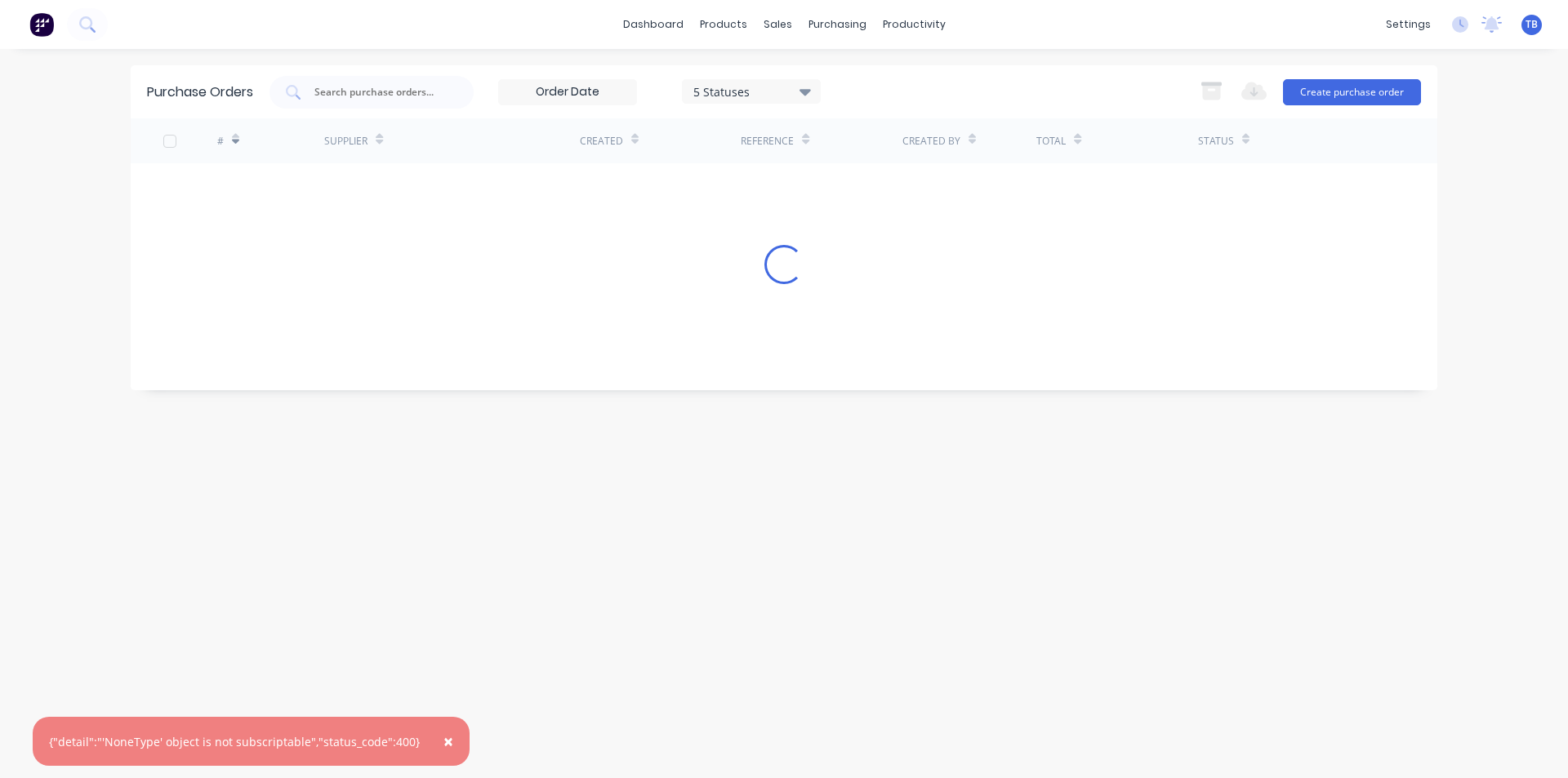
click at [1482, 245] on div "× {"detail":"'NoneType' object is not subscriptable","status_code":400} dashboa…" at bounding box center [784, 389] width 1568 height 778
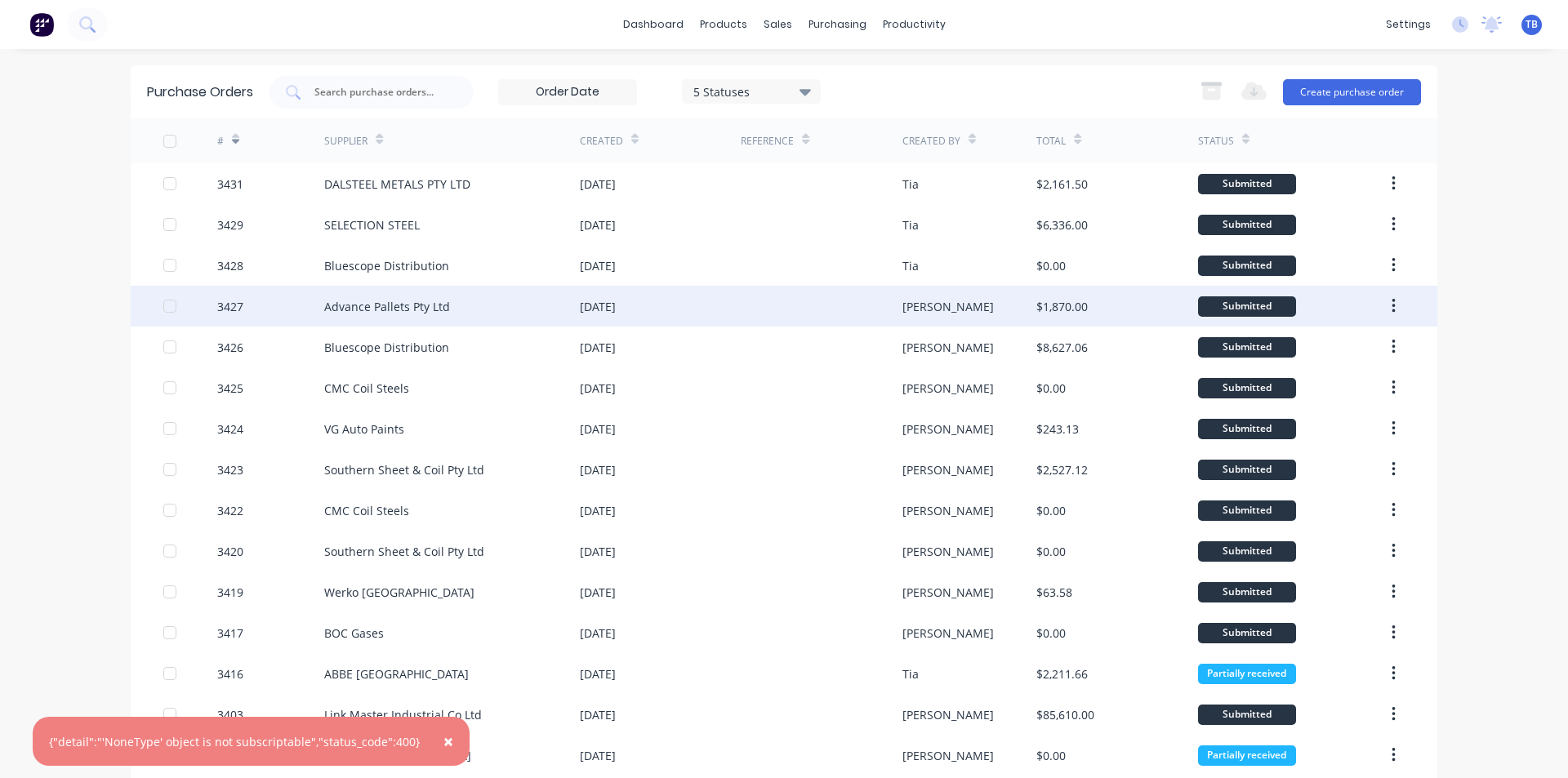
click at [546, 308] on div "Advance Pallets Pty Ltd" at bounding box center [451, 306] width 256 height 41
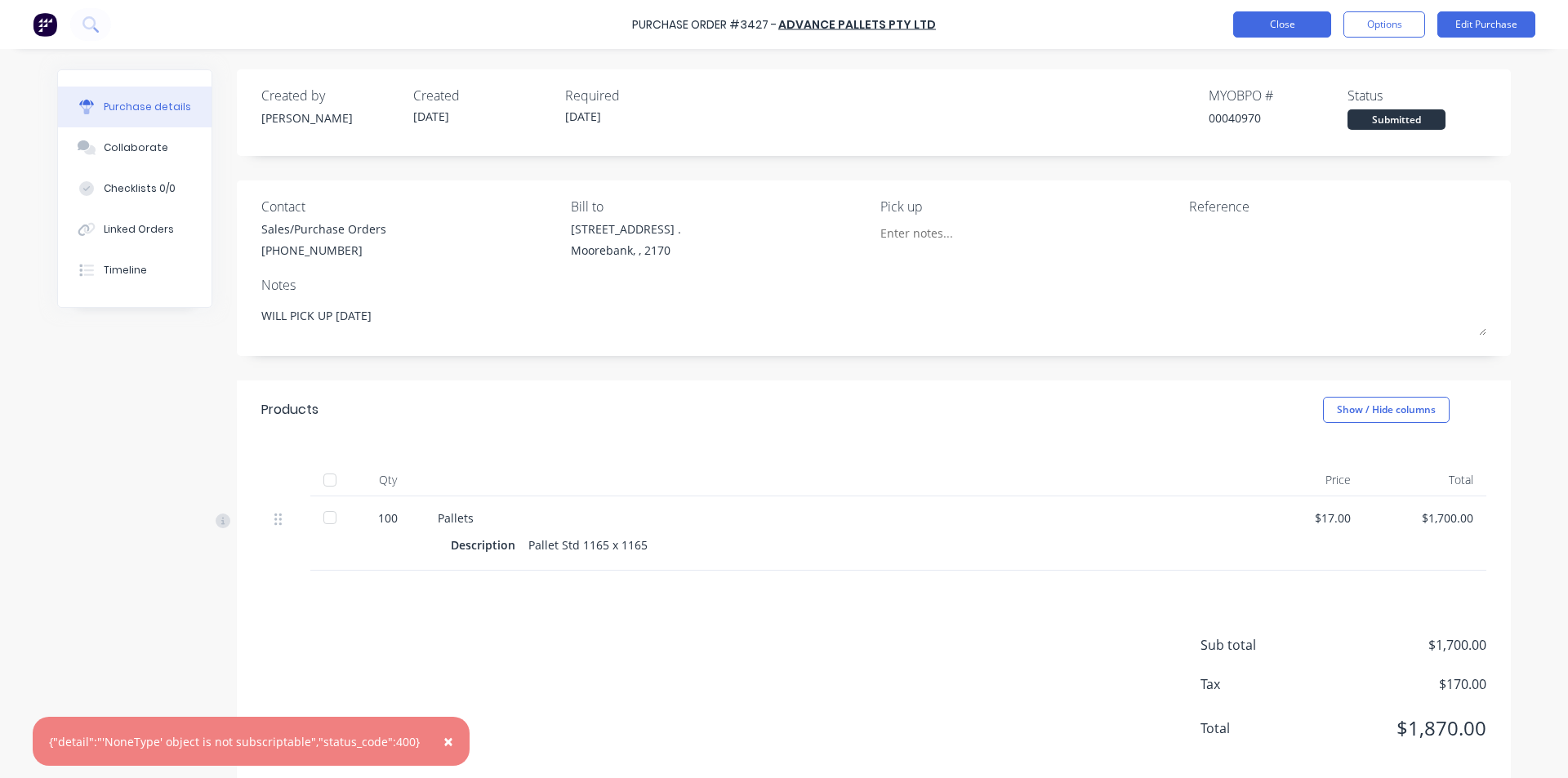
click at [1245, 24] on button "Close" at bounding box center [1282, 24] width 98 height 26
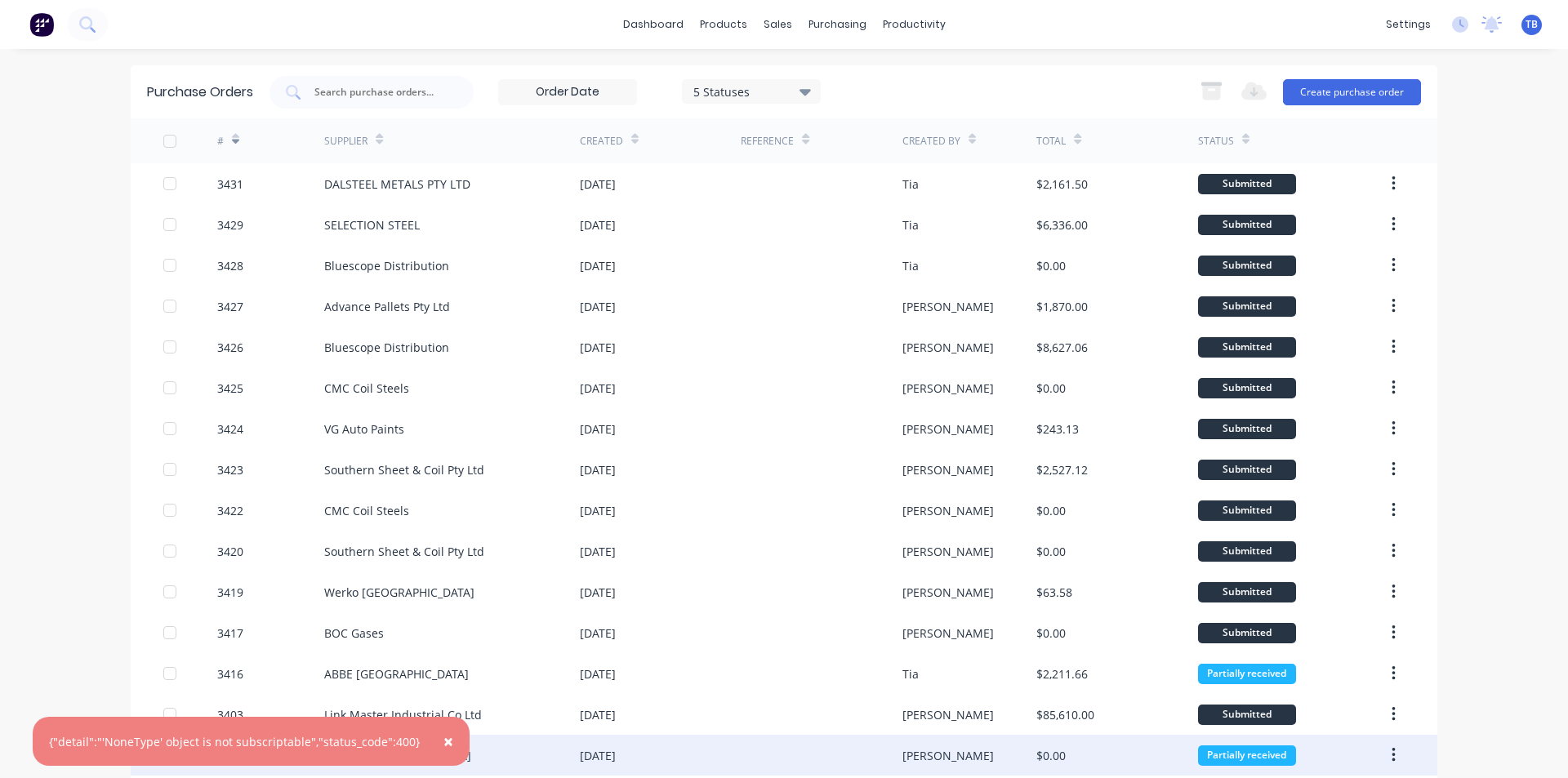
click at [443, 741] on span "×" at bounding box center [448, 741] width 10 height 23
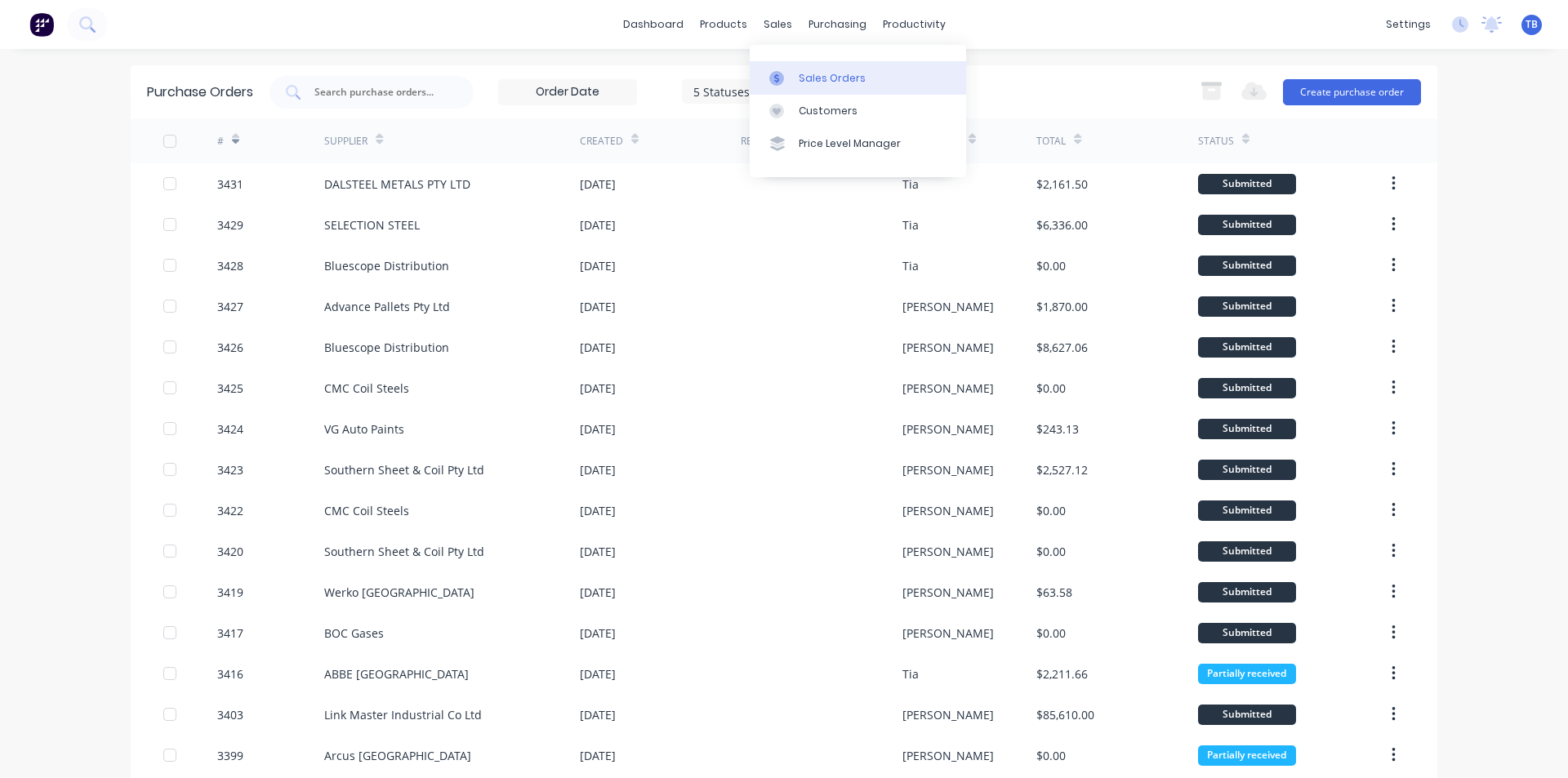
click at [776, 71] on icon at bounding box center [776, 79] width 14 height 14
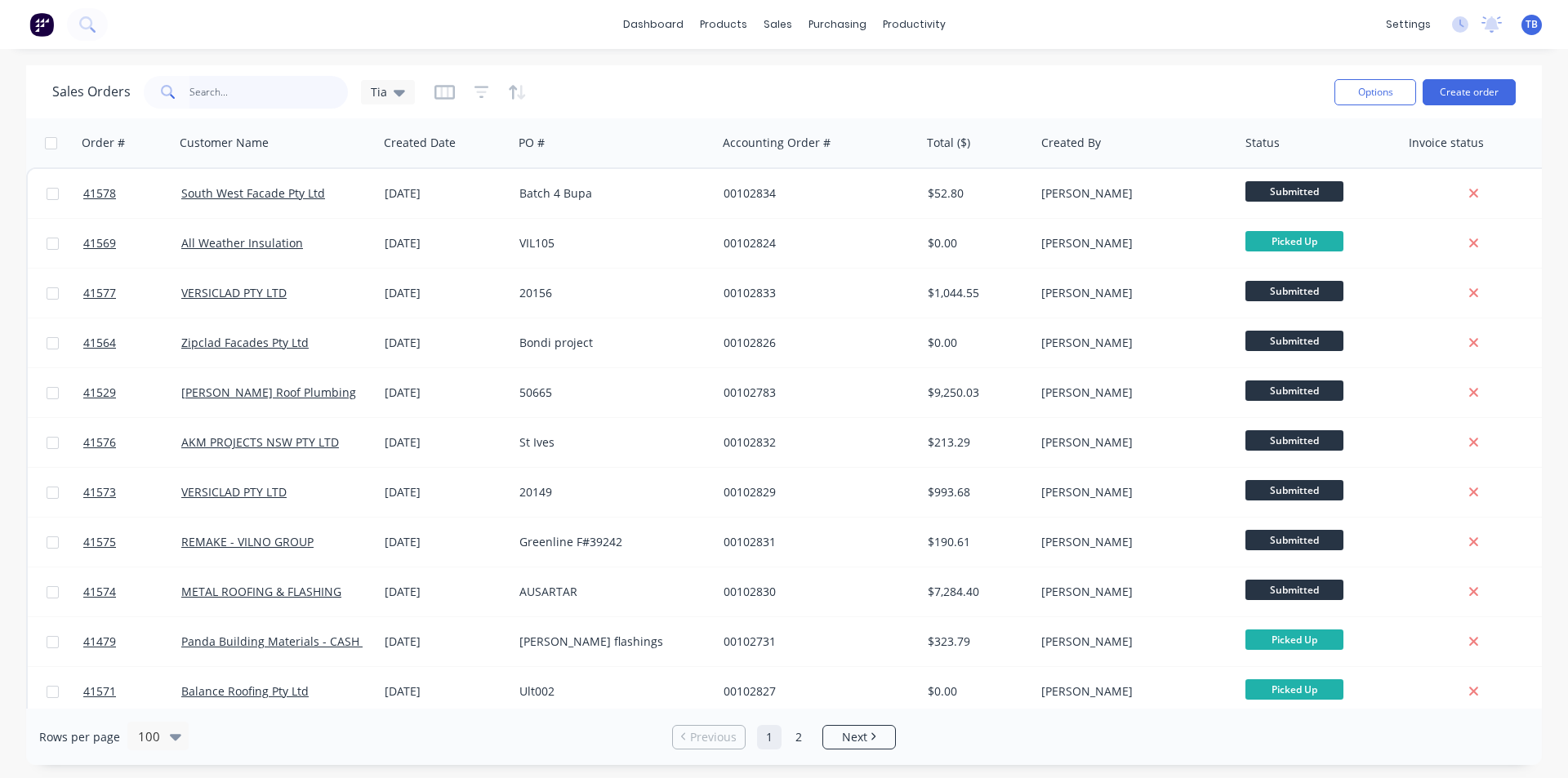
click at [246, 101] on input "text" at bounding box center [269, 92] width 159 height 33
click at [247, 95] on input "text" at bounding box center [269, 92] width 159 height 33
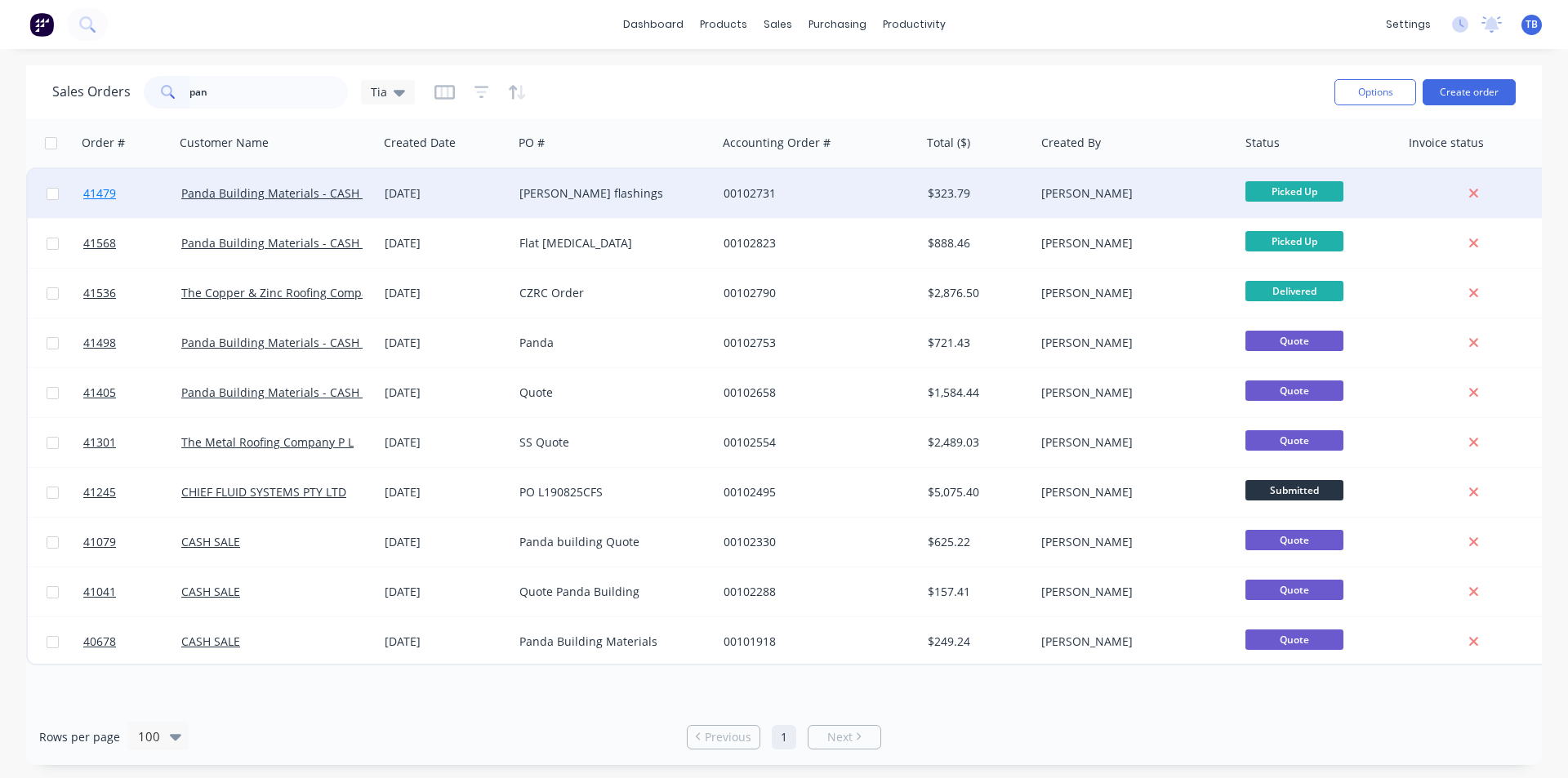
click at [105, 194] on span "41479" at bounding box center [100, 194] width 33 height 16
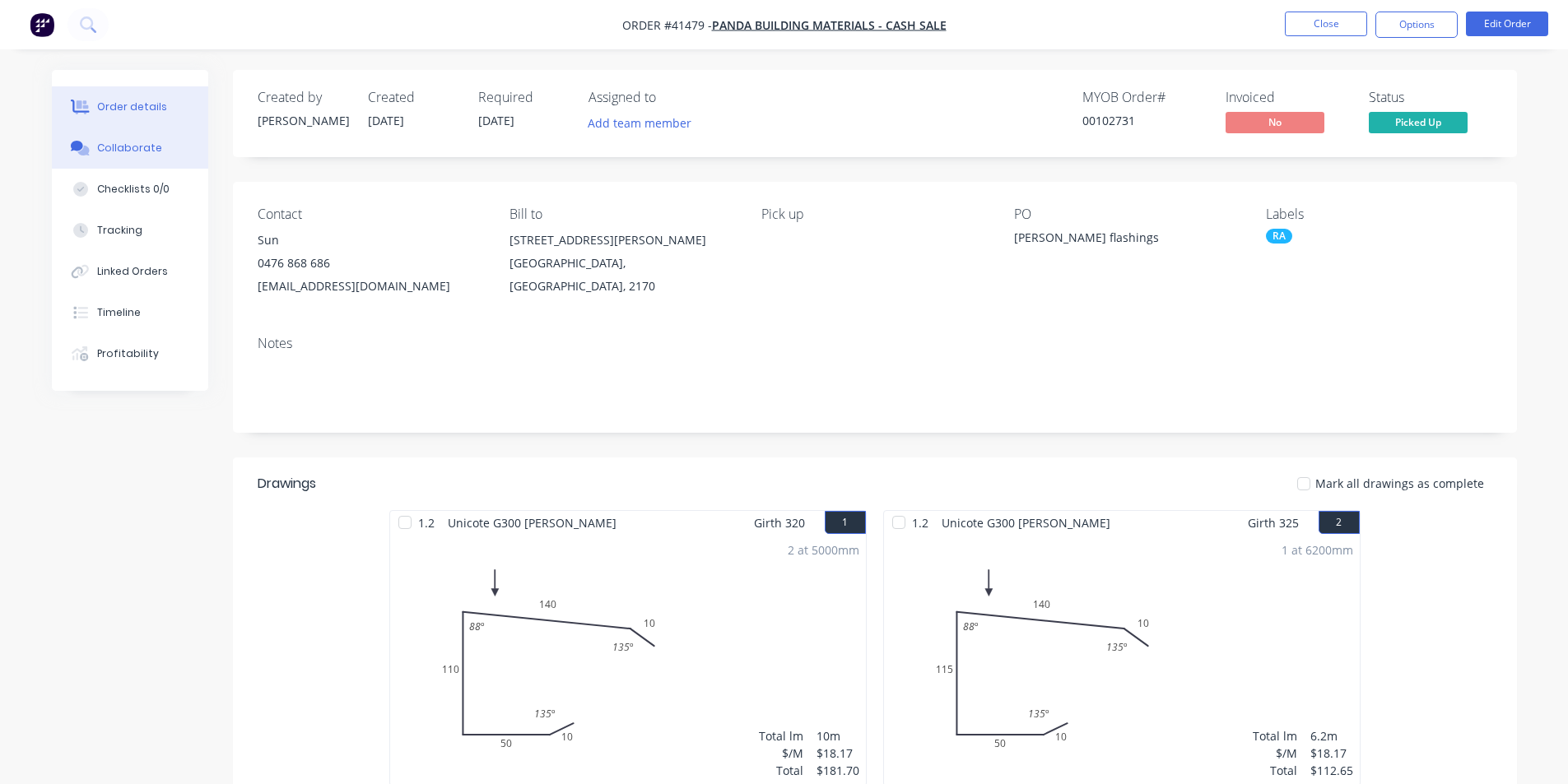
click at [145, 156] on button "Collaborate" at bounding box center [130, 148] width 156 height 41
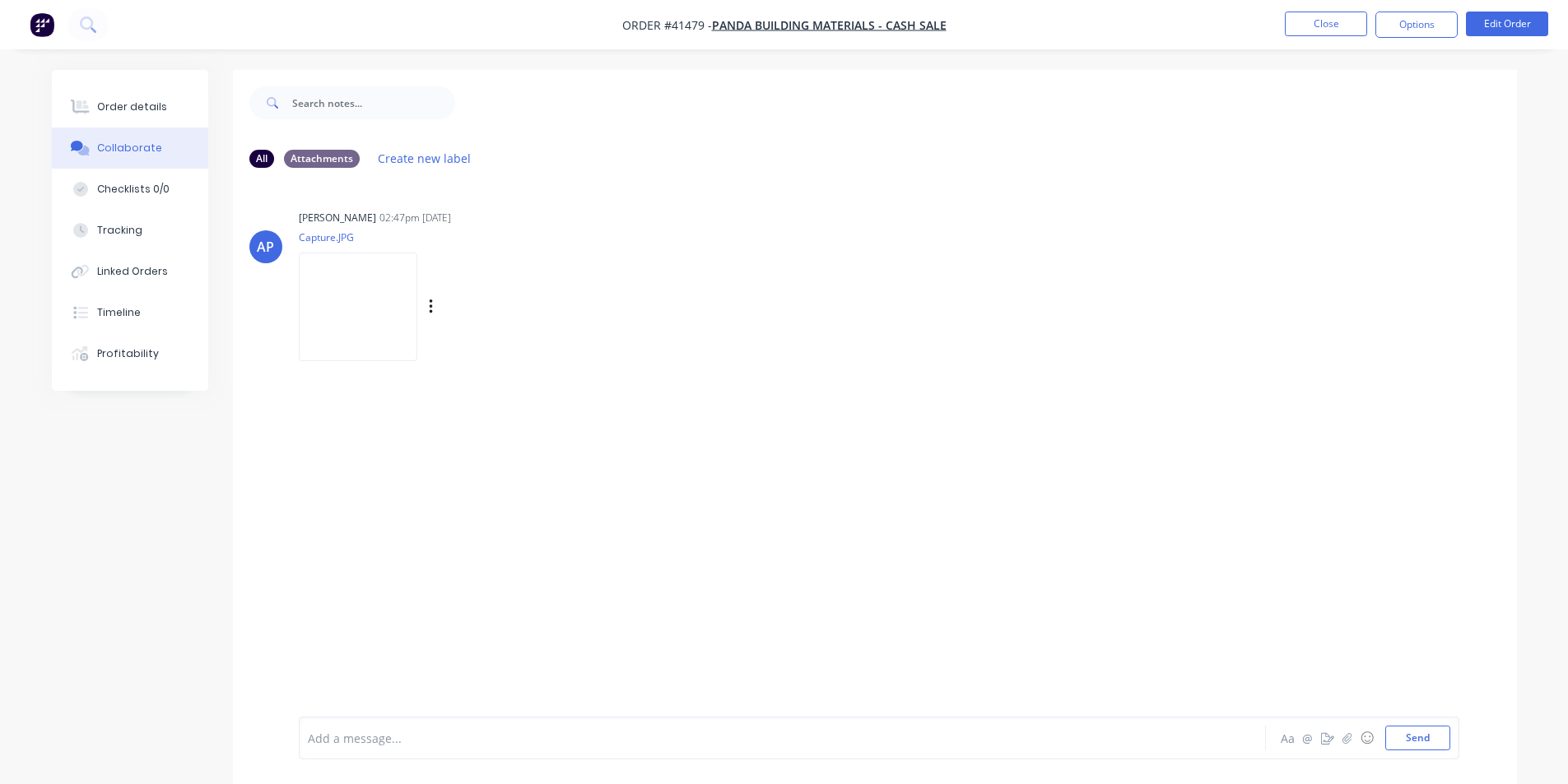
click at [379, 315] on img at bounding box center [358, 306] width 119 height 108
click at [156, 109] on div "Order details" at bounding box center [132, 107] width 70 height 15
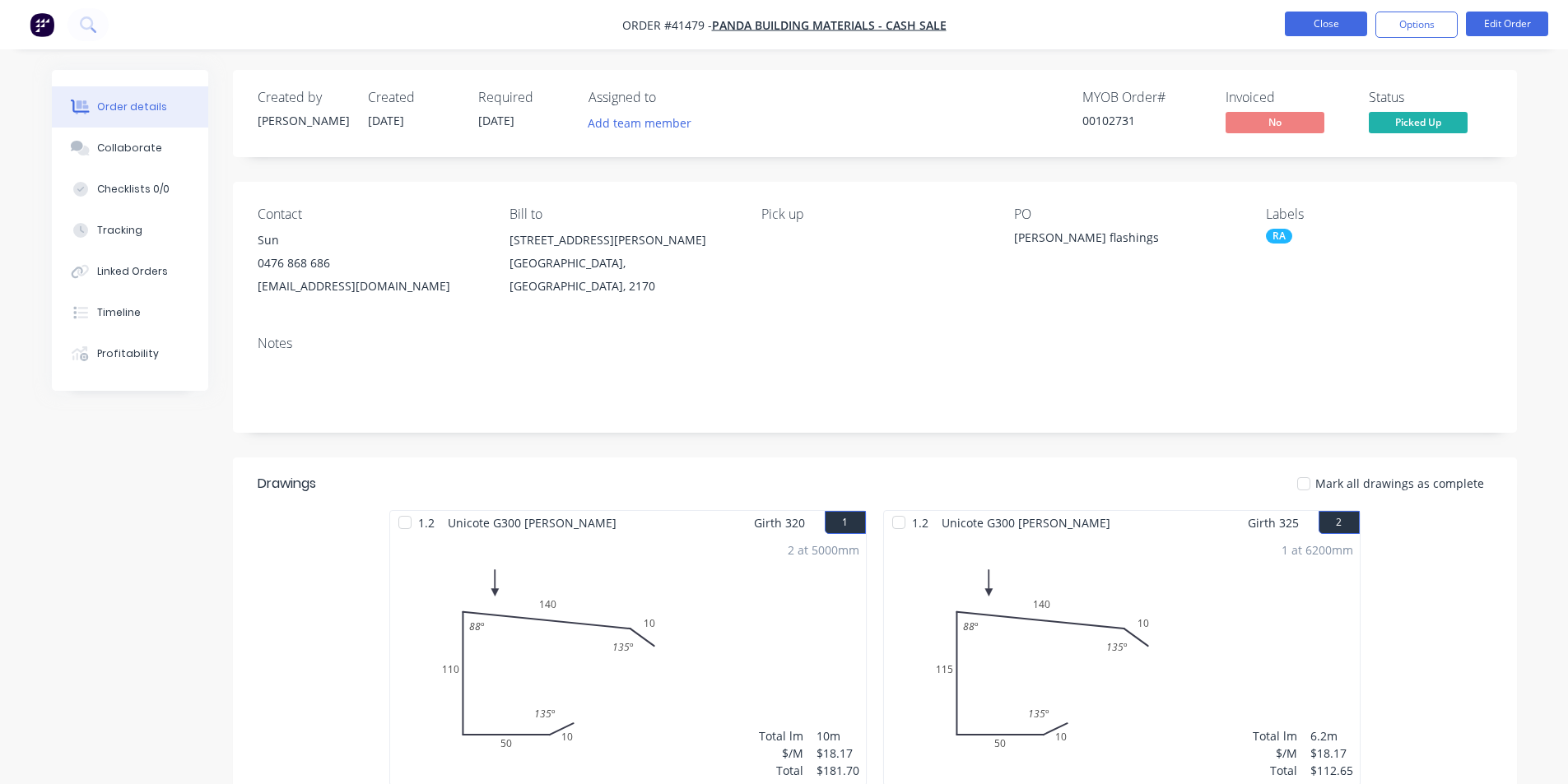
click at [1337, 20] on button "Close" at bounding box center [1326, 24] width 82 height 25
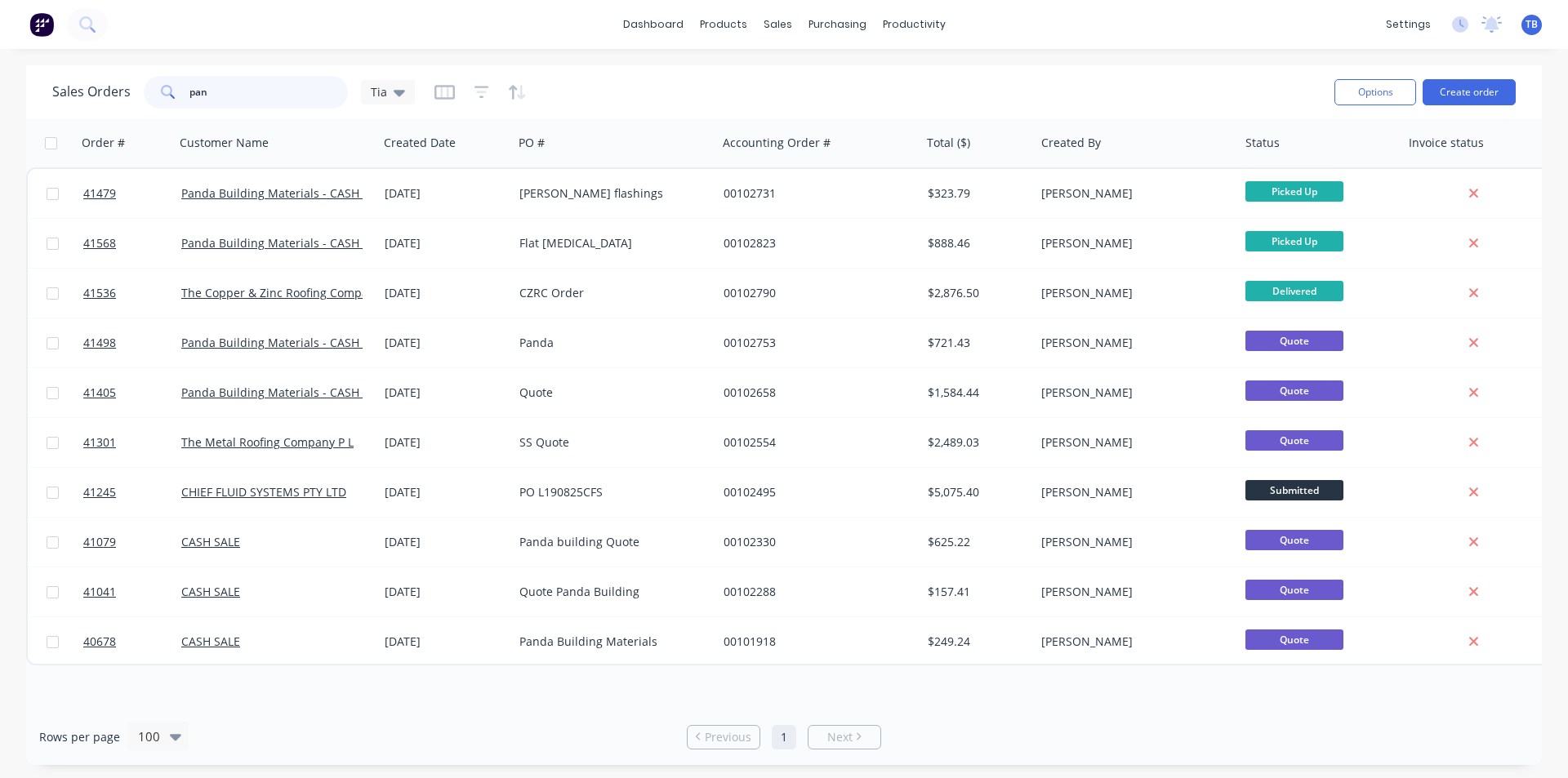
drag, startPoint x: 243, startPoint y: 88, endPoint x: 103, endPoint y: 109, distance: 141.6
click at [105, 109] on div "Sales Orders pan Tia" at bounding box center [687, 91] width 1269 height 40
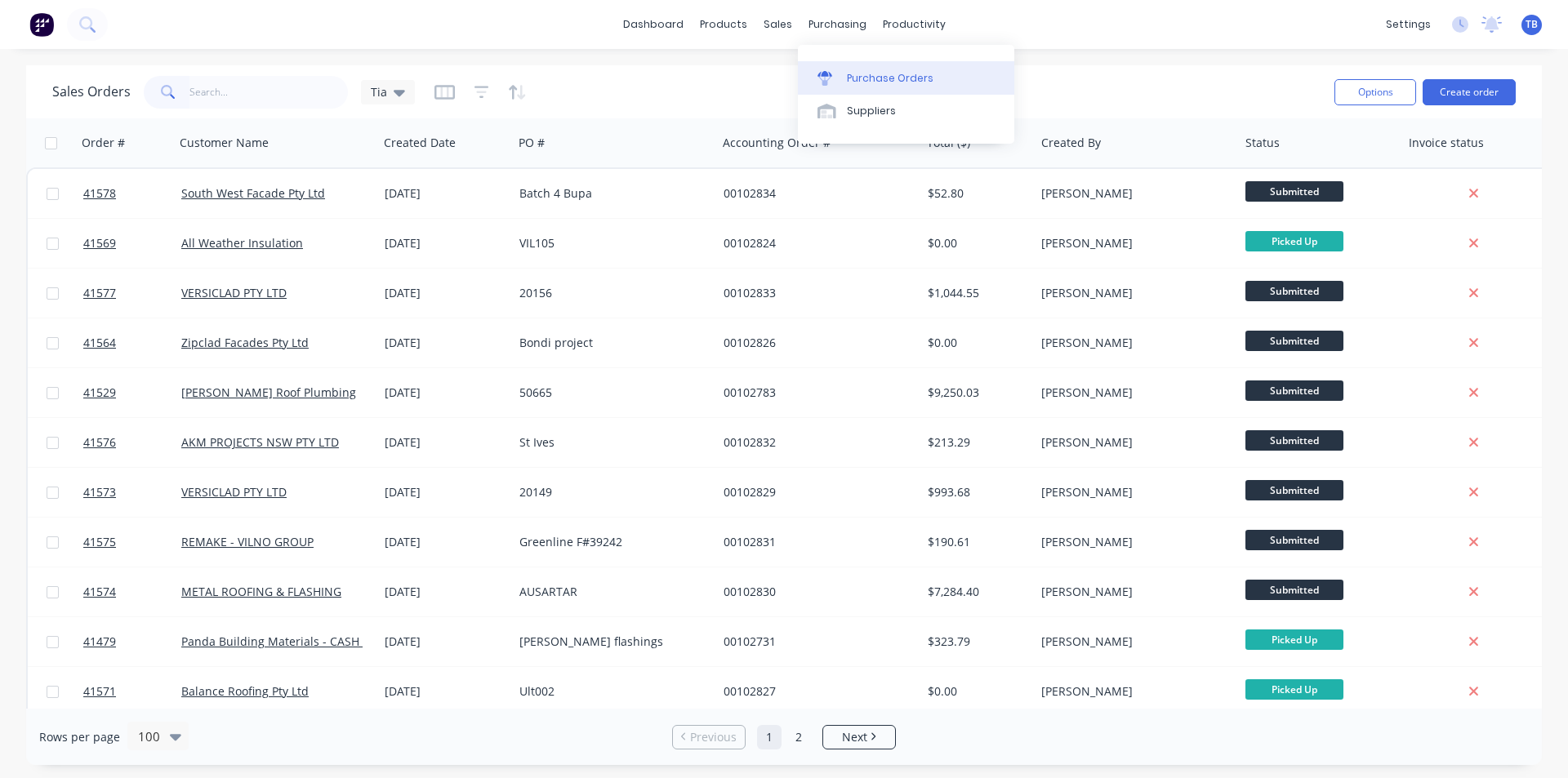
click at [863, 71] on div "Purchase Orders" at bounding box center [890, 79] width 87 height 14
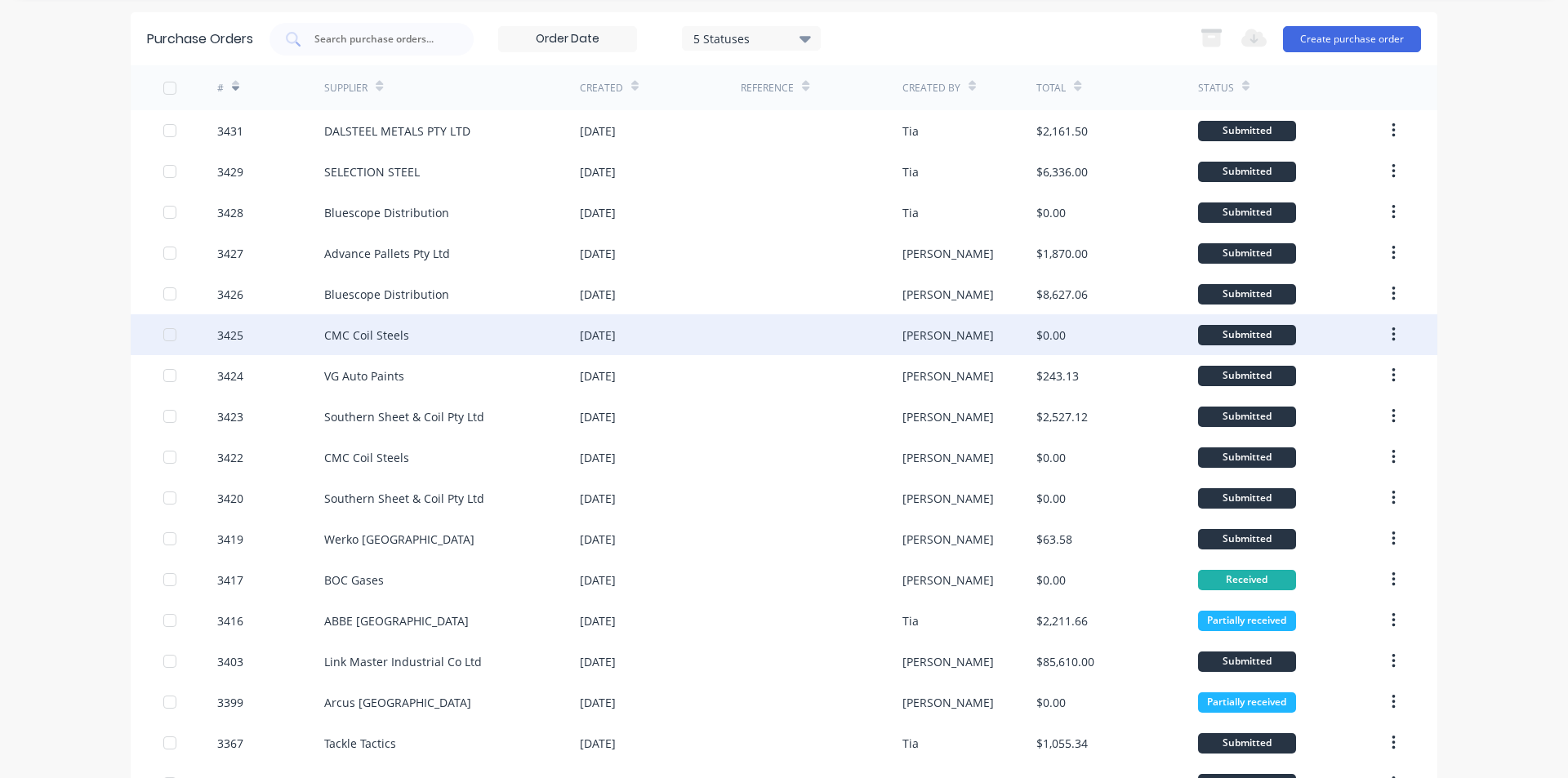
scroll to position [81, 0]
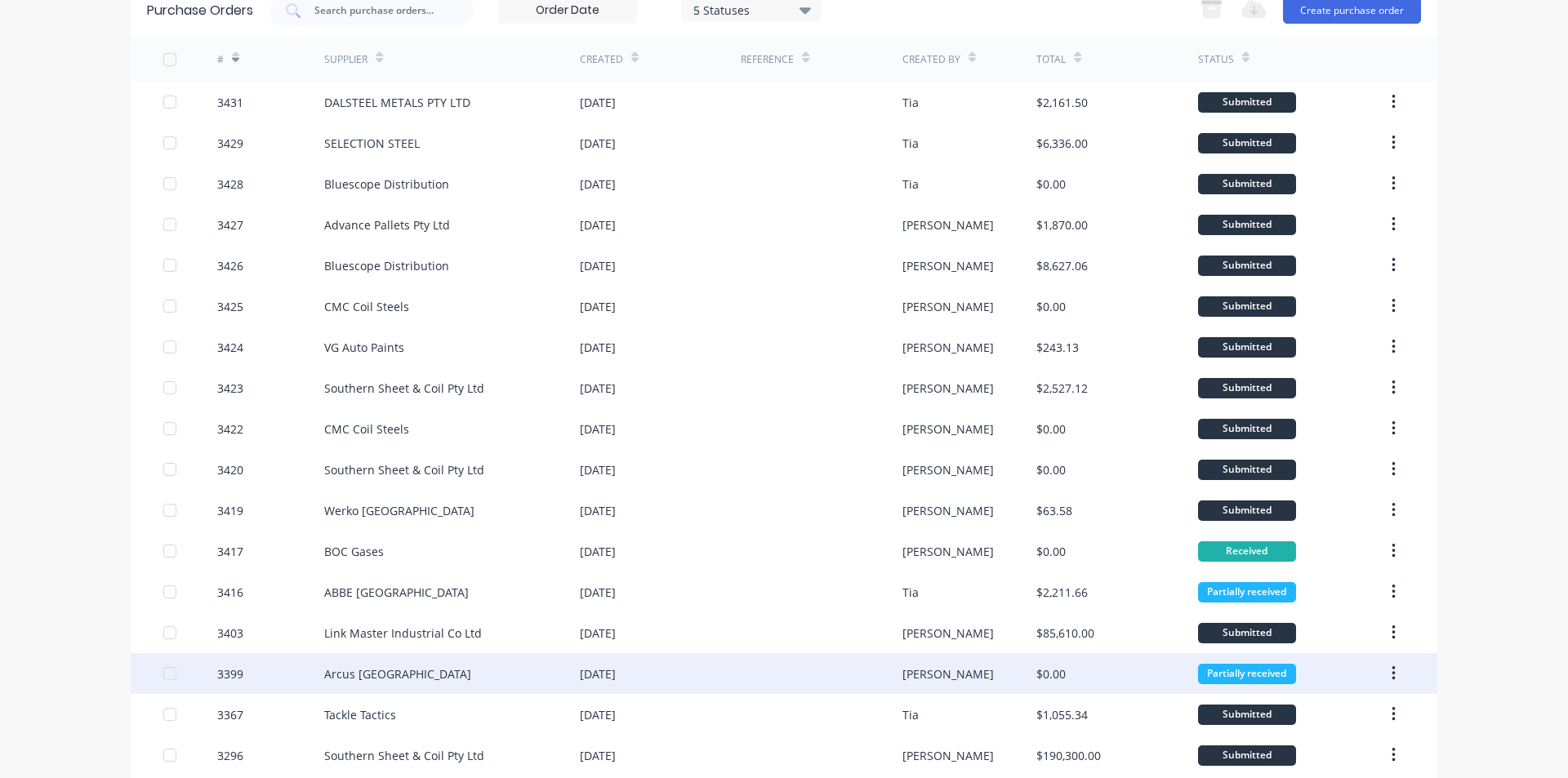
click at [526, 668] on div "Arcus [GEOGRAPHIC_DATA]" at bounding box center [451, 673] width 256 height 41
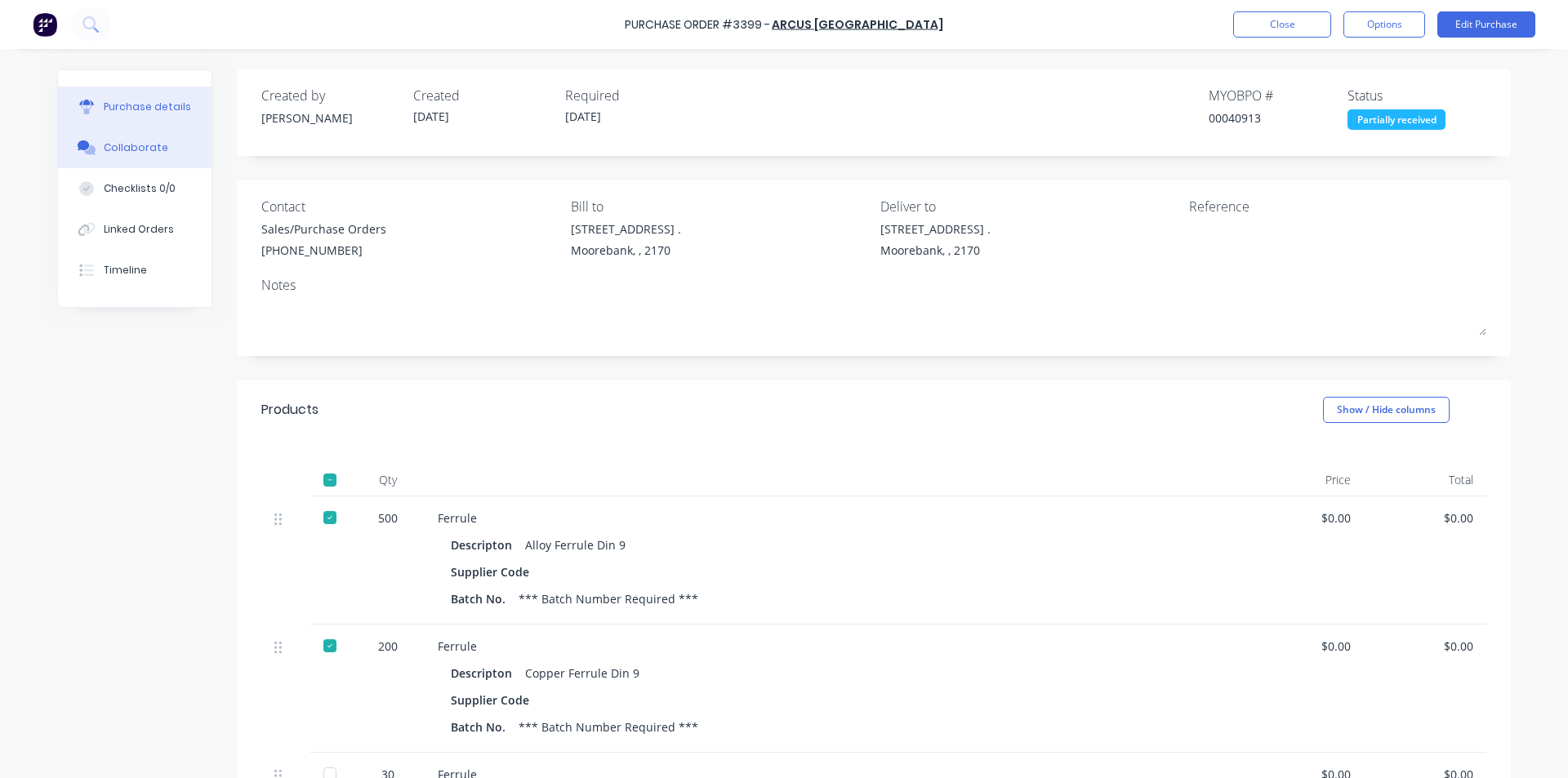
click at [164, 150] on button "Collaborate" at bounding box center [135, 147] width 154 height 41
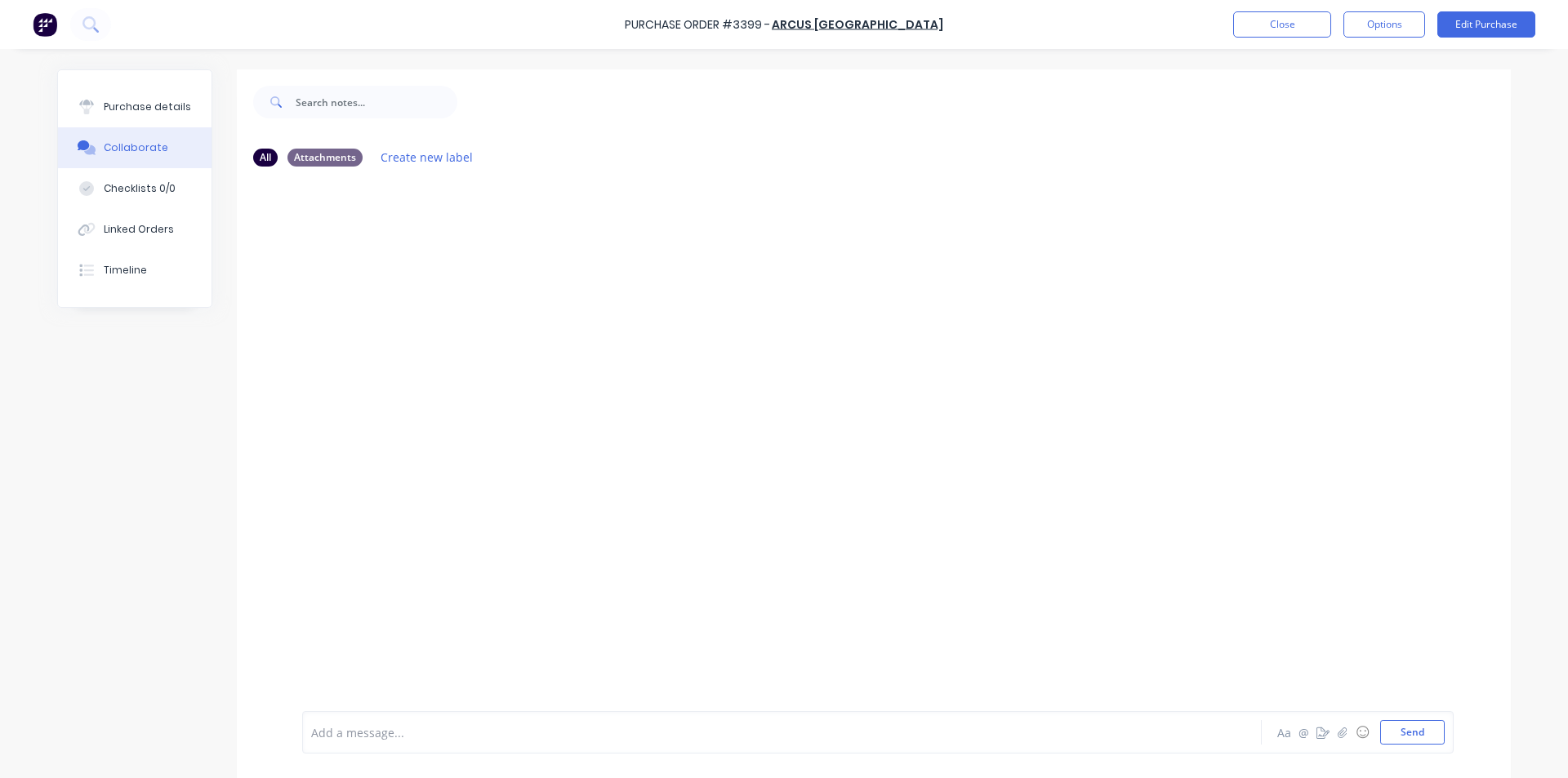
drag, startPoint x: 159, startPoint y: 116, endPoint x: 192, endPoint y: 161, distance: 55.8
click at [159, 115] on button "Purchase details" at bounding box center [135, 107] width 154 height 41
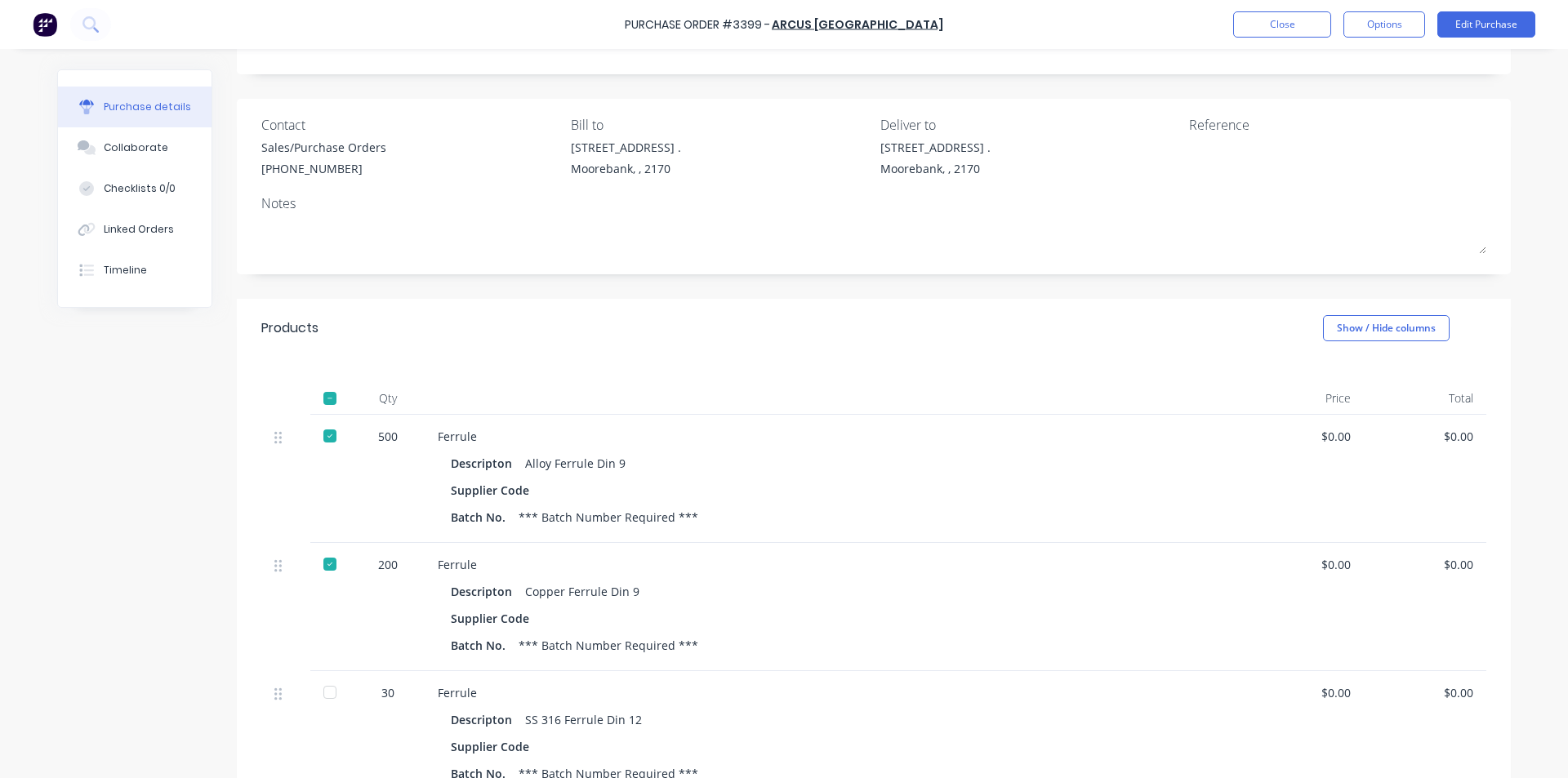
scroll to position [327, 0]
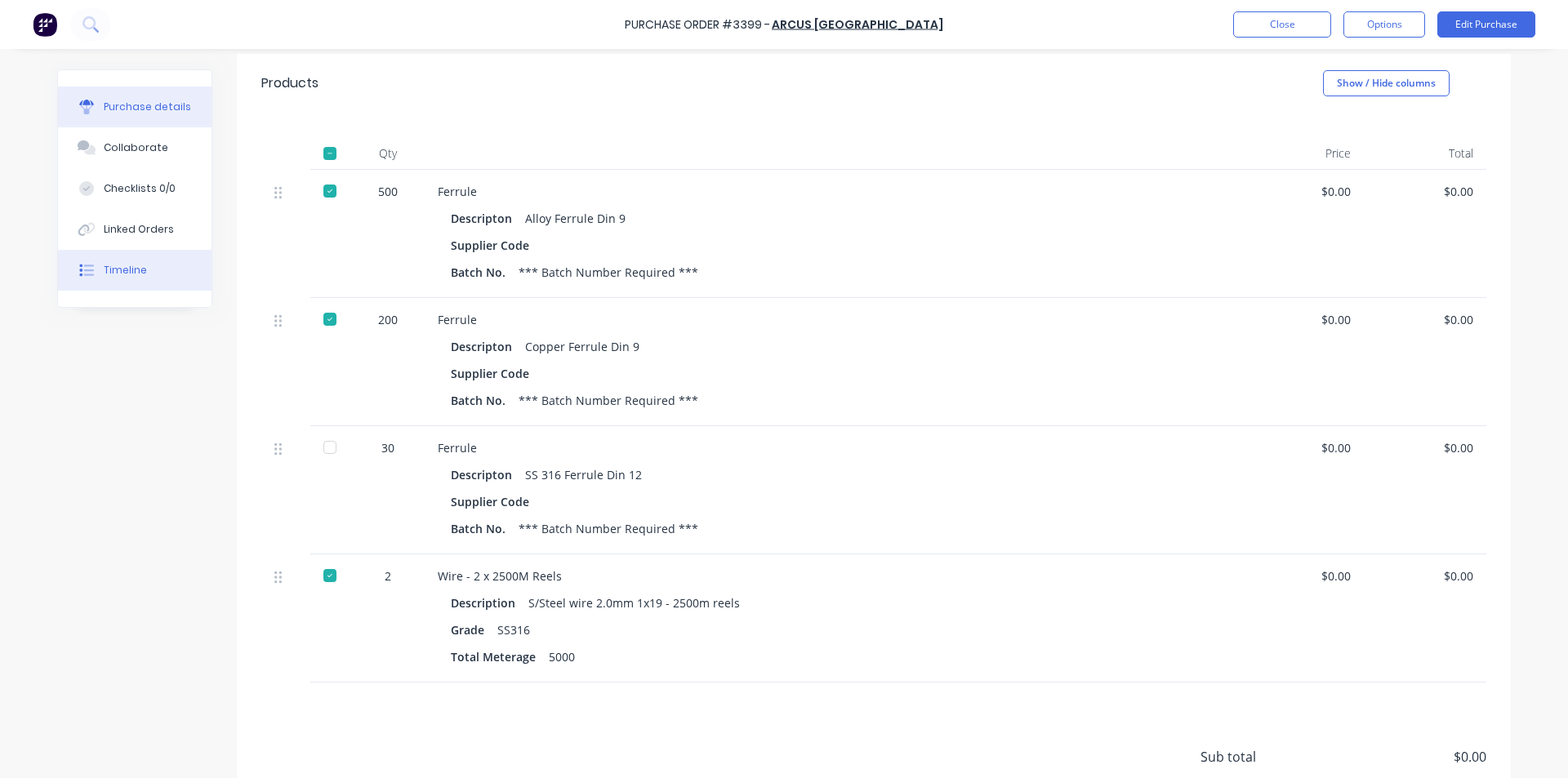
click at [120, 276] on div "Timeline" at bounding box center [126, 270] width 43 height 14
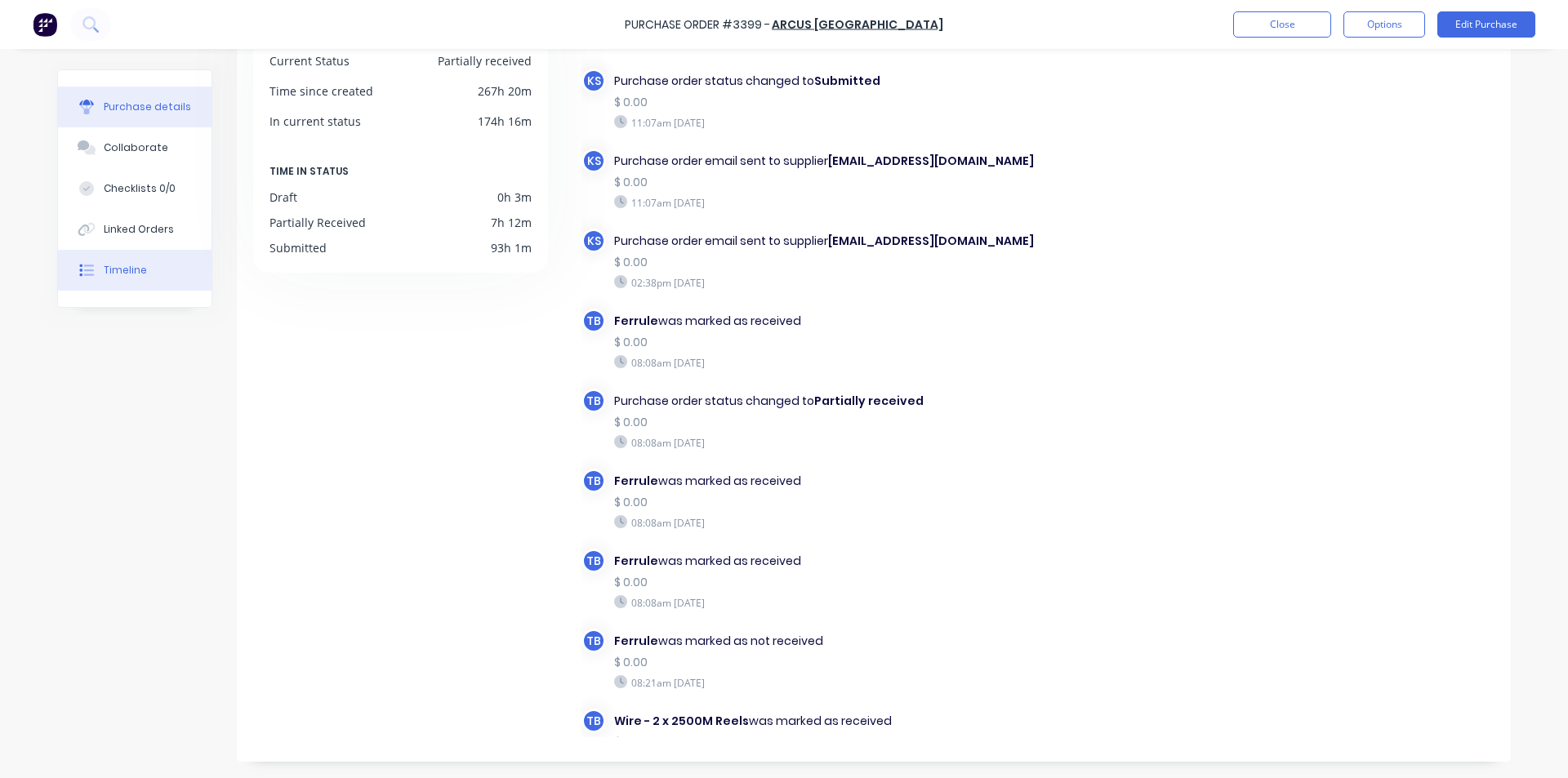
click at [107, 102] on div "Purchase details" at bounding box center [147, 107] width 88 height 14
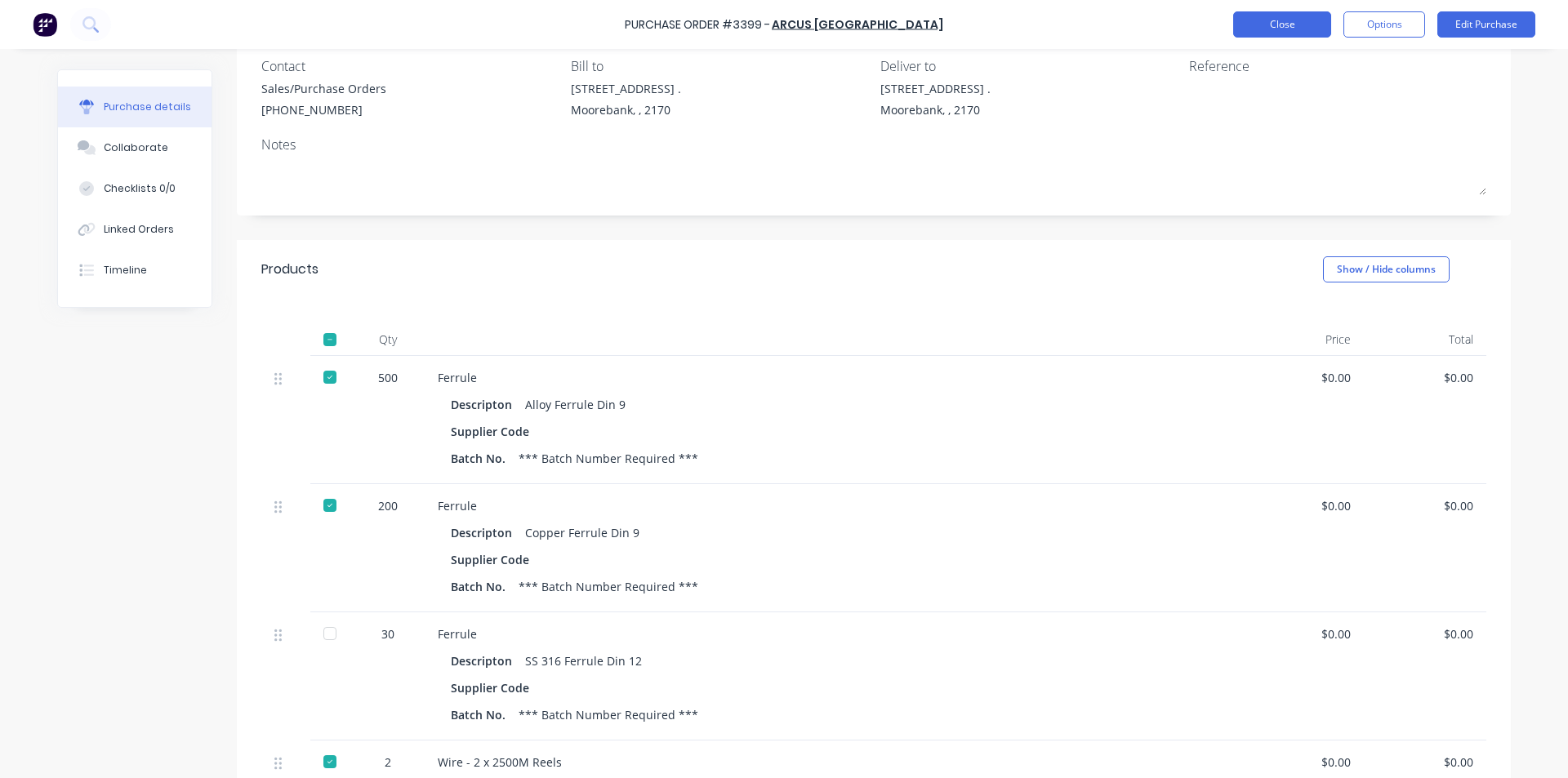
click at [1300, 30] on button "Close" at bounding box center [1282, 24] width 98 height 26
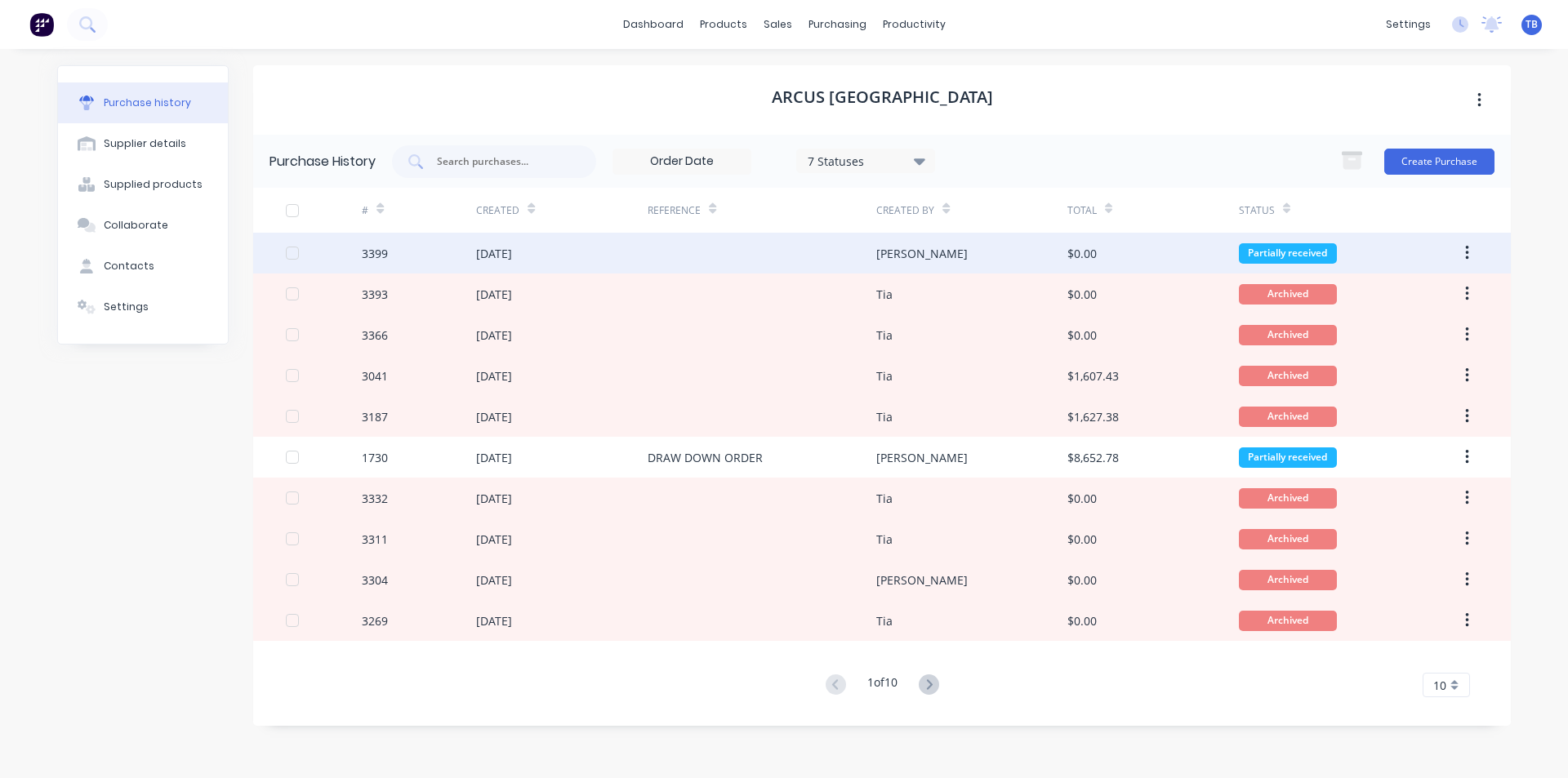
click at [861, 245] on div at bounding box center [762, 252] width 229 height 41
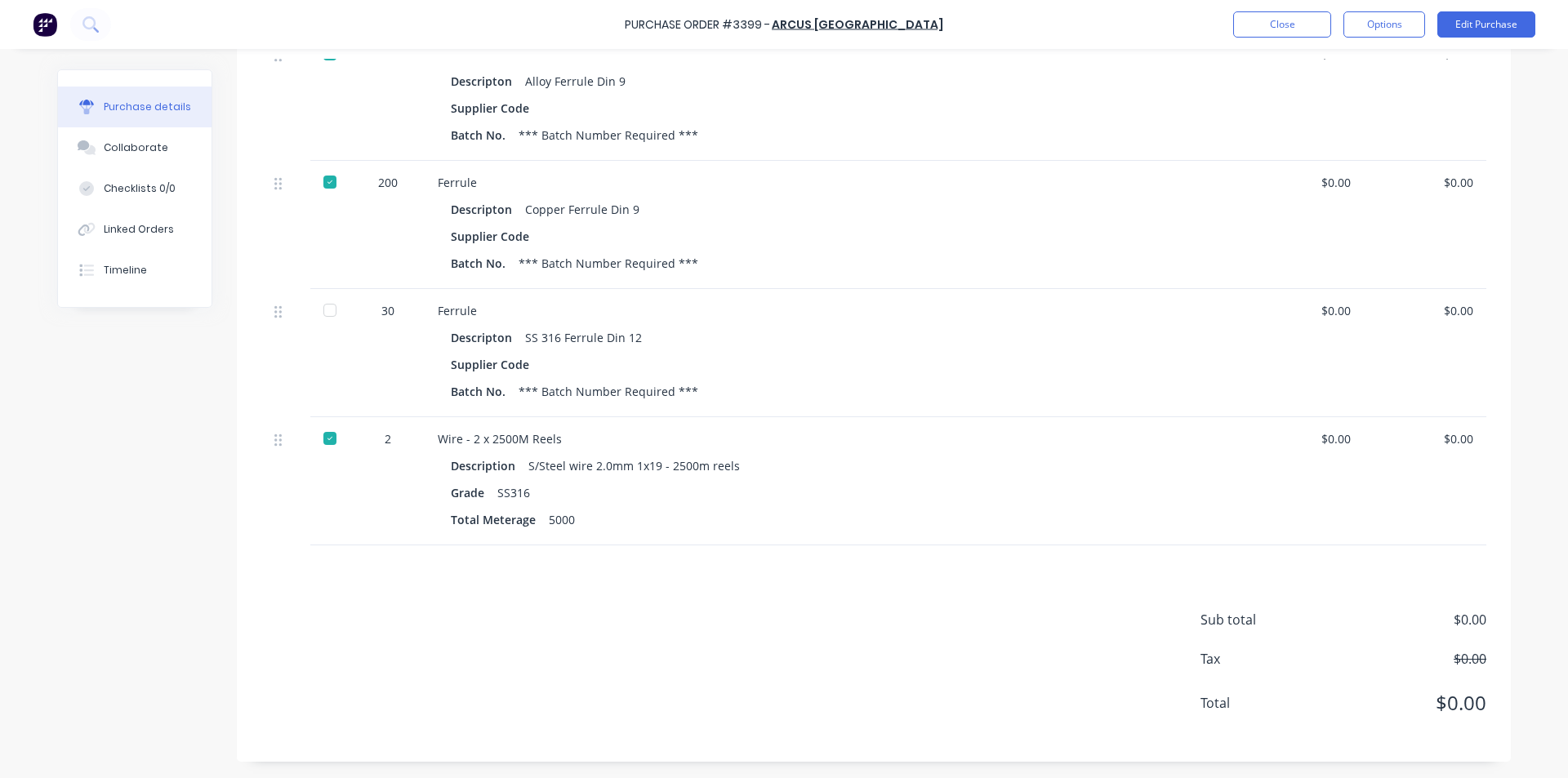
scroll to position [55, 0]
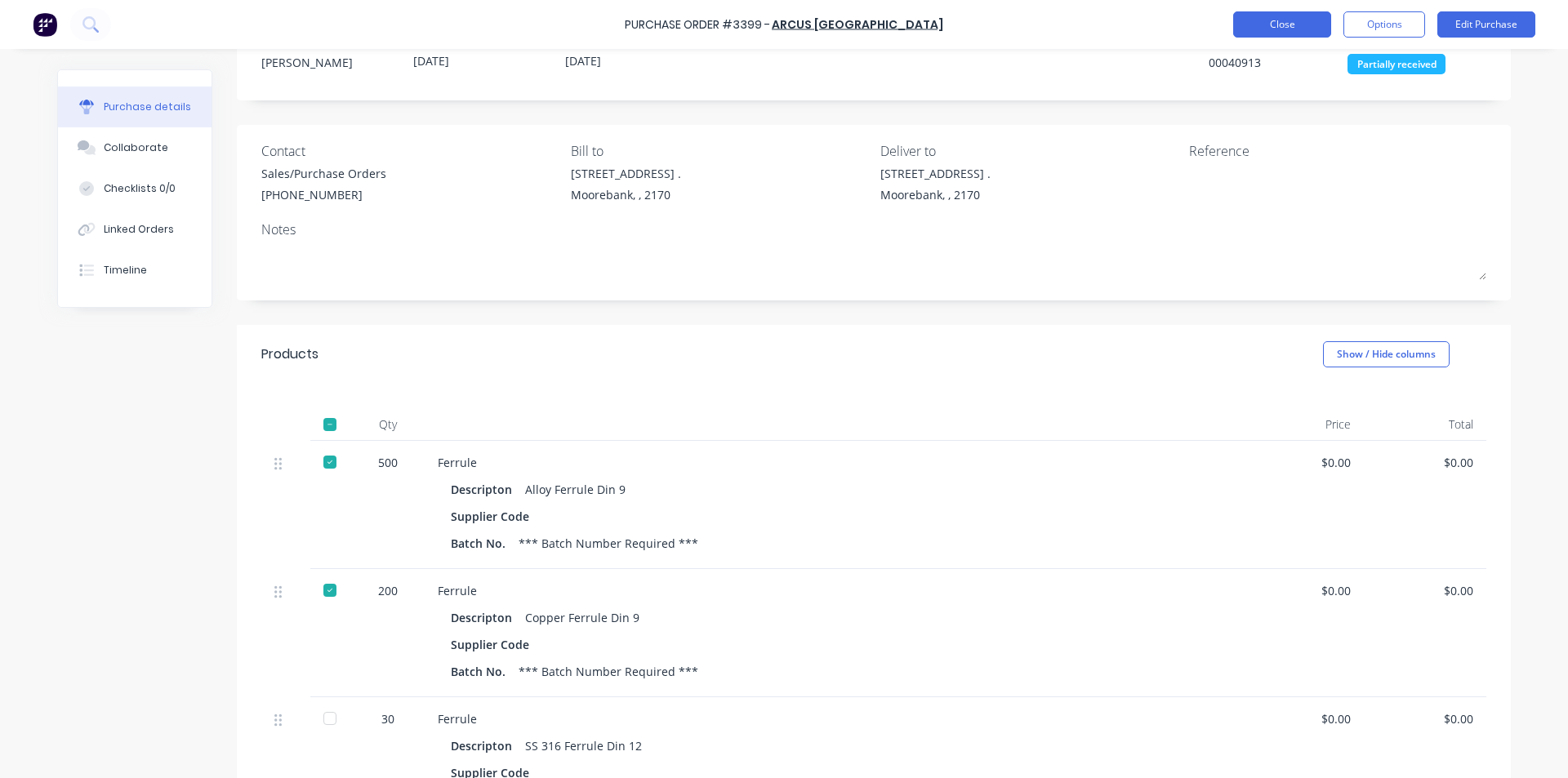
click at [1258, 21] on button "Close" at bounding box center [1282, 24] width 98 height 26
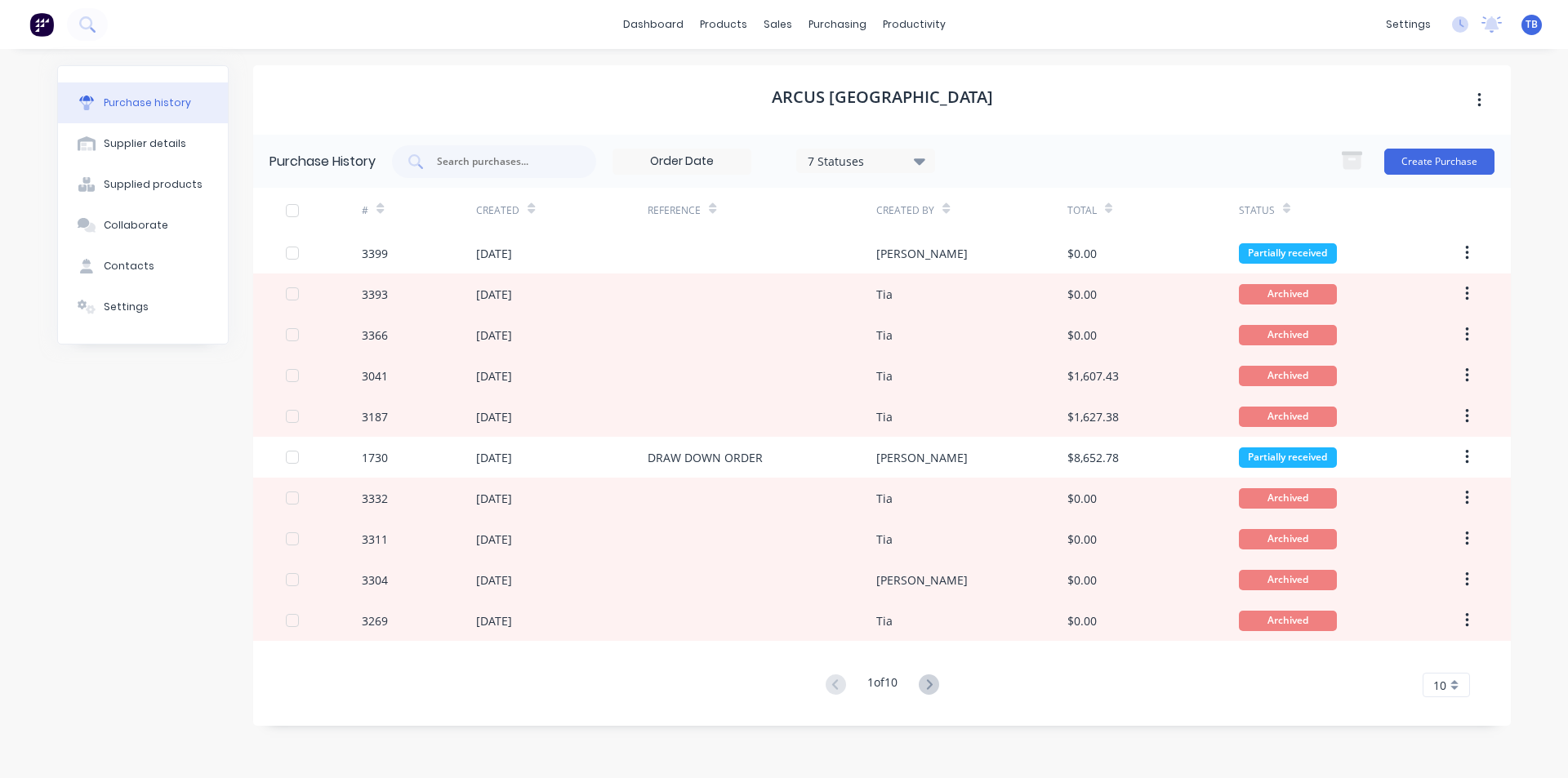
click at [918, 154] on icon at bounding box center [919, 161] width 12 height 18
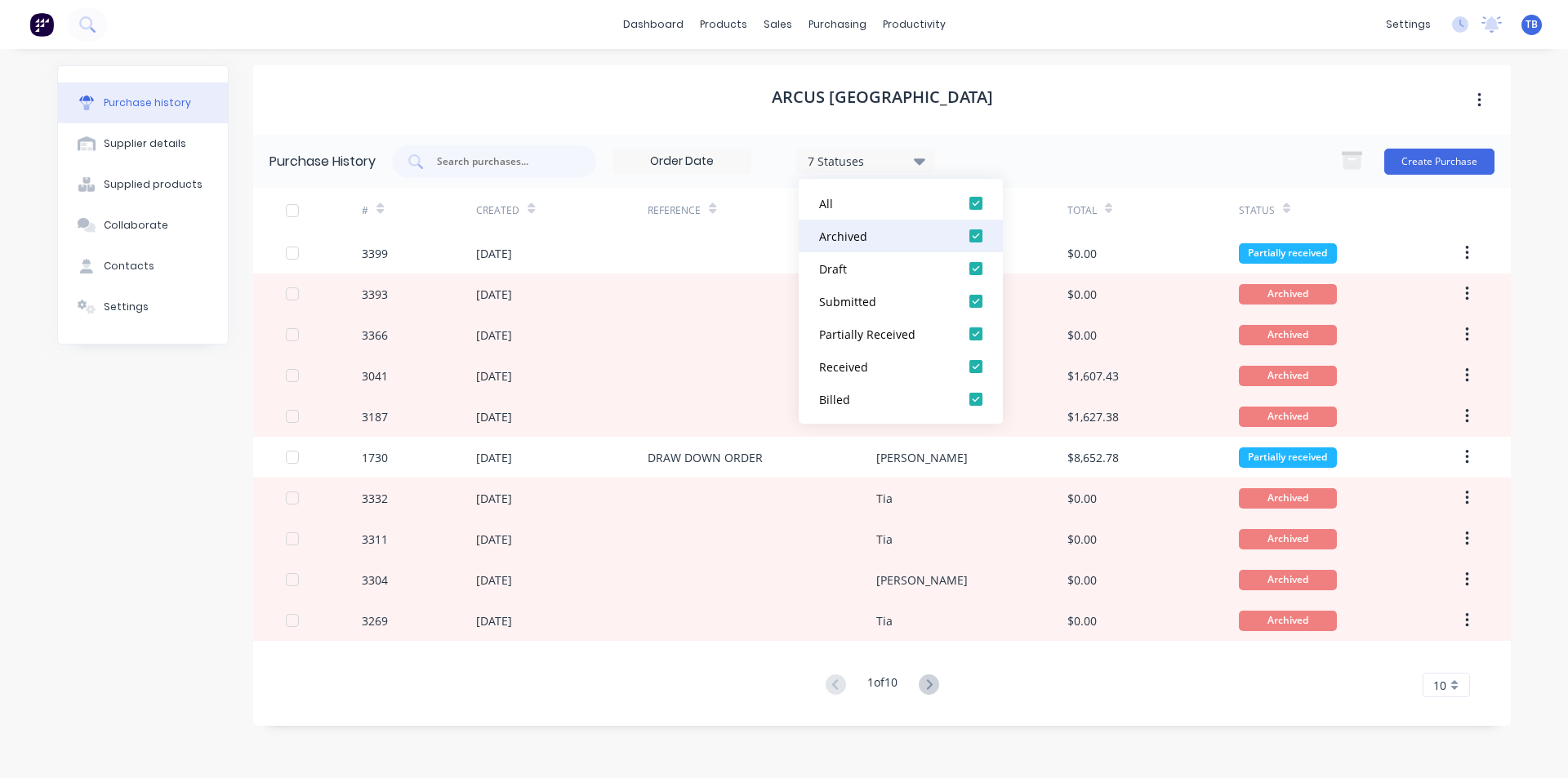
click at [974, 242] on div at bounding box center [976, 236] width 33 height 33
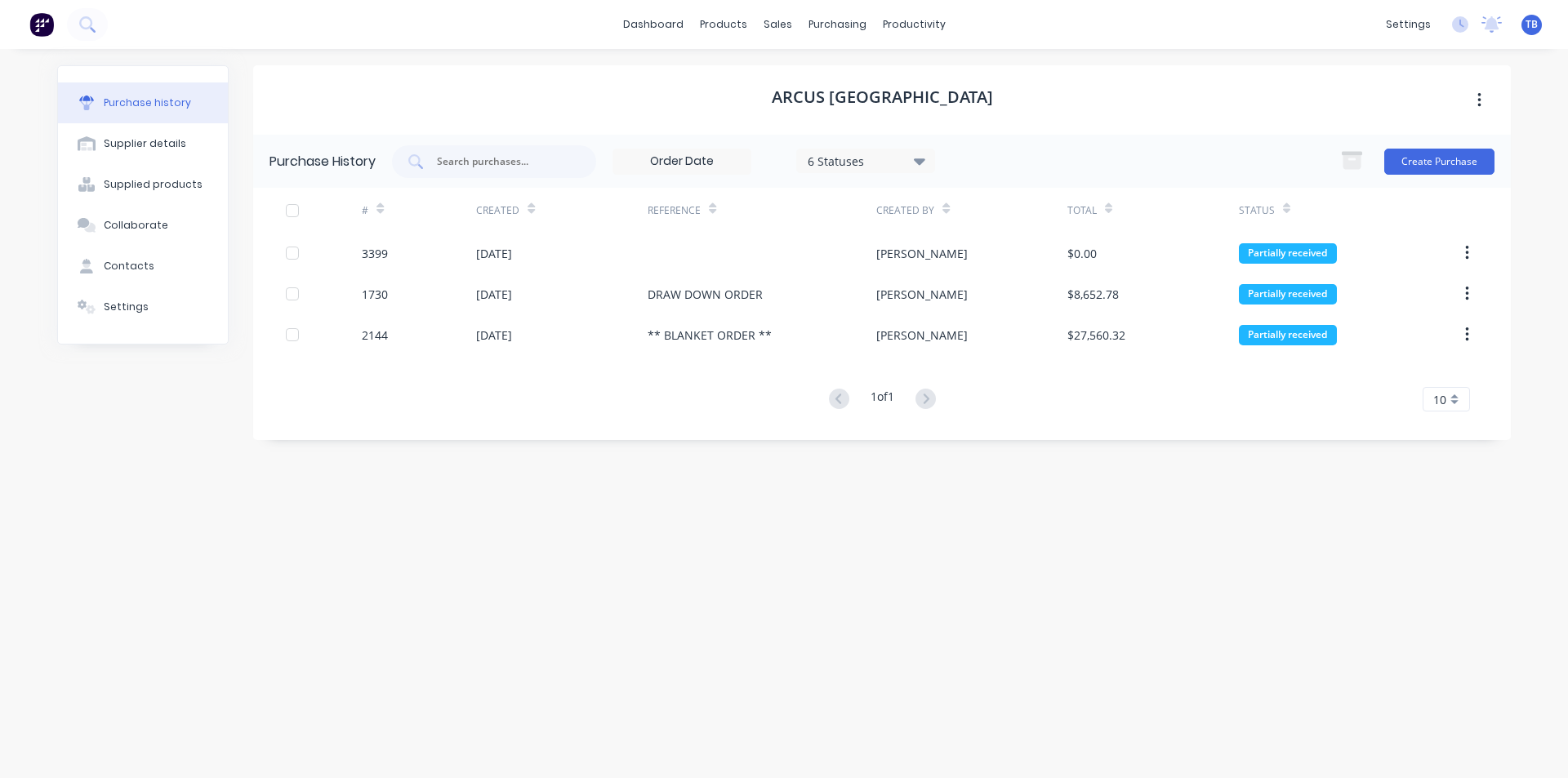
click at [1098, 113] on div "Arcus [GEOGRAPHIC_DATA]" at bounding box center [882, 100] width 1258 height 70
click at [851, 76] on div "Purchase Orders" at bounding box center [890, 79] width 87 height 14
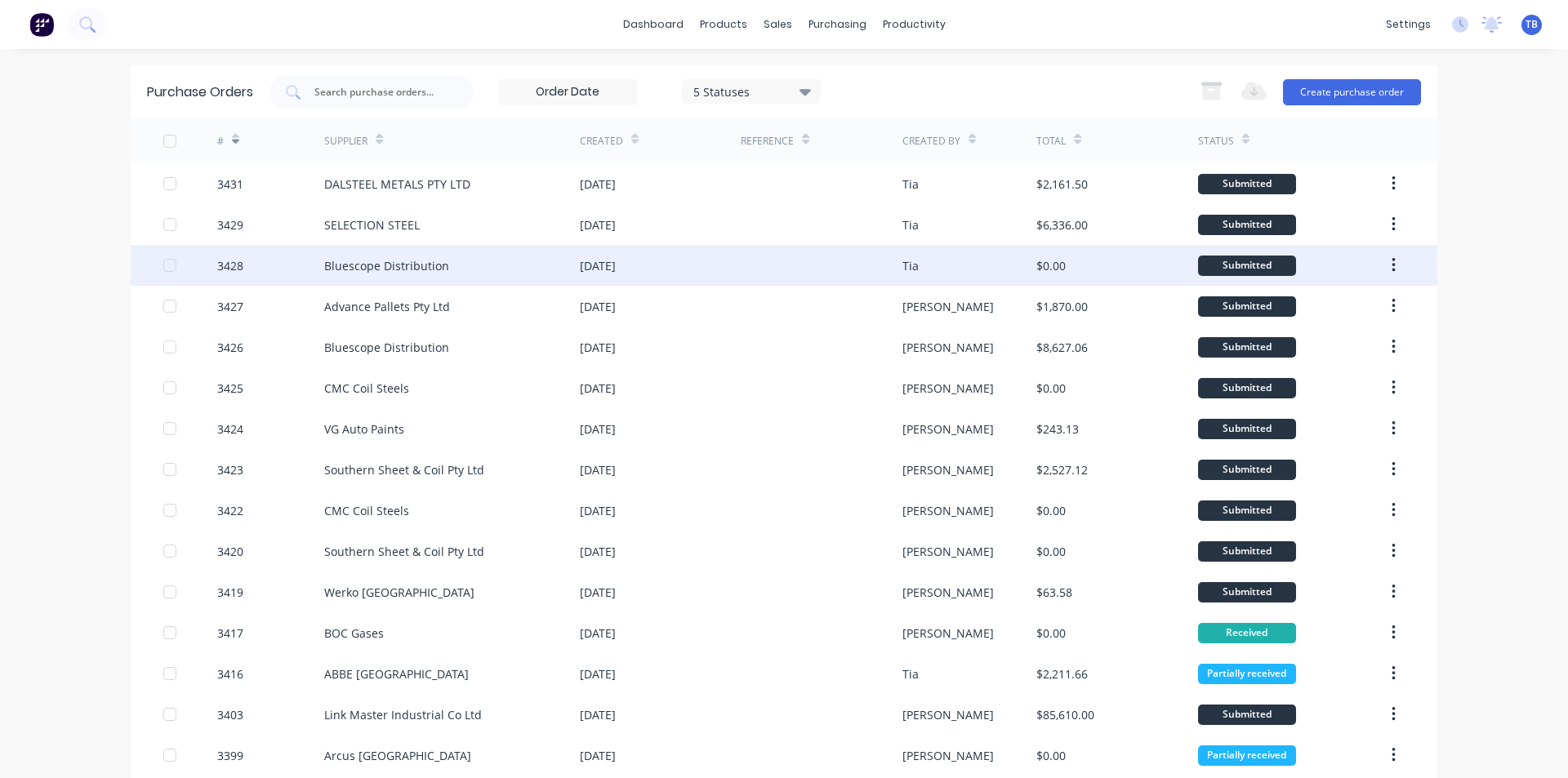
click at [604, 261] on div "[DATE]" at bounding box center [598, 265] width 36 height 17
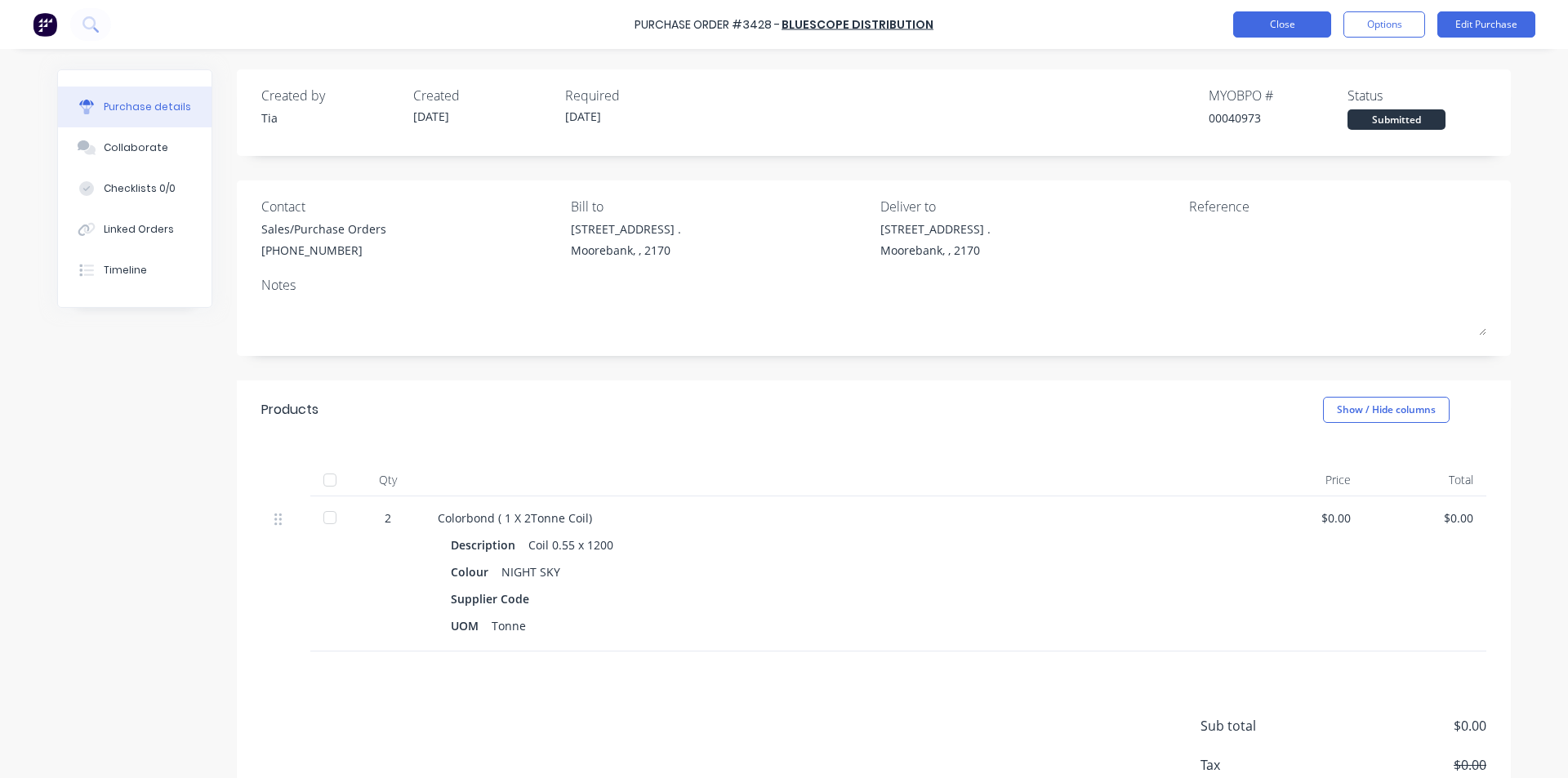
click at [1271, 35] on button "Close" at bounding box center [1282, 24] width 98 height 26
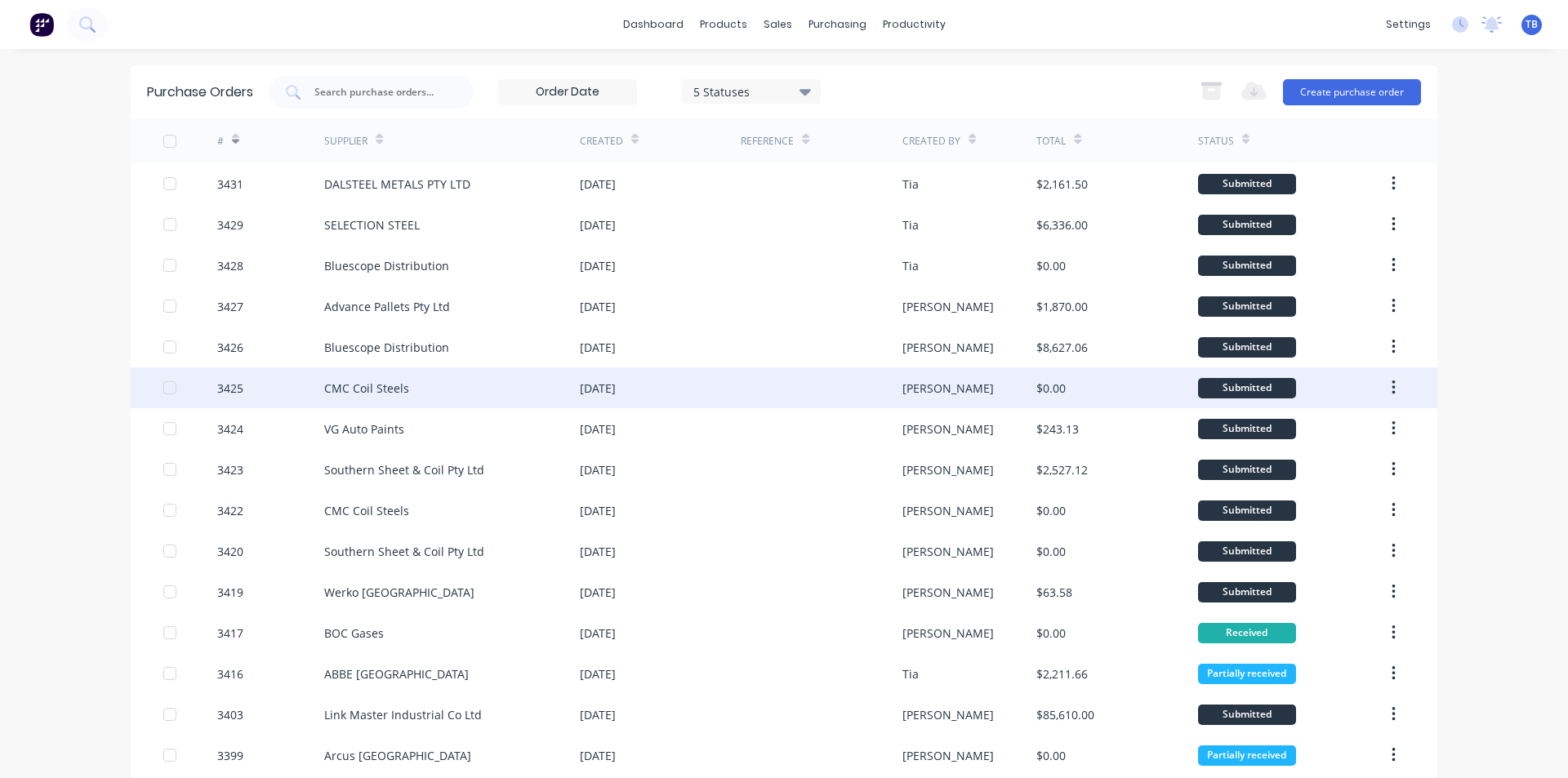
click at [530, 388] on div "CMC Coil Steels" at bounding box center [451, 387] width 256 height 41
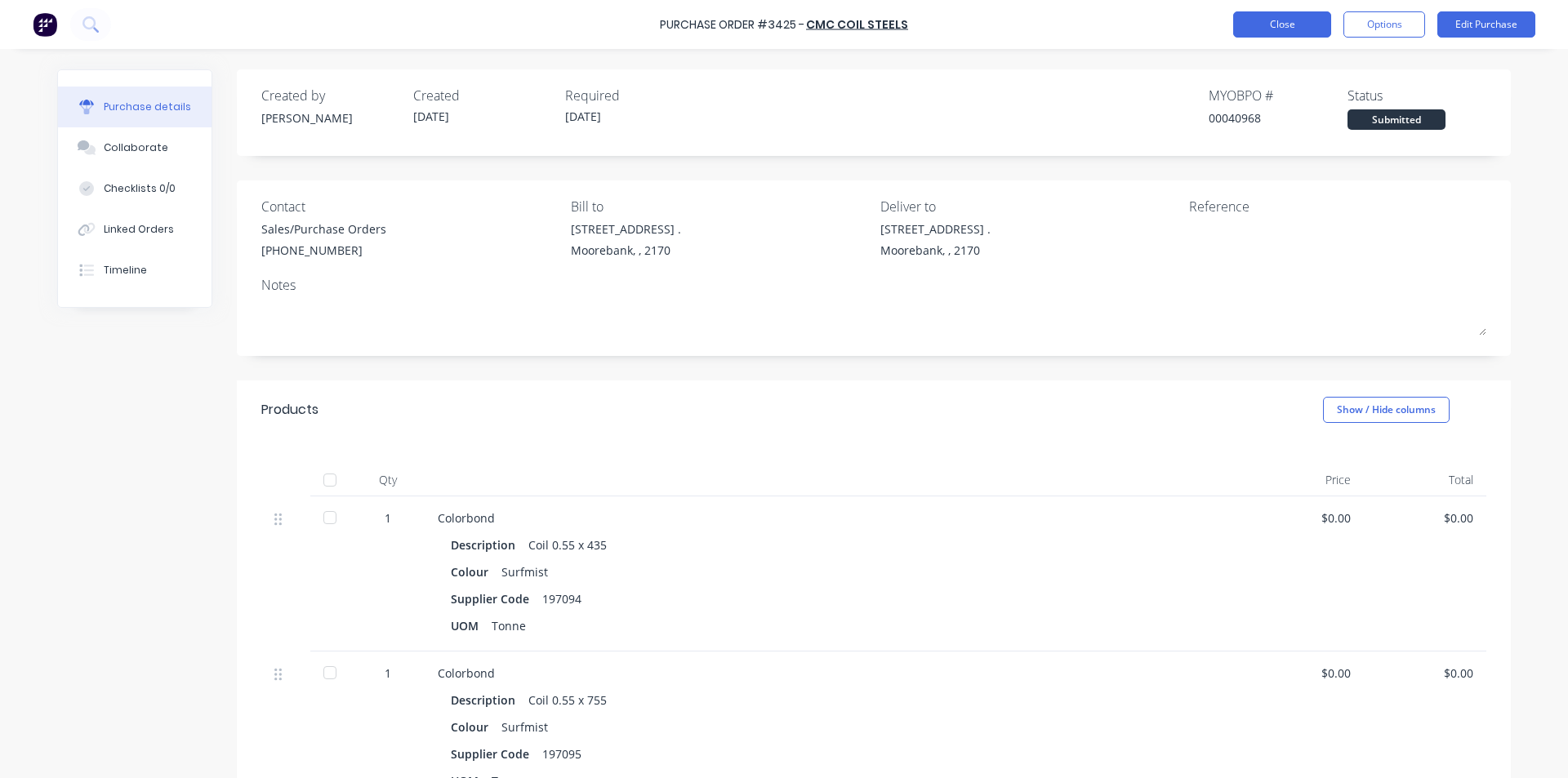
click at [1309, 23] on button "Close" at bounding box center [1282, 24] width 98 height 26
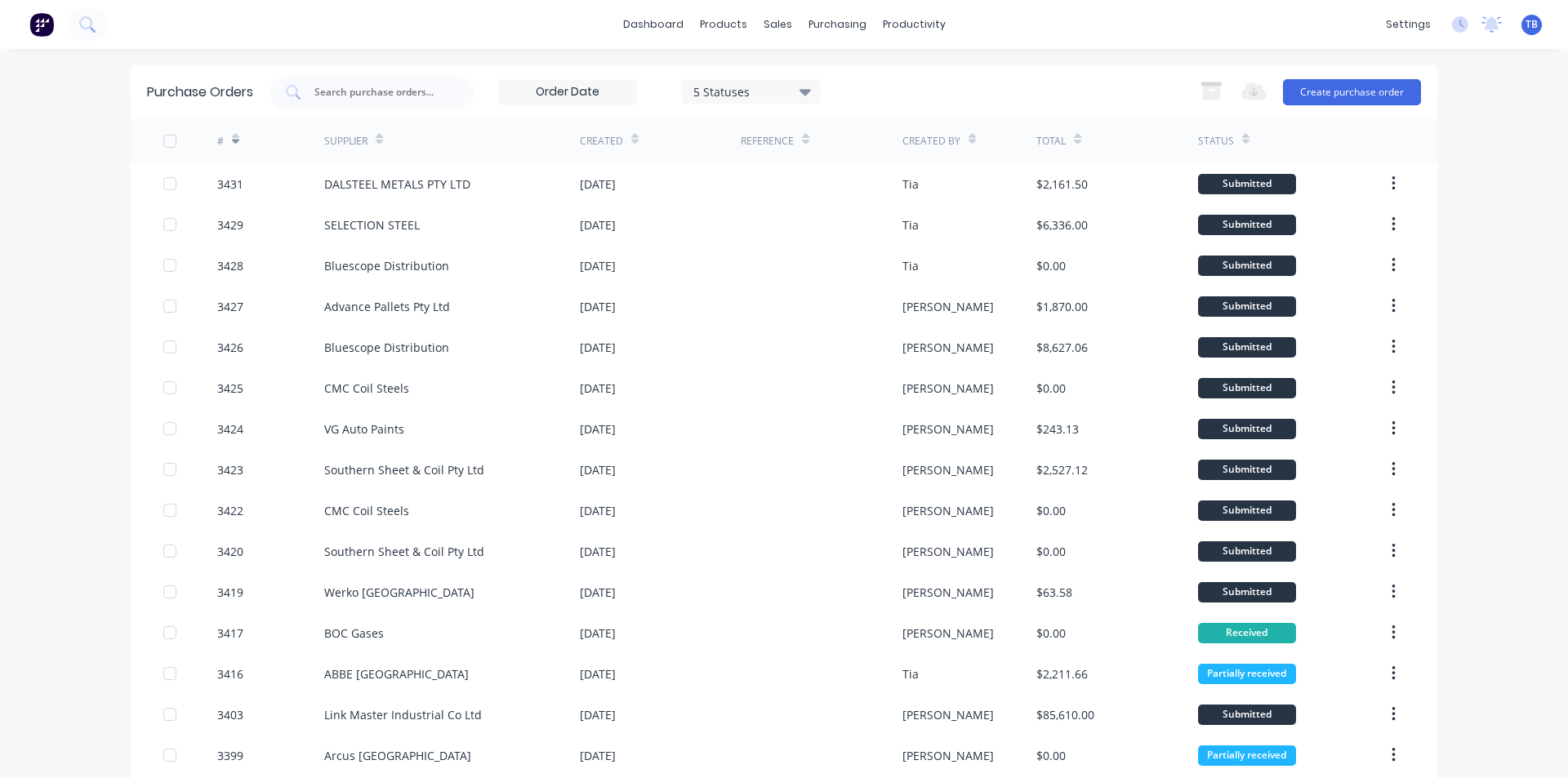
scroll to position [245, 0]
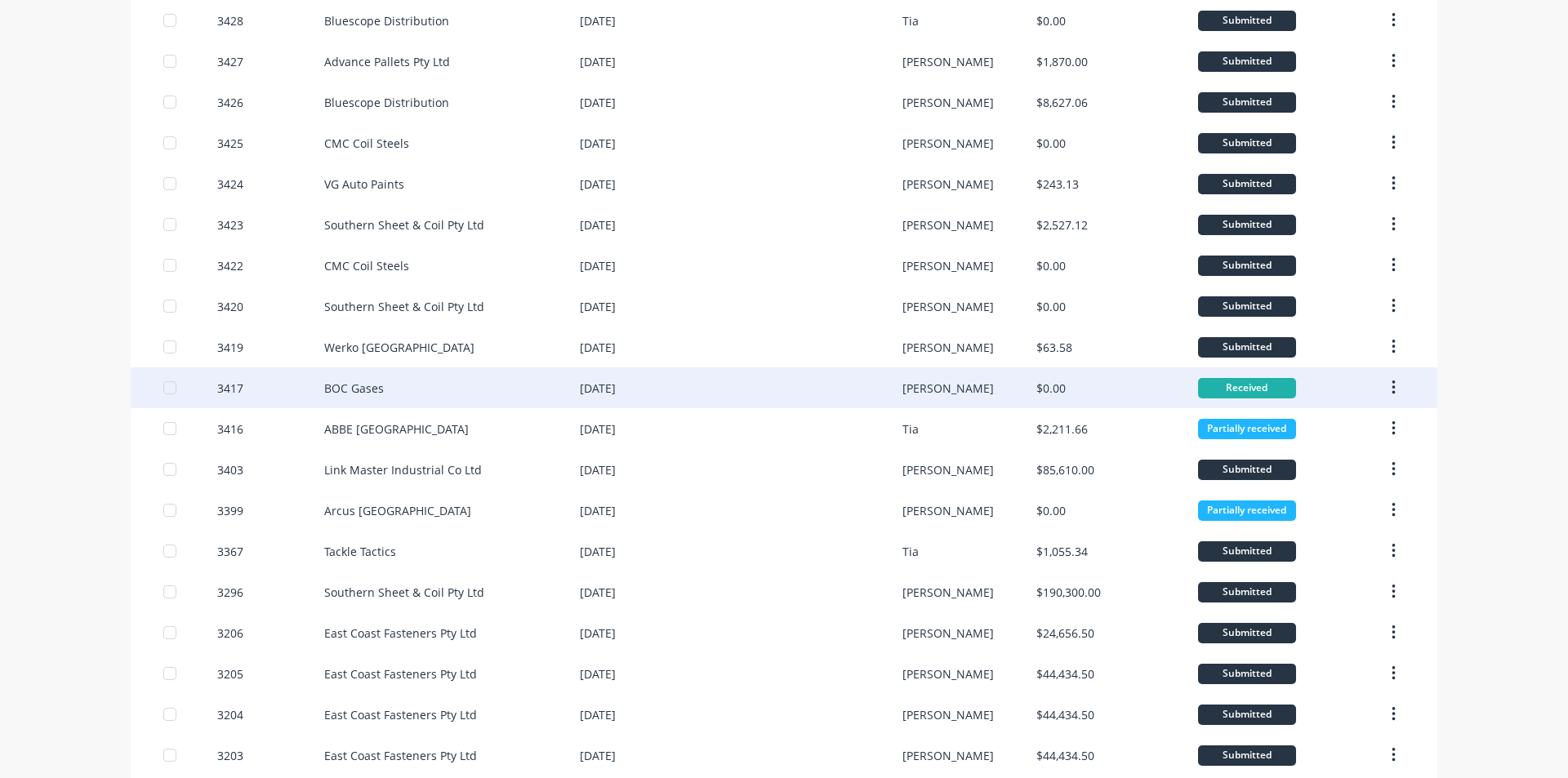
click at [1392, 386] on button "button" at bounding box center [1393, 387] width 38 height 29
click at [1361, 422] on div "Archive" at bounding box center [1335, 431] width 126 height 24
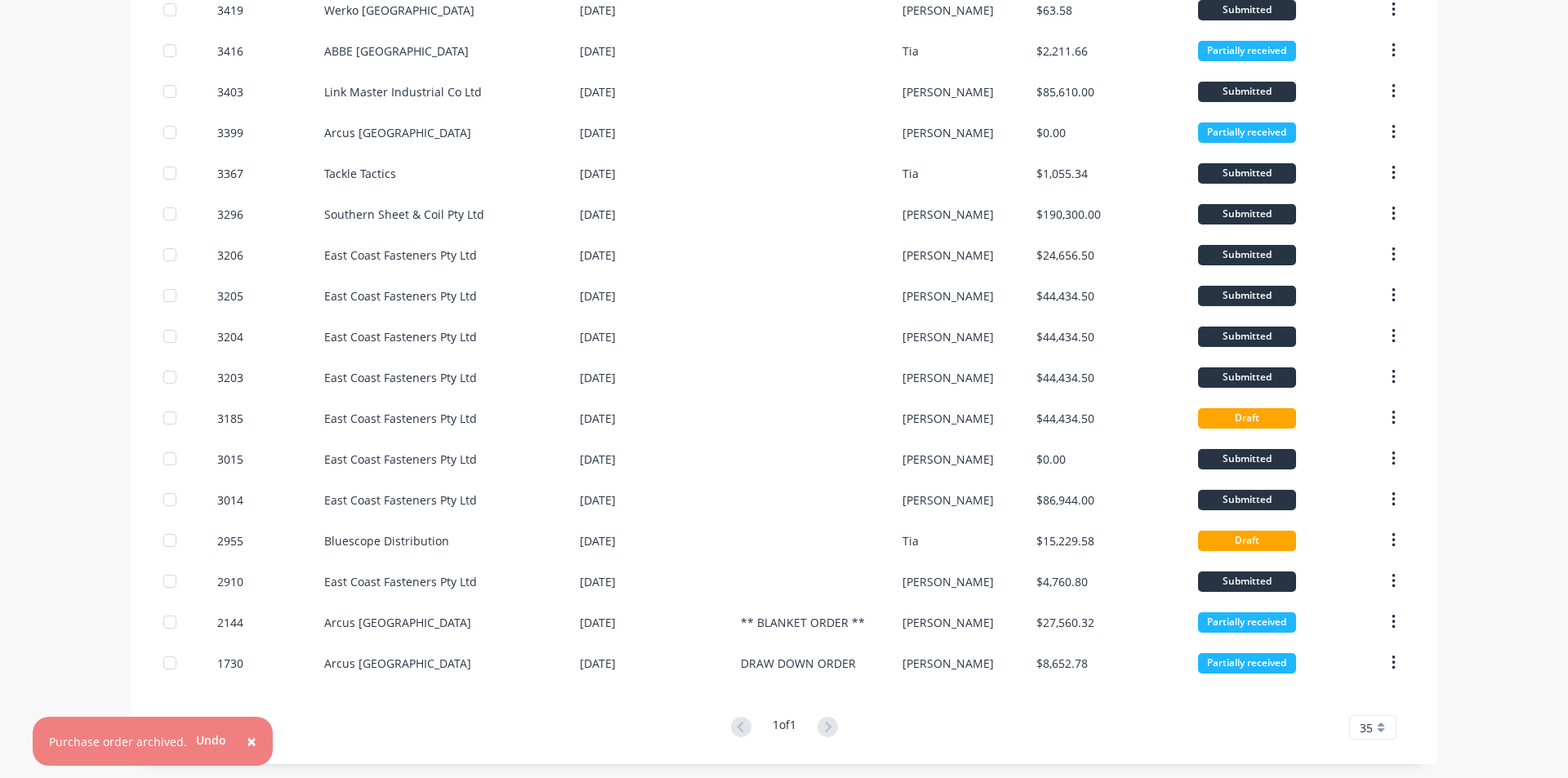
scroll to position [584, 0]
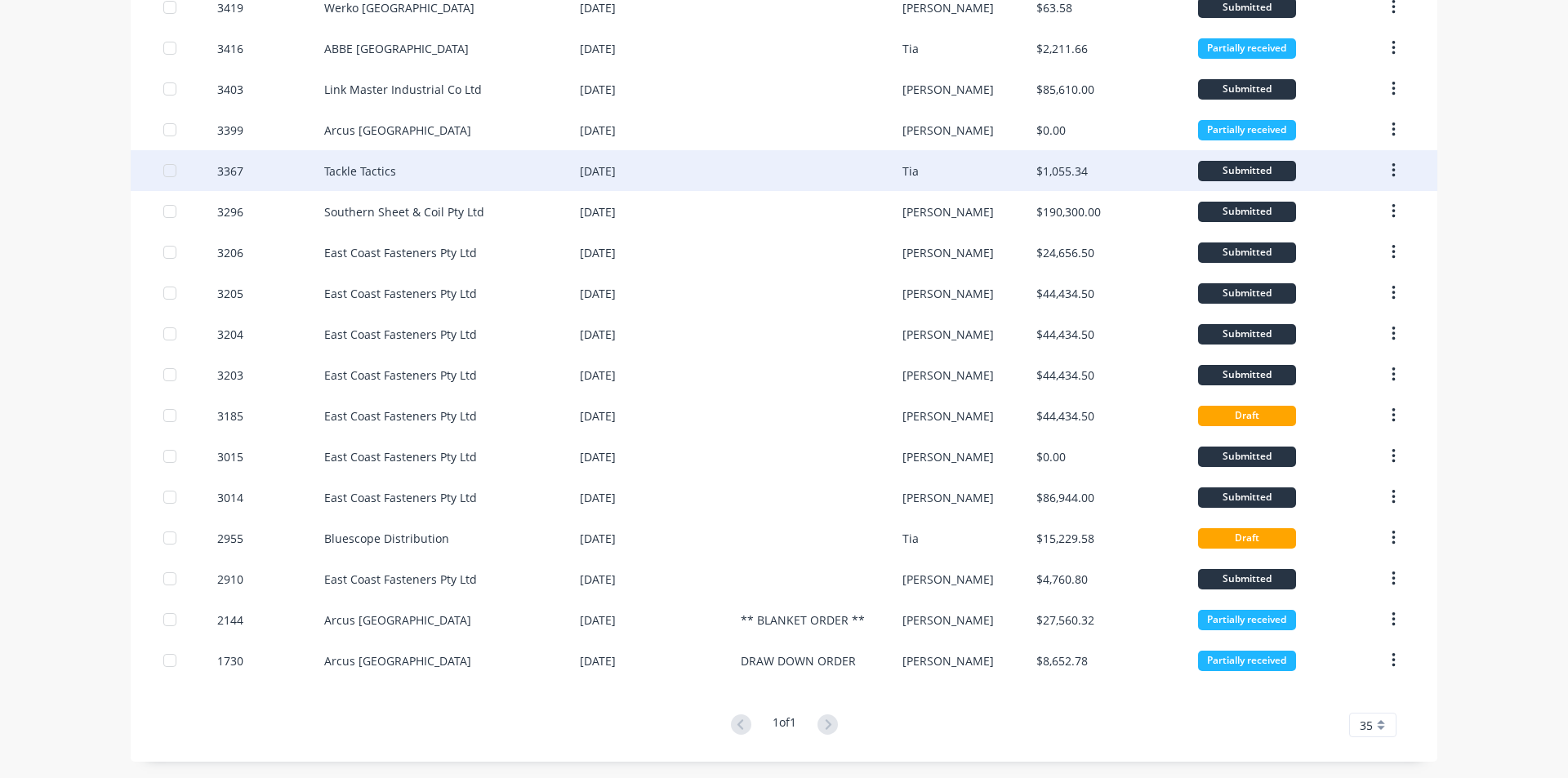
click at [917, 181] on div "Tia" at bounding box center [969, 170] width 135 height 41
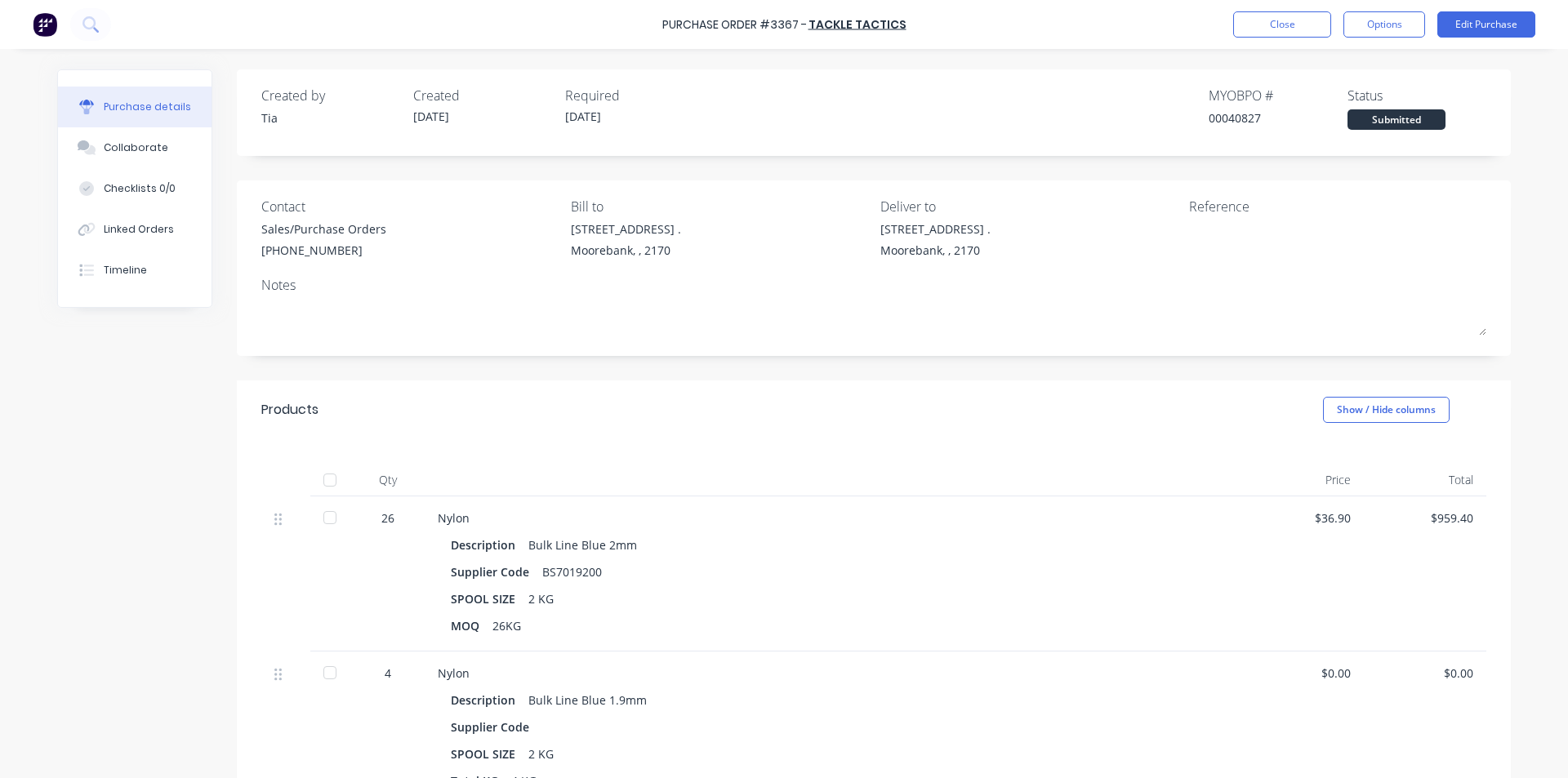
click at [1280, 41] on div "Purchase Order #3367 - Tackle Tactics Close Options Edit Purchase" at bounding box center [784, 24] width 1568 height 49
click at [1288, 14] on button "Close" at bounding box center [1282, 24] width 98 height 26
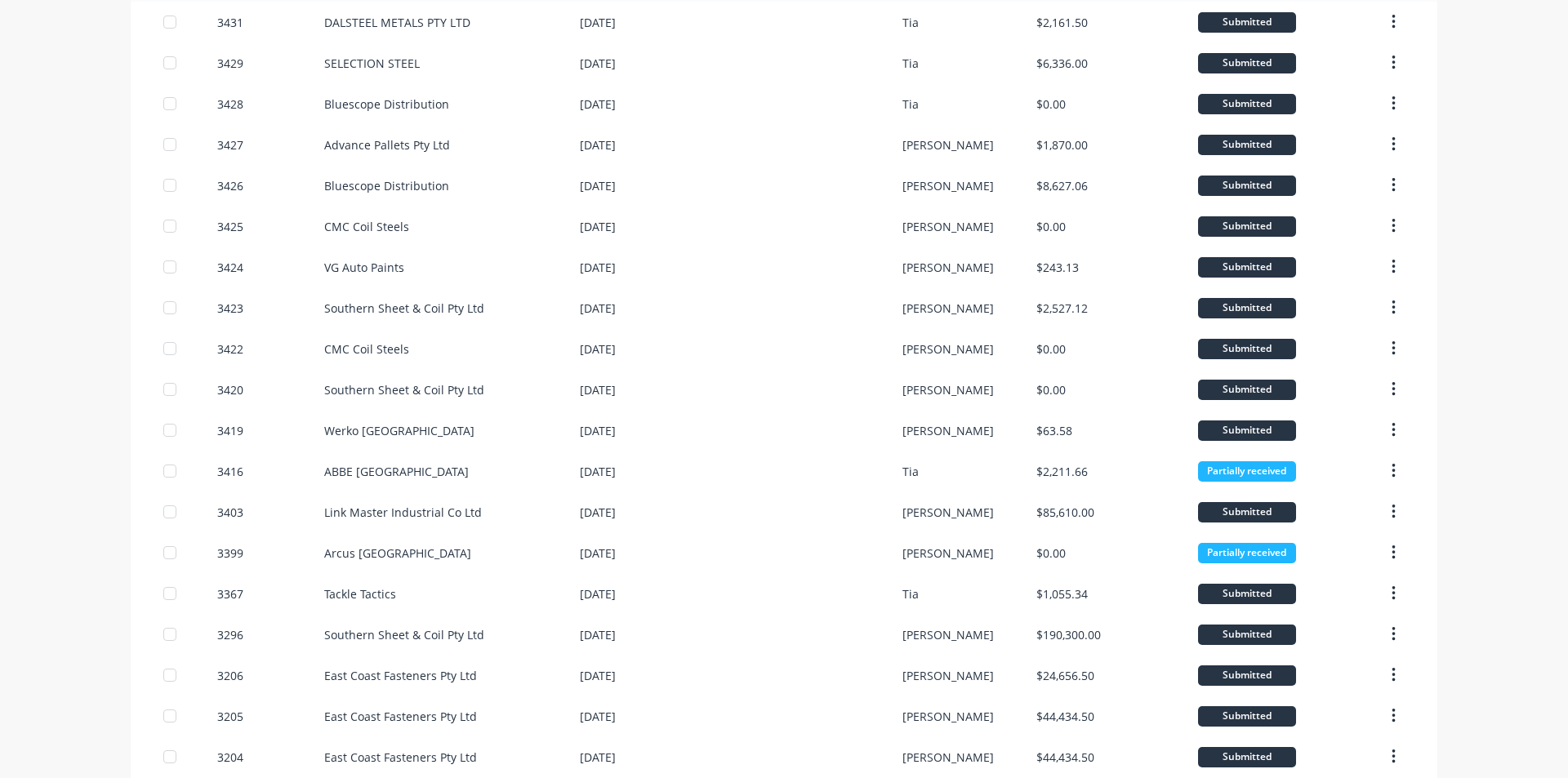
scroll to position [164, 0]
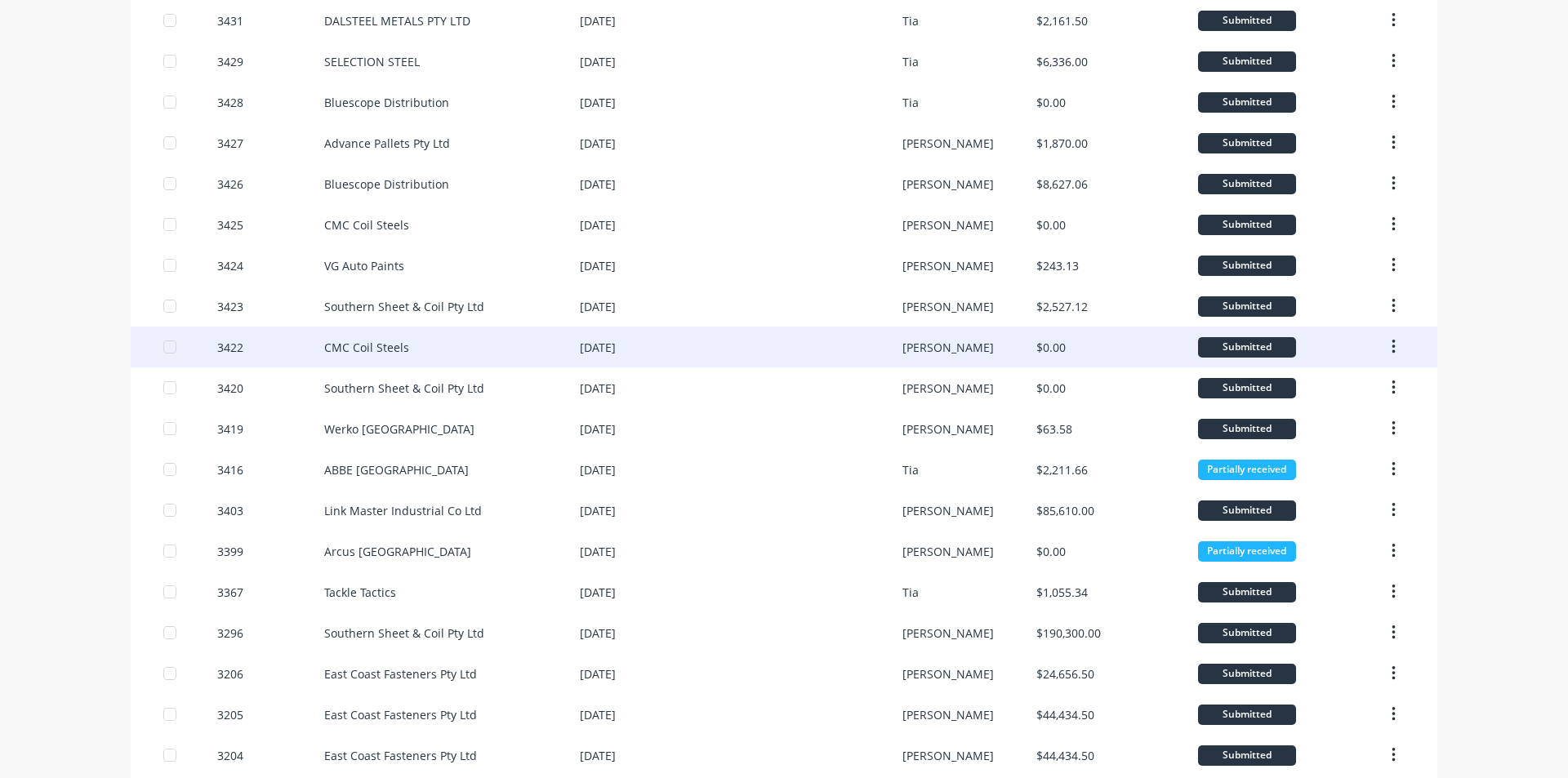
click at [422, 365] on div "CMC Coil Steels" at bounding box center [451, 346] width 256 height 41
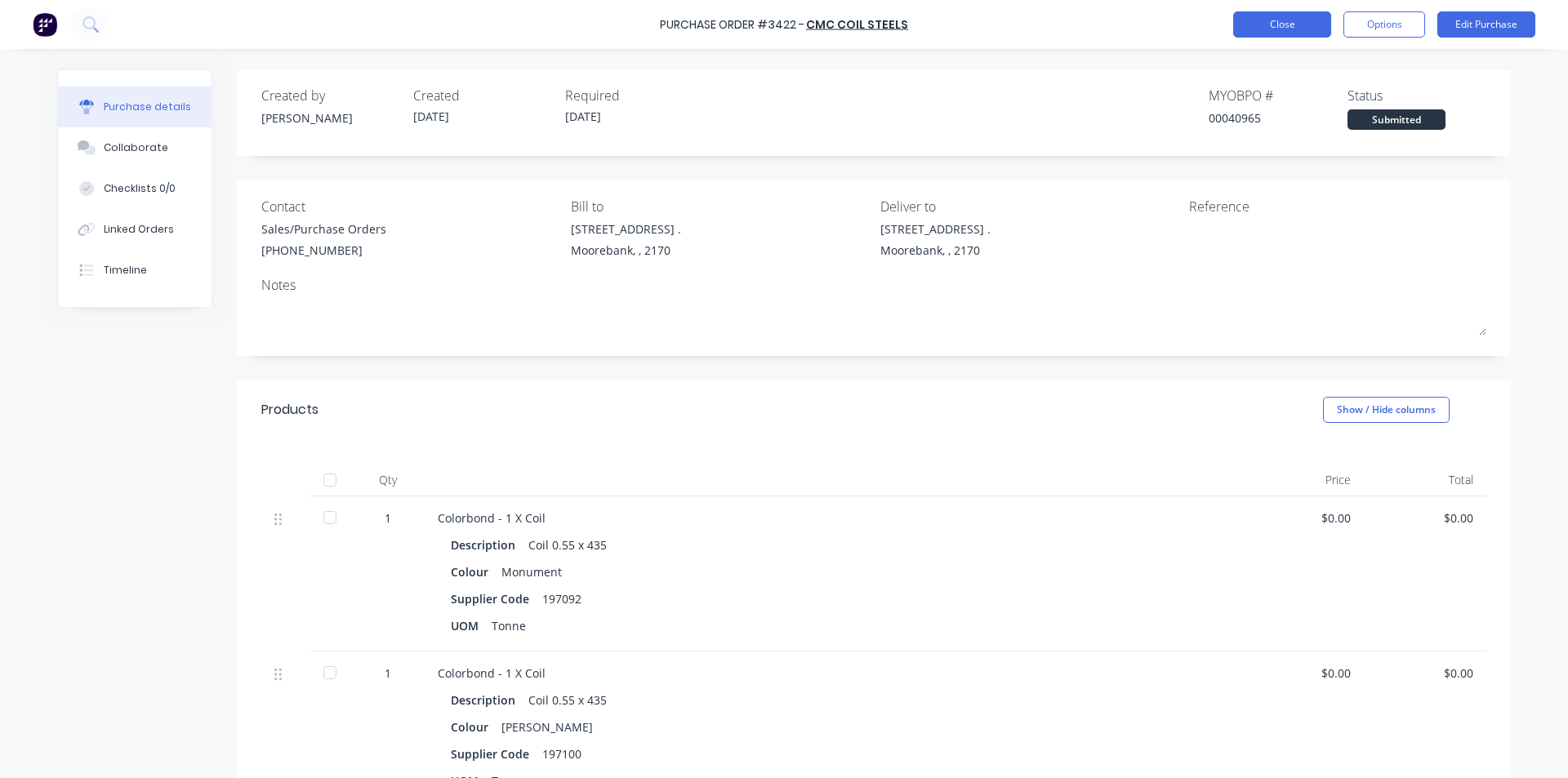
click at [1260, 18] on button "Close" at bounding box center [1282, 24] width 98 height 26
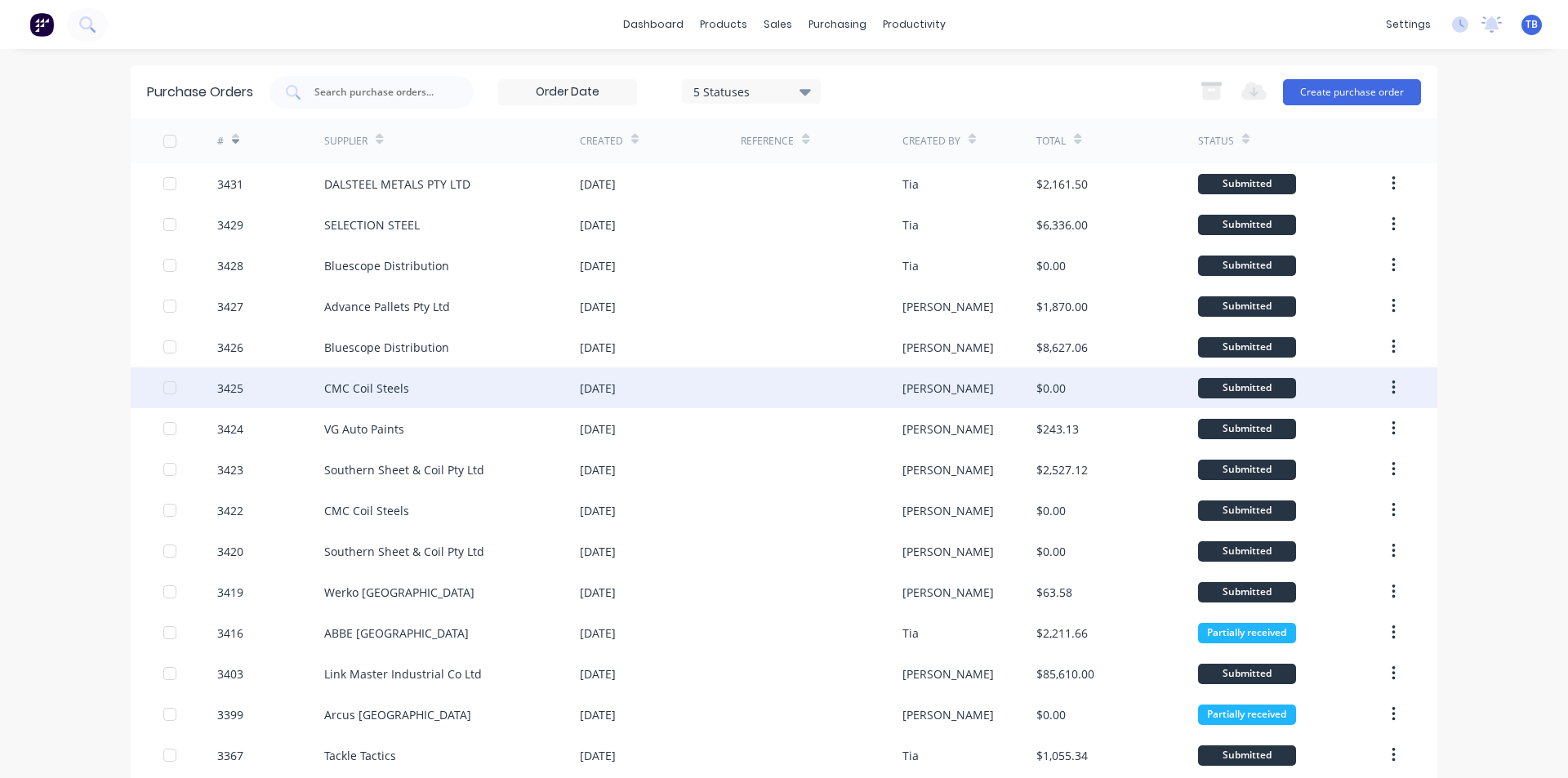
click at [440, 387] on div "CMC Coil Steels" at bounding box center [451, 387] width 256 height 41
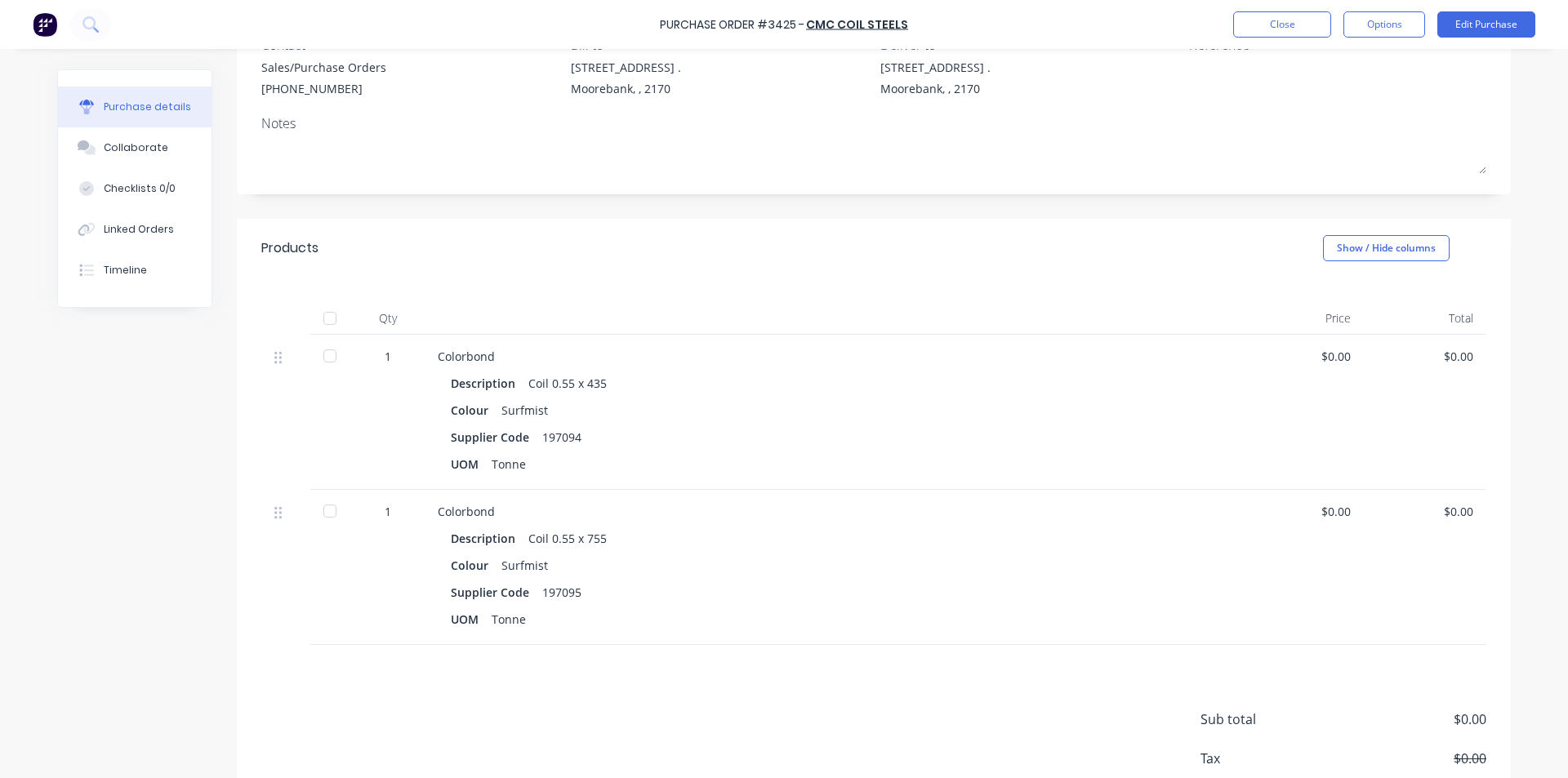
scroll to position [164, 0]
click at [323, 354] on div at bounding box center [330, 355] width 33 height 33
click at [331, 505] on div at bounding box center [330, 509] width 33 height 33
click at [1266, 14] on button "Close" at bounding box center [1282, 24] width 98 height 26
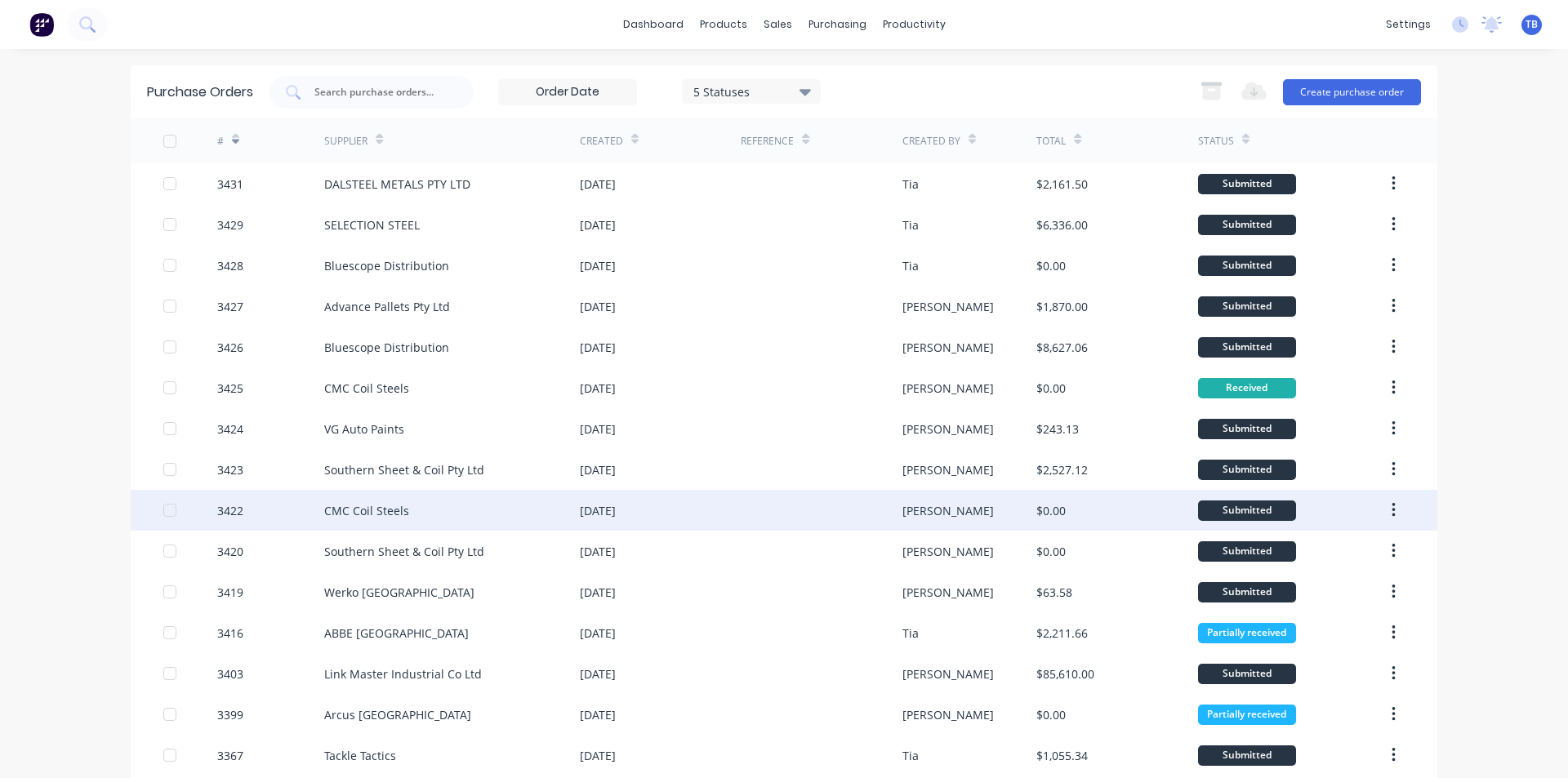
click at [365, 513] on div "CMC Coil Steels" at bounding box center [366, 510] width 85 height 17
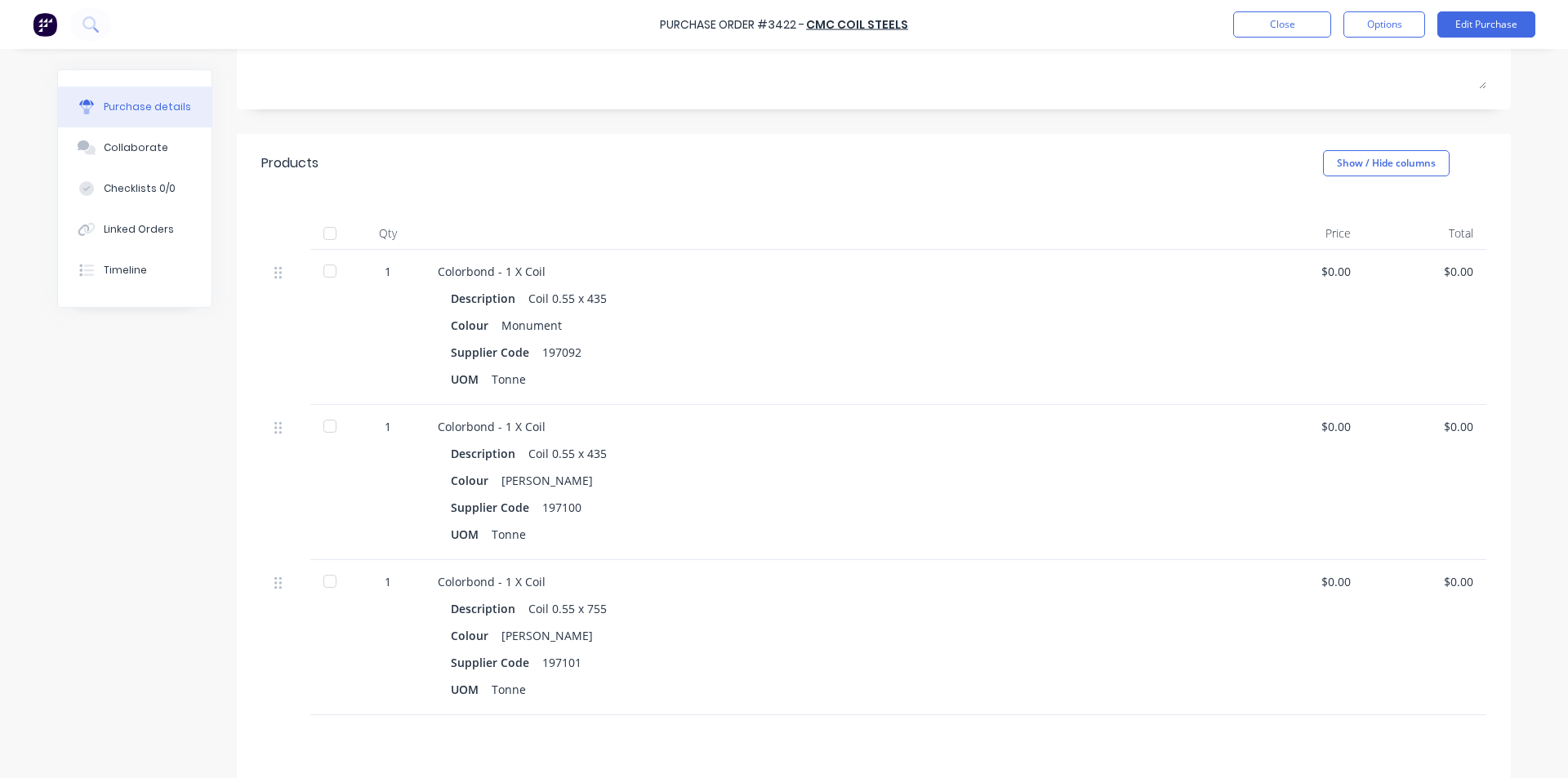
scroll to position [327, 0]
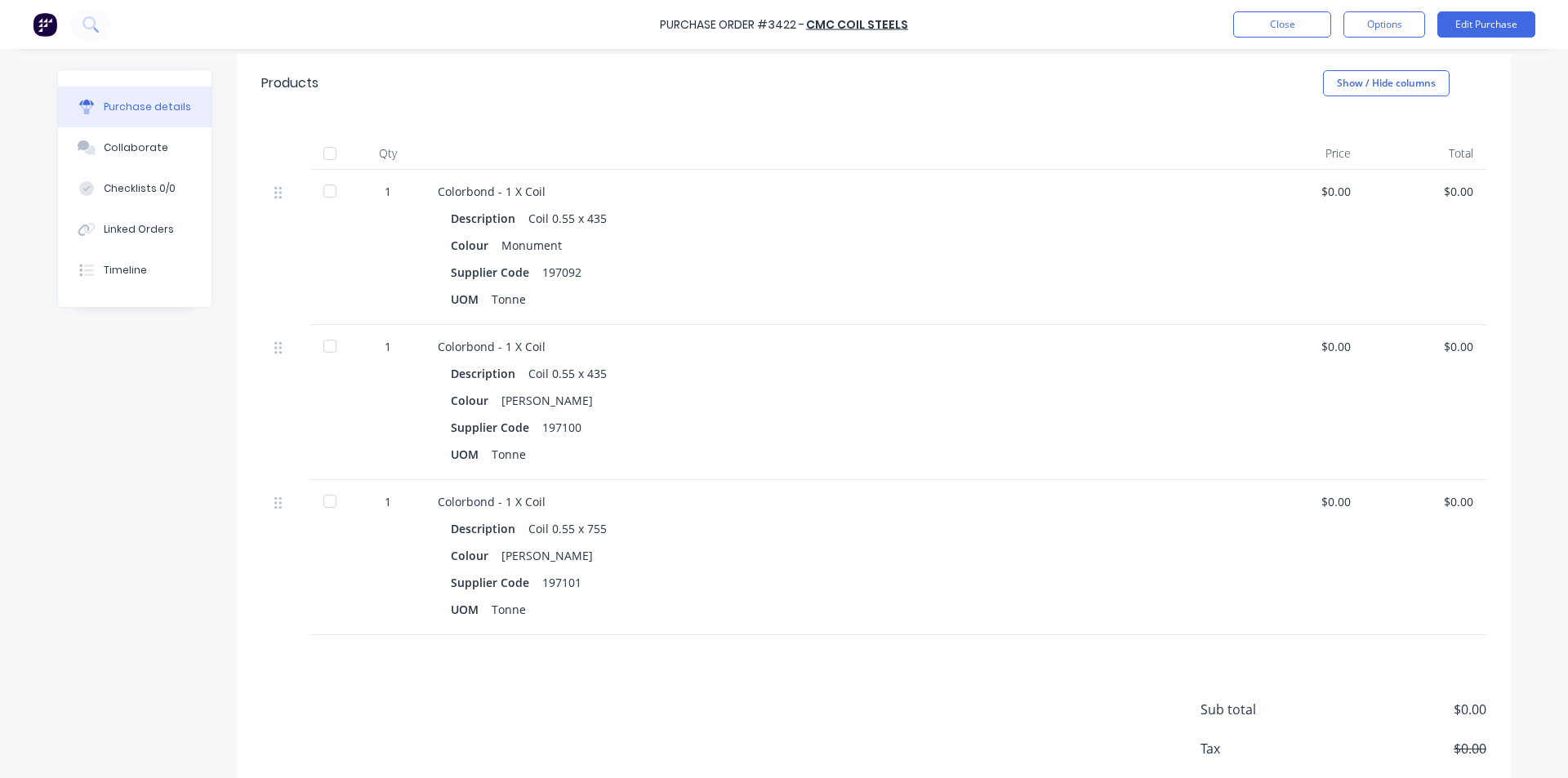
click at [323, 510] on div at bounding box center [330, 501] width 33 height 33
click at [323, 345] on div at bounding box center [330, 346] width 33 height 33
click at [335, 195] on div at bounding box center [330, 191] width 33 height 33
click at [1292, 28] on button "Close" at bounding box center [1282, 24] width 98 height 26
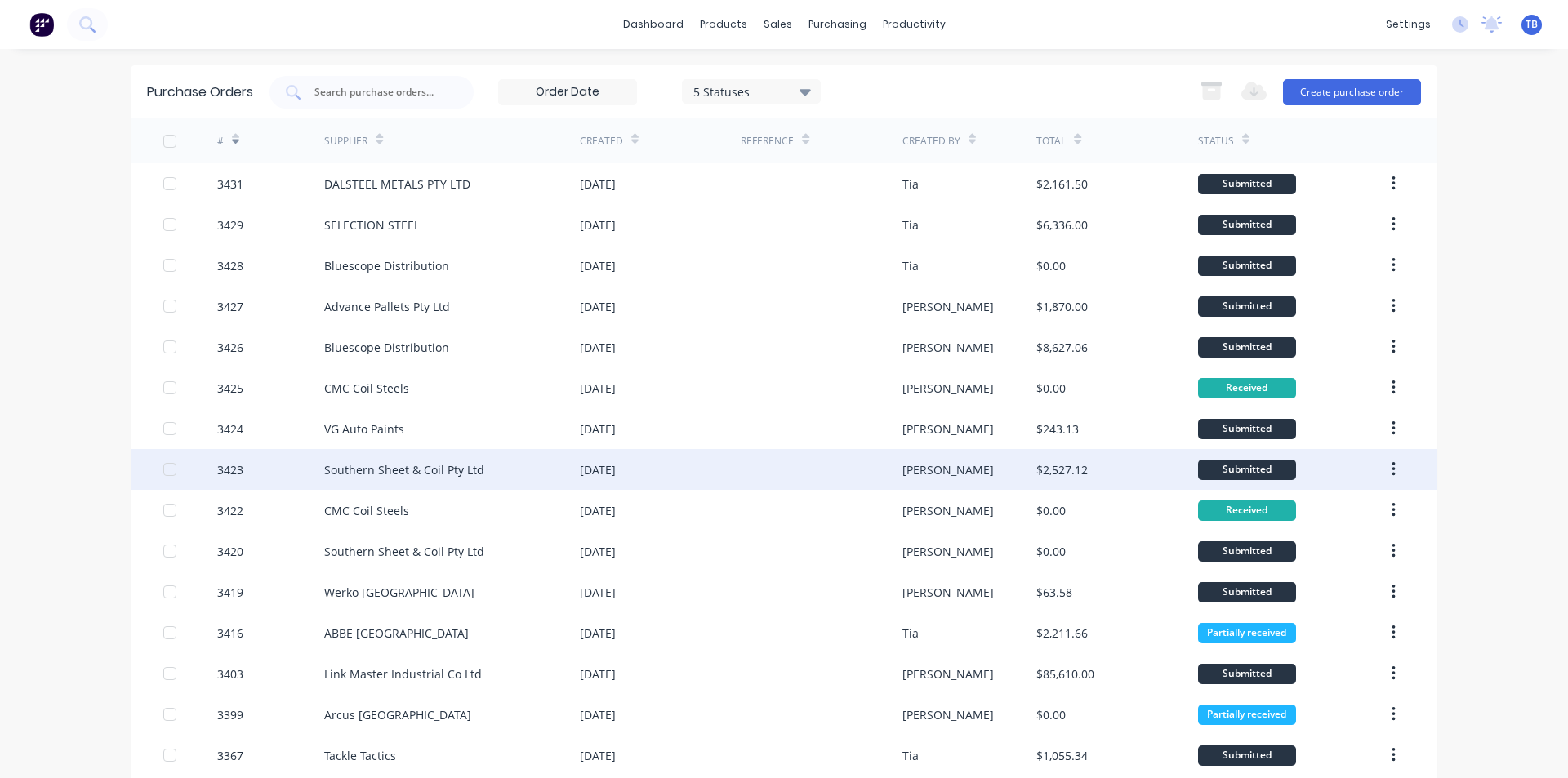
click at [426, 471] on div "Southern Sheet & Coil Pty Ltd" at bounding box center [404, 470] width 160 height 17
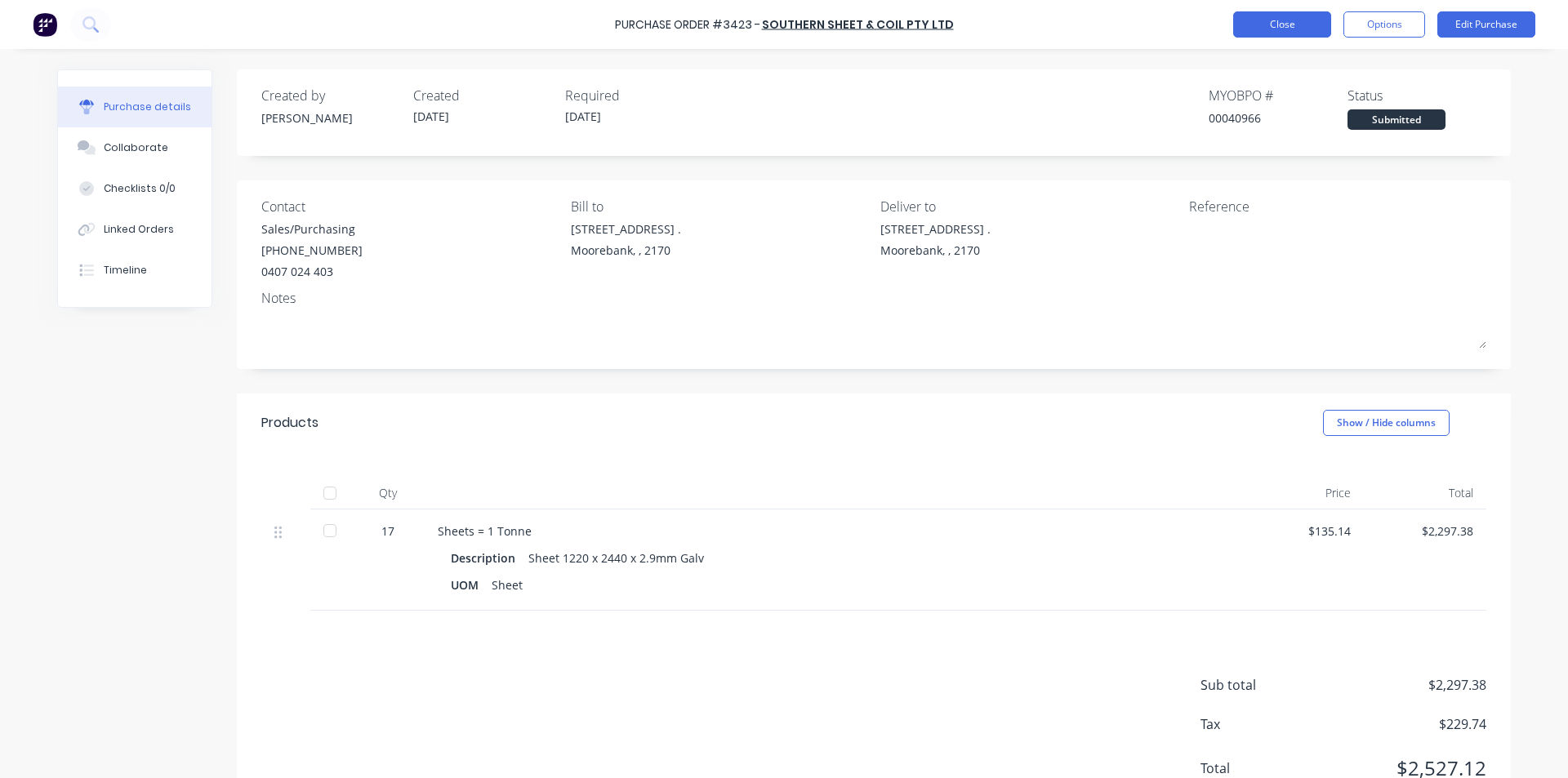
click at [1252, 20] on button "Close" at bounding box center [1282, 24] width 98 height 26
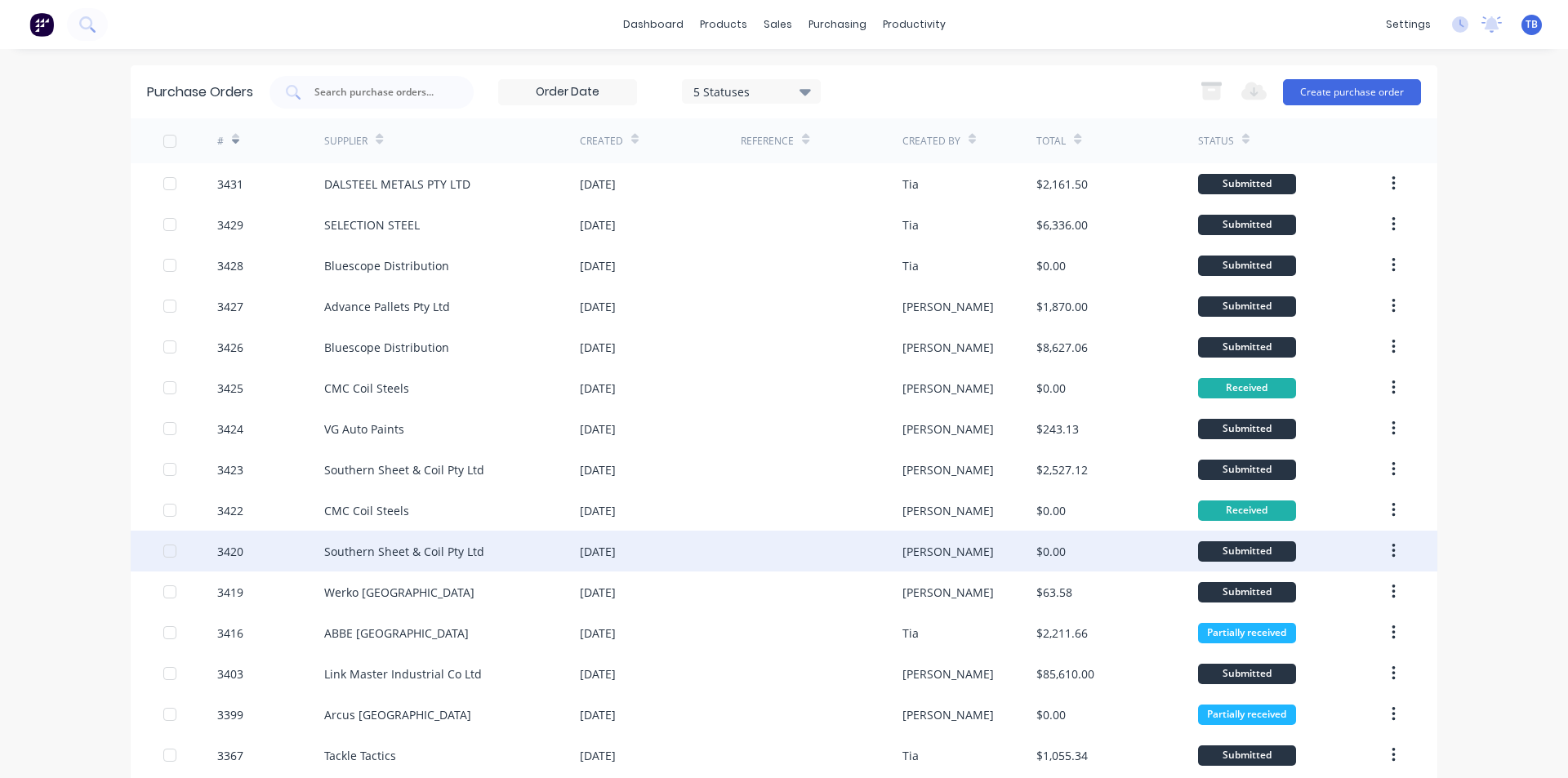
click at [1166, 557] on div "$0.00" at bounding box center [1117, 551] width 161 height 41
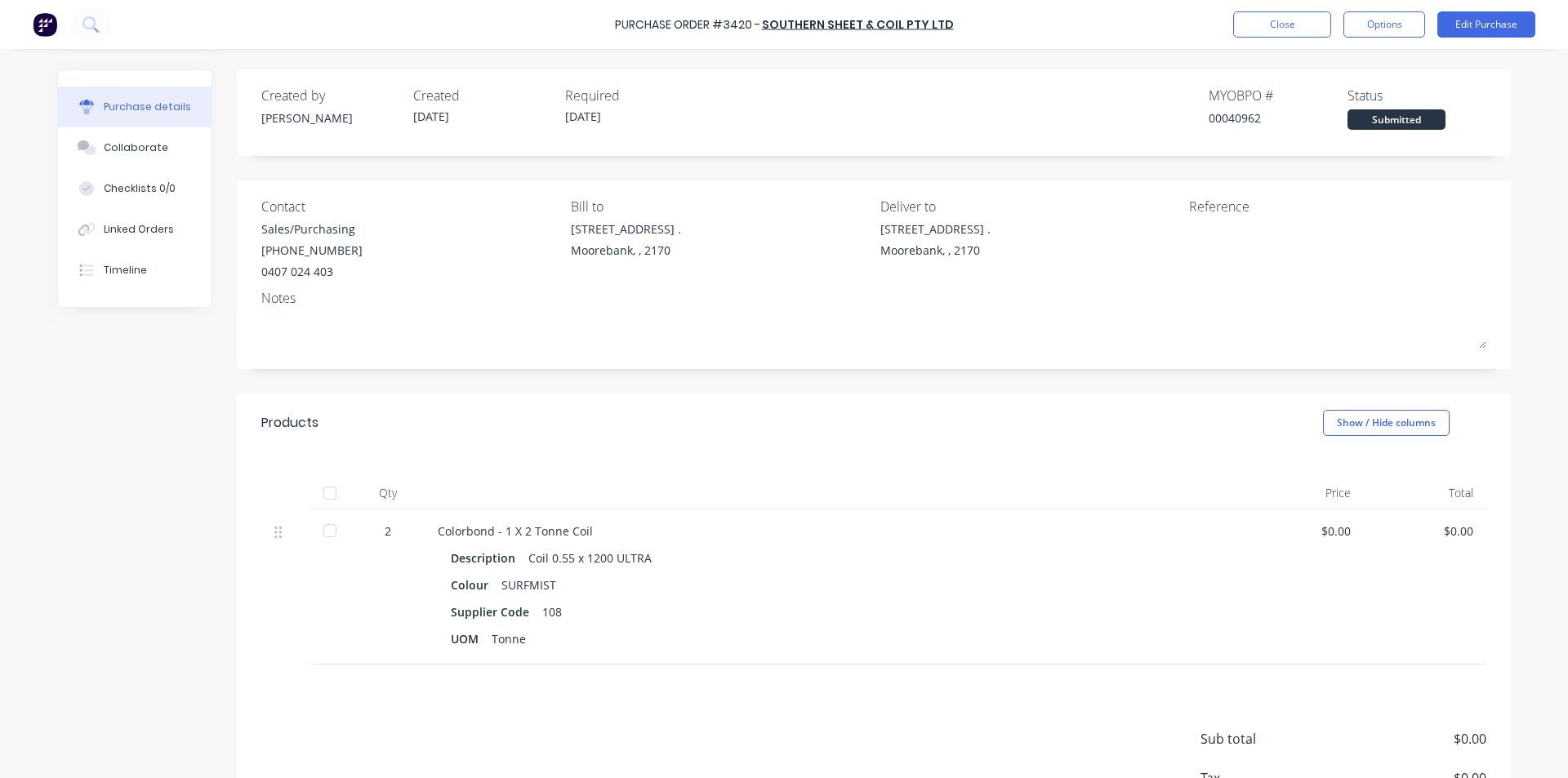
click at [327, 535] on div at bounding box center [330, 531] width 33 height 33
click at [1285, 43] on div "Purchase Order #3420 - Southern Sheet & Coil Pty Ltd Close Options Edit Purchase" at bounding box center [784, 24] width 1568 height 49
click at [1288, 28] on button "Close" at bounding box center [1282, 24] width 98 height 26
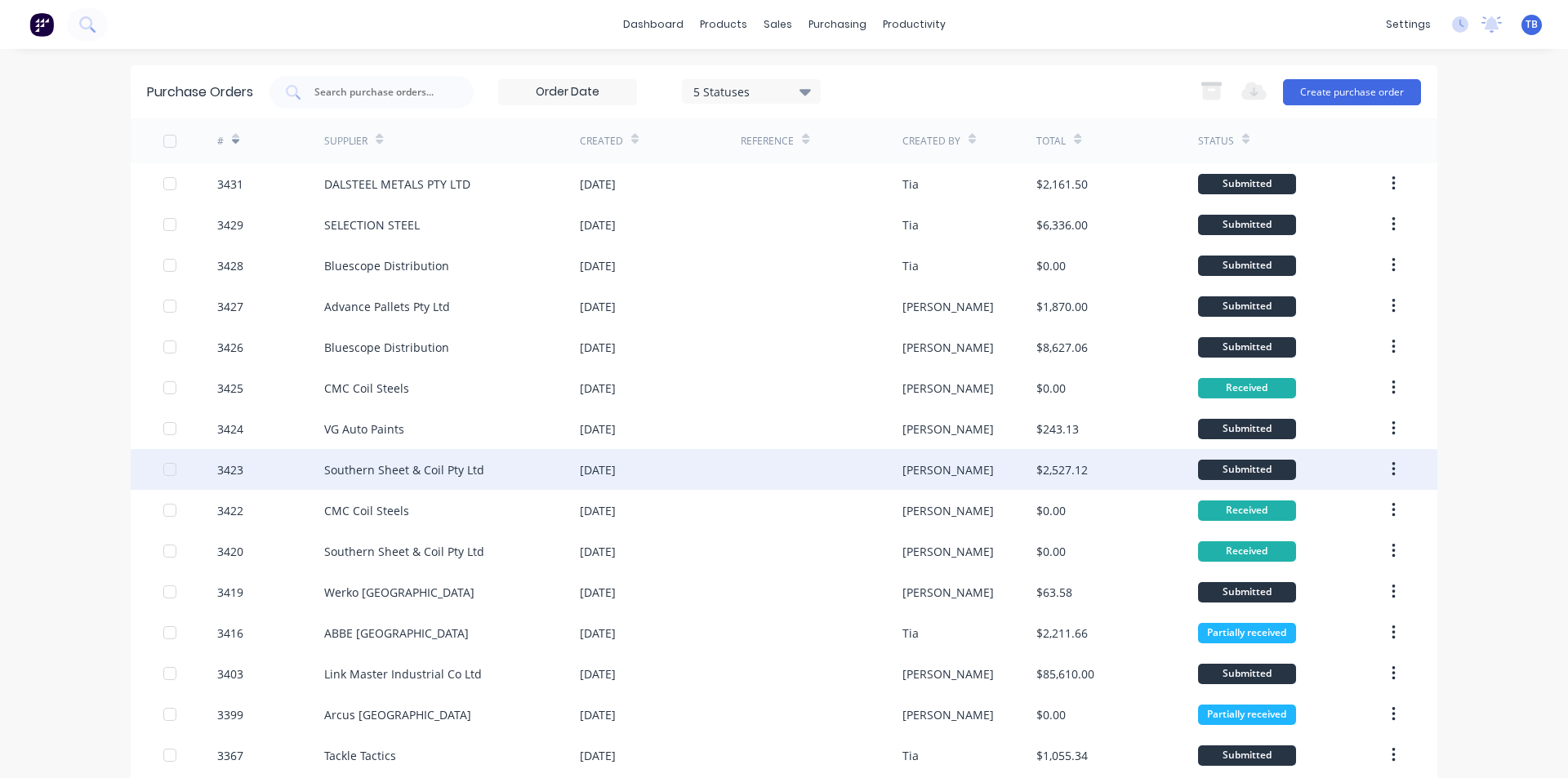
click at [1023, 474] on div "[PERSON_NAME]" at bounding box center [969, 469] width 135 height 41
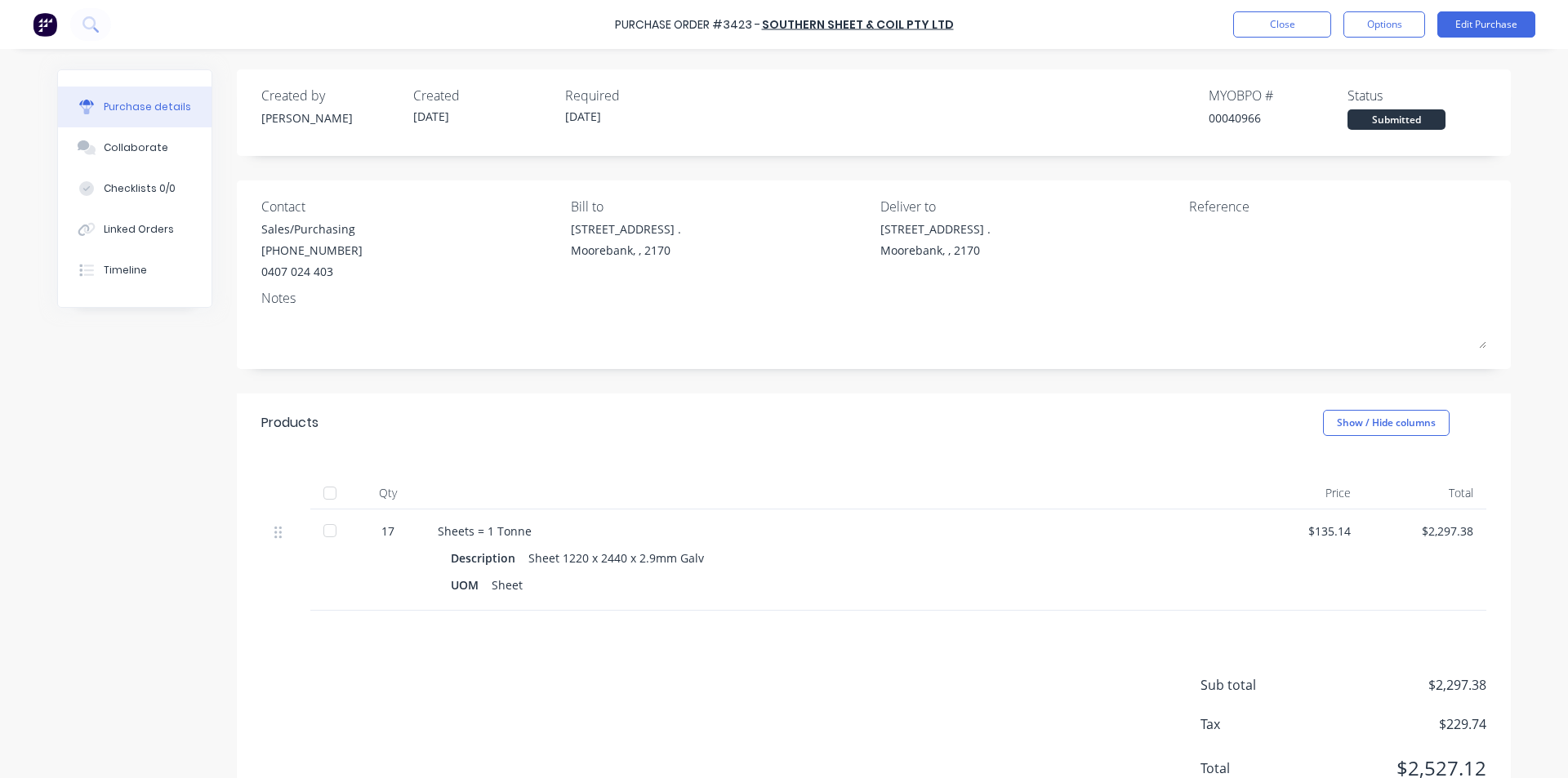
click at [323, 534] on div at bounding box center [330, 531] width 33 height 33
click at [1295, 29] on button "Close" at bounding box center [1282, 24] width 98 height 26
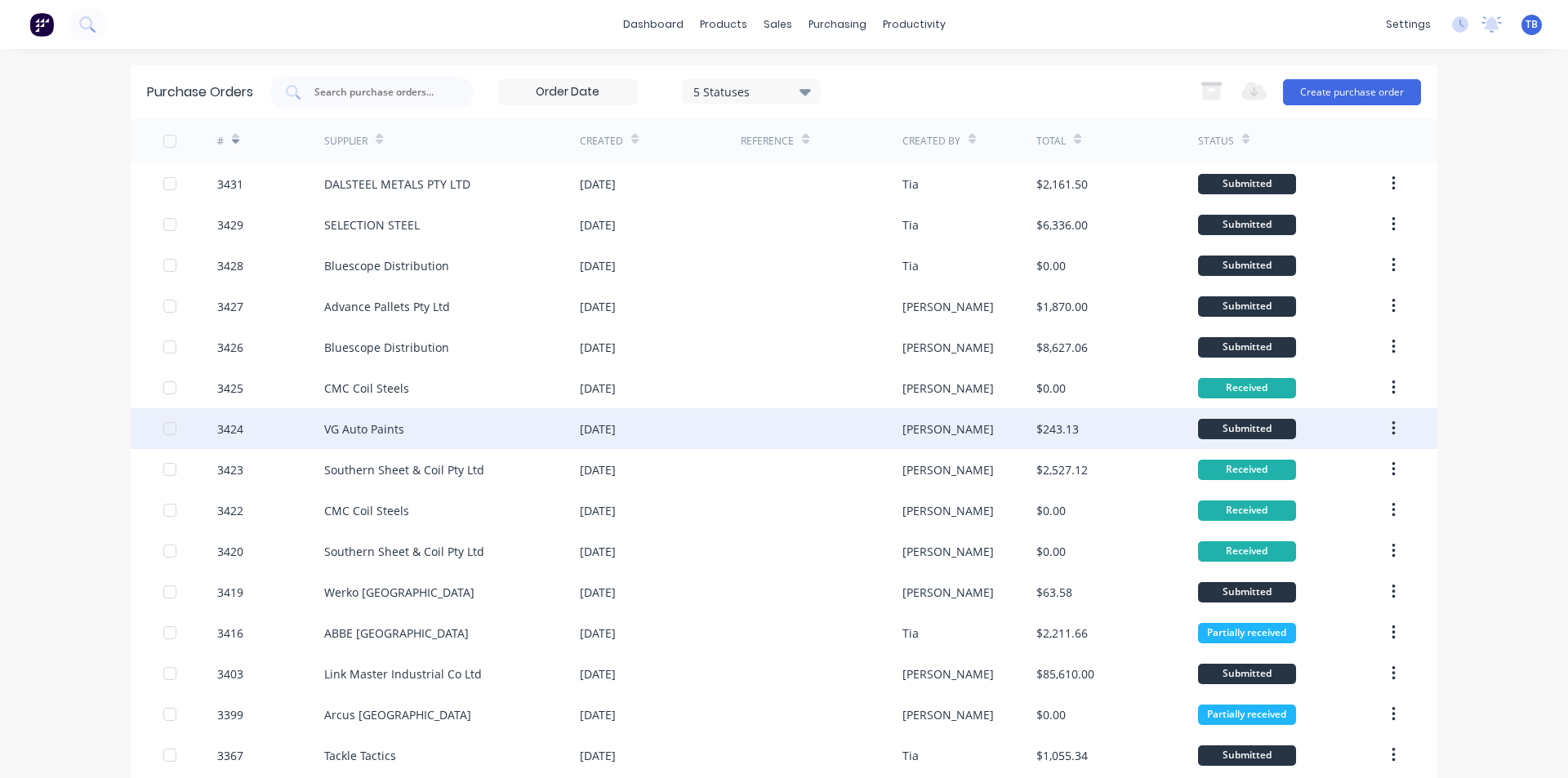
click at [797, 431] on div at bounding box center [822, 428] width 161 height 41
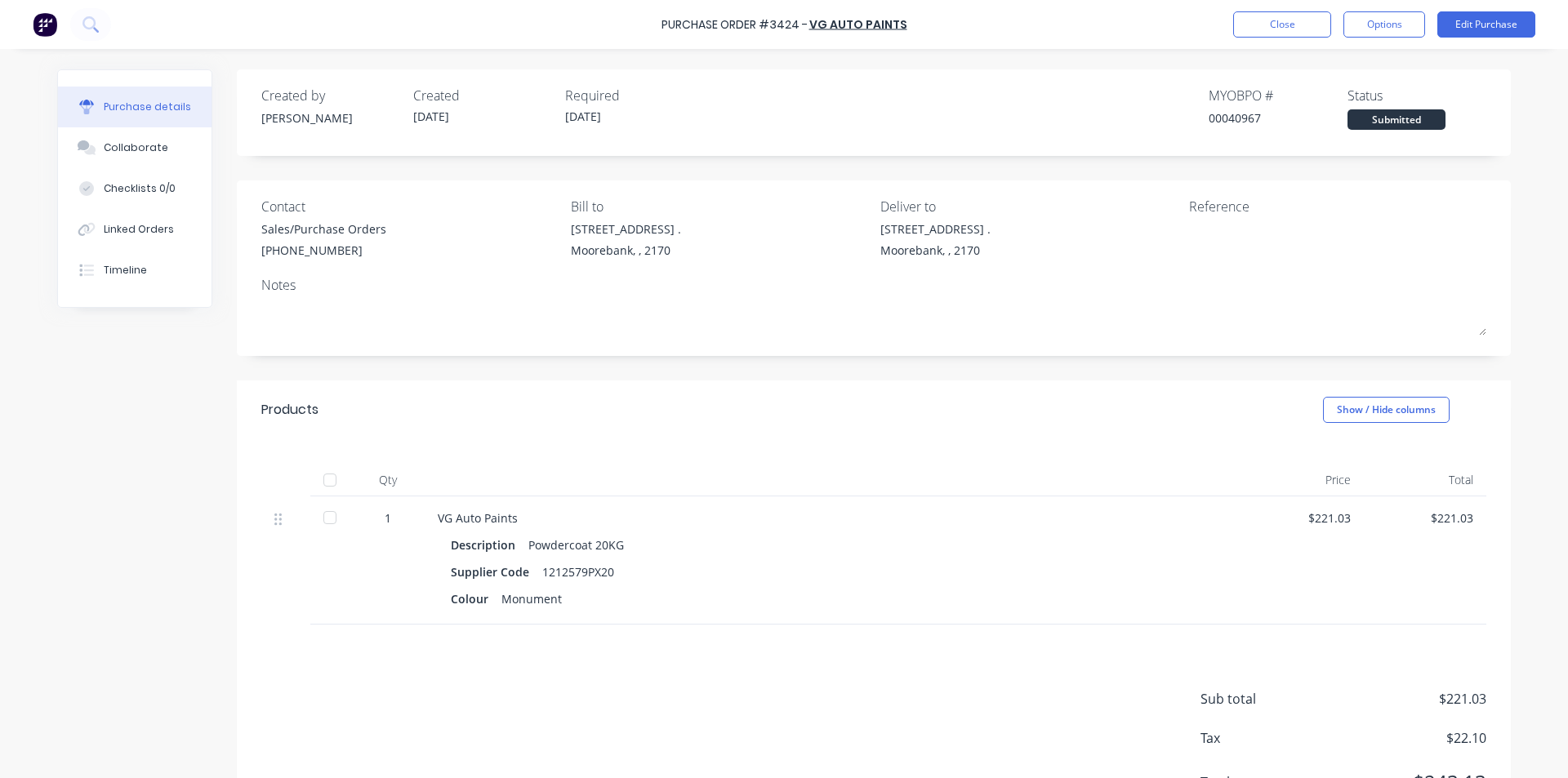
click at [337, 519] on div at bounding box center [330, 517] width 33 height 33
click at [1274, 32] on button "Close" at bounding box center [1282, 24] width 98 height 26
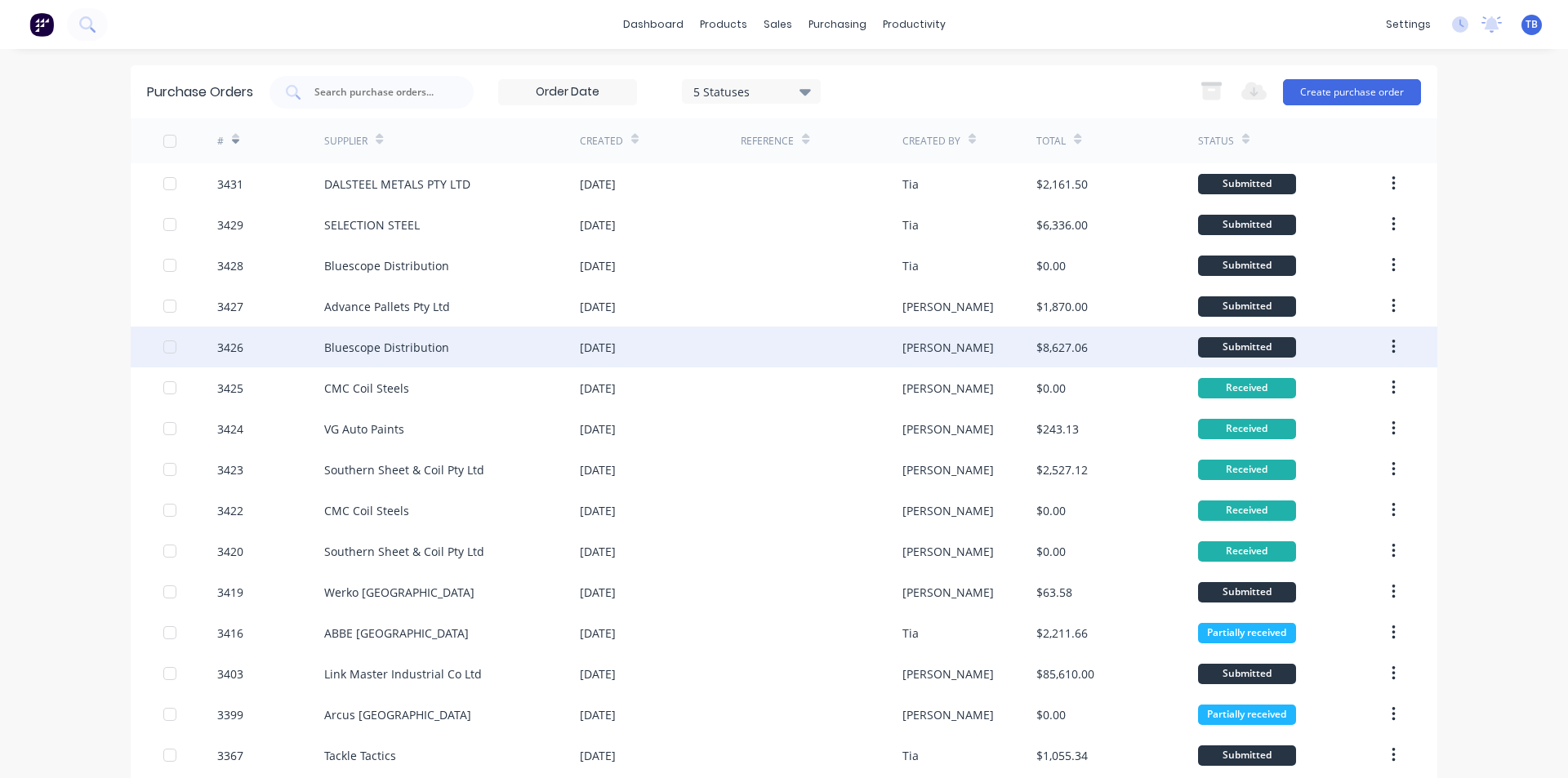
click at [442, 331] on div "Bluescope Distribution" at bounding box center [451, 346] width 256 height 41
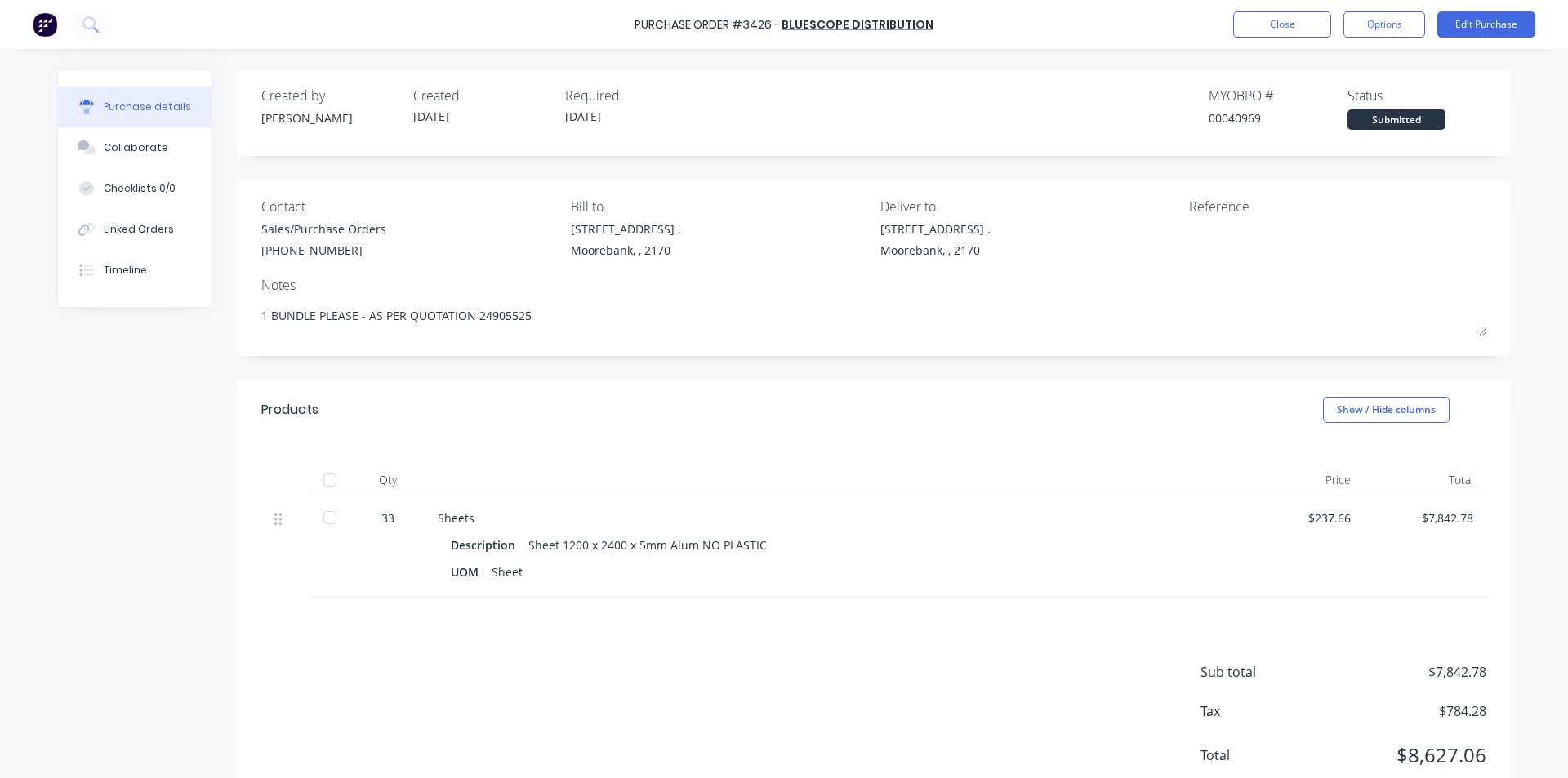
click at [326, 517] on div at bounding box center [330, 517] width 33 height 33
click at [1307, 35] on button "Close" at bounding box center [1282, 24] width 98 height 26
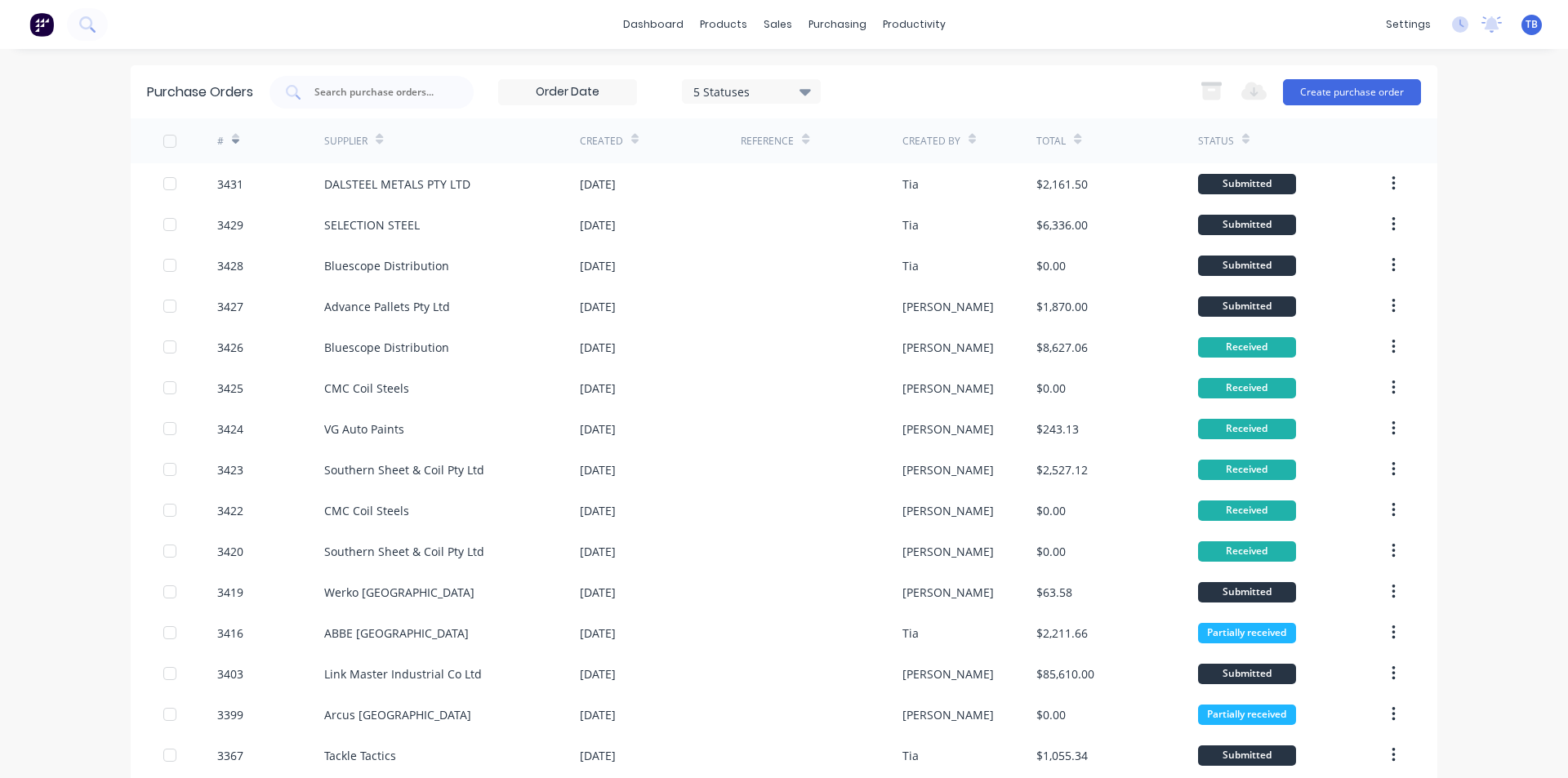
click at [1242, 137] on icon at bounding box center [1246, 139] width 7 height 13
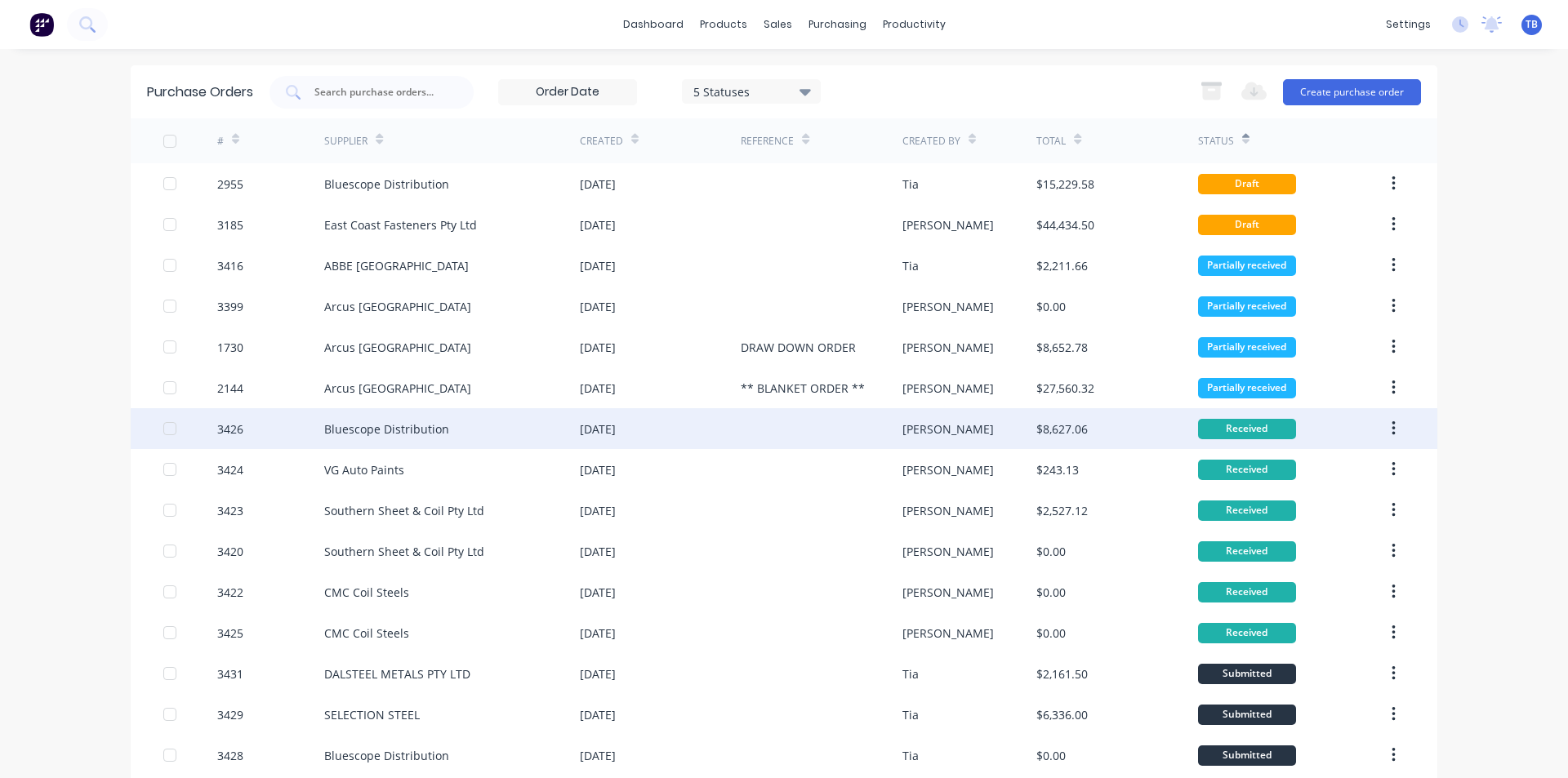
click at [1392, 426] on icon "button" at bounding box center [1393, 429] width 5 height 18
click at [1296, 471] on div "Archive" at bounding box center [1335, 471] width 126 height 24
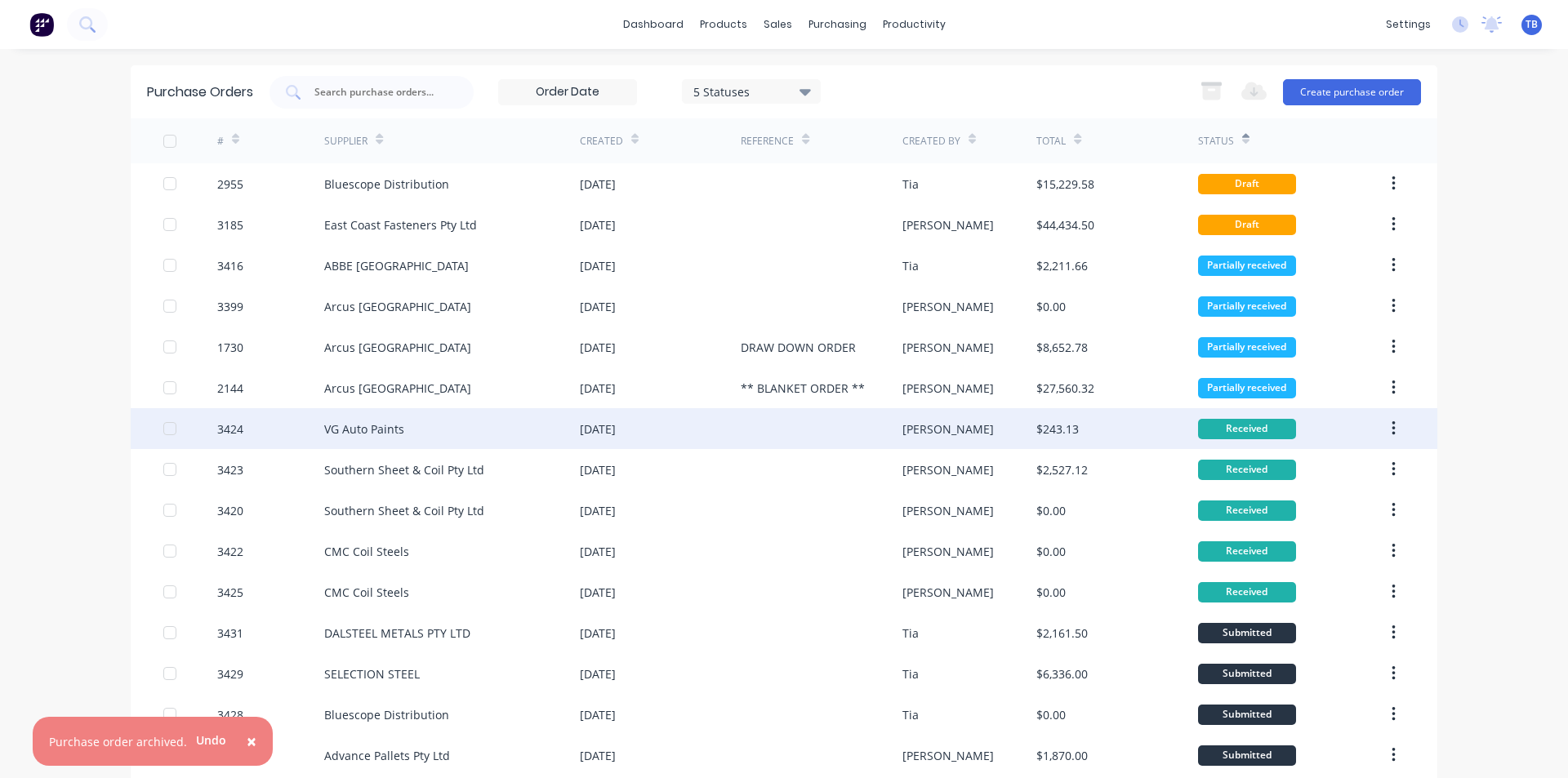
click at [1392, 423] on icon "button" at bounding box center [1393, 429] width 4 height 14
click at [1337, 465] on div "Archive" at bounding box center [1335, 471] width 126 height 24
click at [1384, 424] on button "button" at bounding box center [1393, 429] width 38 height 29
click at [1392, 424] on icon "button" at bounding box center [1393, 429] width 5 height 18
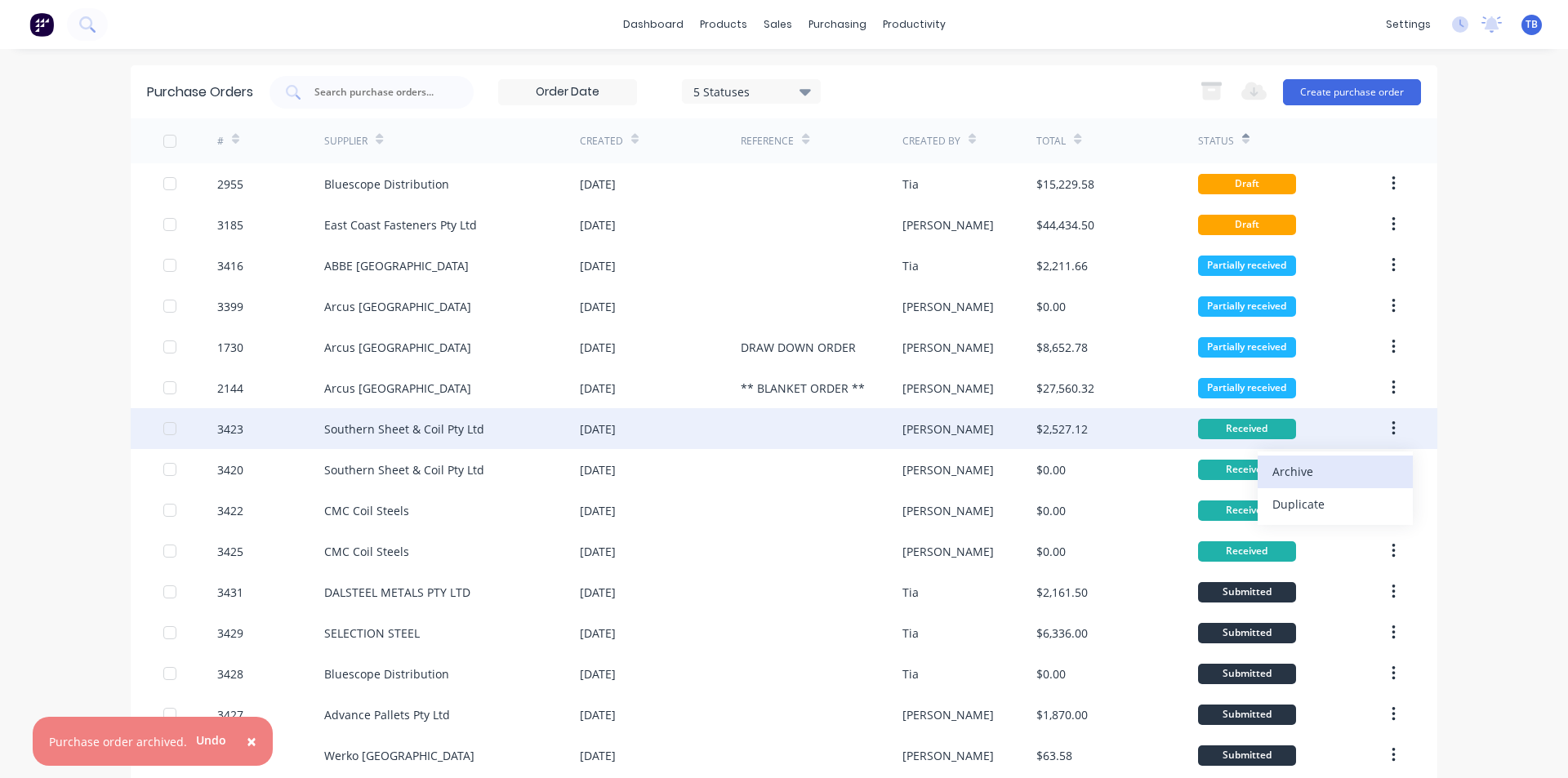
click at [1337, 466] on div "Archive" at bounding box center [1335, 471] width 126 height 24
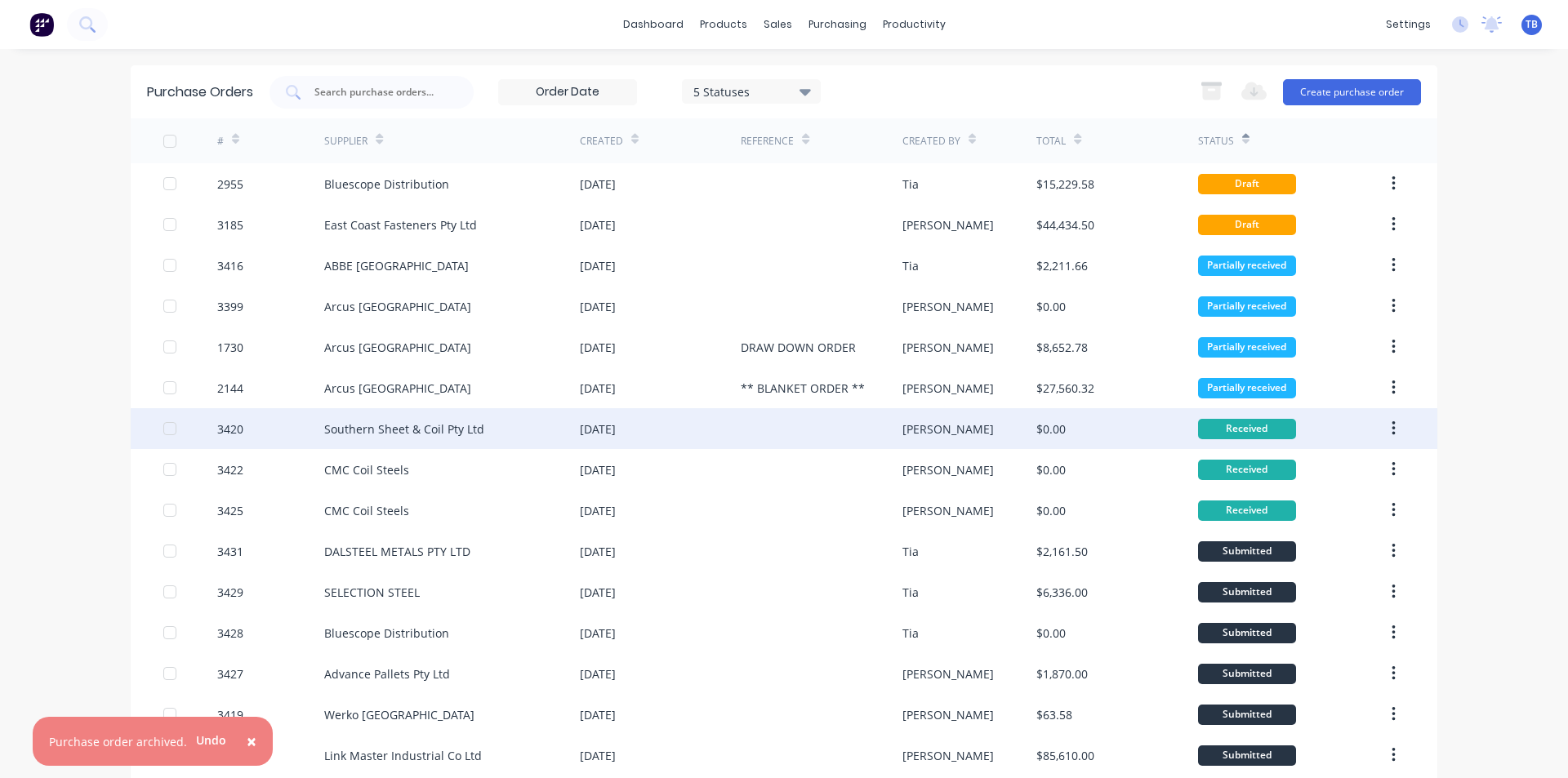
click at [1392, 425] on icon "button" at bounding box center [1393, 429] width 5 height 18
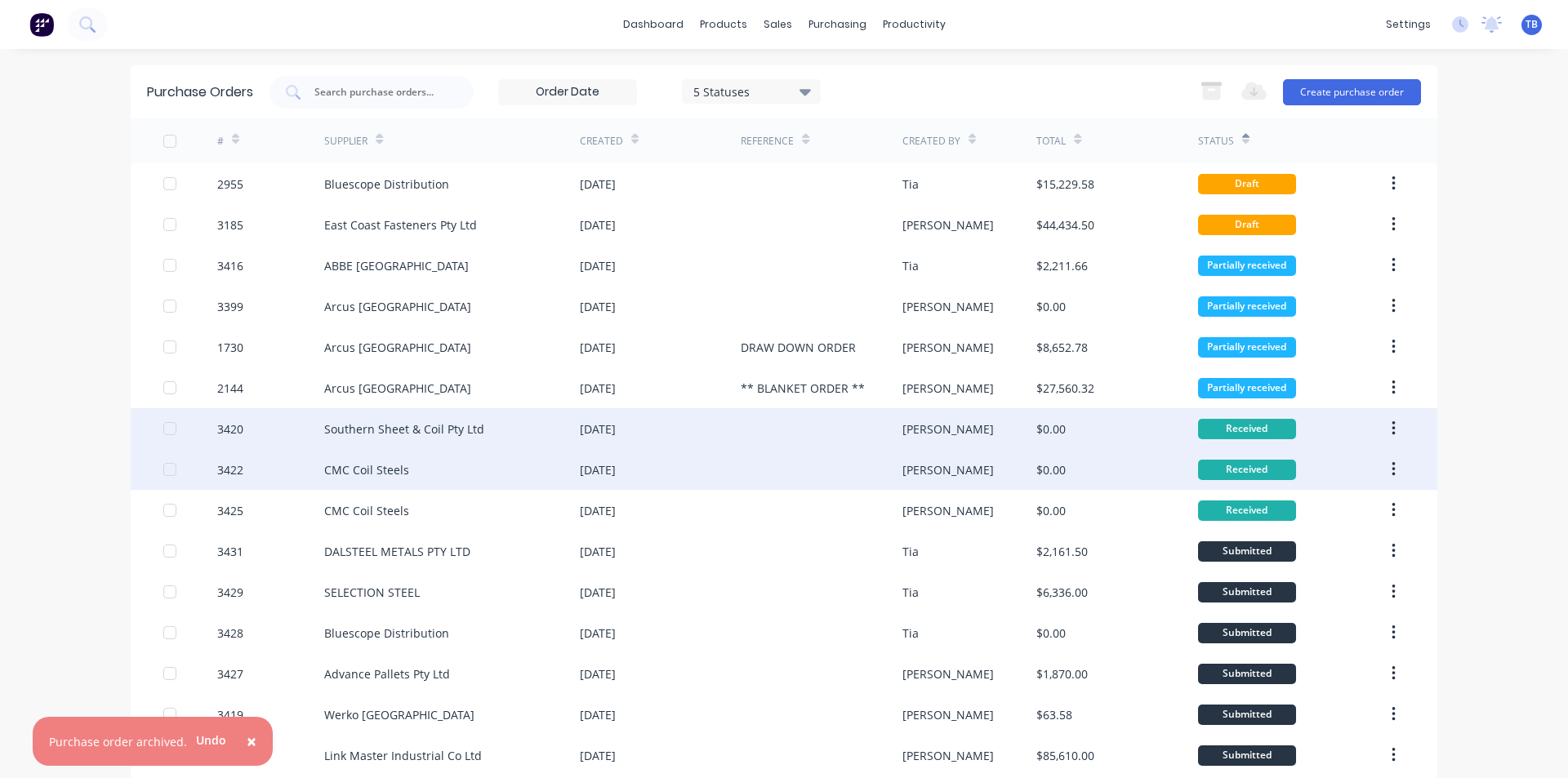
click at [1354, 474] on div "Received" at bounding box center [1292, 469] width 188 height 41
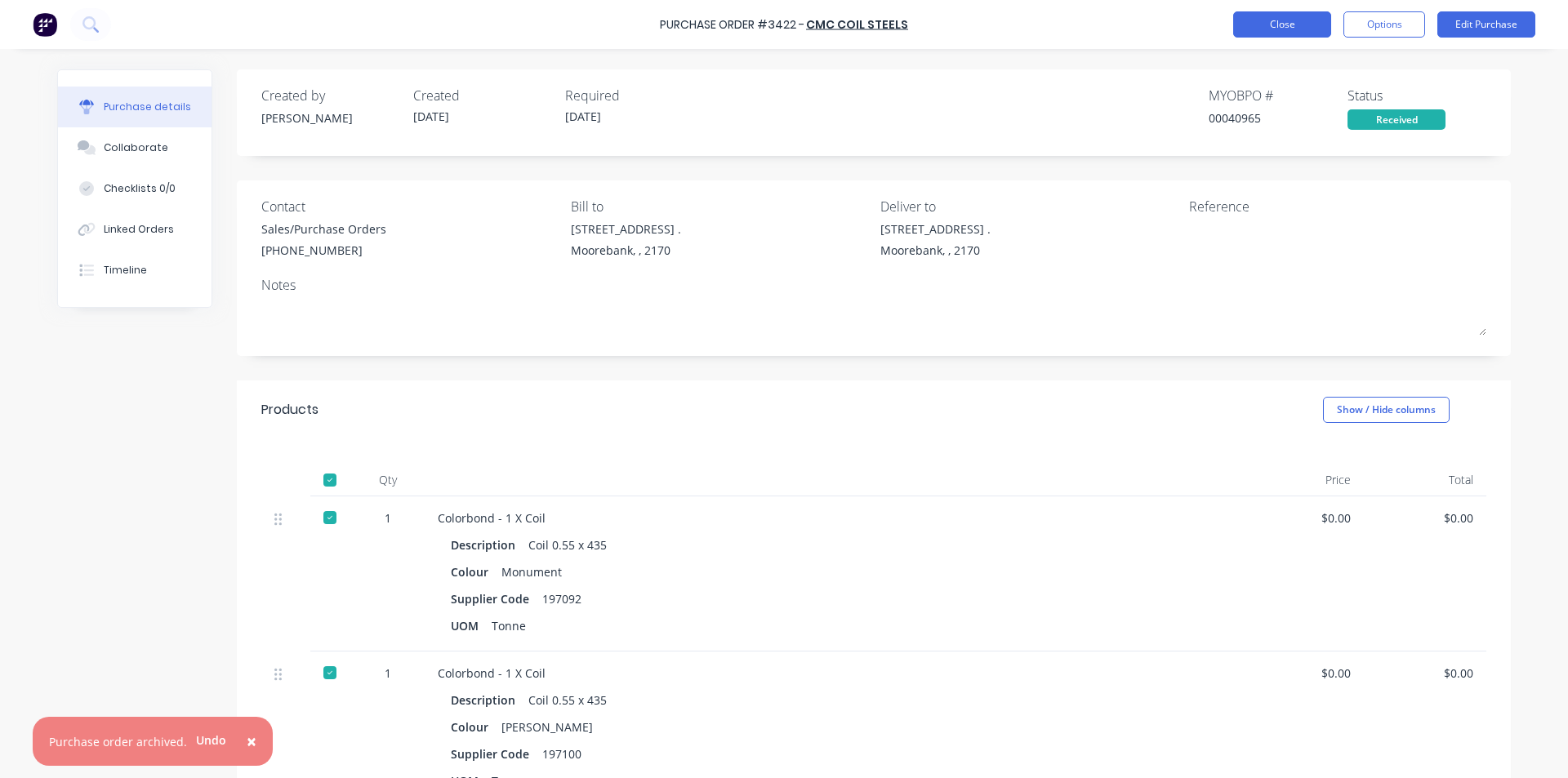
click at [1281, 15] on button "Close" at bounding box center [1282, 24] width 98 height 26
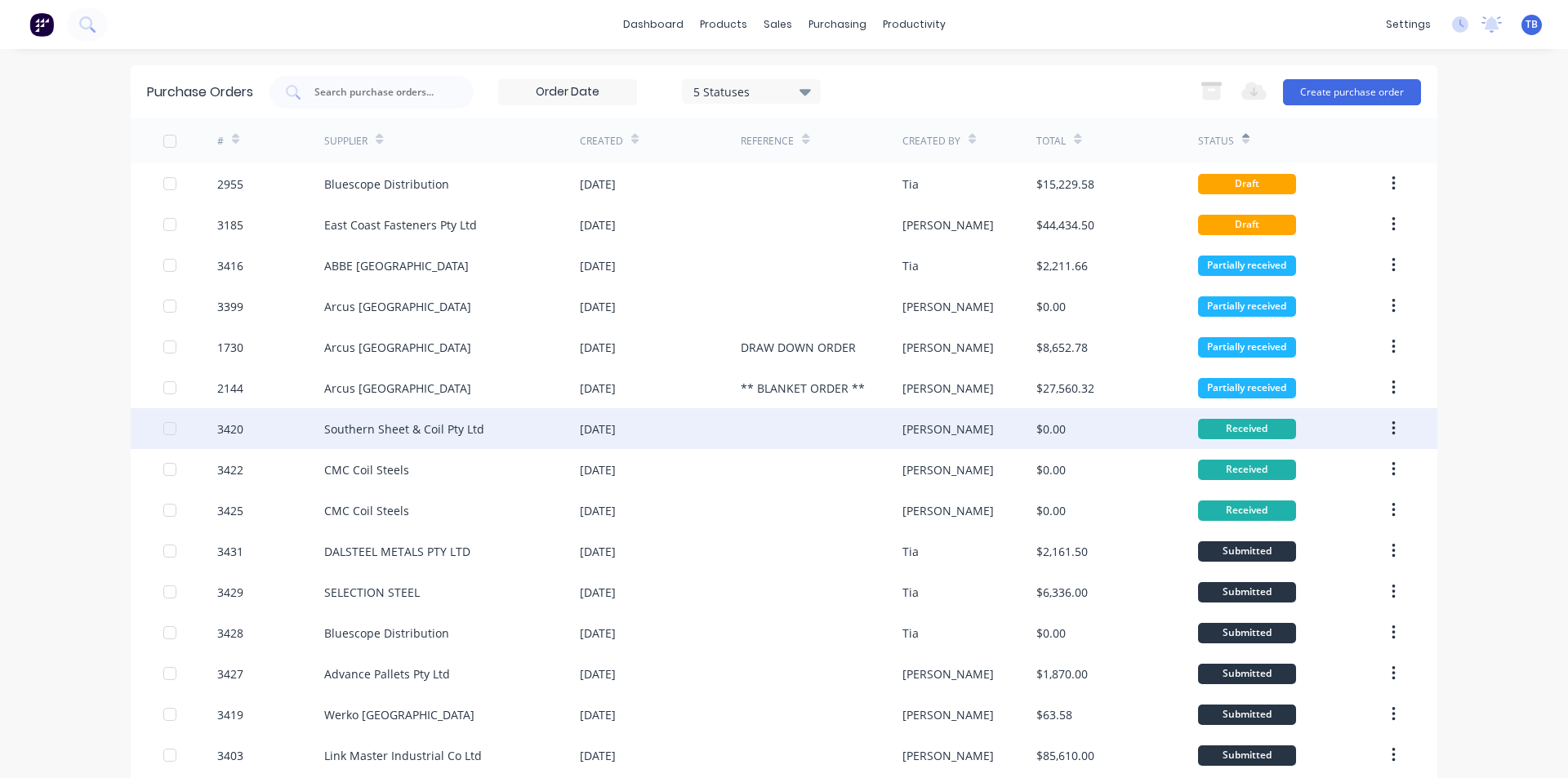
click at [1392, 433] on icon "button" at bounding box center [1393, 429] width 4 height 14
click at [1351, 471] on div "Archive" at bounding box center [1335, 471] width 126 height 24
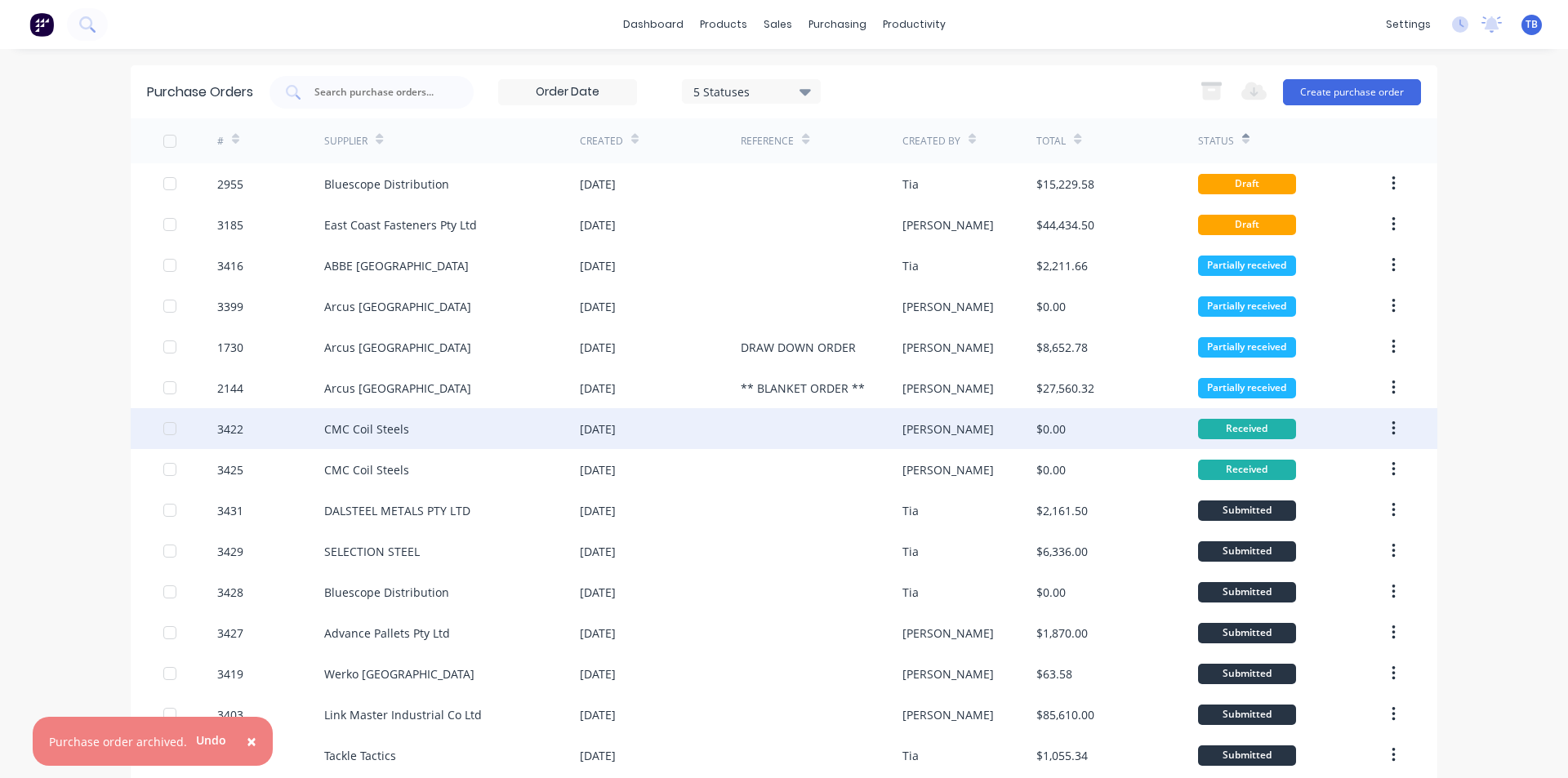
click at [1392, 423] on icon "button" at bounding box center [1393, 429] width 4 height 14
click at [1337, 470] on div "Archive" at bounding box center [1335, 471] width 126 height 24
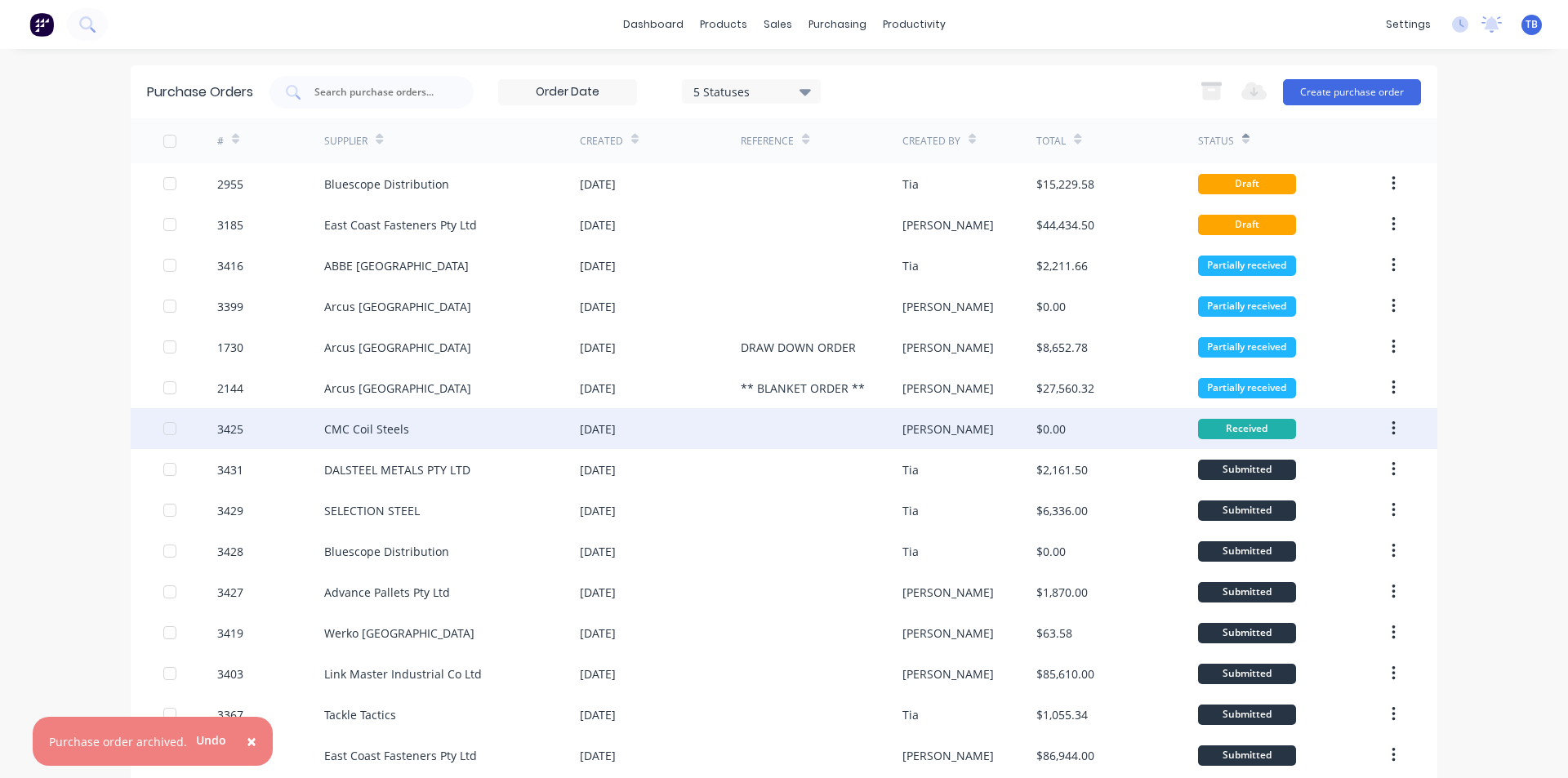
click at [1384, 431] on button "button" at bounding box center [1393, 429] width 38 height 29
click at [1392, 428] on icon "button" at bounding box center [1393, 429] width 4 height 14
click at [1384, 423] on button "button" at bounding box center [1393, 429] width 38 height 29
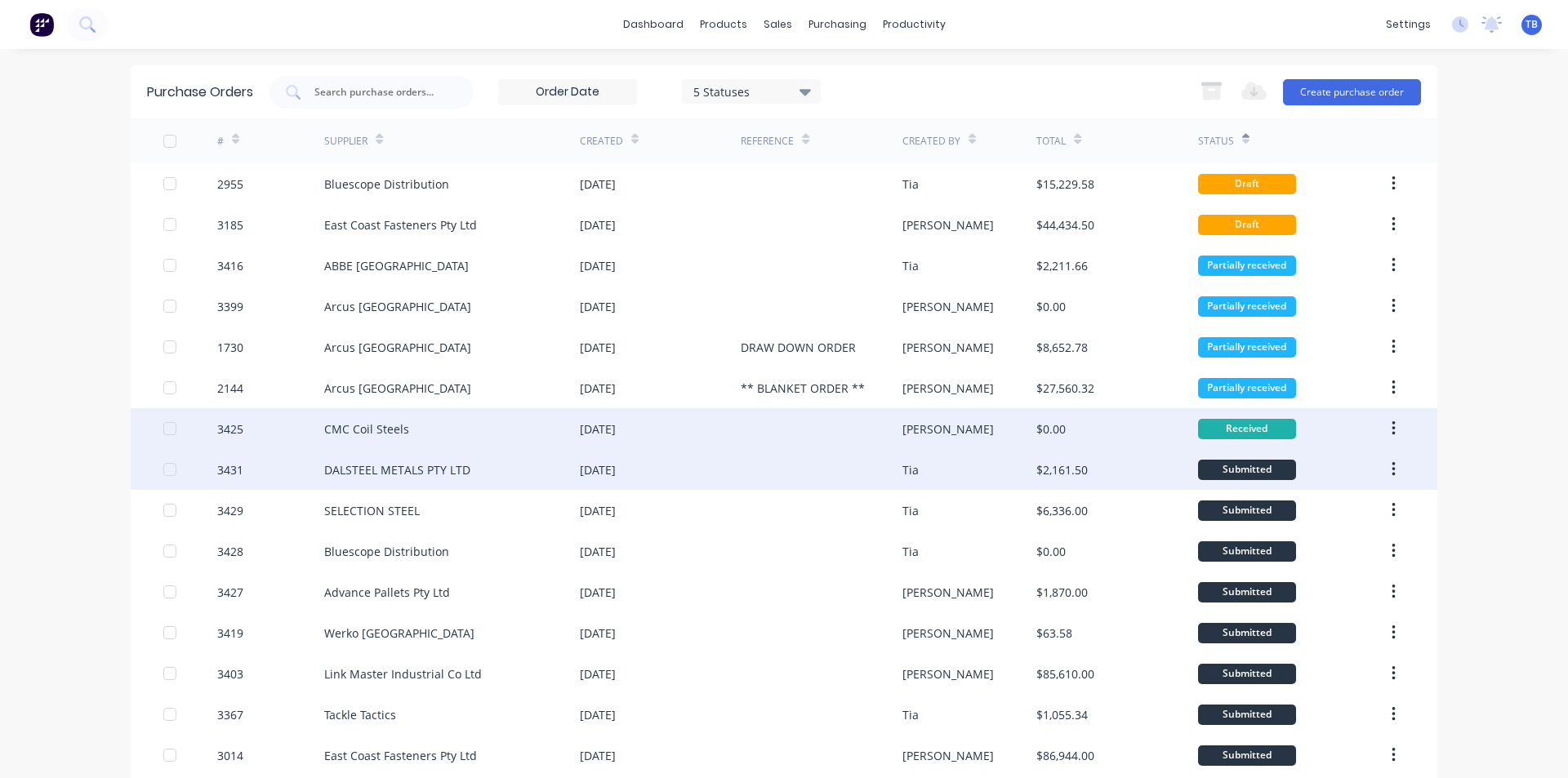
click at [1330, 471] on div "Submitted" at bounding box center [1292, 469] width 188 height 41
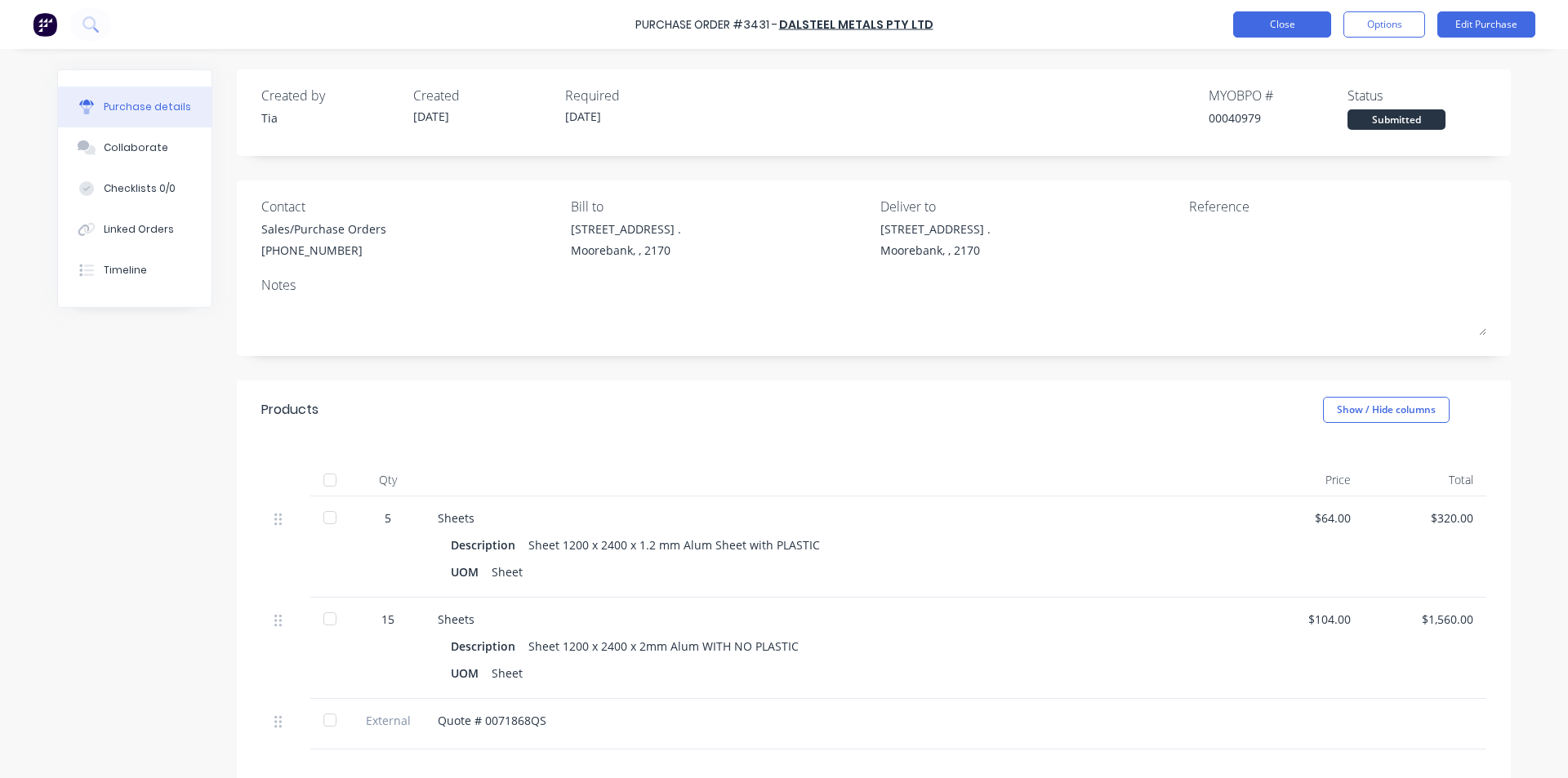
click at [1278, 21] on button "Close" at bounding box center [1282, 24] width 98 height 26
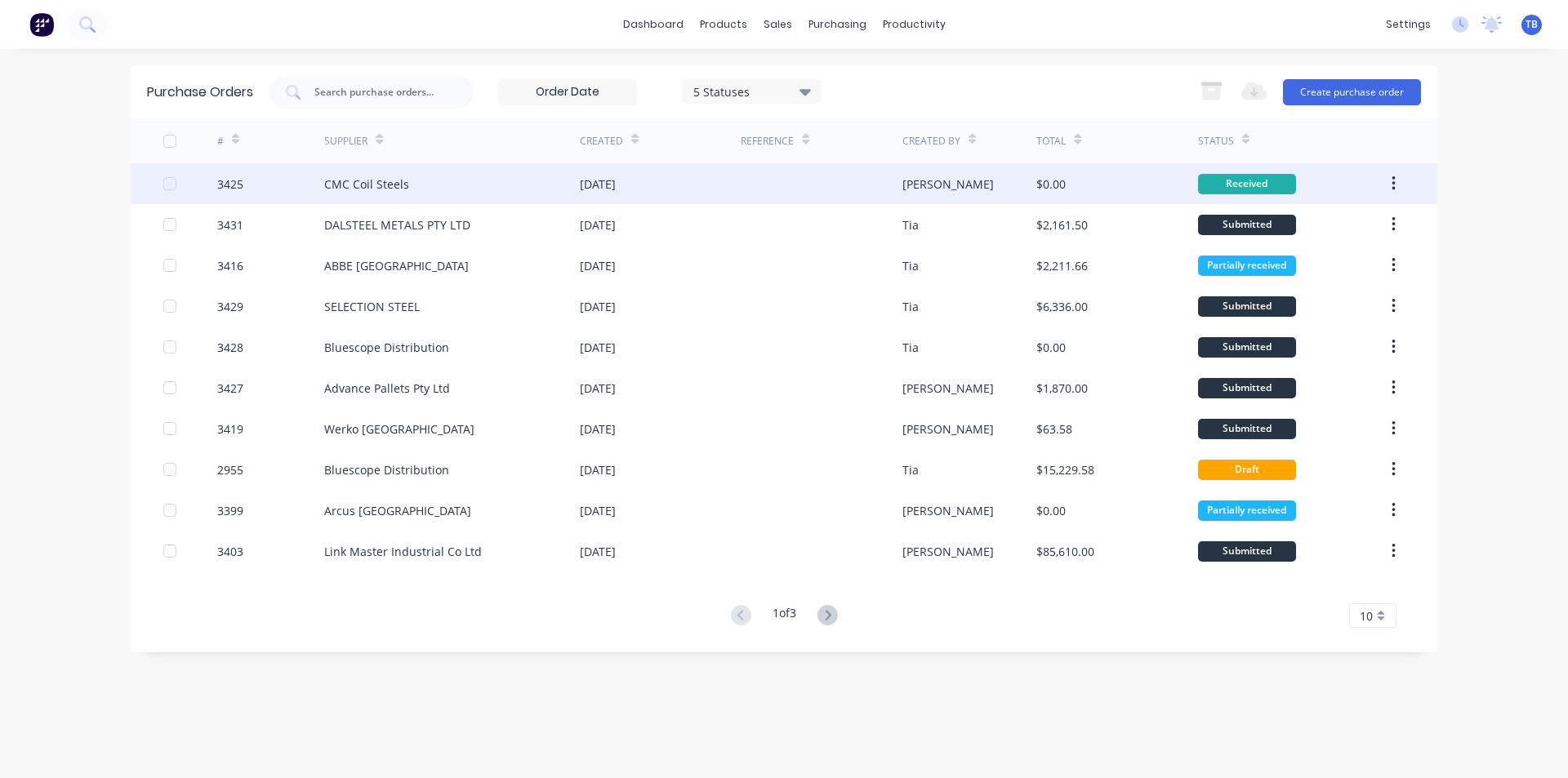
click at [1228, 185] on div "Received" at bounding box center [1247, 184] width 98 height 21
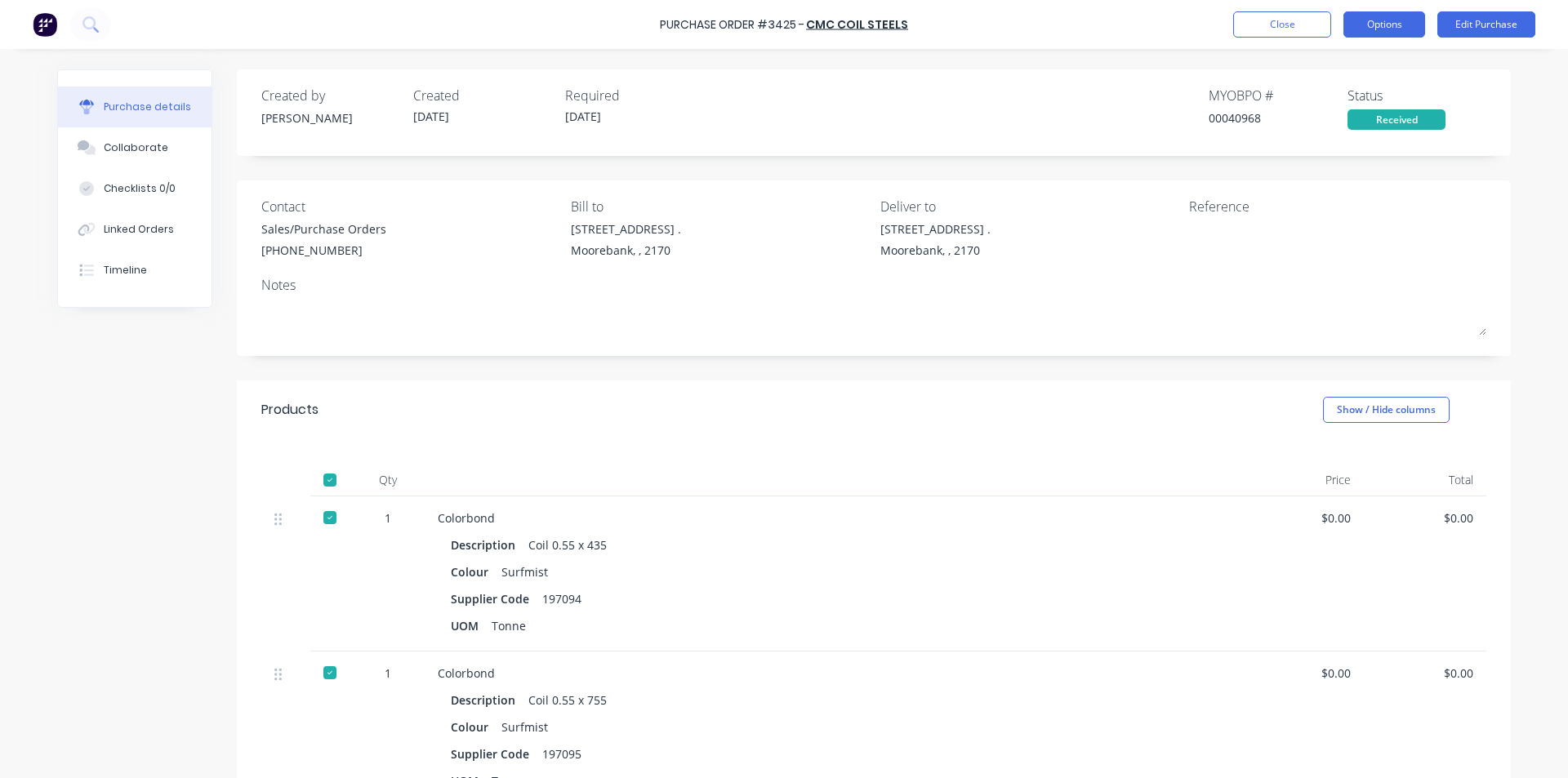
click at [1414, 30] on button "Options" at bounding box center [1384, 24] width 81 height 26
click at [1369, 234] on div "Archive" at bounding box center [1347, 230] width 126 height 24
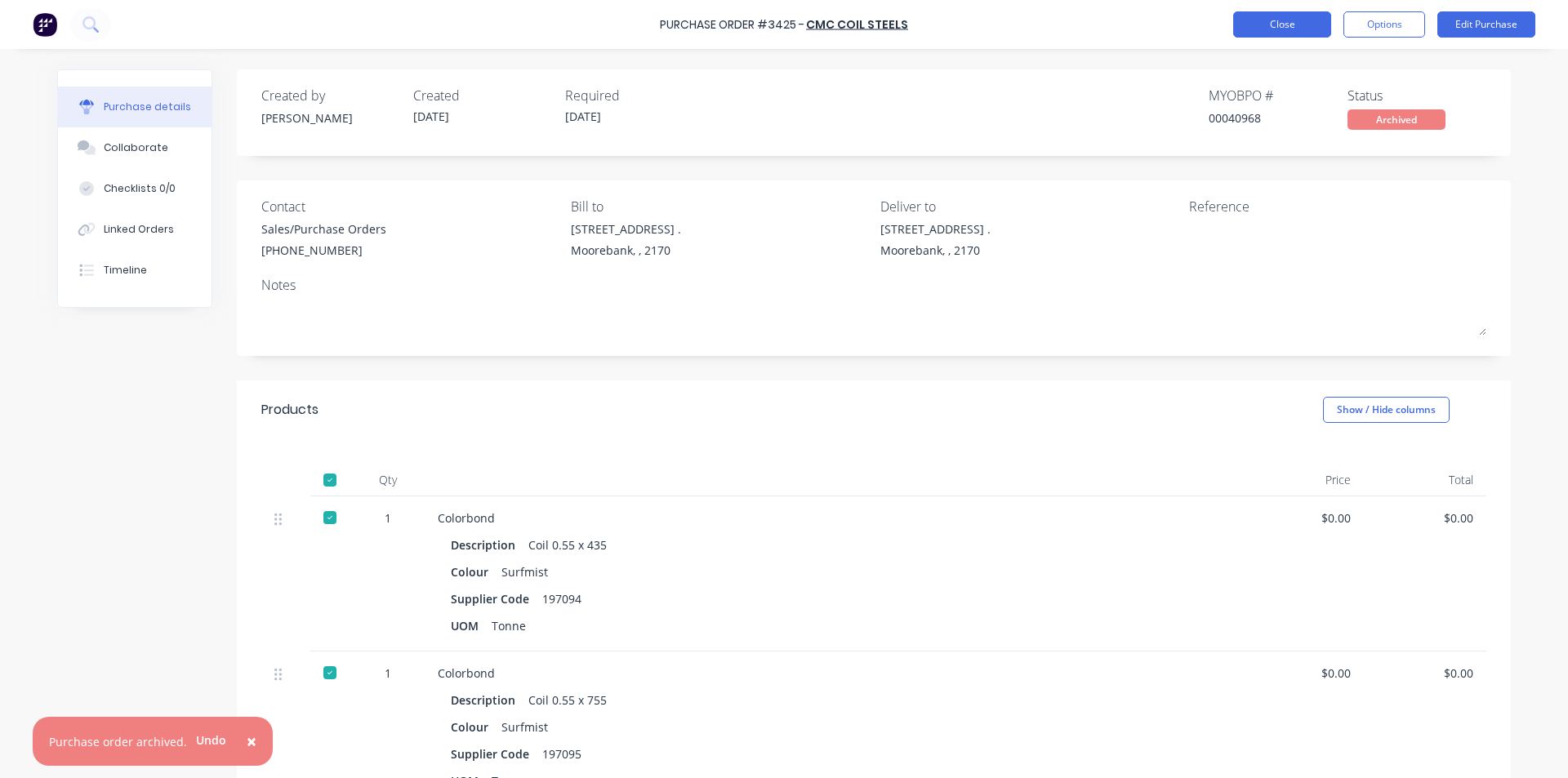
click at [1305, 29] on button "Close" at bounding box center [1282, 24] width 98 height 26
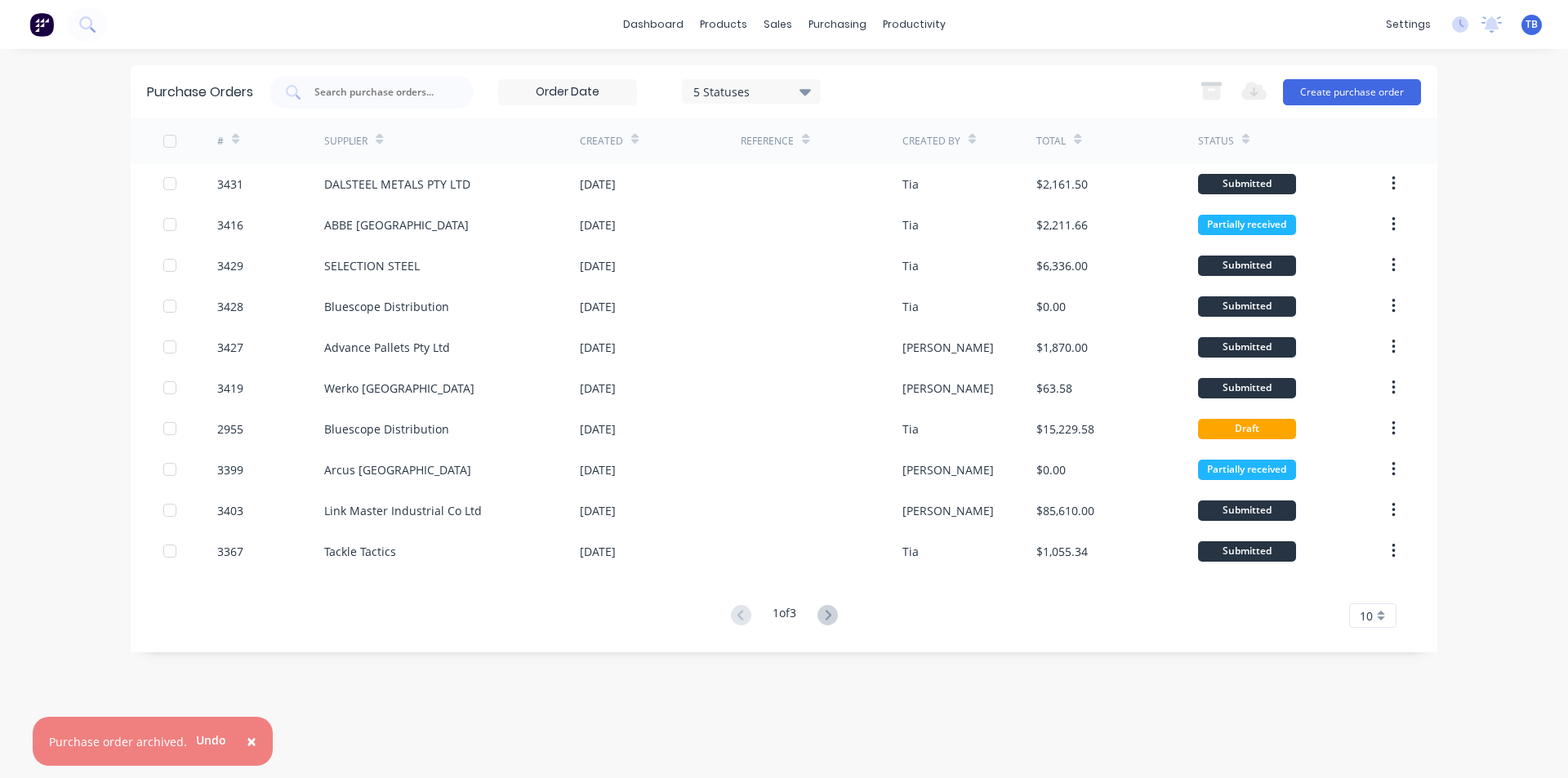
click at [1356, 612] on div "10" at bounding box center [1373, 615] width 47 height 24
click at [1386, 587] on div "35" at bounding box center [1373, 589] width 46 height 29
